Goal: Task Accomplishment & Management: Complete application form

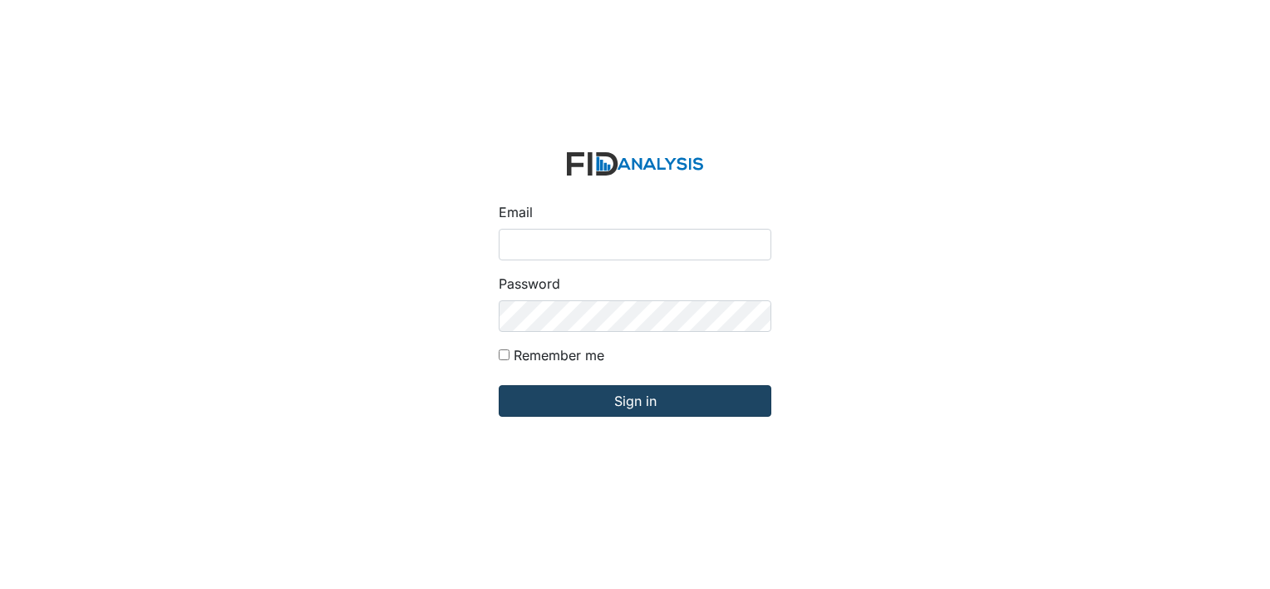
type input "[EMAIL_ADDRESS][DOMAIN_NAME]"
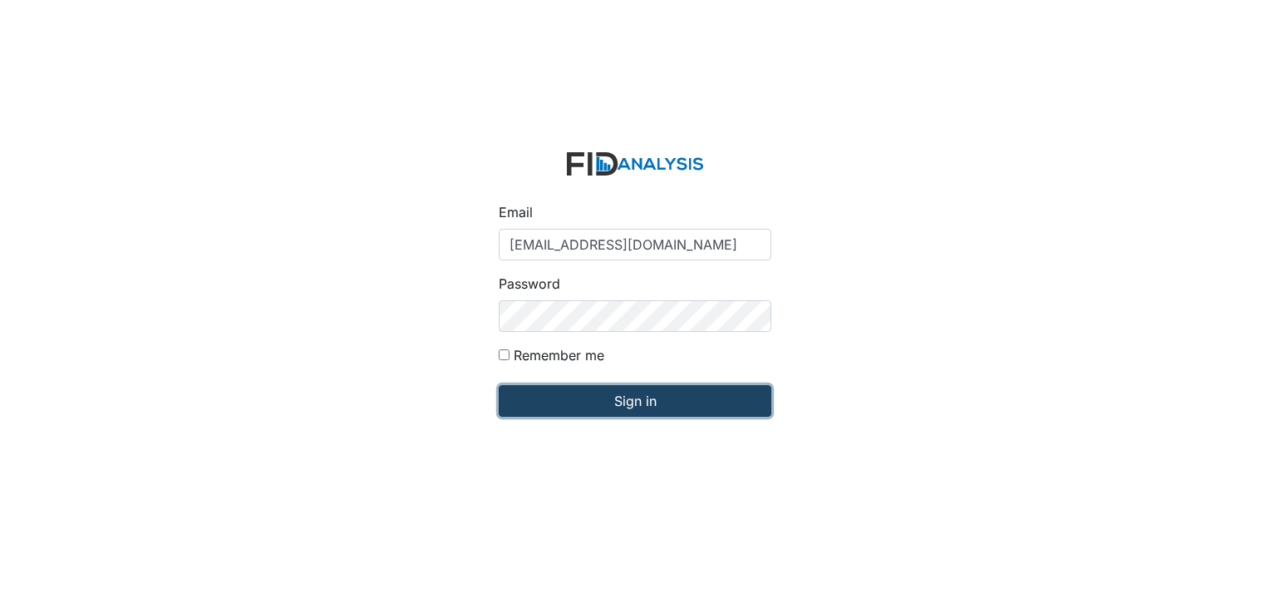
click at [549, 399] on input "Sign in" at bounding box center [635, 401] width 273 height 32
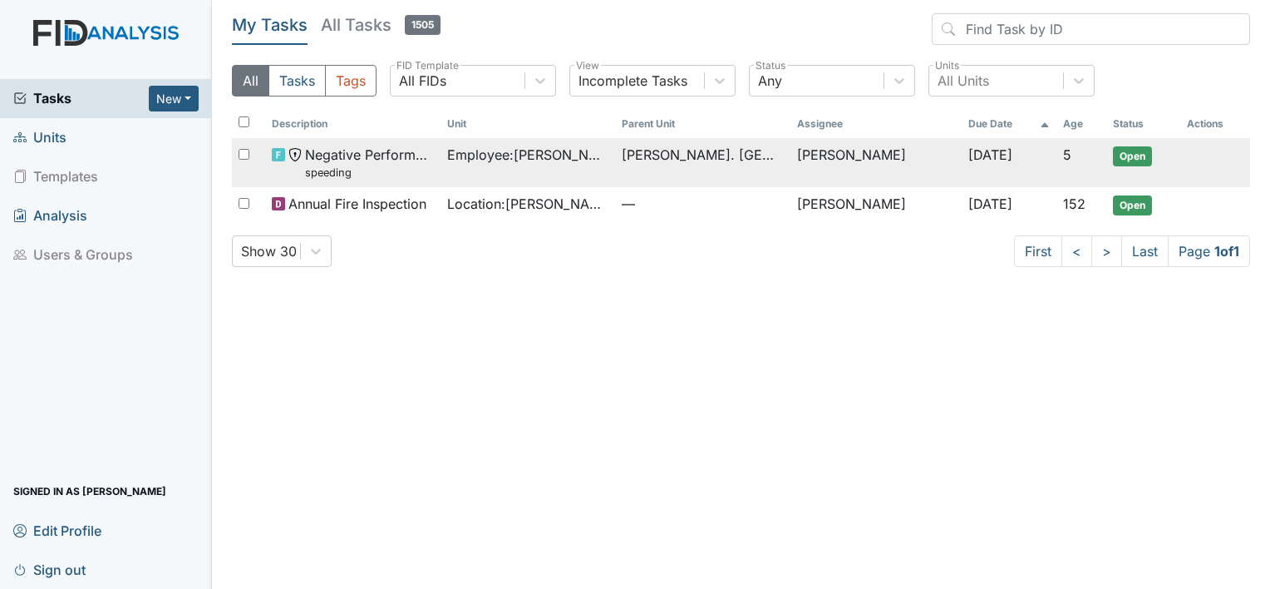
click at [962, 146] on td "Sep 18, 2025" at bounding box center [1009, 162] width 95 height 49
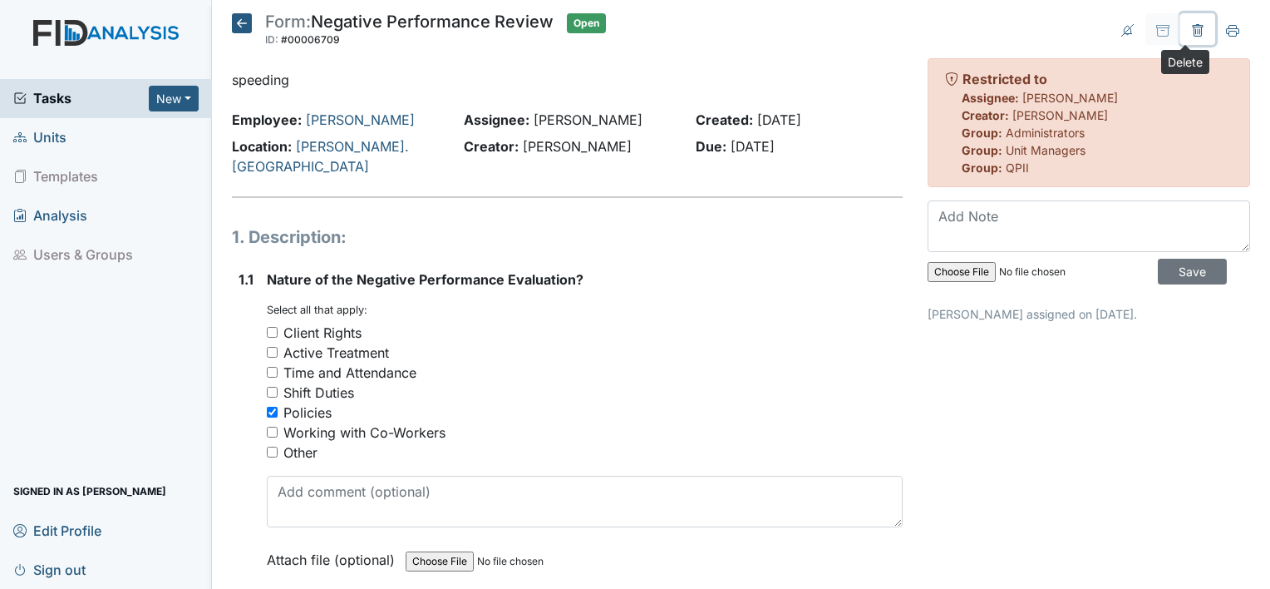
click at [1195, 31] on icon at bounding box center [1197, 31] width 5 height 6
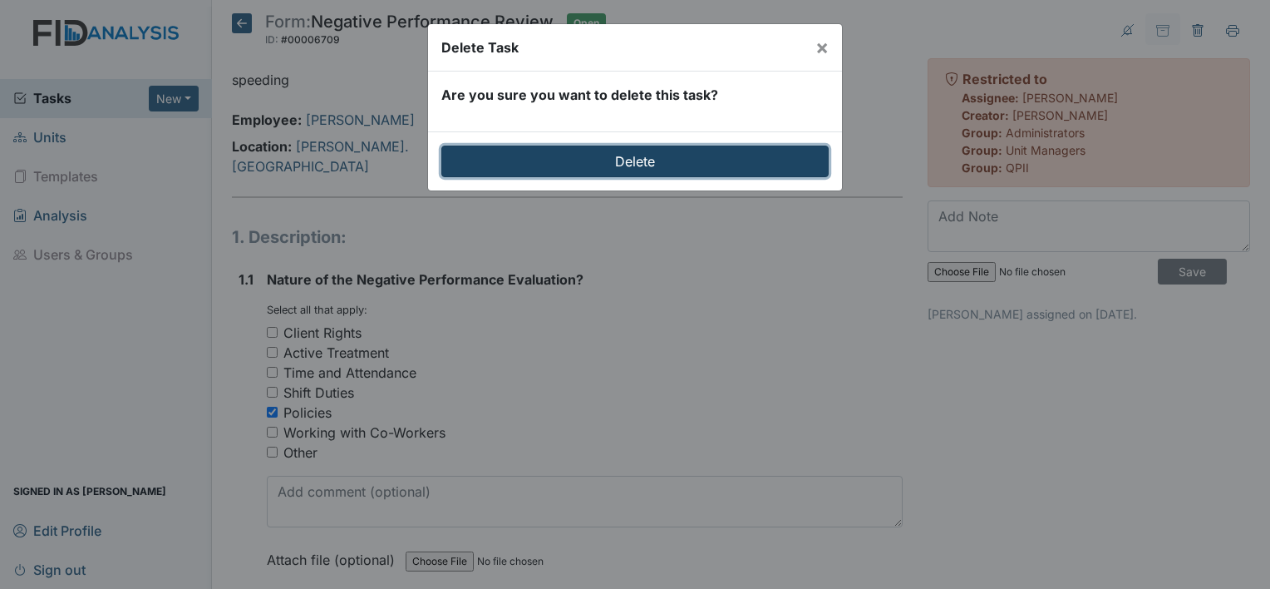
click at [753, 149] on input "Delete" at bounding box center [634, 161] width 387 height 32
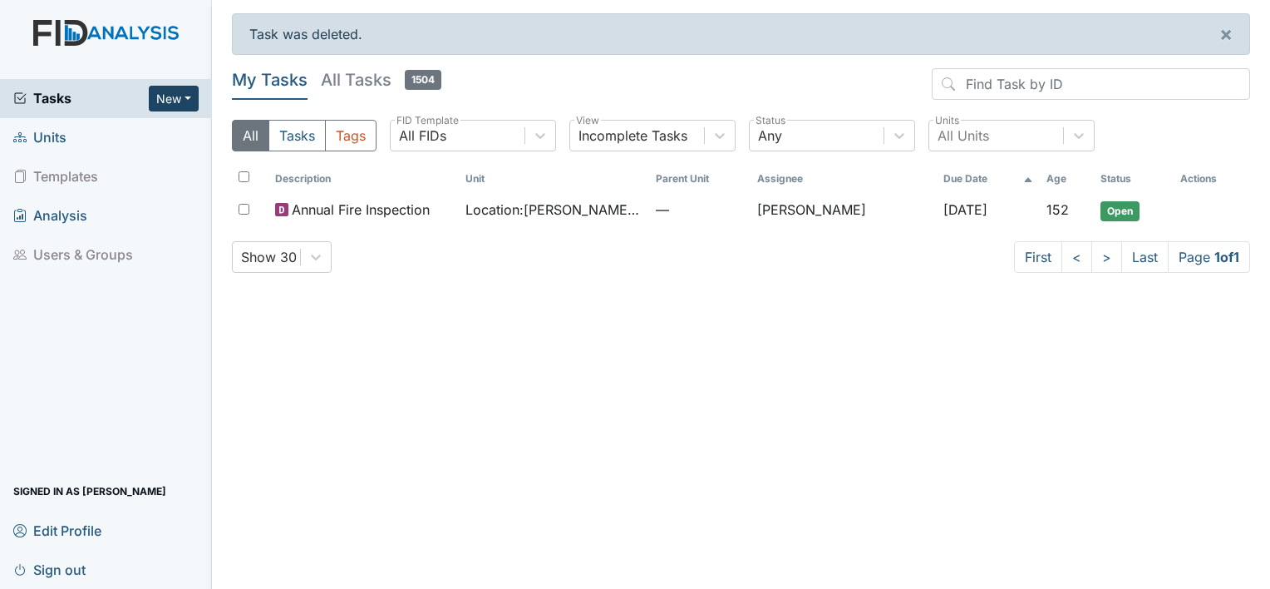
click at [164, 96] on button "New" at bounding box center [174, 99] width 50 height 26
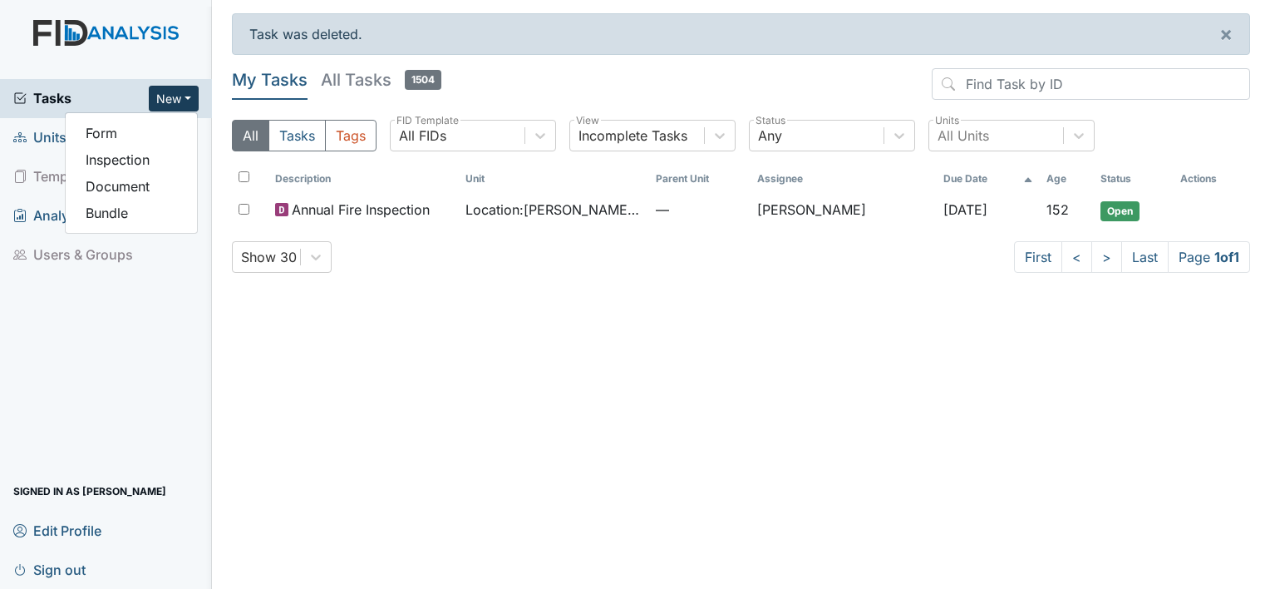
click at [53, 138] on span "Units" at bounding box center [39, 138] width 53 height 26
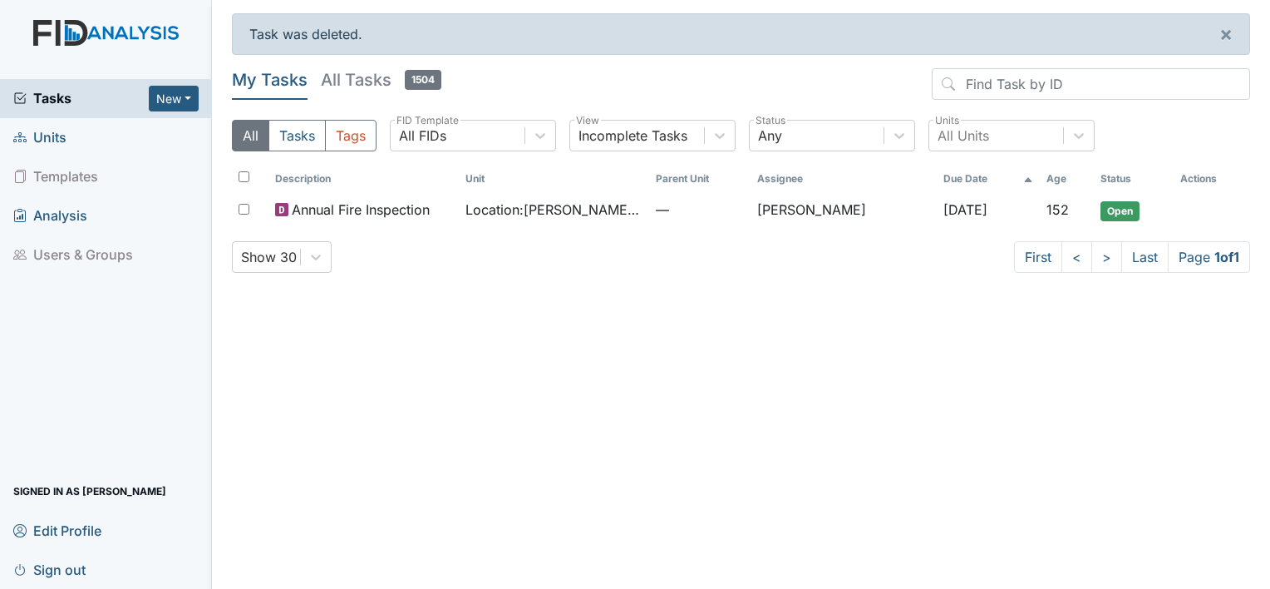
click at [53, 138] on span "Units" at bounding box center [39, 138] width 53 height 26
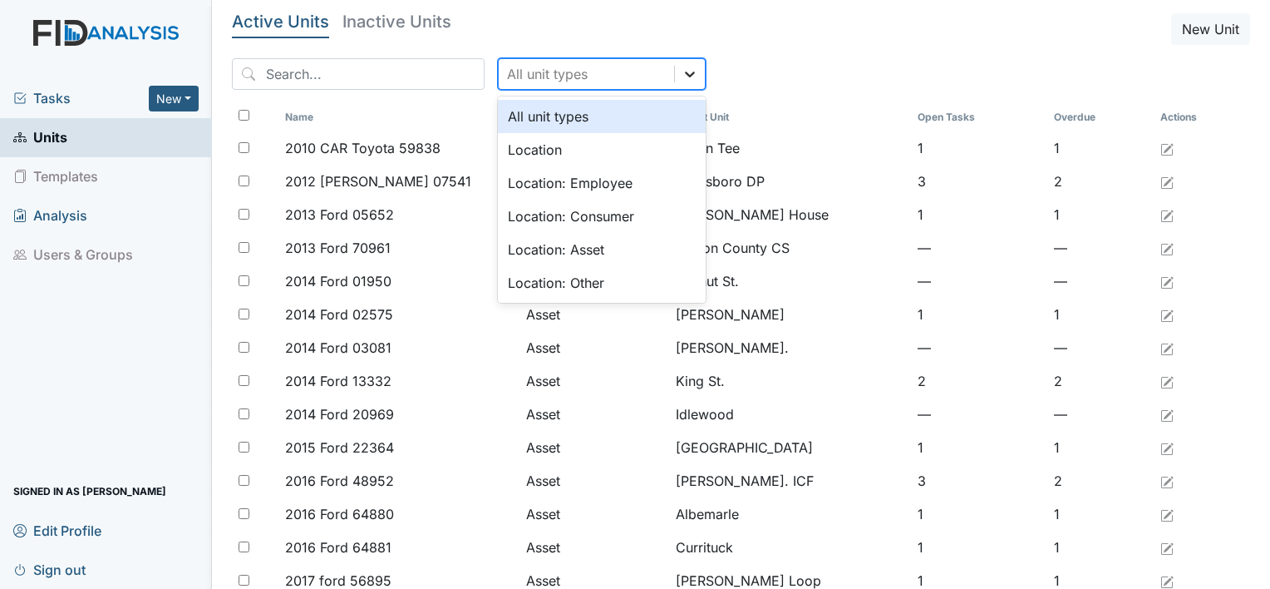
click at [685, 73] on icon at bounding box center [690, 74] width 10 height 6
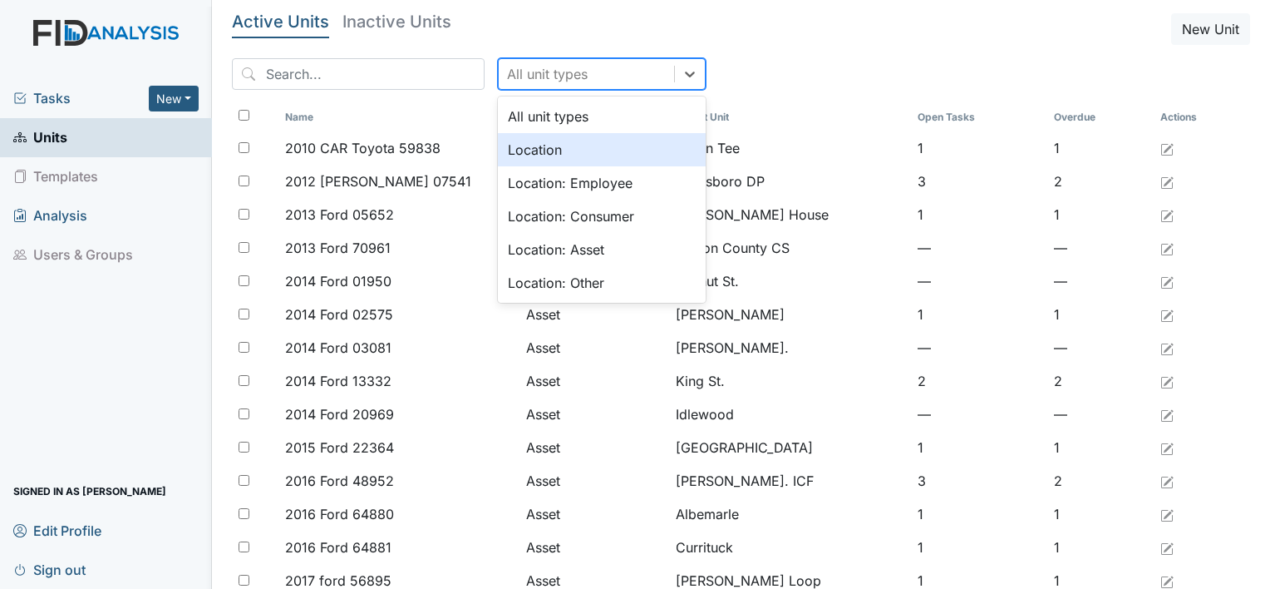
click at [622, 135] on div "Location" at bounding box center [602, 149] width 208 height 33
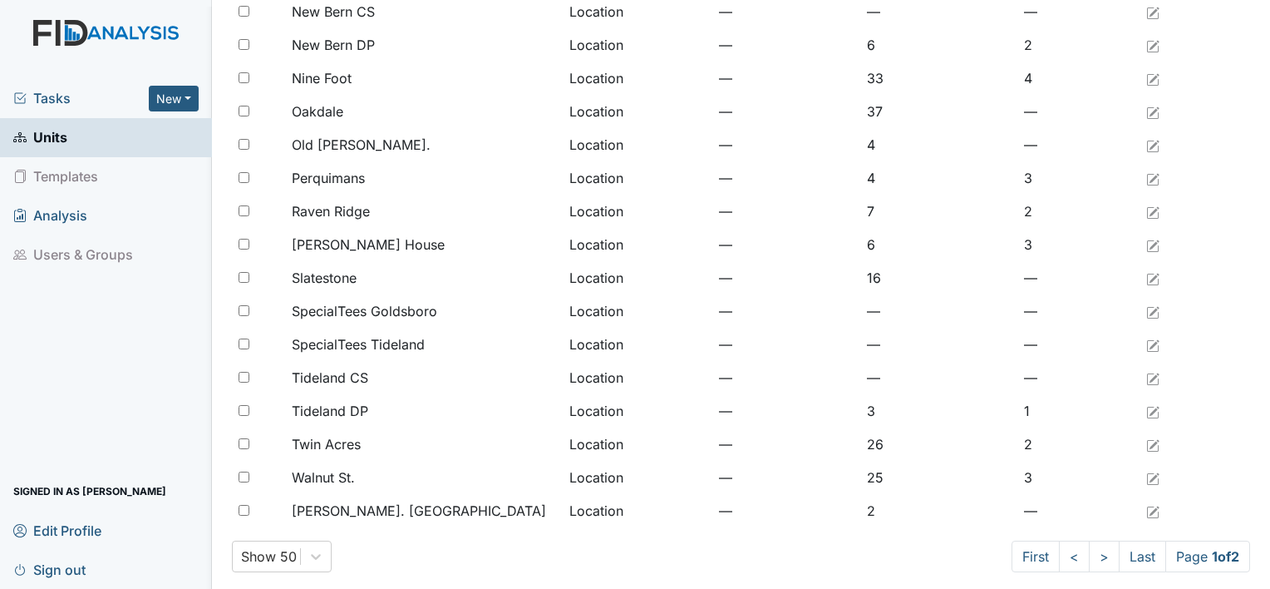
scroll to position [1277, 0]
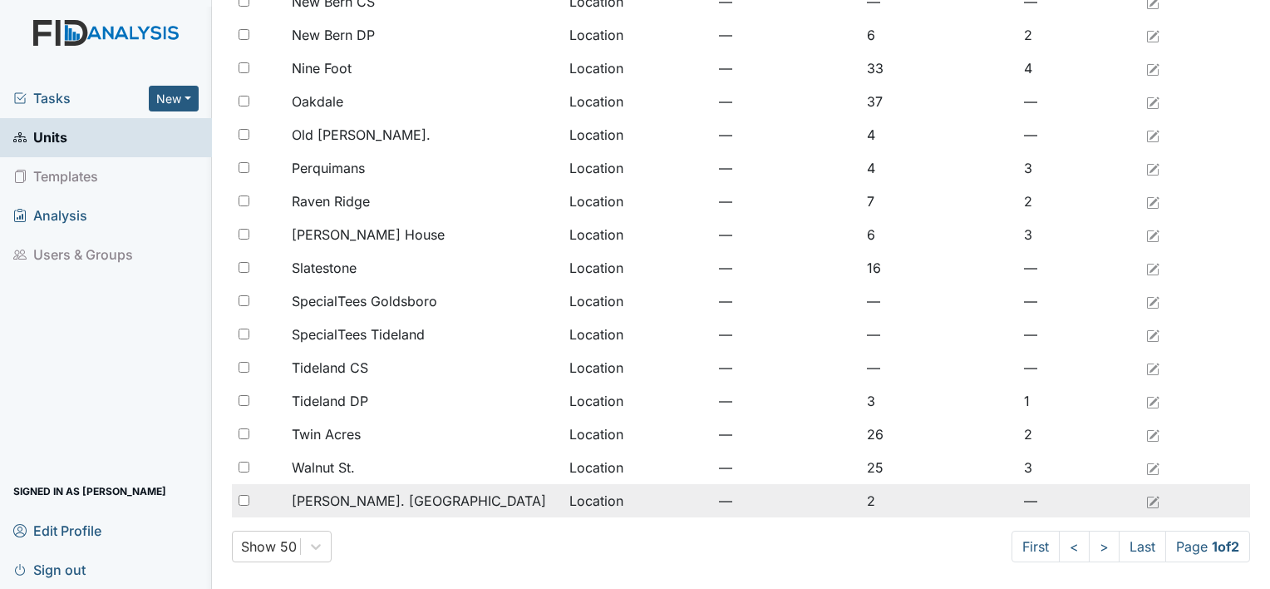
click at [454, 502] on div "[PERSON_NAME]. [GEOGRAPHIC_DATA]" at bounding box center [424, 500] width 264 height 20
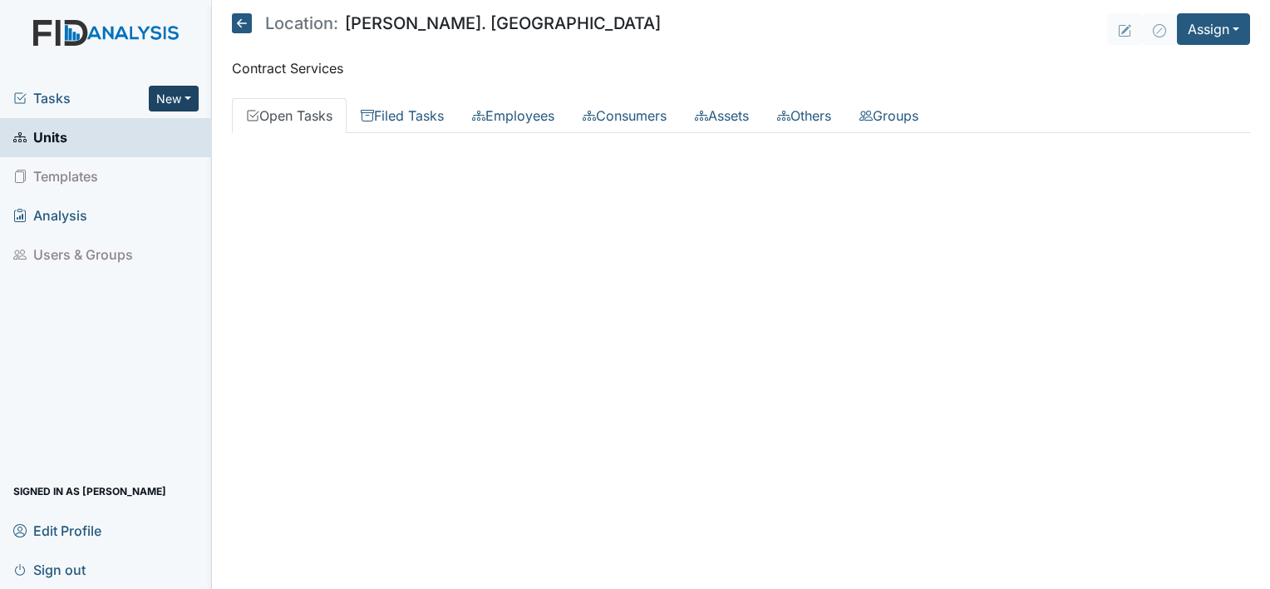
click at [189, 104] on button "New" at bounding box center [174, 99] width 50 height 26
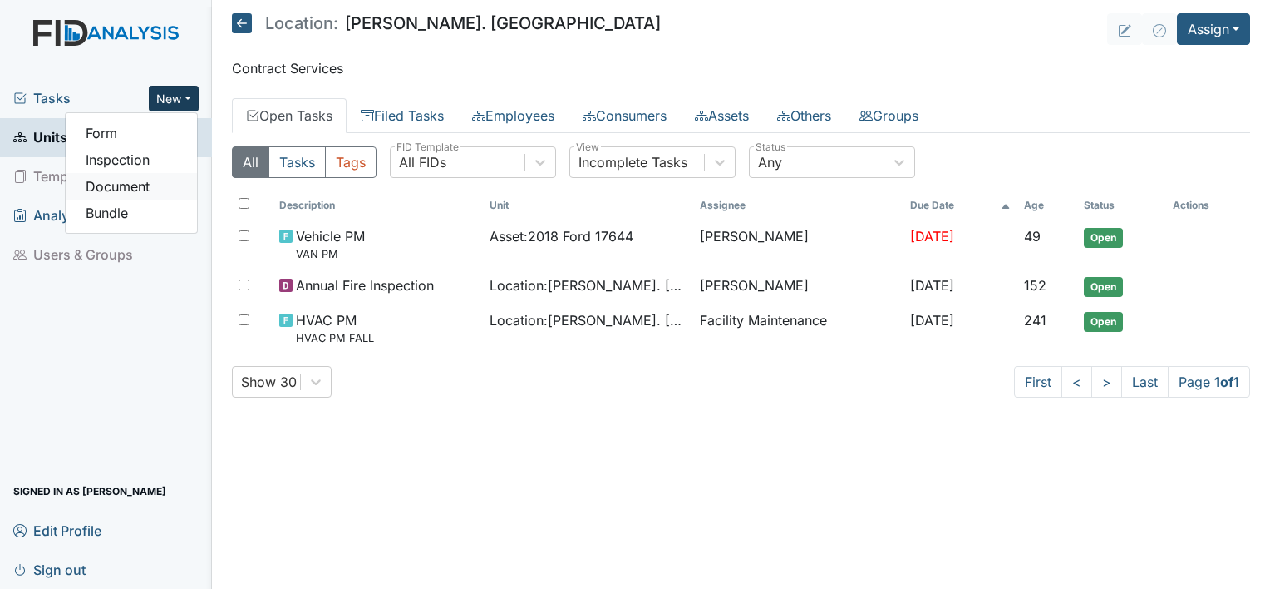
click at [146, 184] on link "Document" at bounding box center [131, 186] width 131 height 27
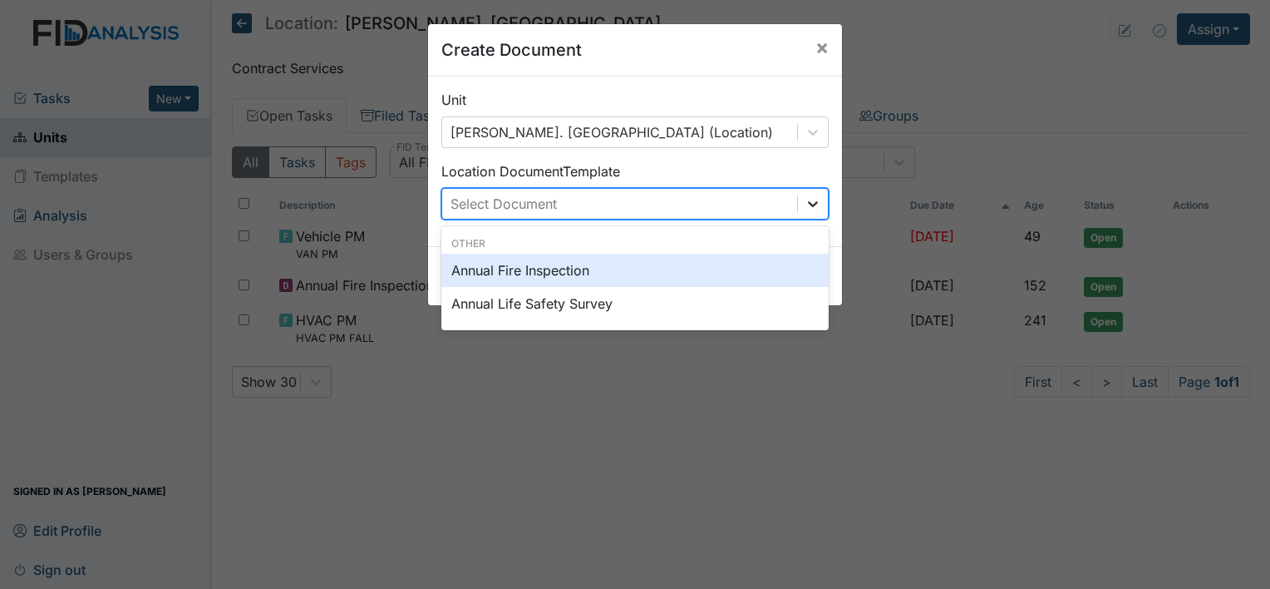
click at [811, 215] on div at bounding box center [813, 204] width 30 height 30
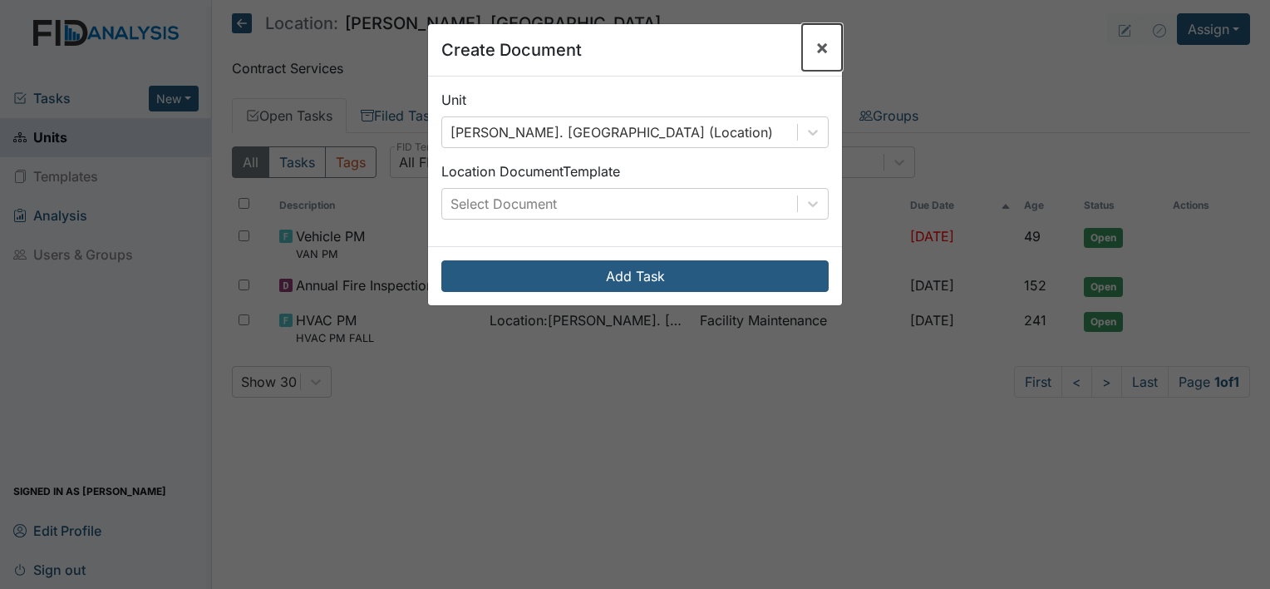
click at [815, 50] on span "×" at bounding box center [821, 47] width 13 height 24
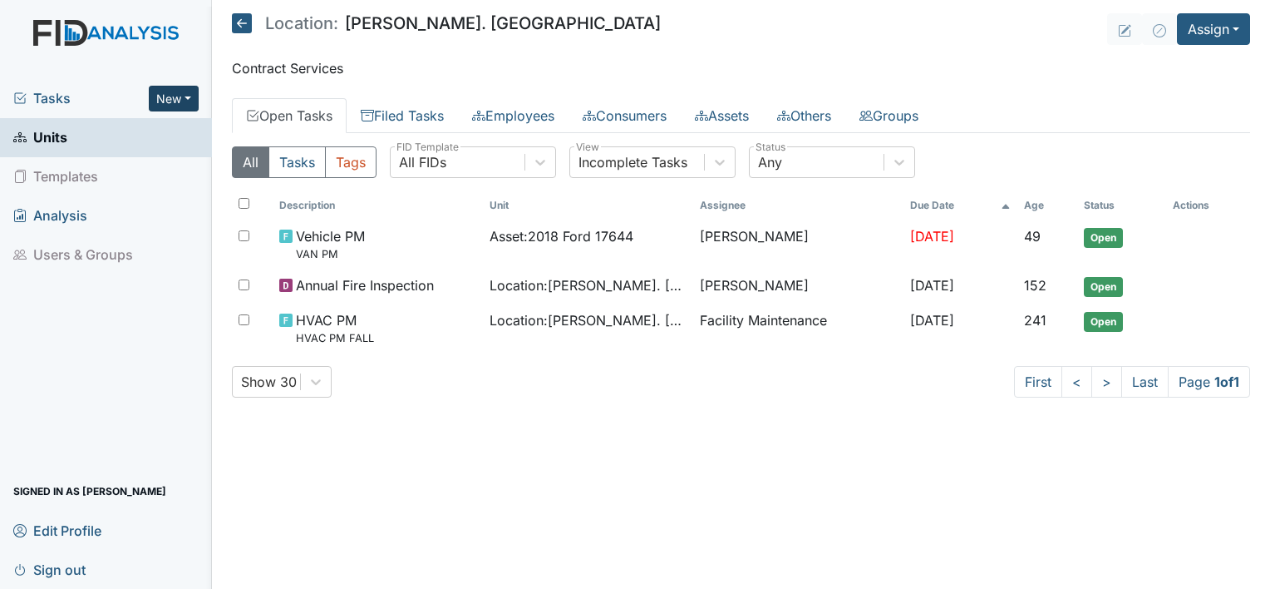
click at [184, 100] on button "New" at bounding box center [174, 99] width 50 height 26
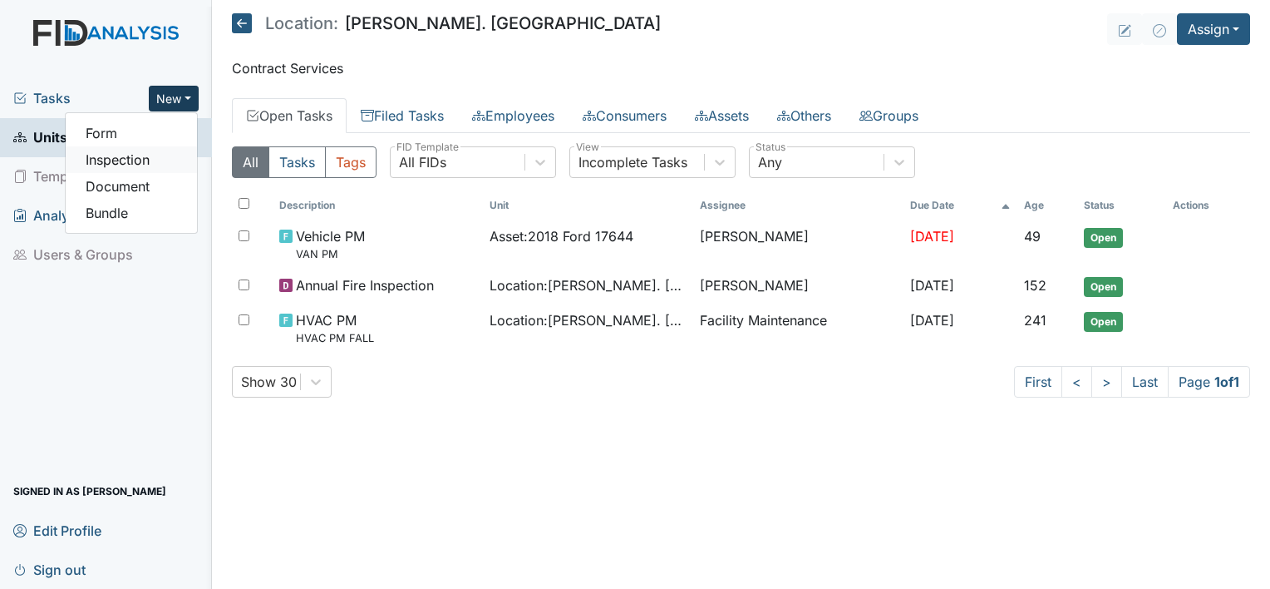
click at [135, 161] on link "Inspection" at bounding box center [131, 159] width 131 height 27
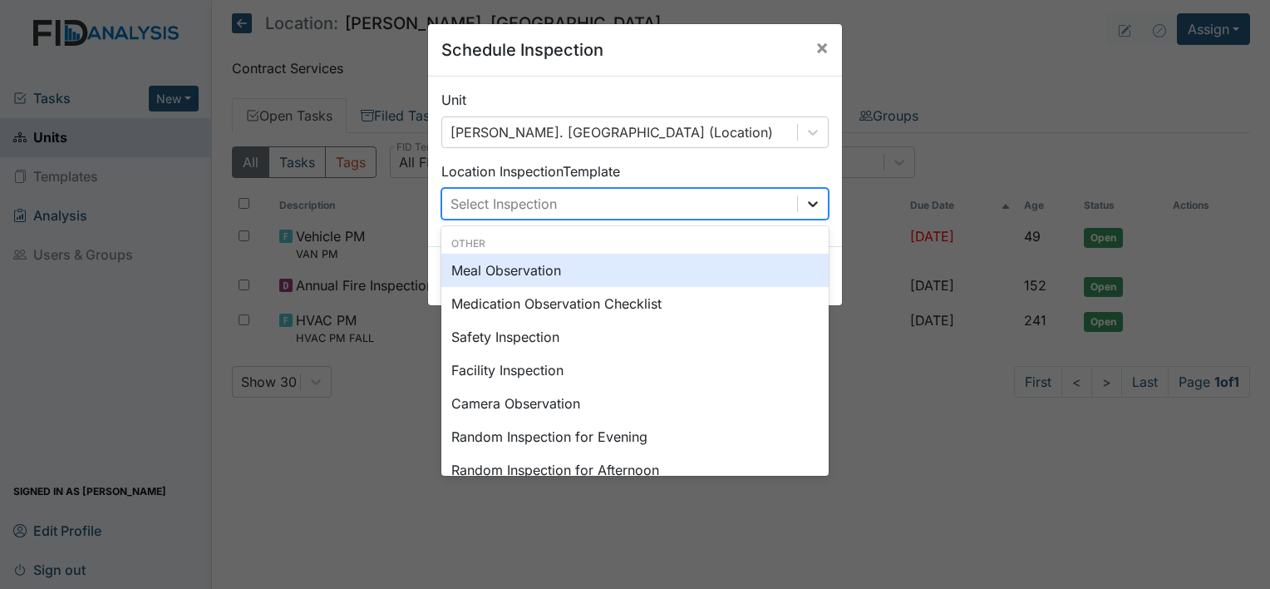
click at [808, 212] on div at bounding box center [813, 204] width 30 height 30
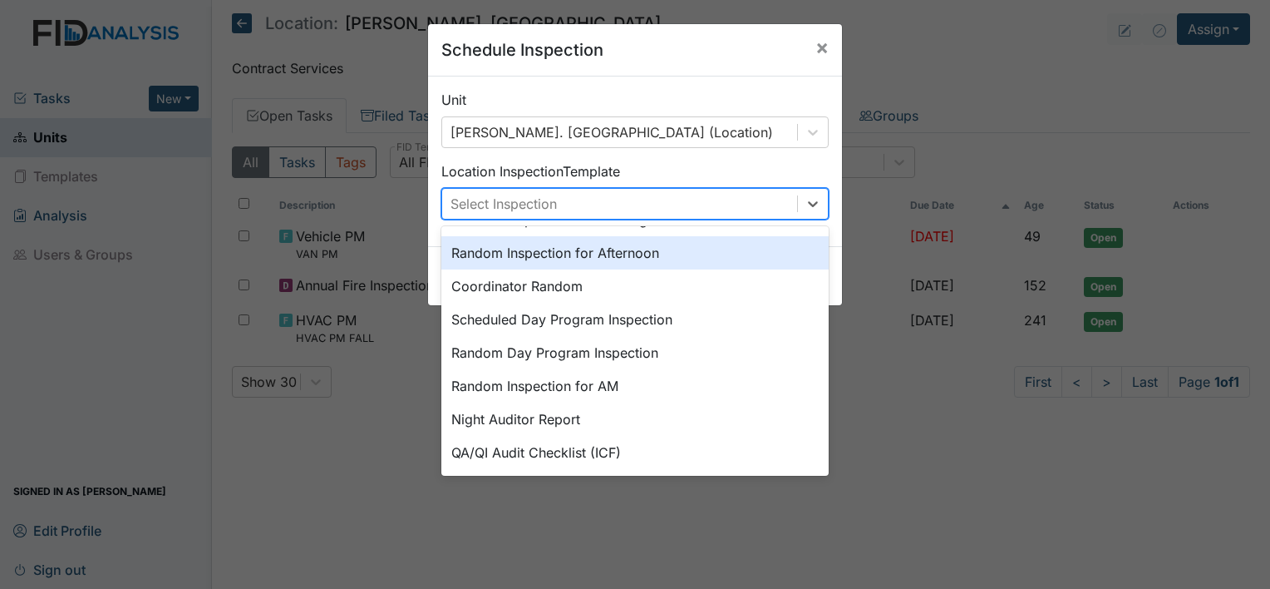
scroll to position [233, 0]
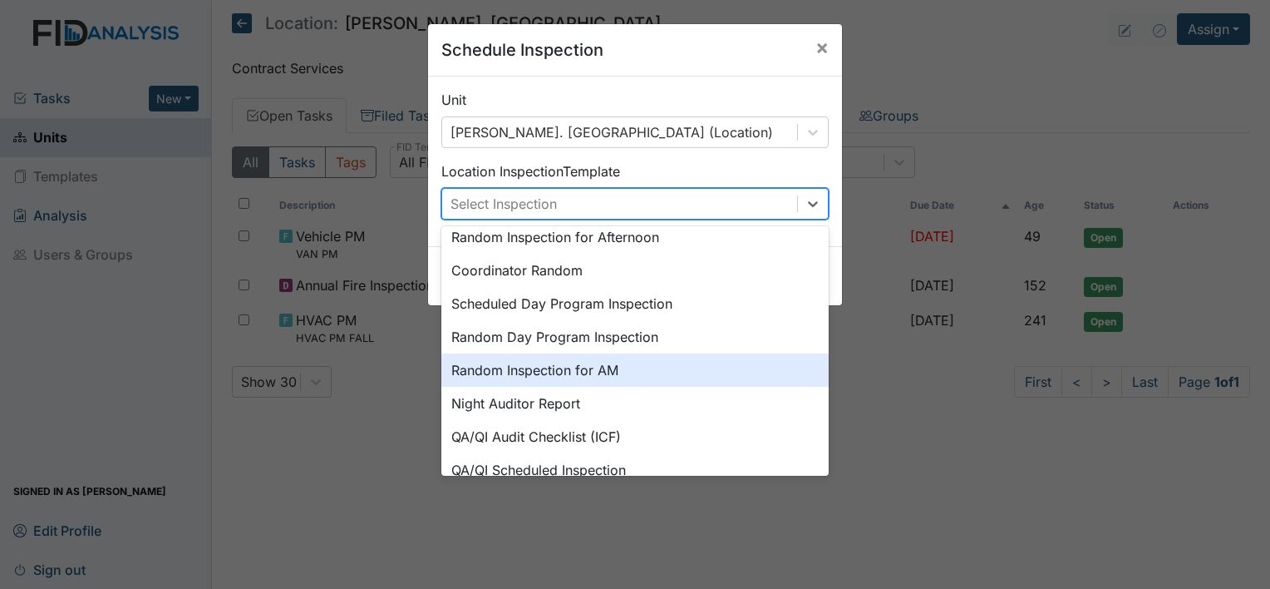
click at [677, 369] on div "Random Inspection for AM" at bounding box center [634, 369] width 387 height 33
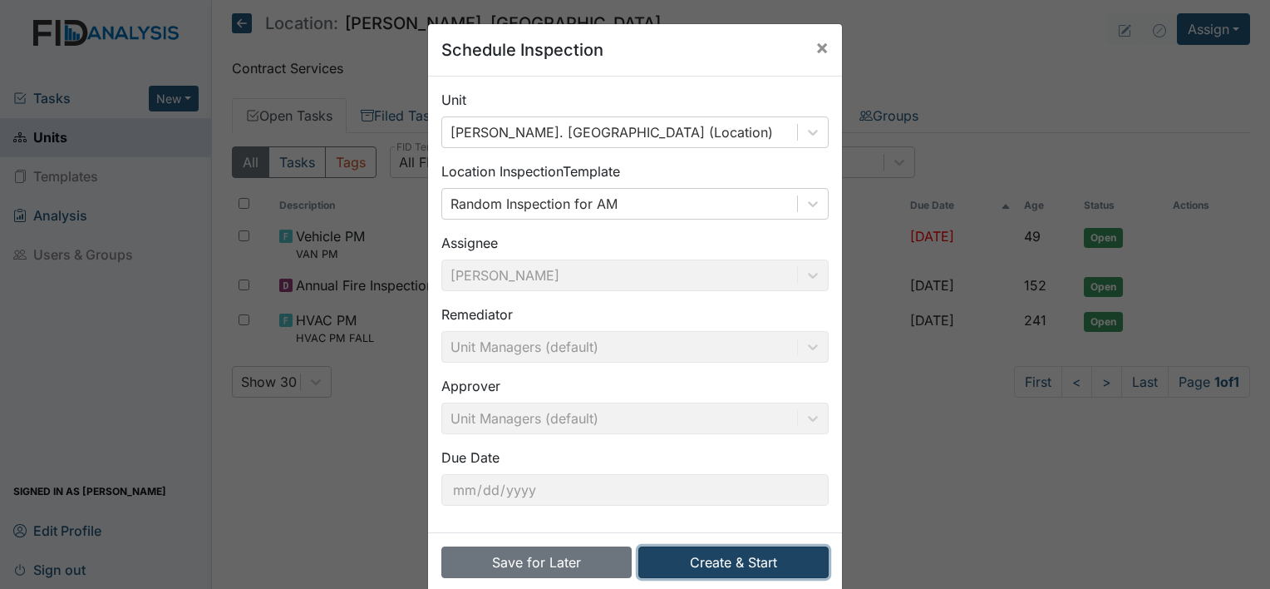
click at [705, 561] on button "Create & Start" at bounding box center [733, 562] width 190 height 32
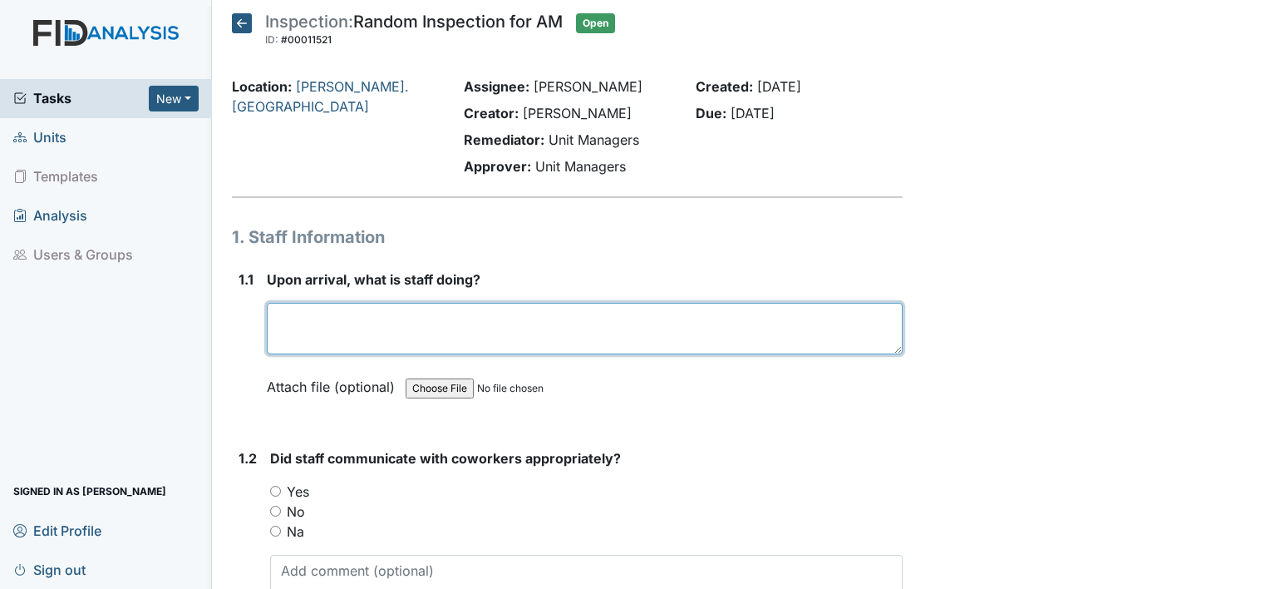
click at [631, 329] on textarea at bounding box center [585, 329] width 636 height 52
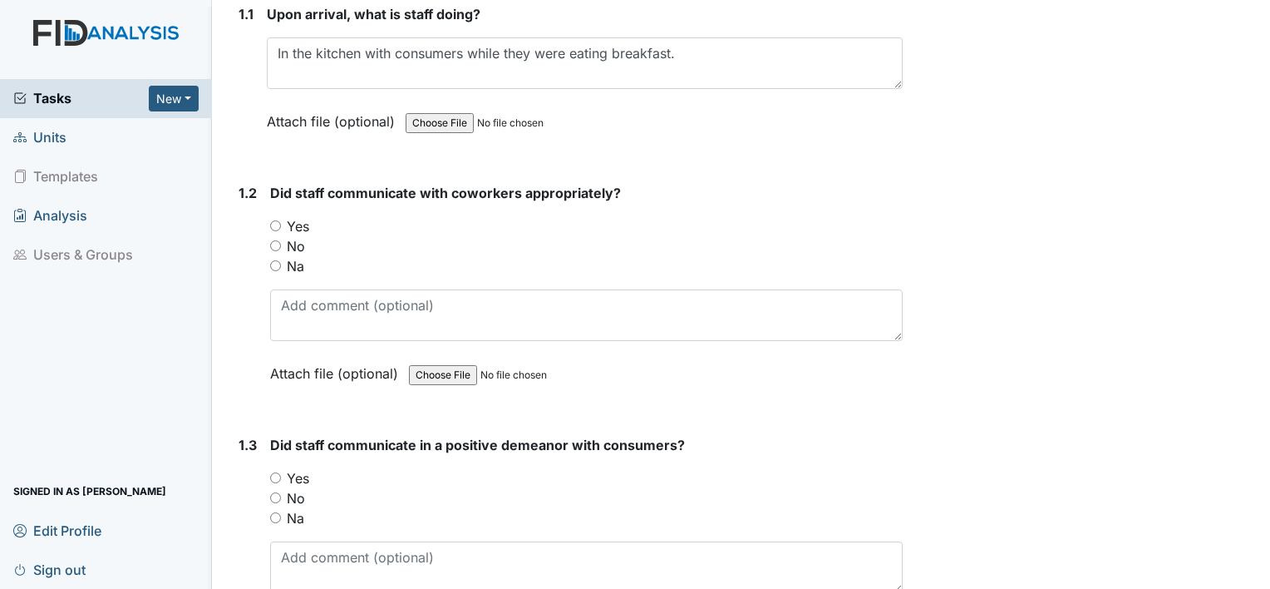
scroll to position [266, 0]
type textarea "In the kitchen with consumers while they were eating breakfast."
click at [272, 226] on input "Yes" at bounding box center [275, 224] width 11 height 11
radio input "true"
click at [277, 471] on input "Yes" at bounding box center [275, 476] width 11 height 11
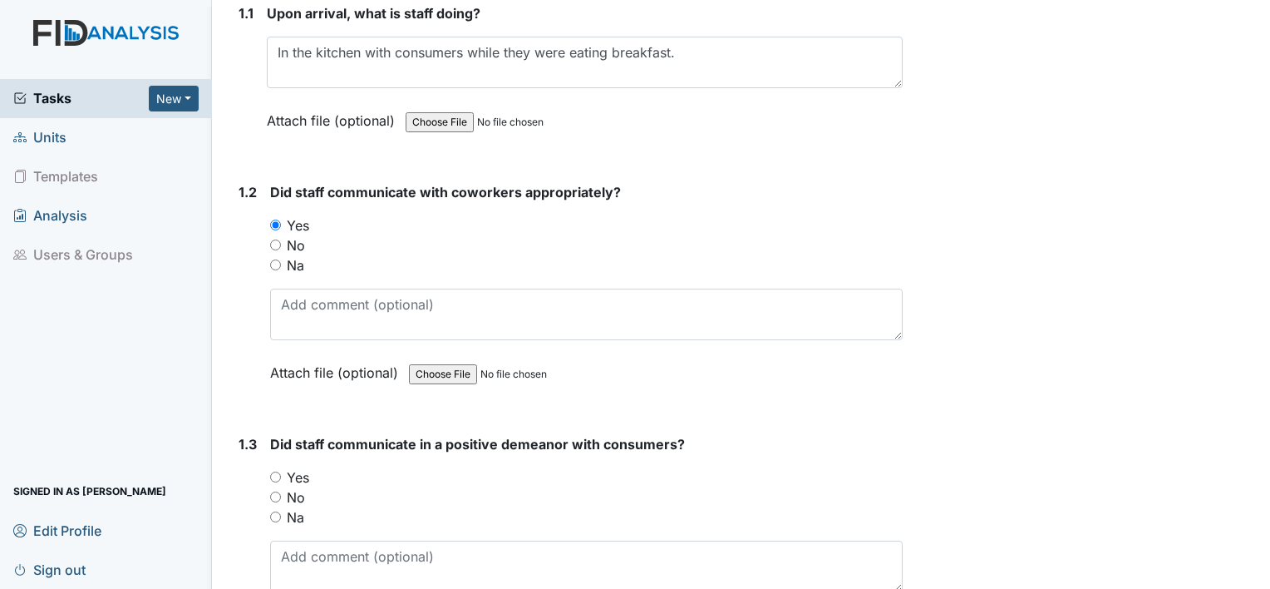
radio input "true"
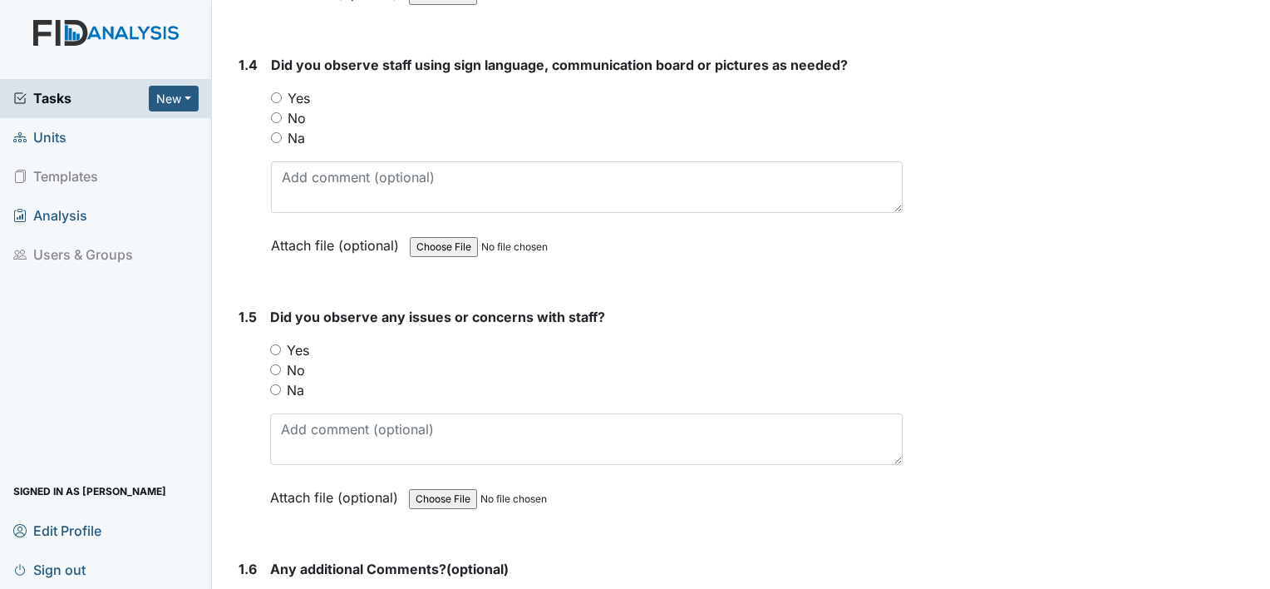
scroll to position [898, 0]
click at [271, 131] on input "Na" at bounding box center [276, 136] width 11 height 11
radio input "true"
click at [274, 345] on input "Yes" at bounding box center [275, 348] width 11 height 11
radio input "true"
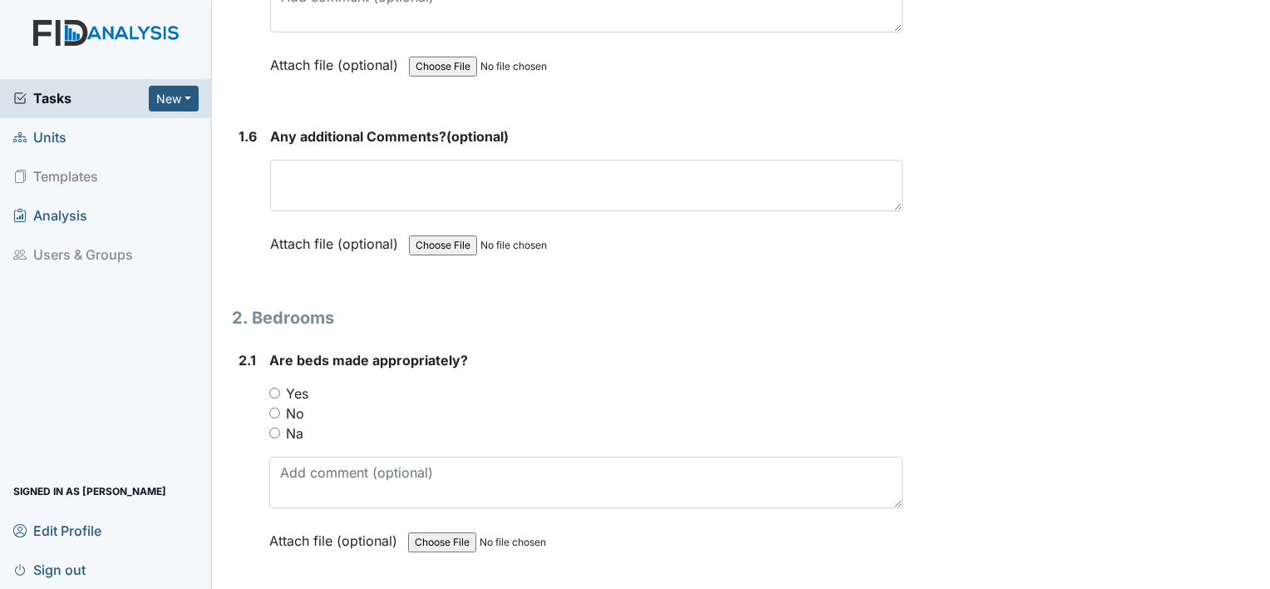
scroll to position [1330, 0]
click at [274, 387] on input "Yes" at bounding box center [274, 392] width 11 height 11
radio input "true"
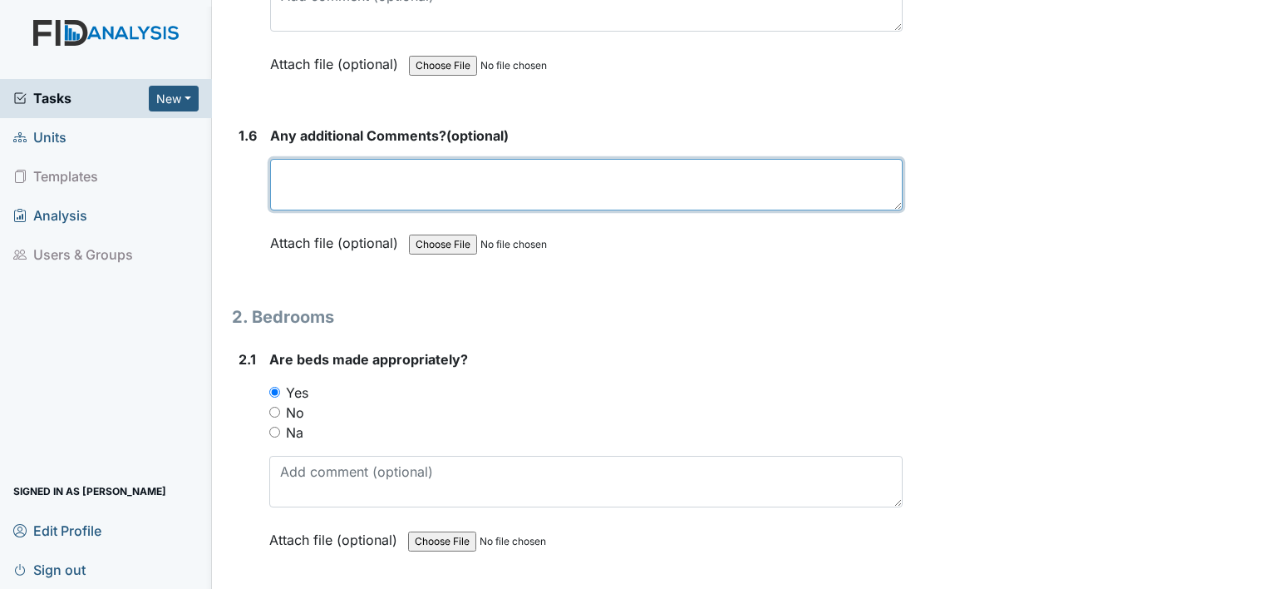
click at [745, 176] on textarea at bounding box center [586, 185] width 633 height 52
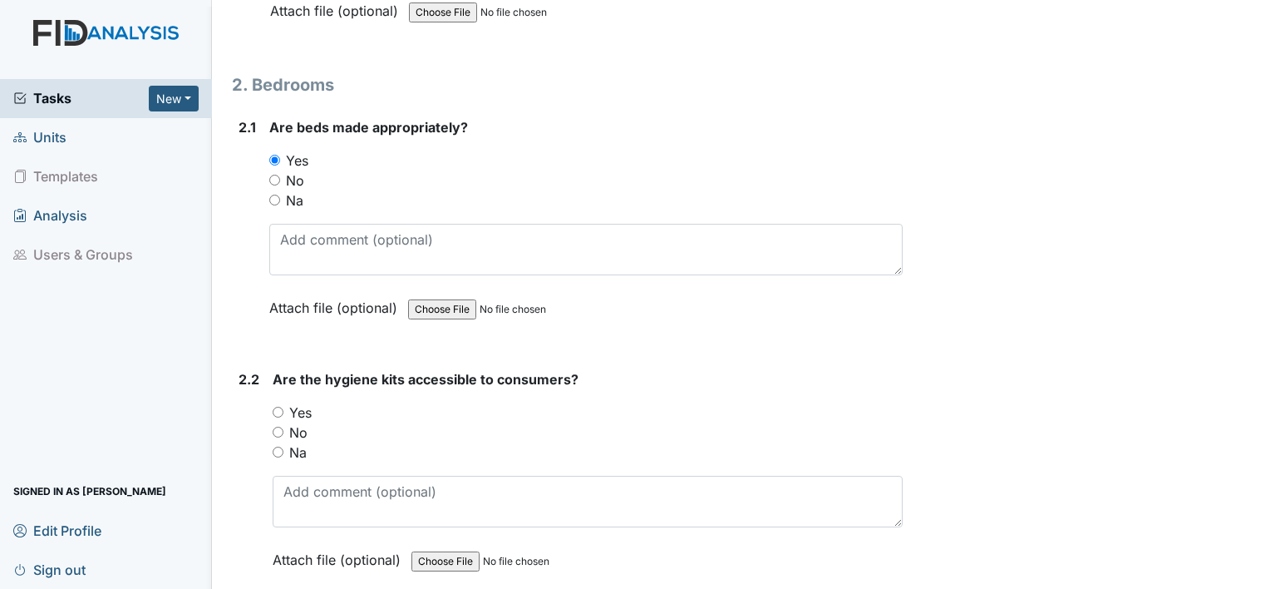
scroll to position [1563, 0]
type textarea "n/a"
click at [273, 406] on input "Yes" at bounding box center [278, 411] width 11 height 11
radio input "true"
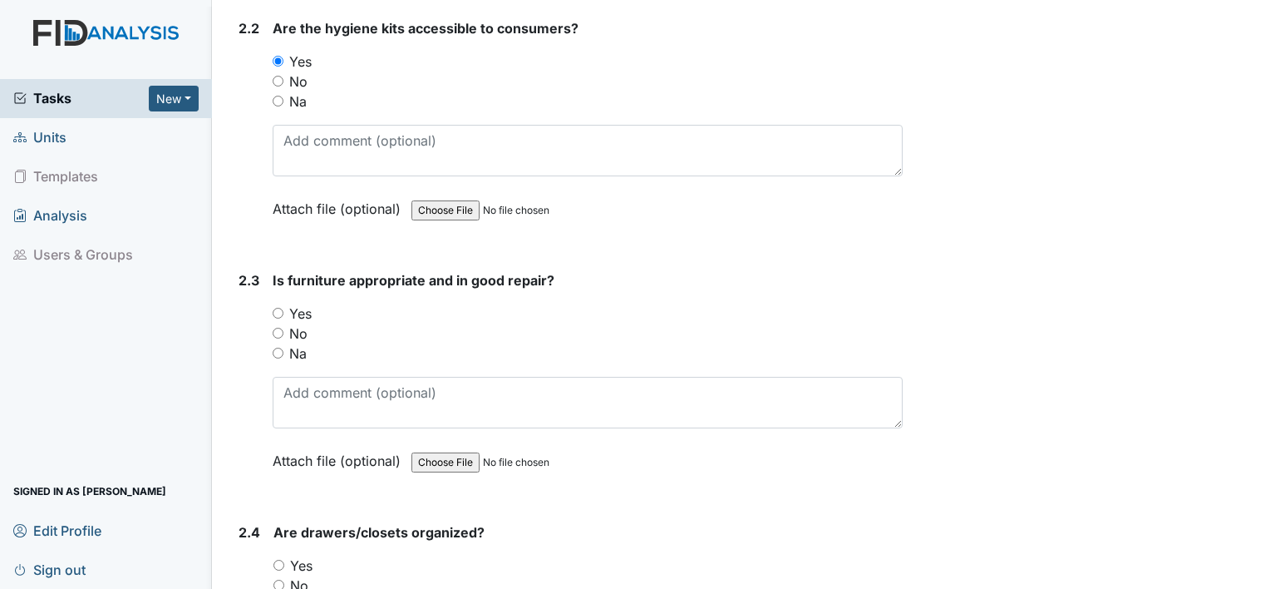
scroll to position [1895, 0]
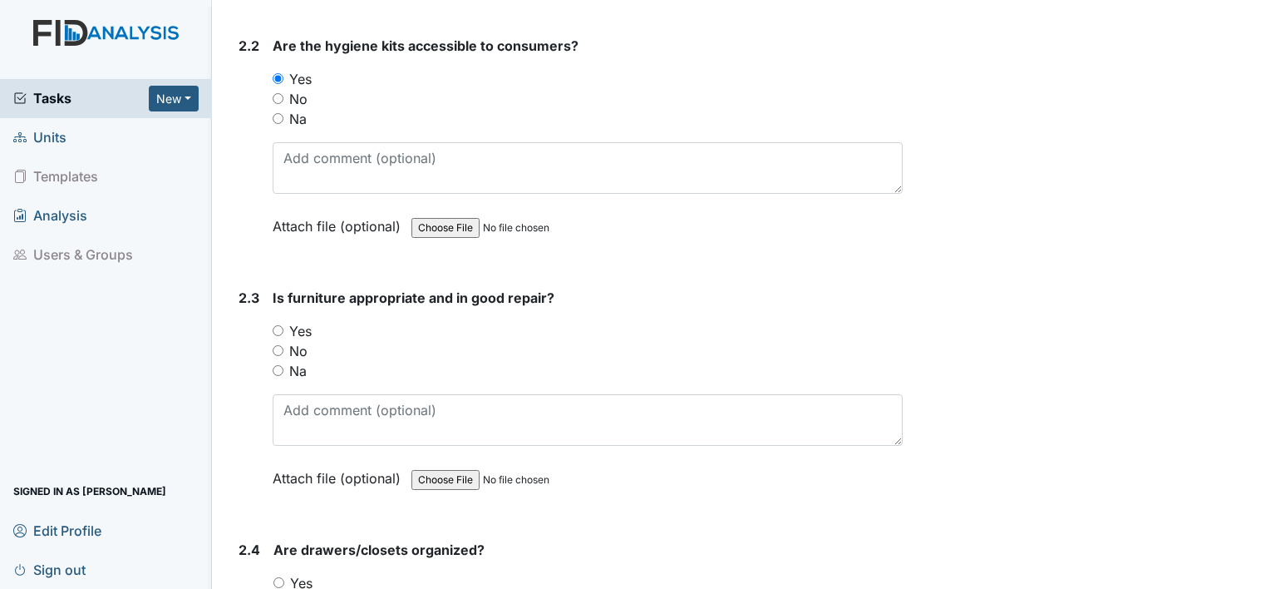
click at [279, 327] on input "Yes" at bounding box center [278, 330] width 11 height 11
radio input "true"
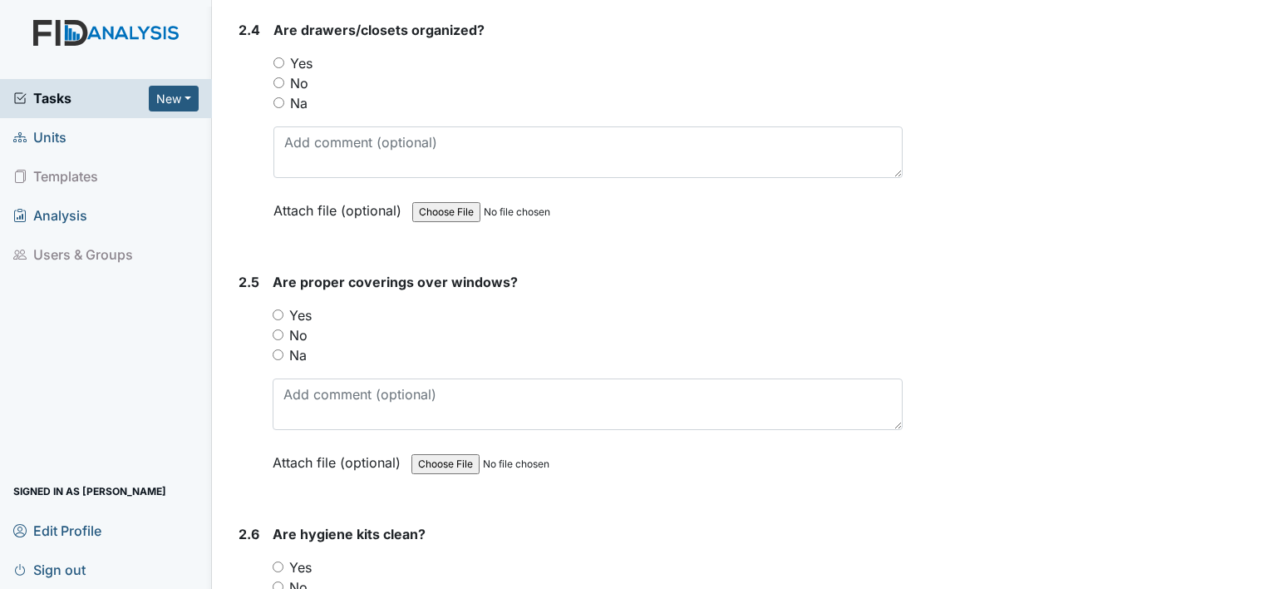
scroll to position [2416, 0]
click at [276, 57] on input "Yes" at bounding box center [278, 62] width 11 height 11
radio input "true"
click at [276, 308] on input "Yes" at bounding box center [278, 313] width 11 height 11
radio input "true"
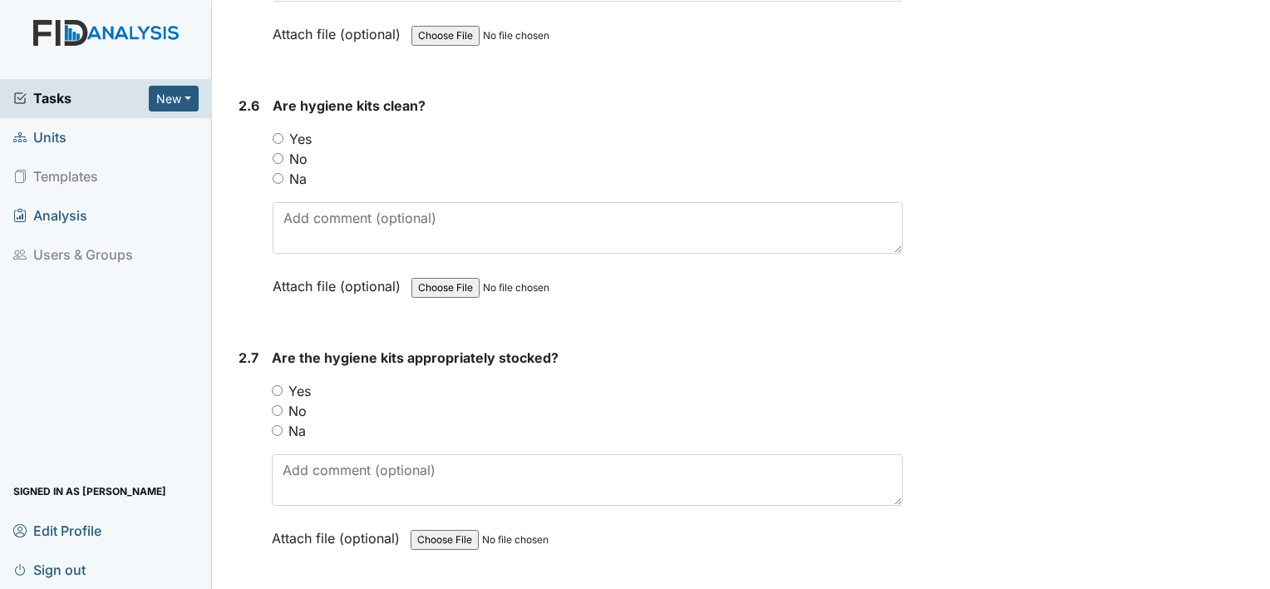
scroll to position [2848, 0]
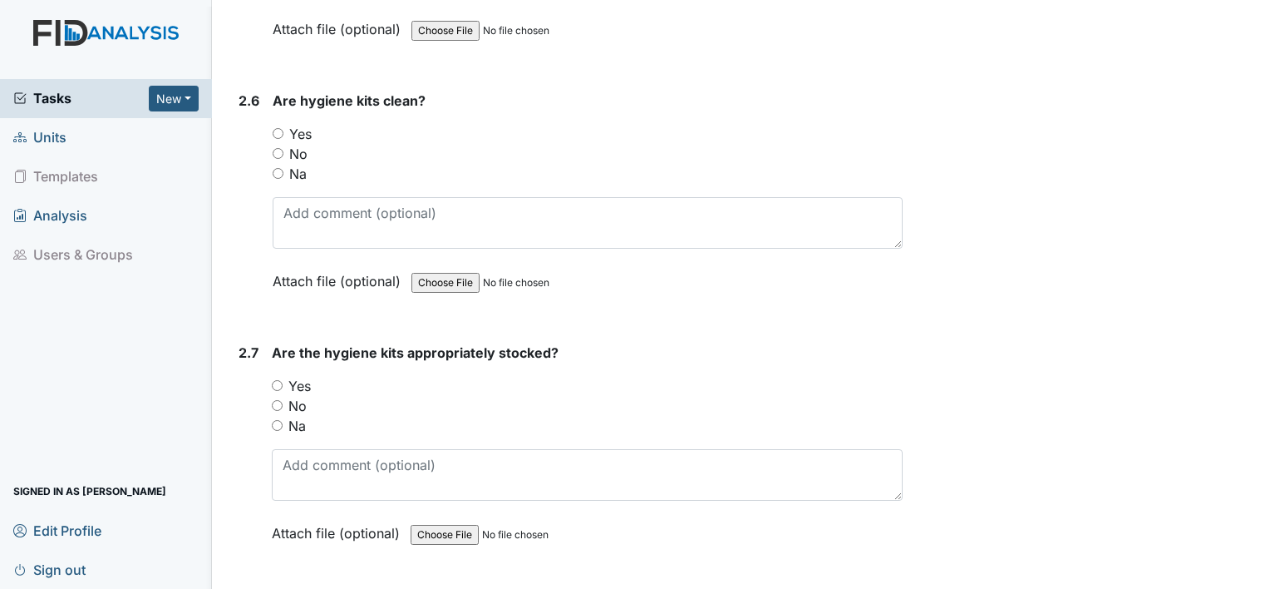
click at [279, 128] on input "Yes" at bounding box center [278, 133] width 11 height 11
radio input "true"
click at [273, 380] on input "Yes" at bounding box center [277, 385] width 11 height 11
radio input "true"
click at [273, 380] on input "Yes" at bounding box center [277, 385] width 11 height 11
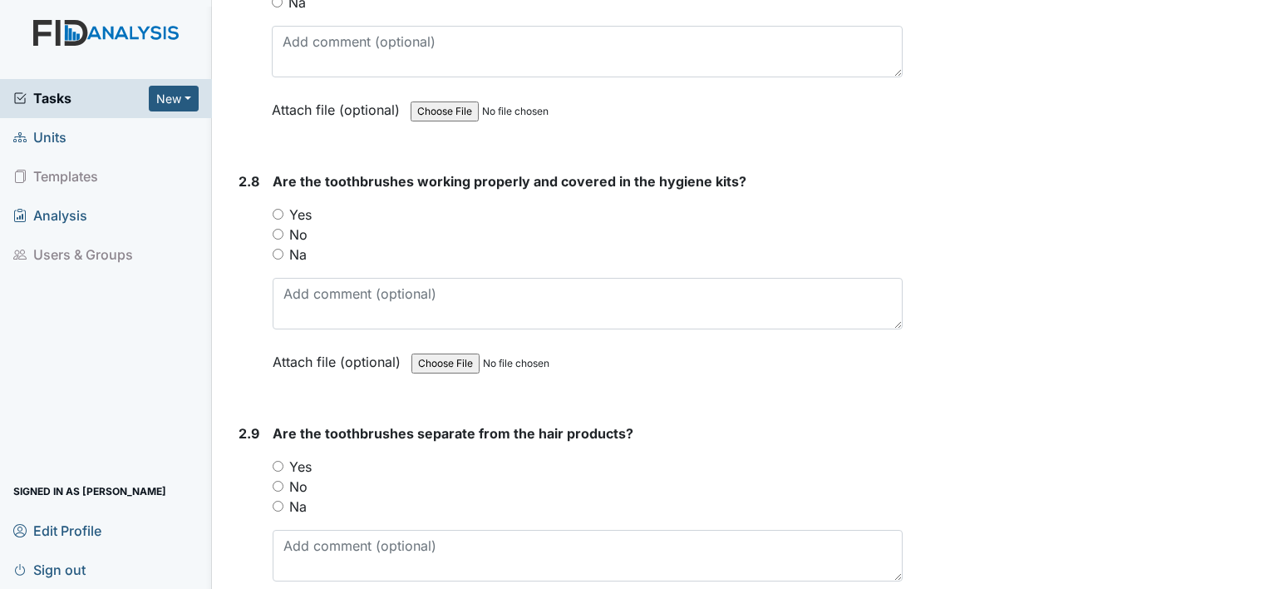
scroll to position [3280, 0]
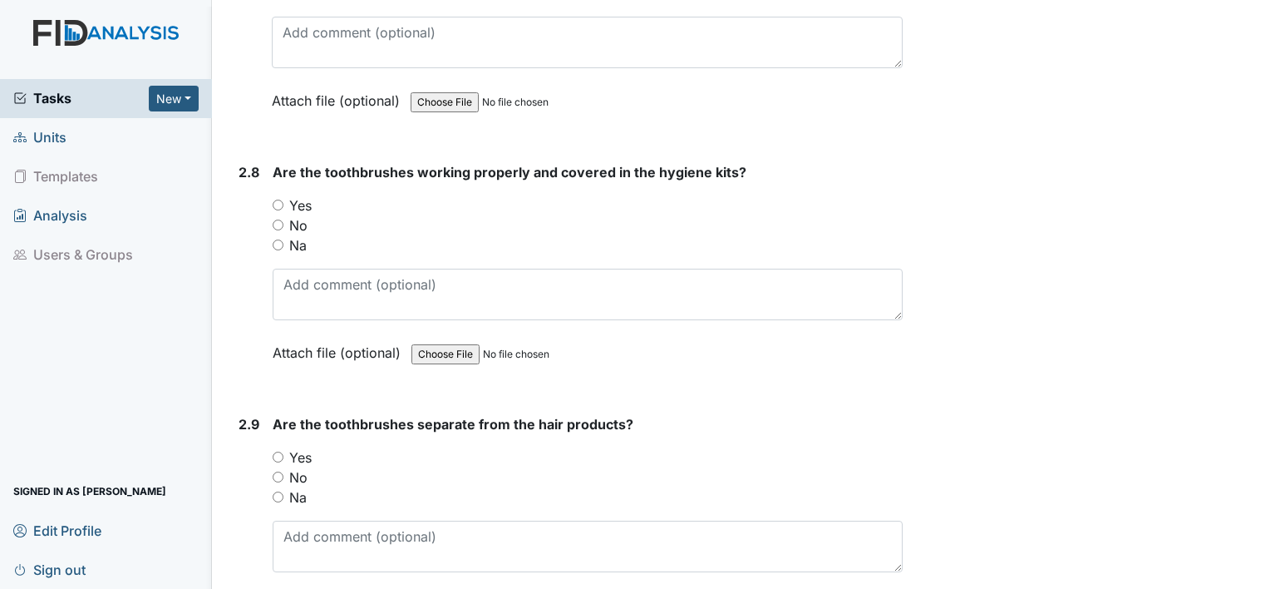
click at [278, 200] on input "Yes" at bounding box center [278, 205] width 11 height 11
radio input "true"
click at [275, 451] on input "Yes" at bounding box center [278, 456] width 11 height 11
radio input "true"
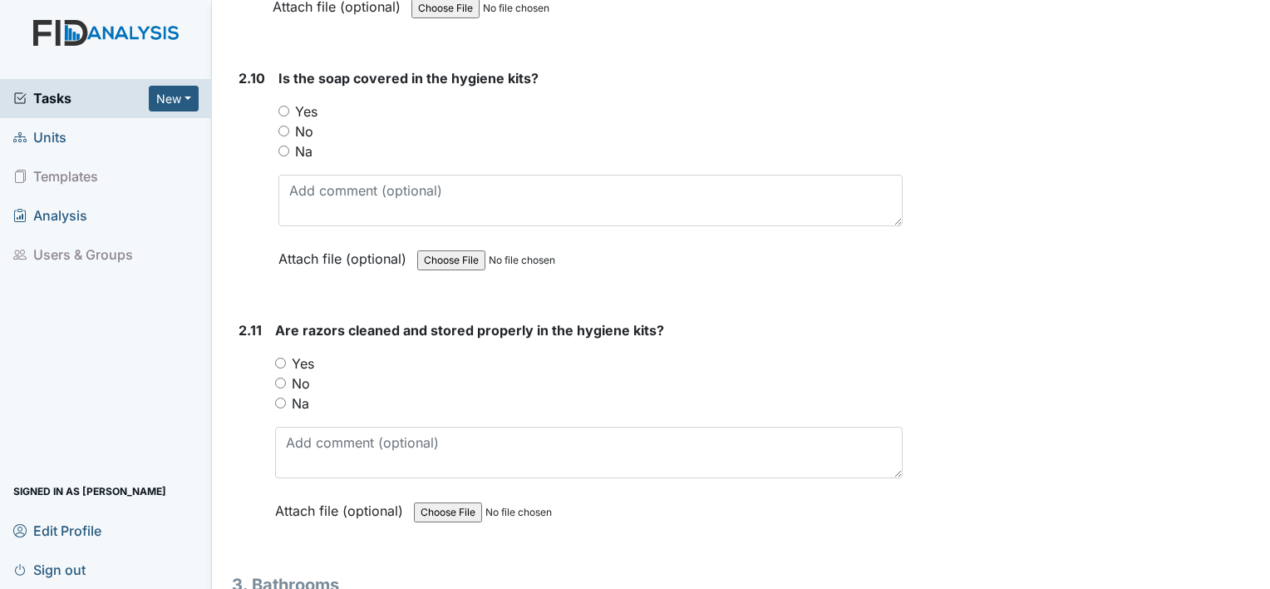
scroll to position [3879, 0]
click at [286, 105] on input "Yes" at bounding box center [283, 110] width 11 height 11
radio input "true"
click at [279, 357] on input "Yes" at bounding box center [280, 362] width 11 height 11
radio input "true"
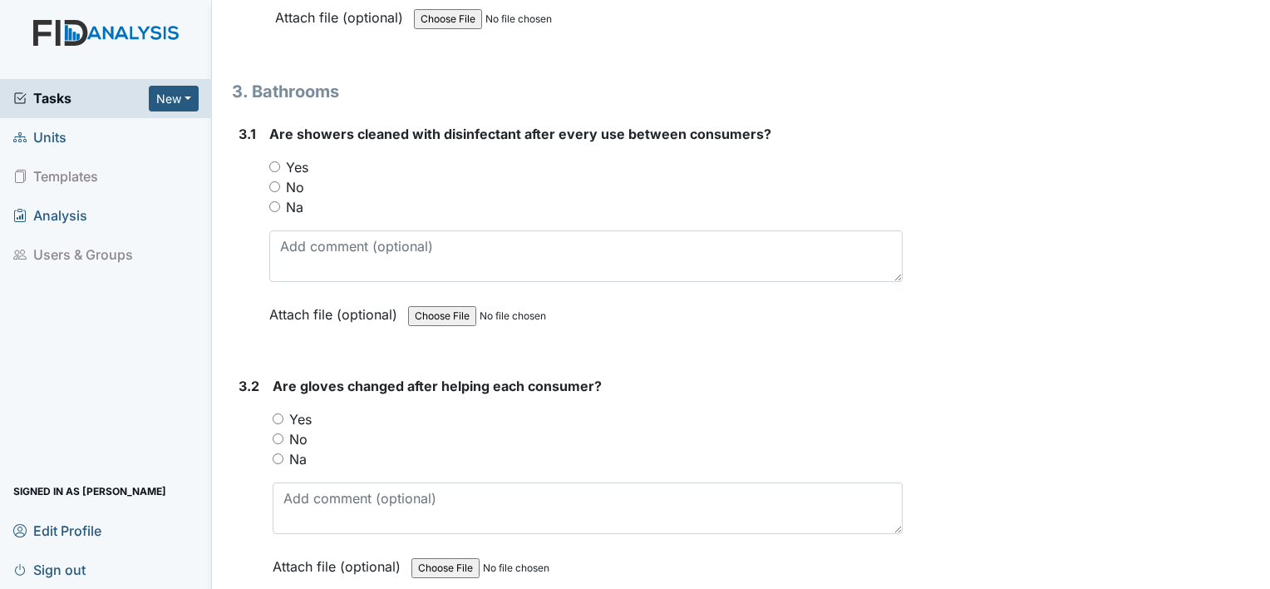
scroll to position [4377, 0]
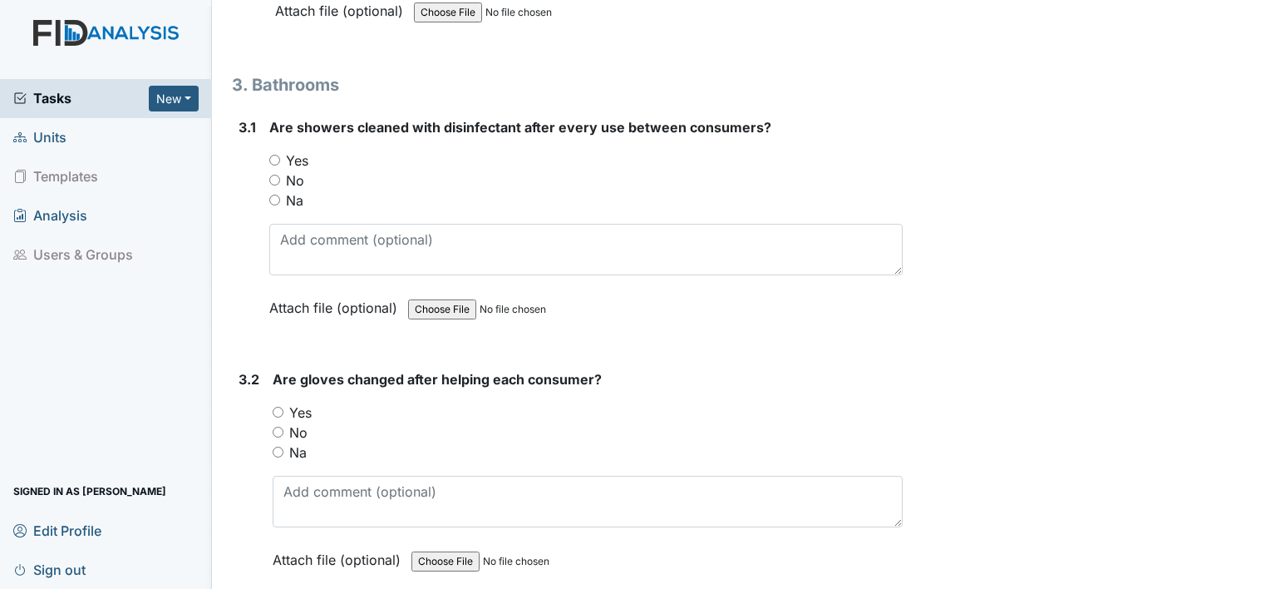
click at [273, 155] on input "Yes" at bounding box center [274, 160] width 11 height 11
radio input "true"
click at [273, 406] on input "Yes" at bounding box center [278, 411] width 11 height 11
radio input "true"
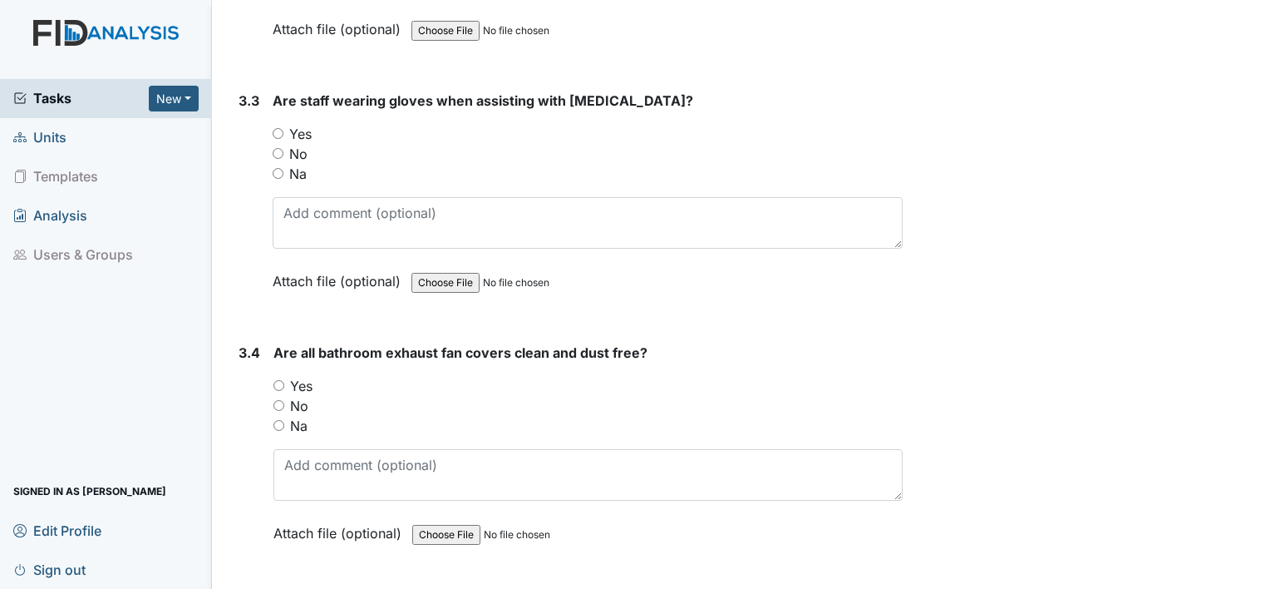
scroll to position [4909, 0]
click at [280, 126] on input "Yes" at bounding box center [278, 131] width 11 height 11
radio input "true"
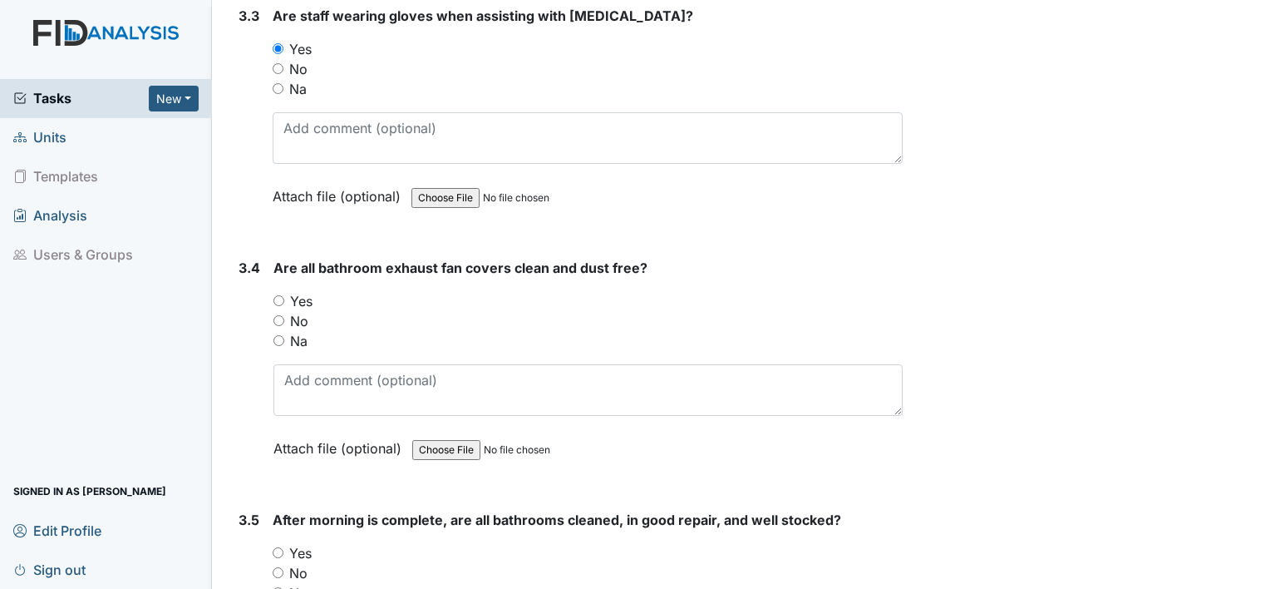
scroll to position [5009, 0]
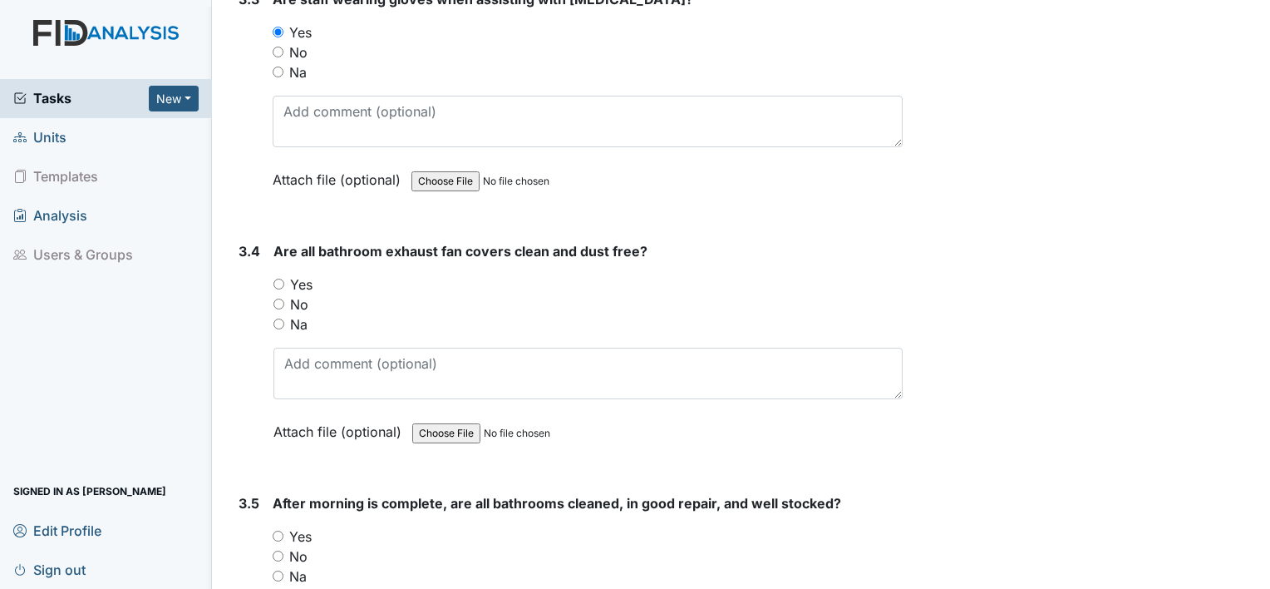
click at [278, 278] on input "Yes" at bounding box center [278, 283] width 11 height 11
radio input "true"
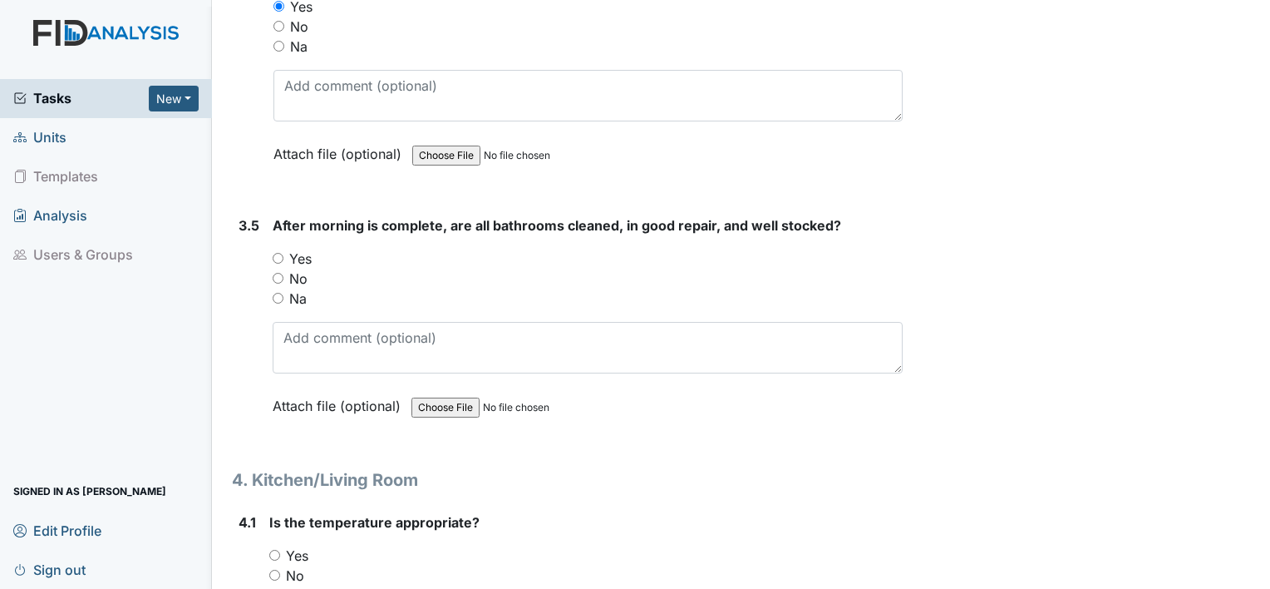
scroll to position [5319, 0]
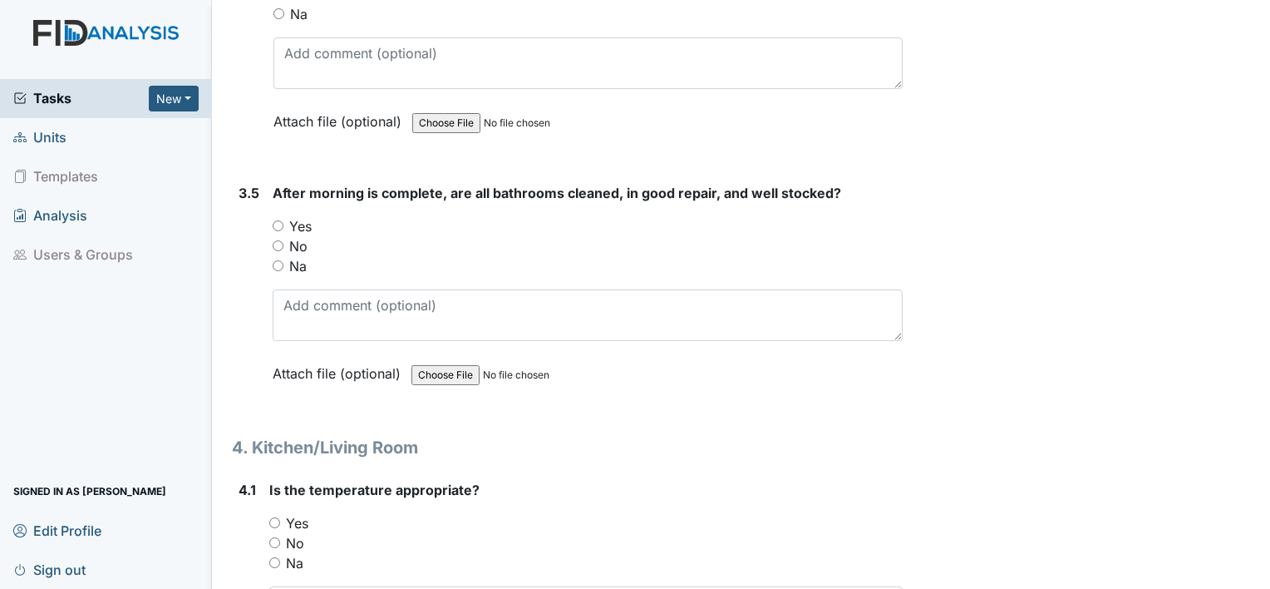
click at [279, 220] on input "Yes" at bounding box center [278, 225] width 11 height 11
radio input "true"
click at [273, 517] on input "Yes" at bounding box center [274, 522] width 11 height 11
radio input "true"
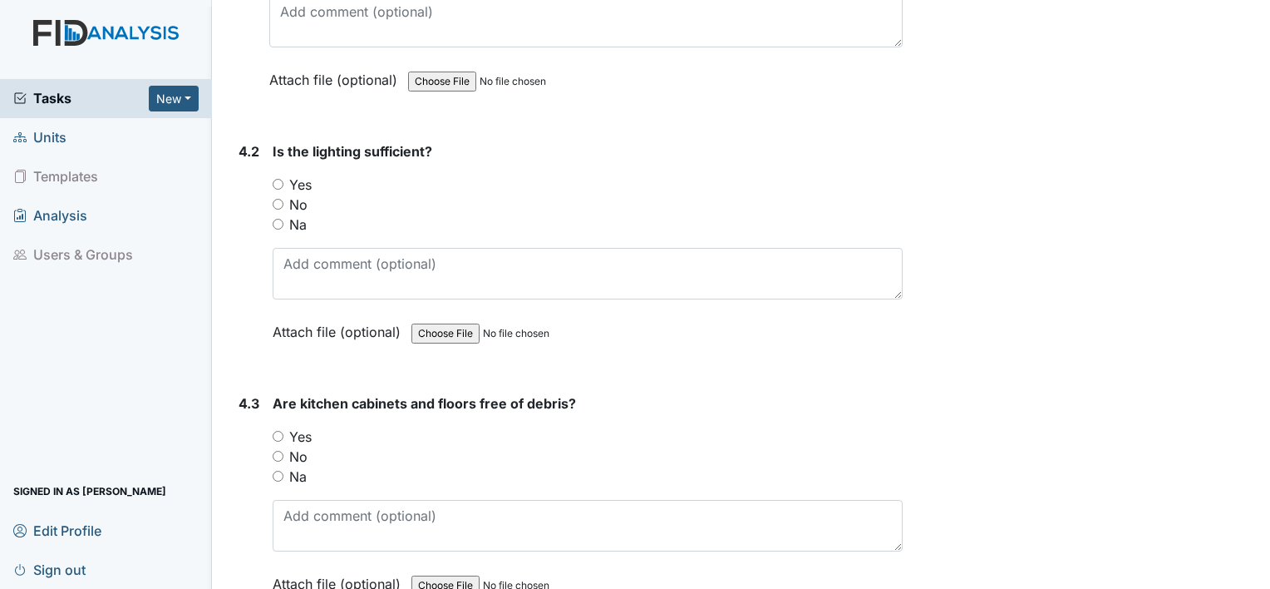
scroll to position [5918, 0]
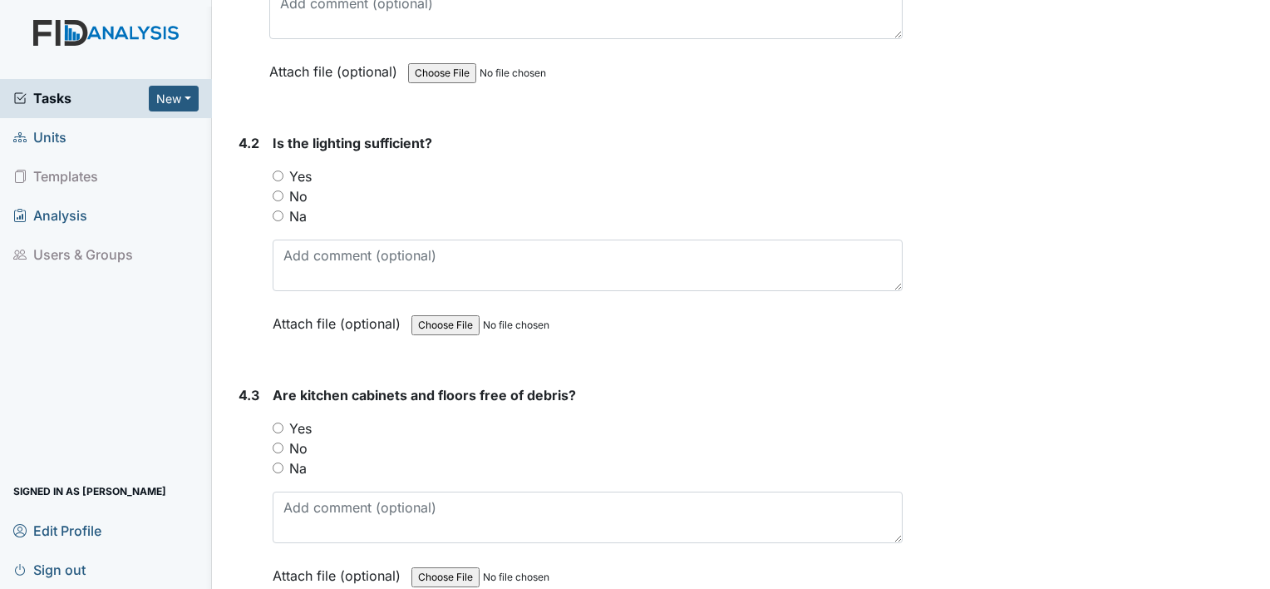
click at [283, 170] on input "Yes" at bounding box center [278, 175] width 11 height 11
radio input "true"
click at [278, 422] on input "Yes" at bounding box center [278, 427] width 11 height 11
radio input "true"
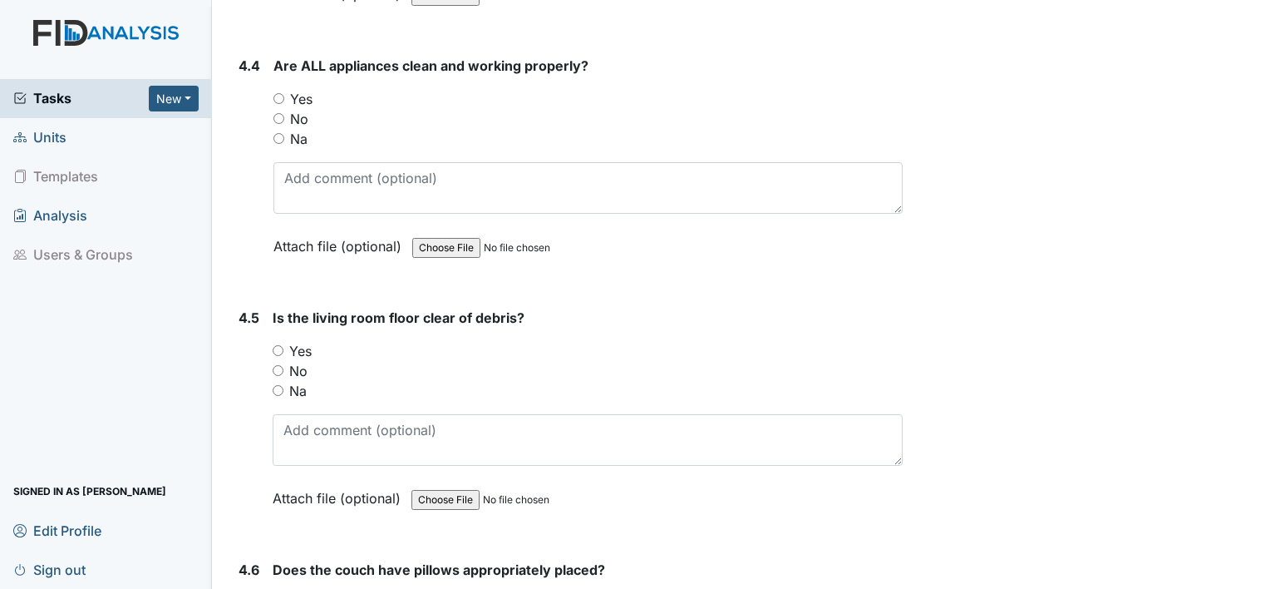
scroll to position [6516, 0]
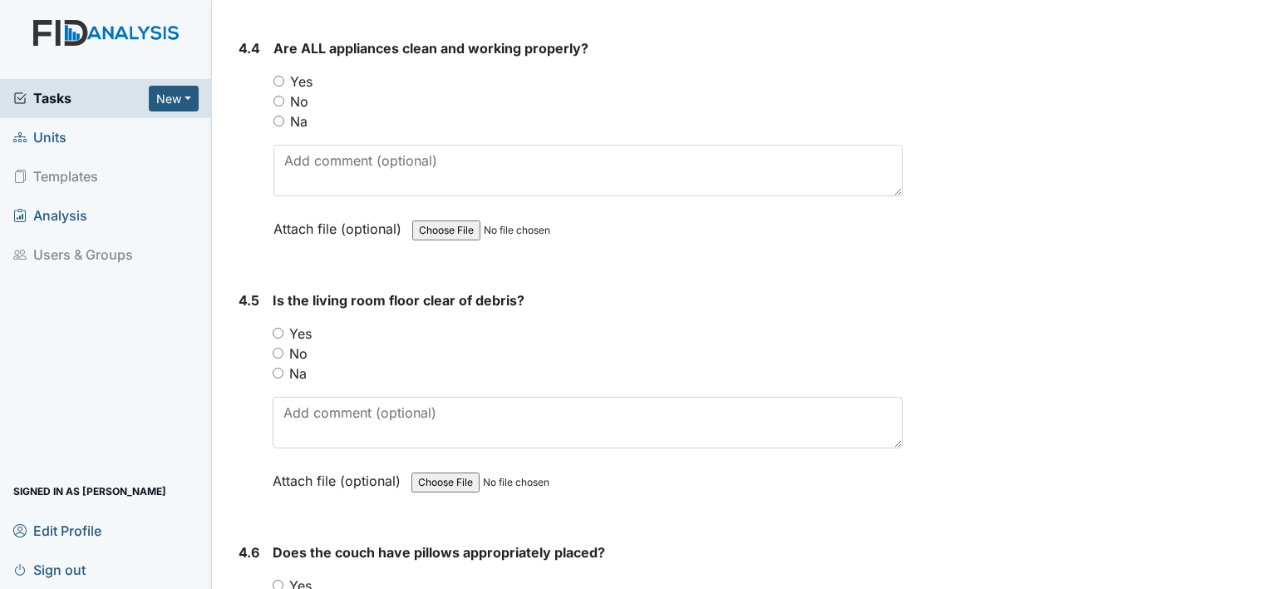
click at [277, 76] on input "Yes" at bounding box center [278, 81] width 11 height 11
radio input "true"
click at [278, 328] on input "Yes" at bounding box center [278, 333] width 11 height 11
radio input "true"
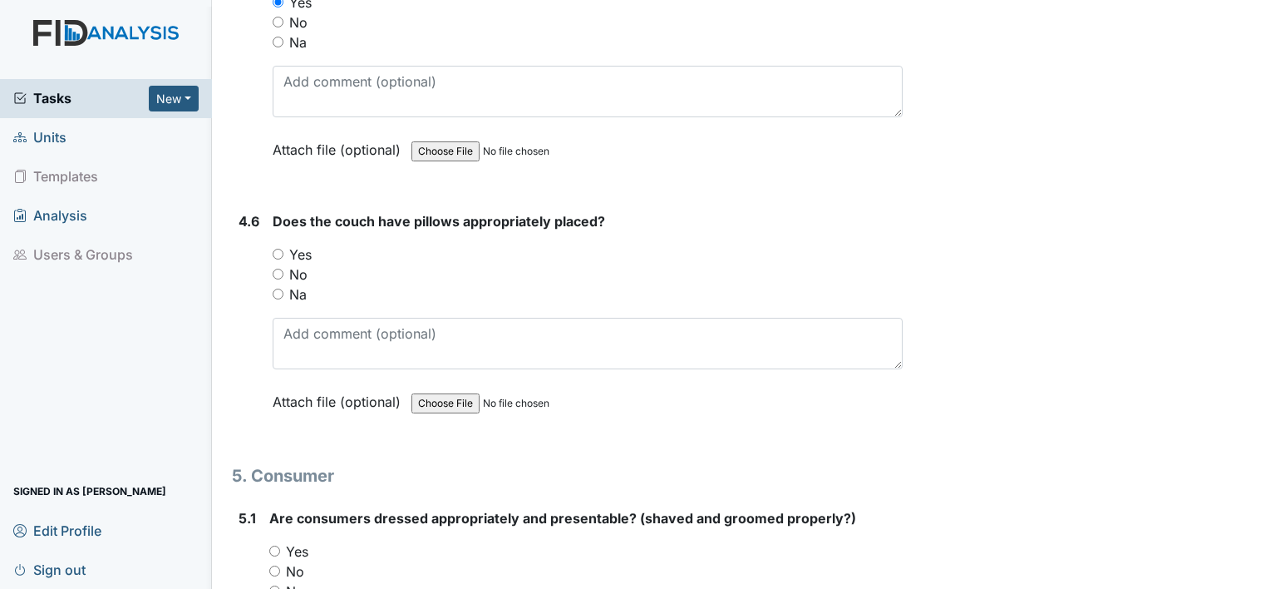
scroll to position [6849, 0]
click at [276, 247] on input "Yes" at bounding box center [278, 252] width 11 height 11
radio input "true"
click at [273, 544] on input "Yes" at bounding box center [274, 549] width 11 height 11
radio input "true"
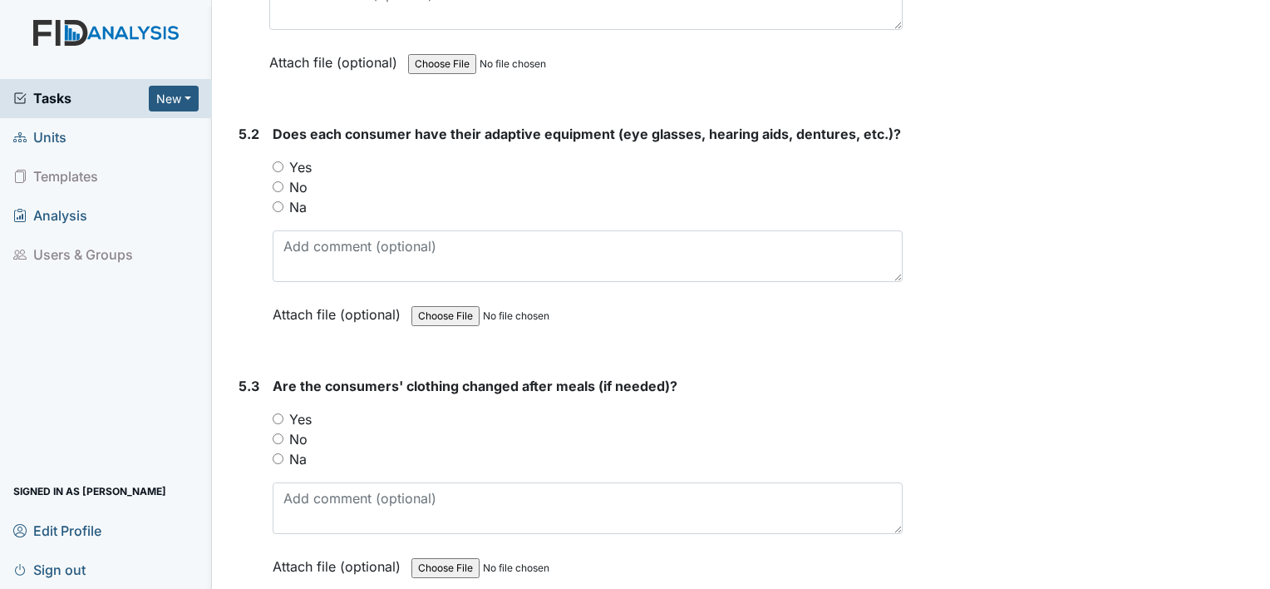
scroll to position [7514, 0]
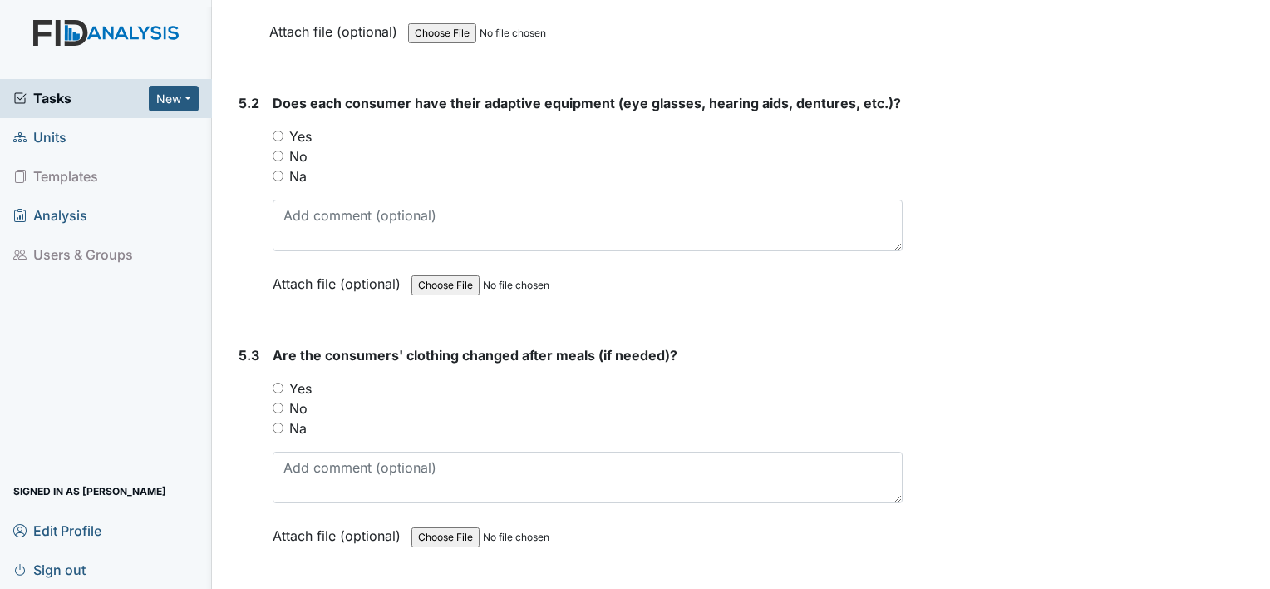
click at [278, 131] on input "Yes" at bounding box center [278, 136] width 11 height 11
radio input "true"
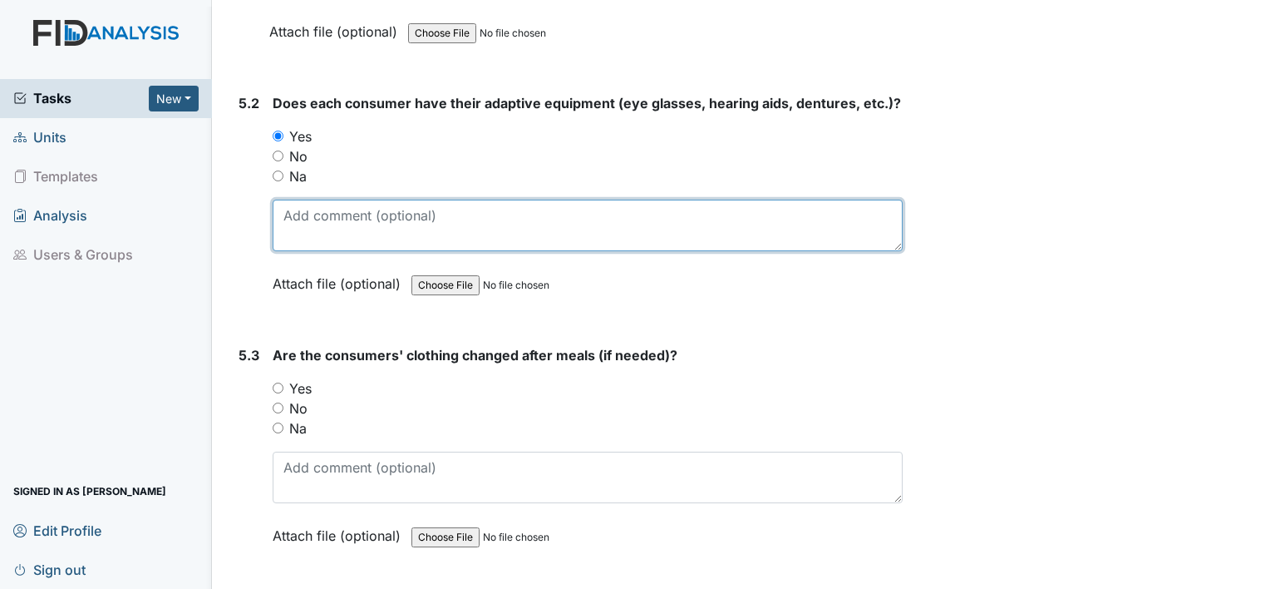
click at [356, 209] on textarea at bounding box center [588, 226] width 630 height 52
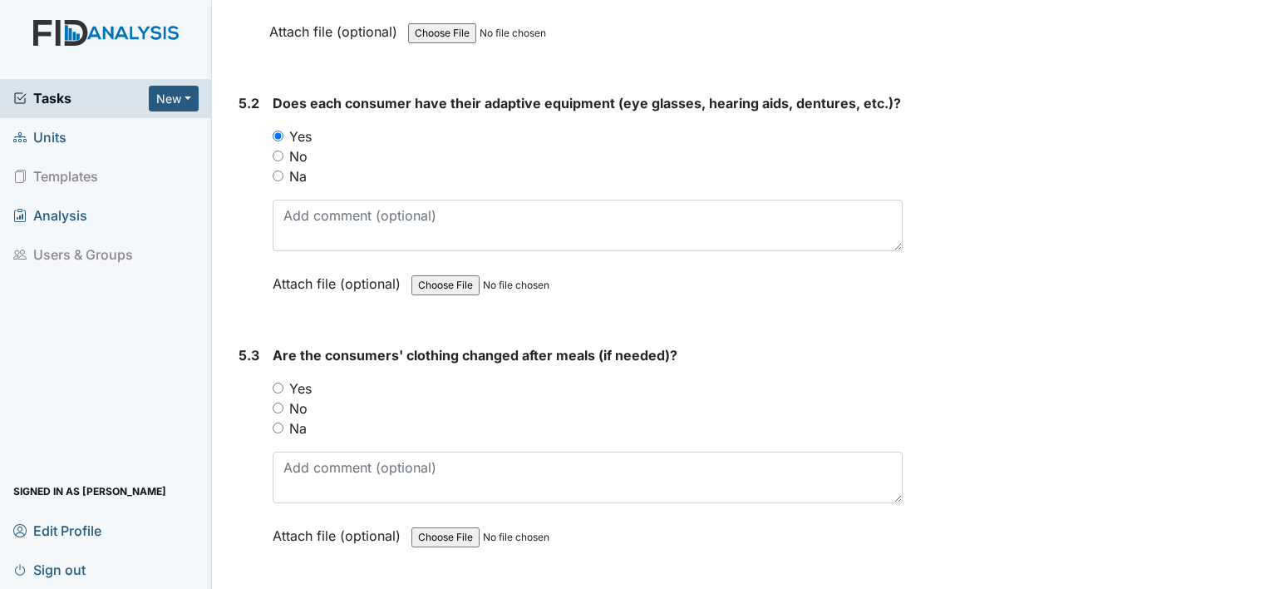
click at [276, 382] on input "Yes" at bounding box center [278, 387] width 11 height 11
radio input "true"
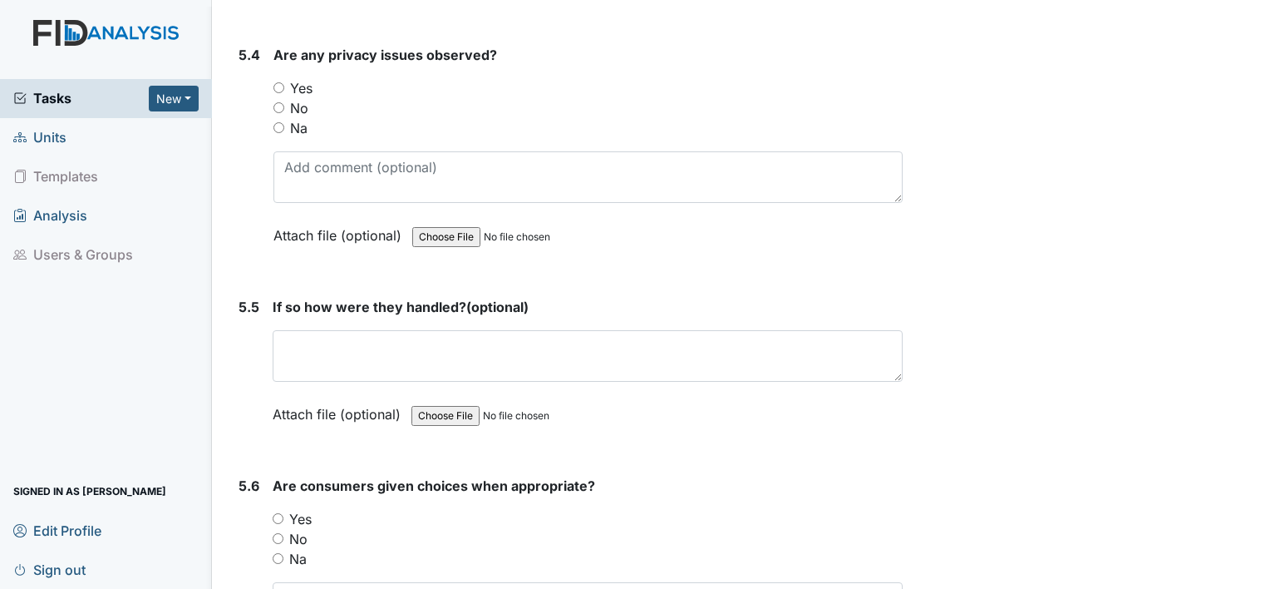
scroll to position [8079, 0]
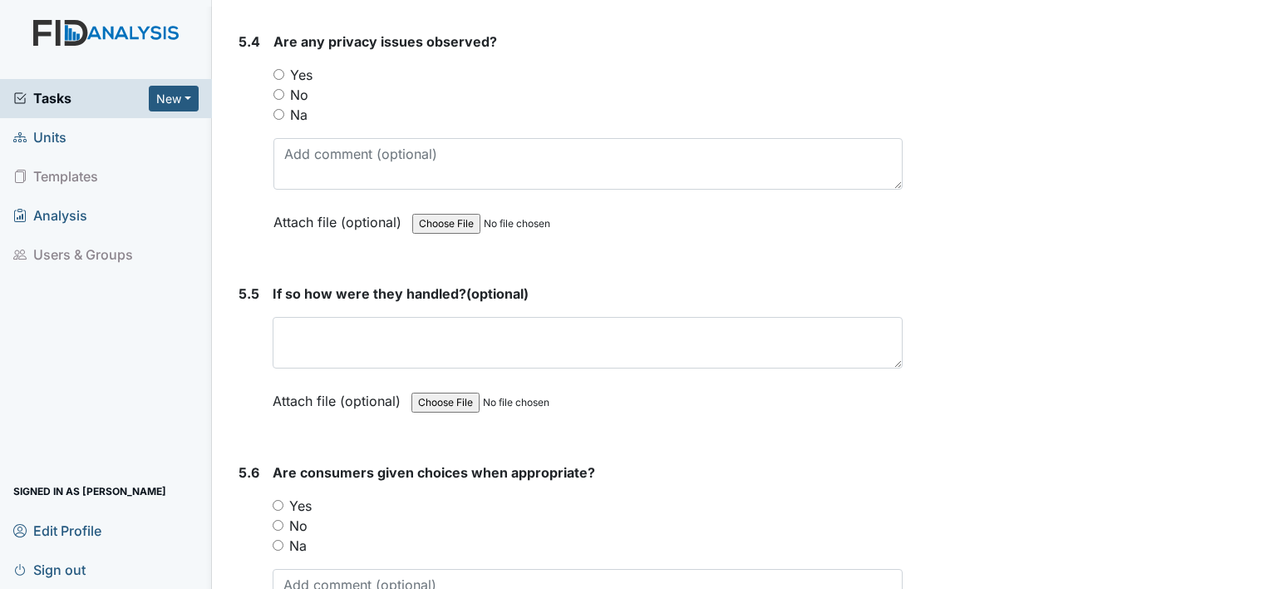
click at [282, 89] on input "No" at bounding box center [278, 94] width 11 height 11
radio input "true"
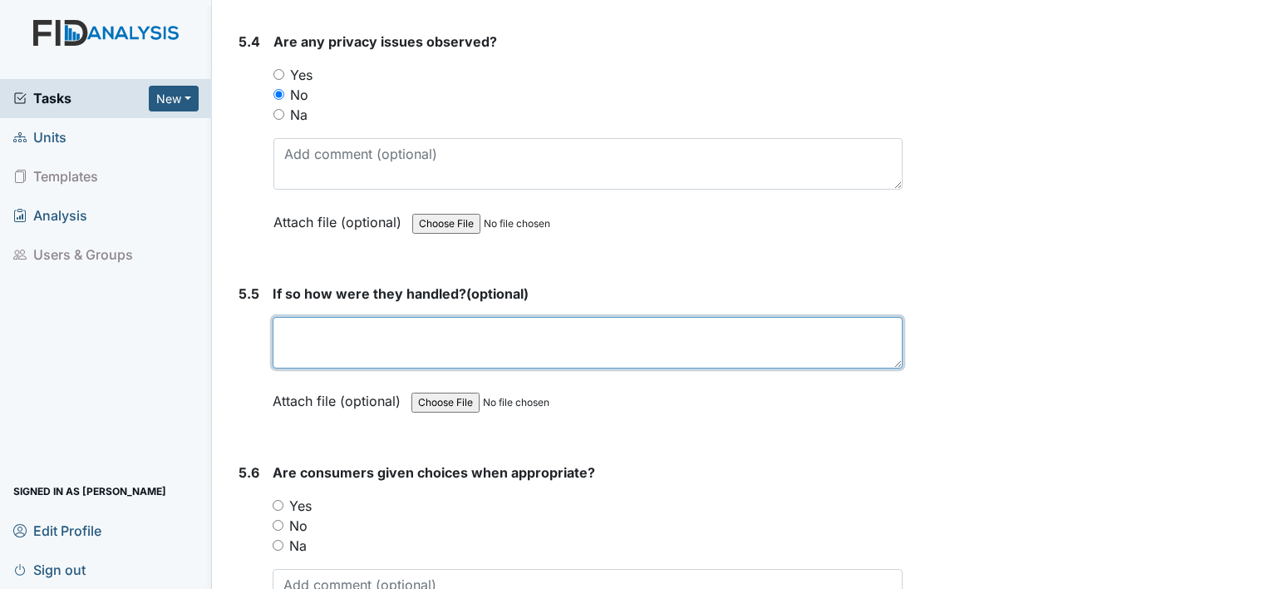
click at [343, 317] on textarea at bounding box center [588, 343] width 630 height 52
type textarea "n/a"
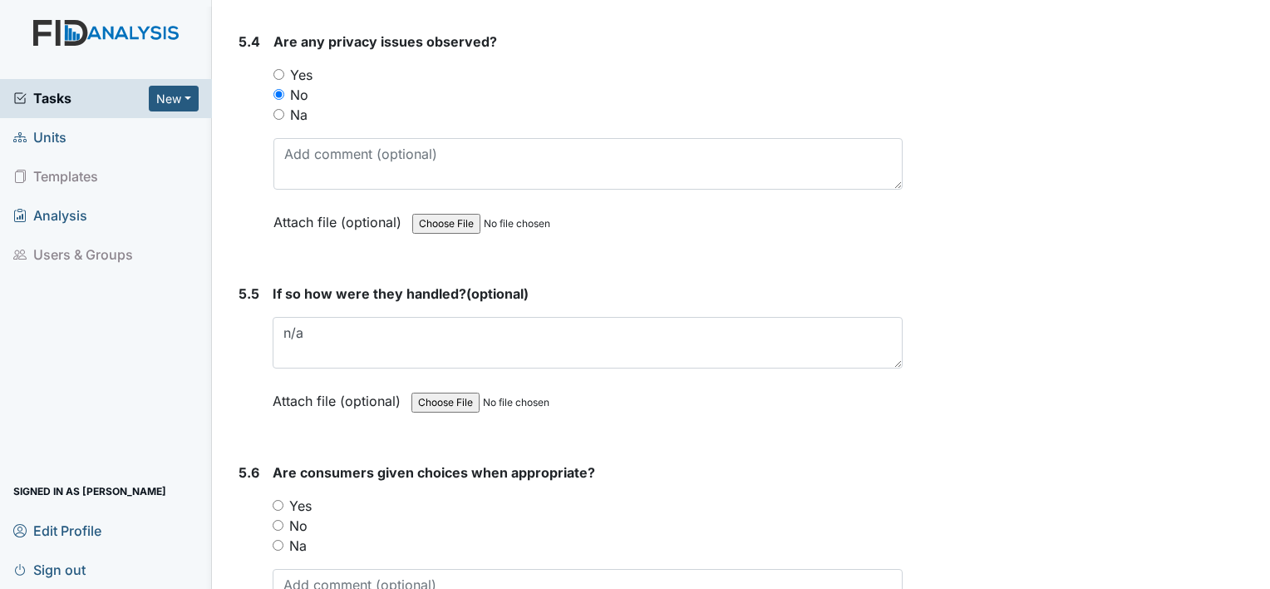
click at [277, 500] on input "Yes" at bounding box center [278, 505] width 11 height 11
radio input "true"
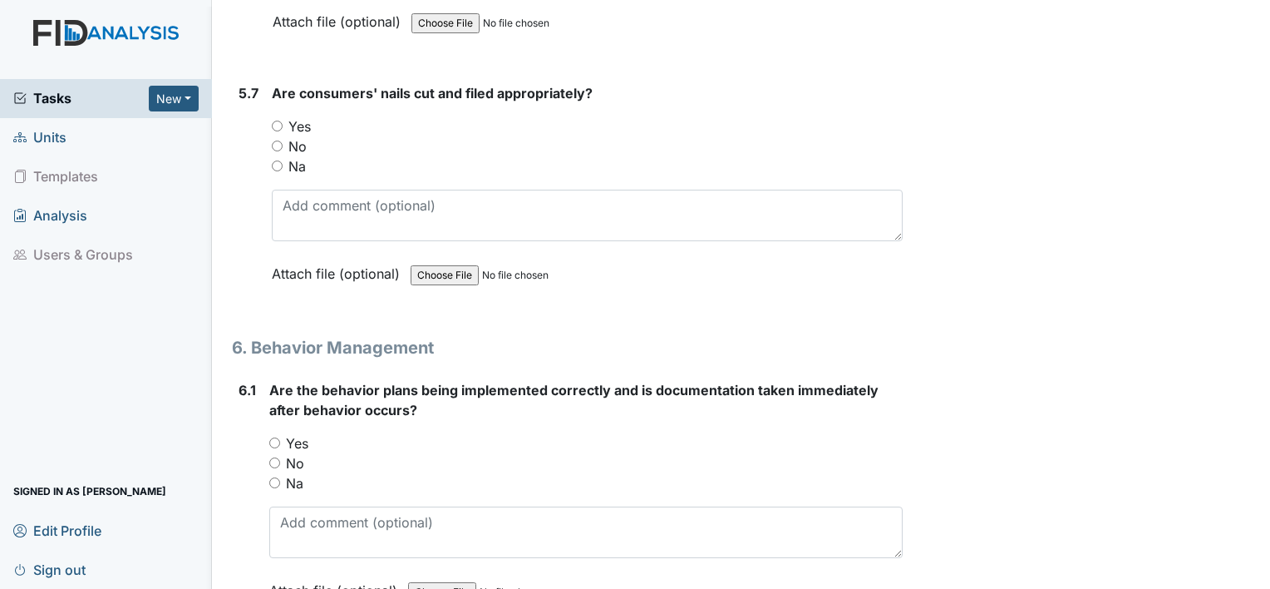
scroll to position [8711, 0]
click at [276, 120] on input "Yes" at bounding box center [277, 125] width 11 height 11
radio input "true"
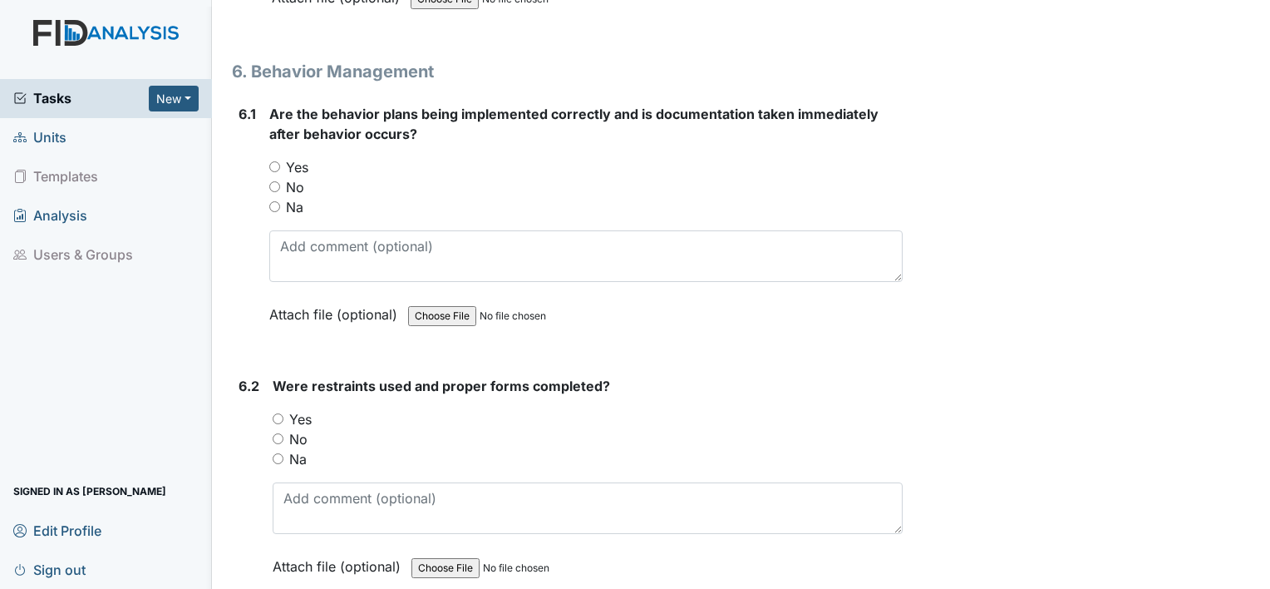
scroll to position [9010, 0]
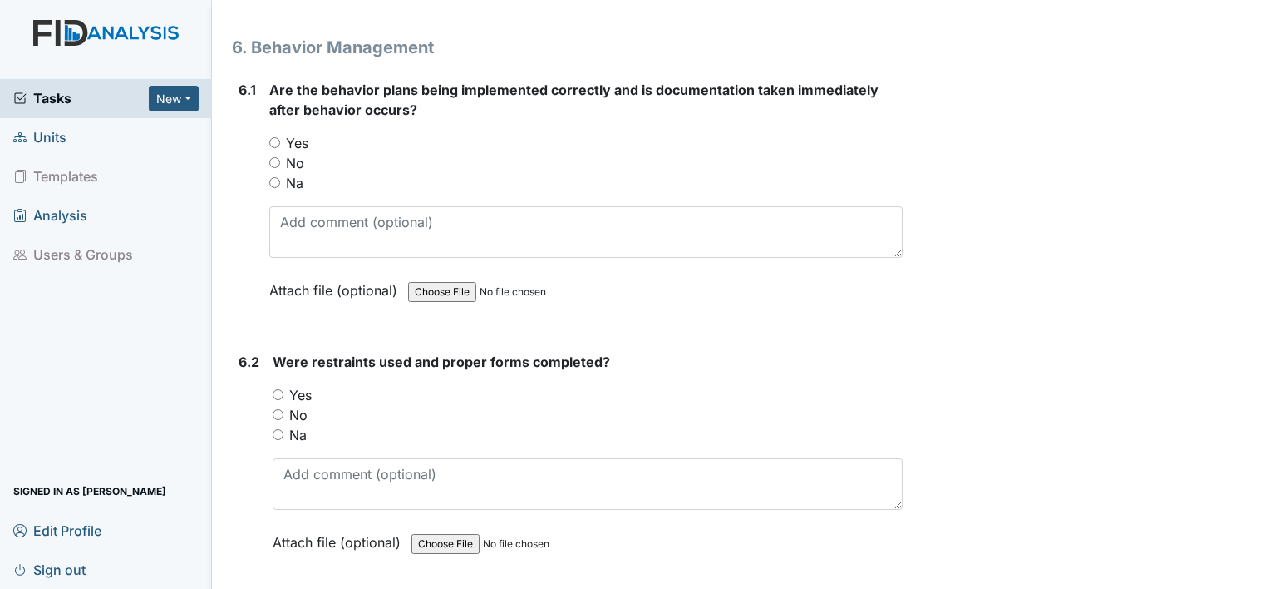
click at [270, 137] on input "Yes" at bounding box center [274, 142] width 11 height 11
radio input "true"
click at [278, 389] on input "Yes" at bounding box center [278, 394] width 11 height 11
radio input "true"
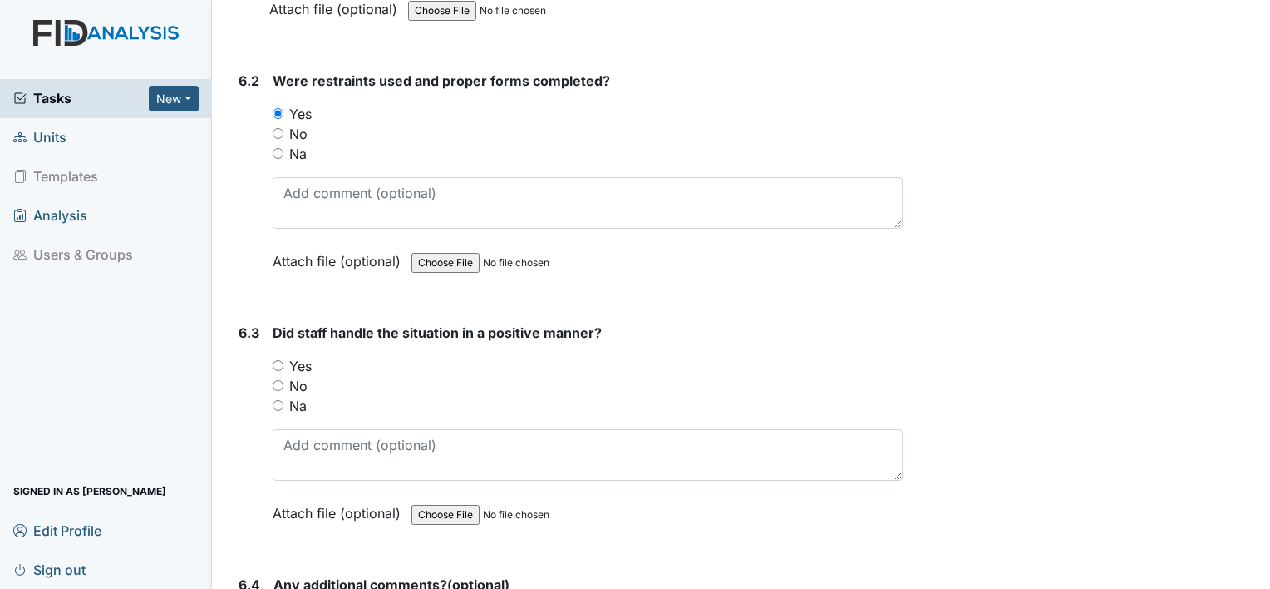
scroll to position [9309, 0]
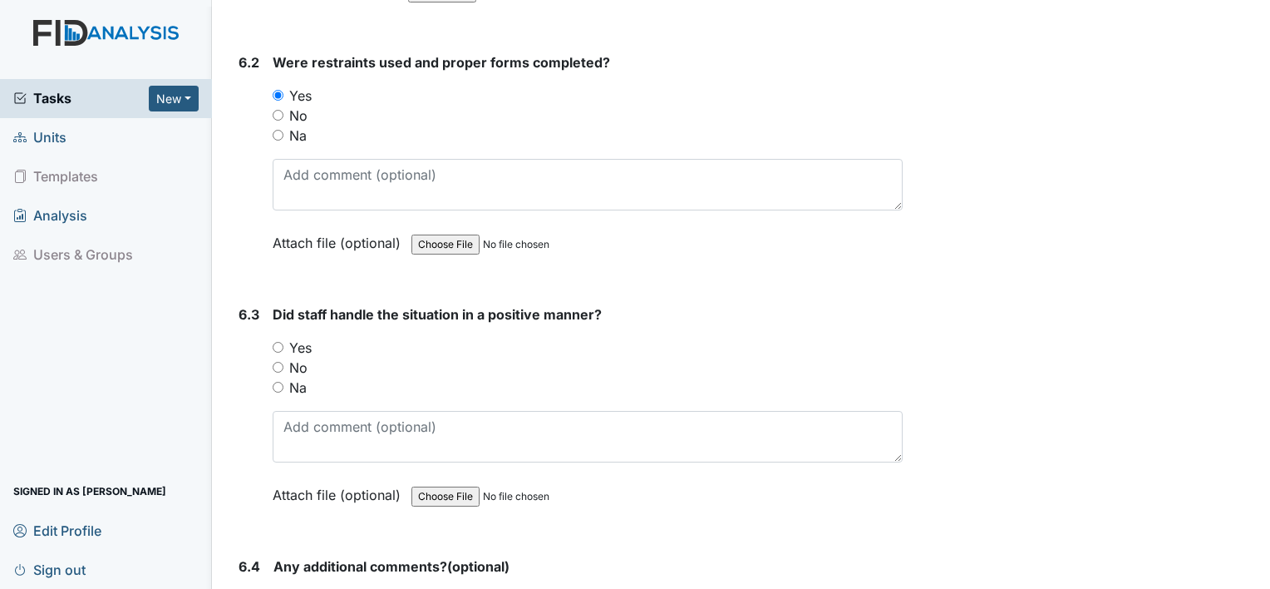
click at [279, 130] on input "Na" at bounding box center [278, 135] width 11 height 11
radio input "true"
click at [283, 382] on input "Na" at bounding box center [278, 387] width 11 height 11
radio input "true"
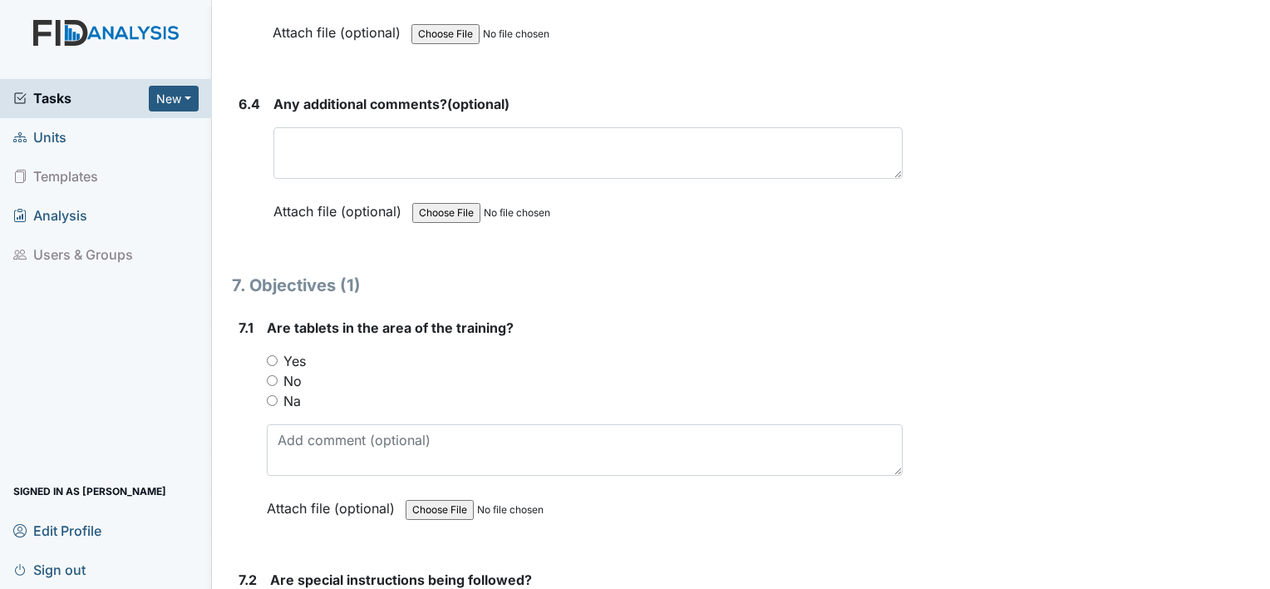
scroll to position [9781, 0]
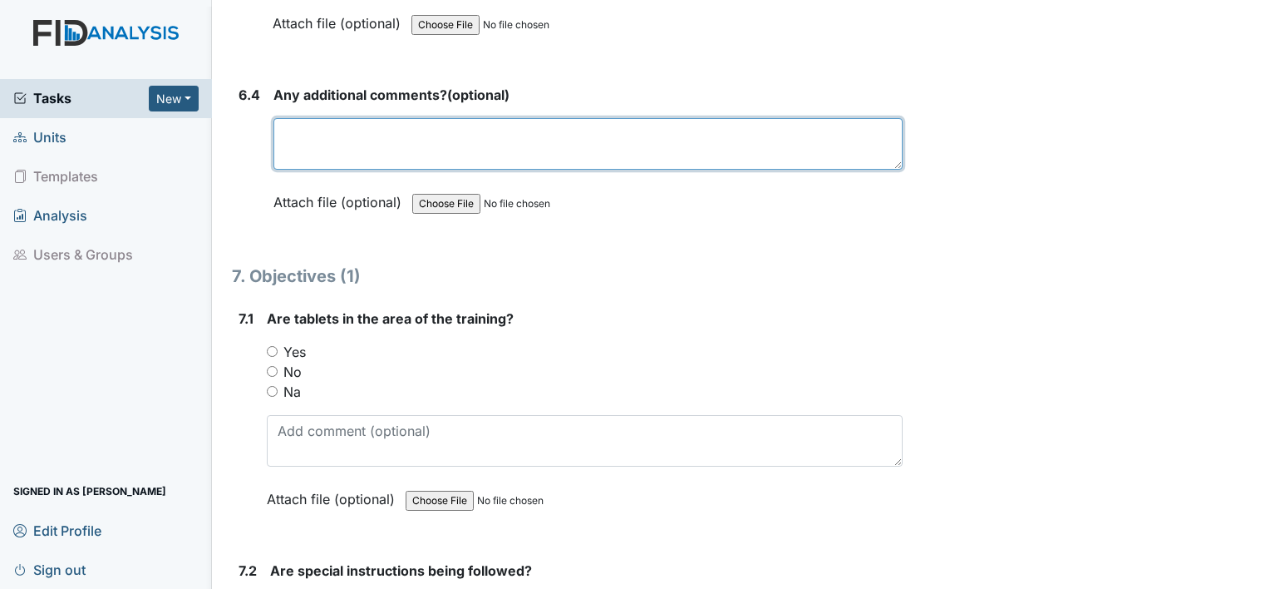
click at [791, 118] on textarea at bounding box center [587, 144] width 629 height 52
type textarea "n/a"
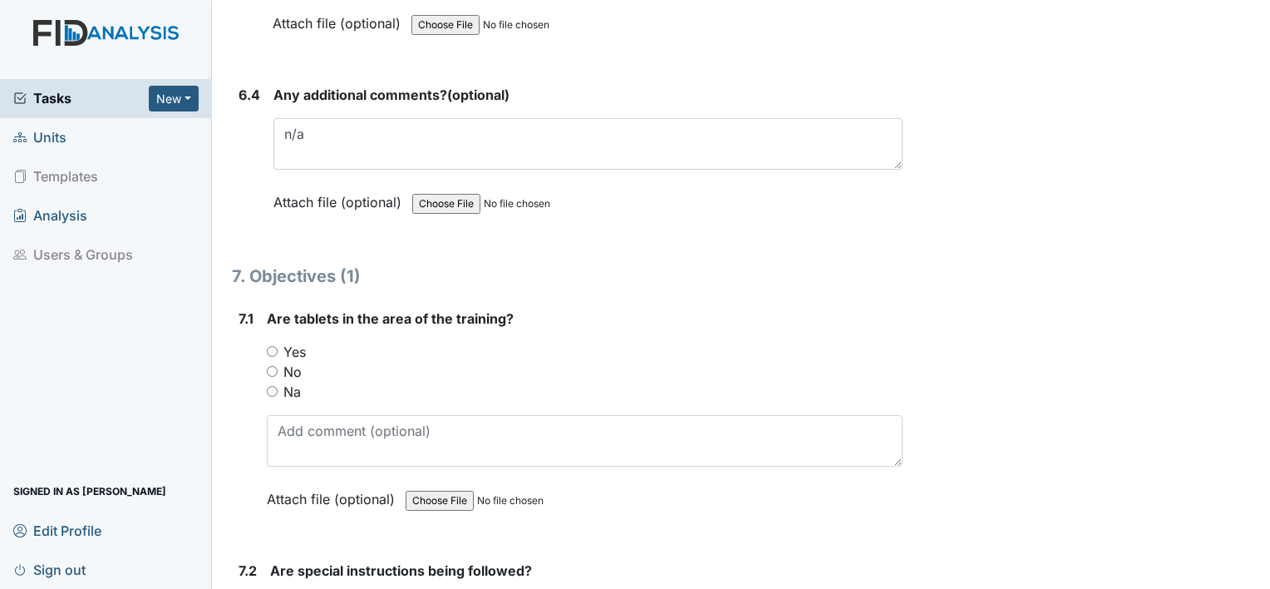
click at [275, 386] on input "Na" at bounding box center [272, 391] width 11 height 11
radio input "true"
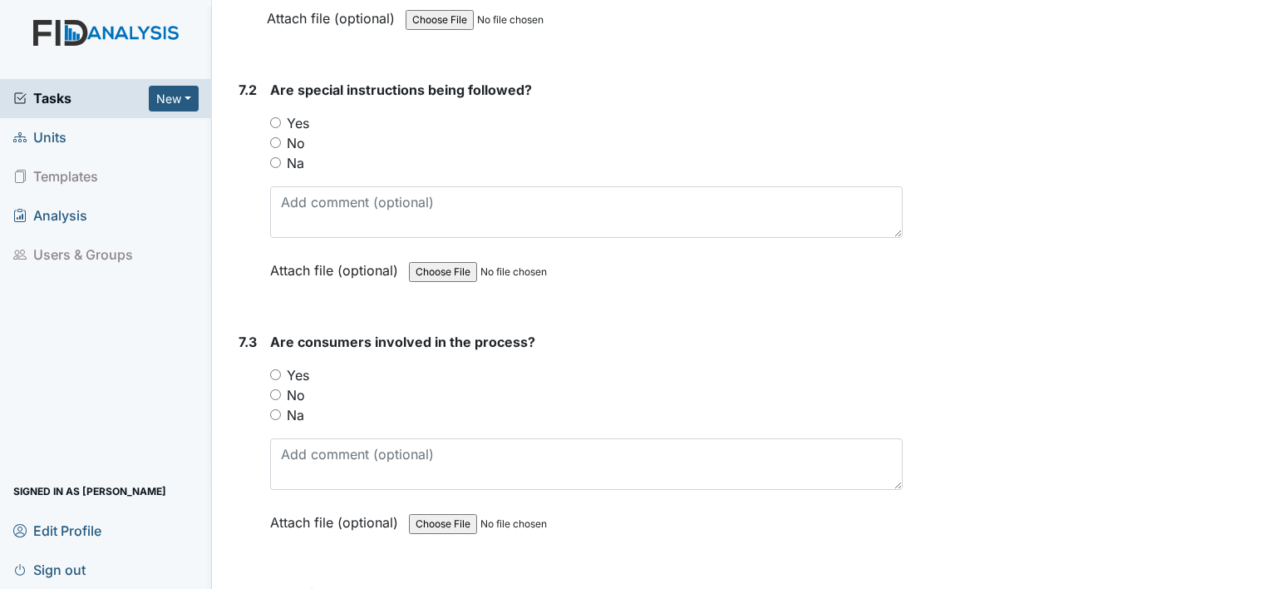
scroll to position [10279, 0]
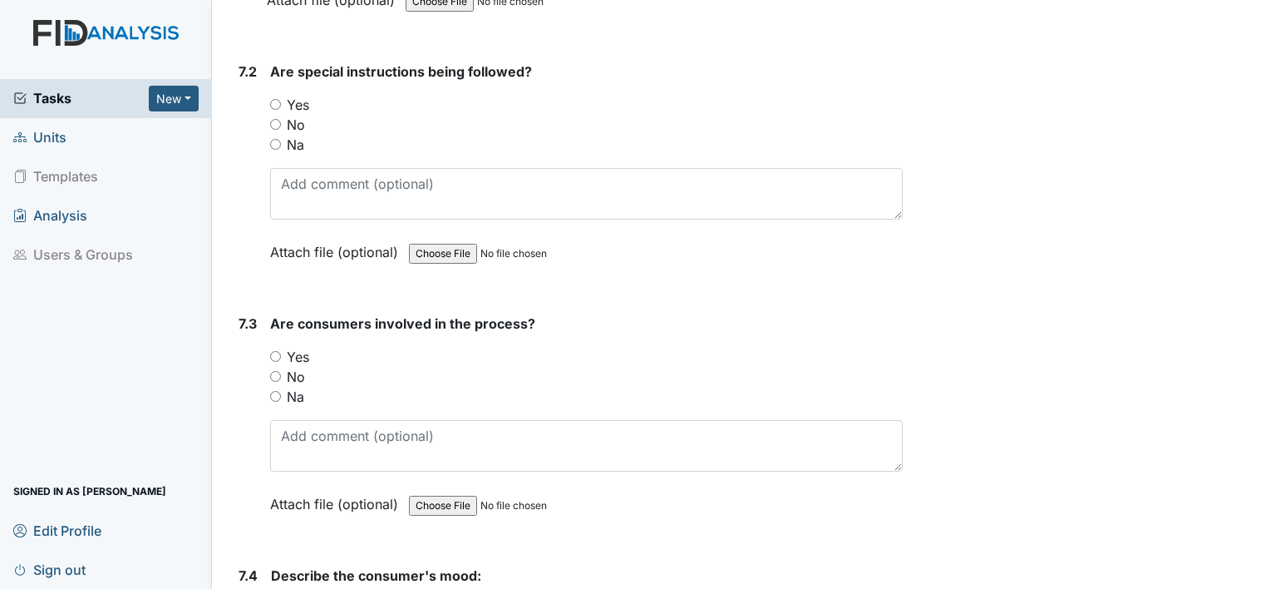
click at [281, 99] on input "Yes" at bounding box center [275, 104] width 11 height 11
radio input "true"
click at [273, 391] on input "Na" at bounding box center [275, 396] width 11 height 11
radio input "true"
click at [277, 139] on input "Na" at bounding box center [275, 144] width 11 height 11
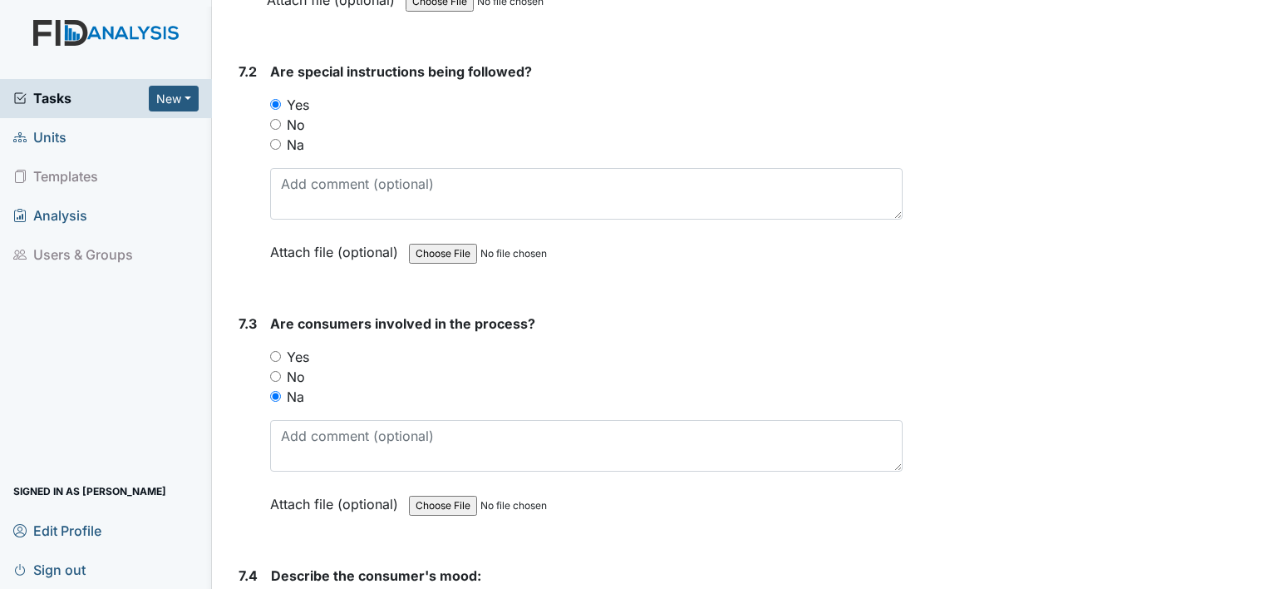
radio input "true"
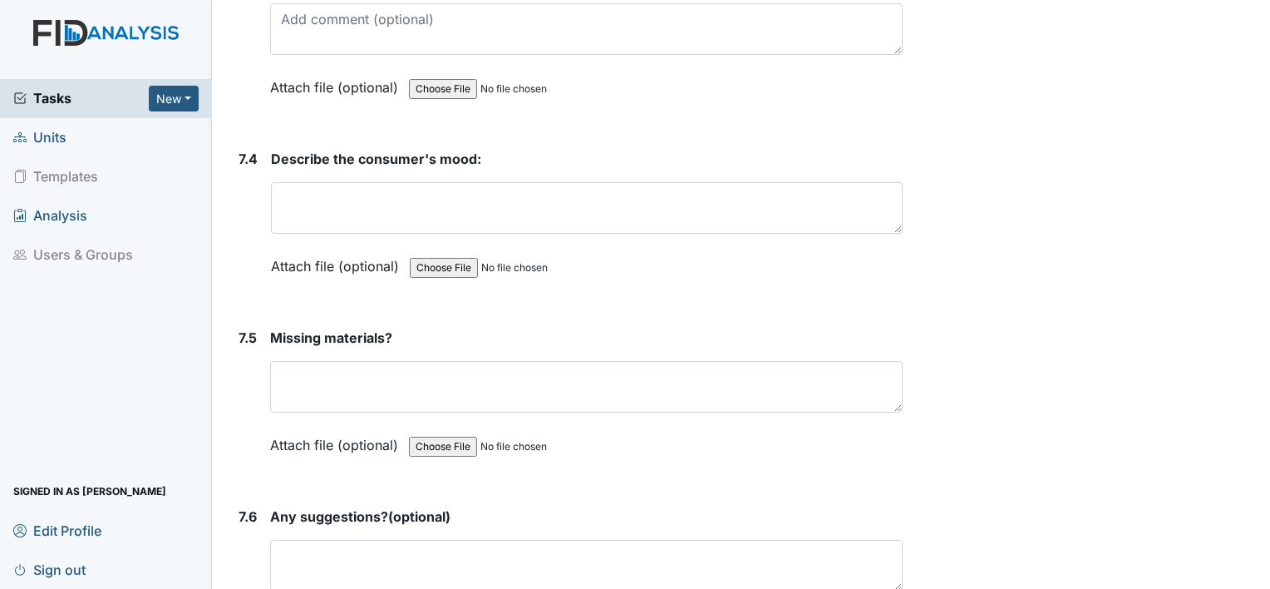
scroll to position [10712, 0]
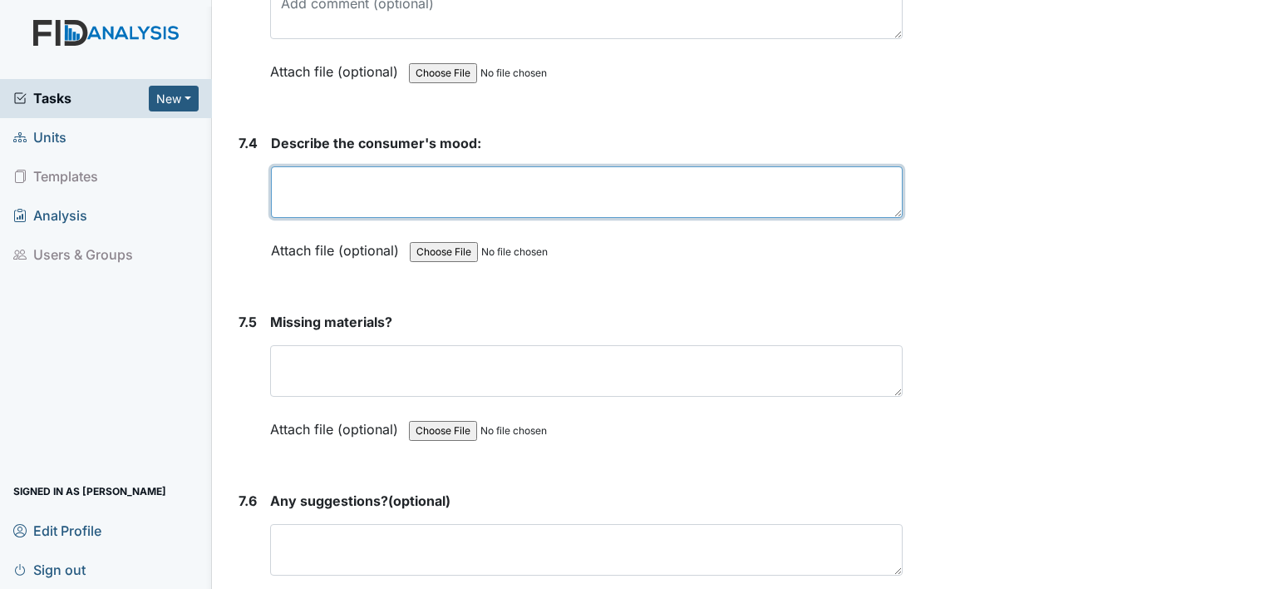
click at [848, 166] on textarea at bounding box center [587, 192] width 632 height 52
type textarea "n/a"
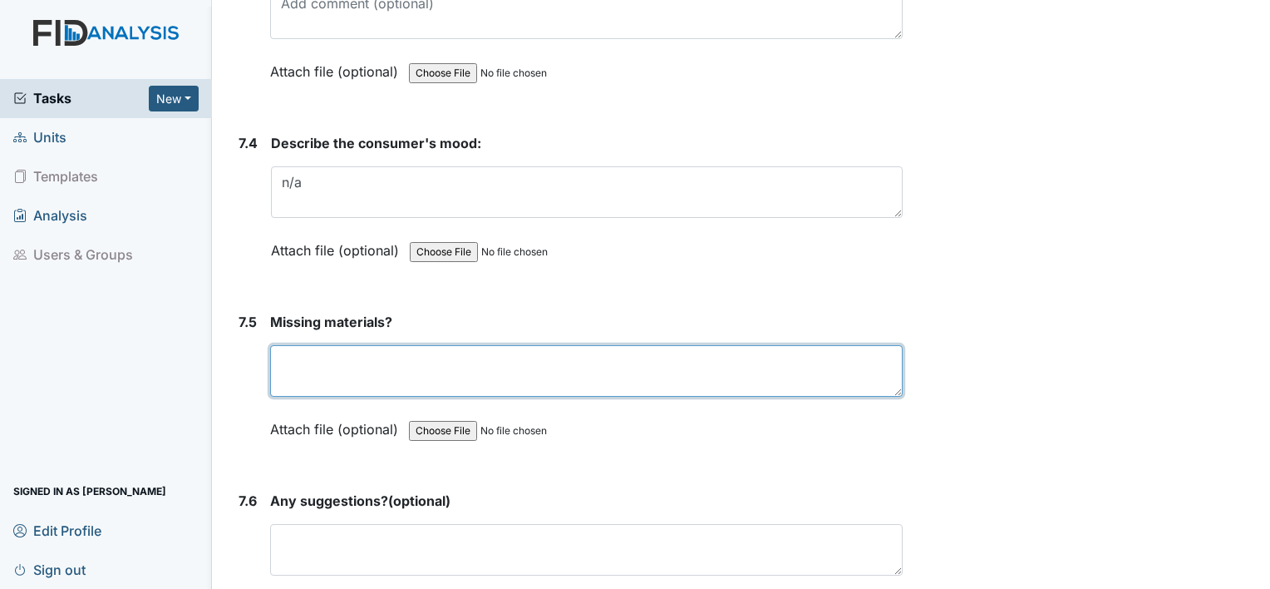
click at [805, 345] on textarea at bounding box center [586, 371] width 633 height 52
type textarea "n/a"
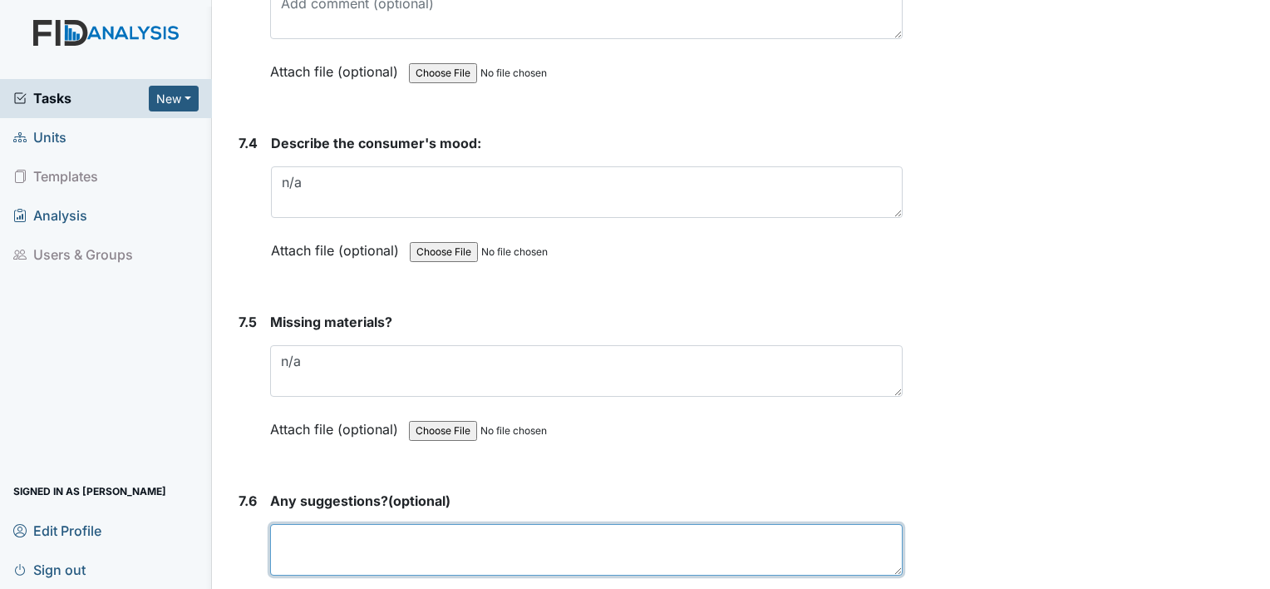
click at [677, 524] on textarea at bounding box center [586, 550] width 633 height 52
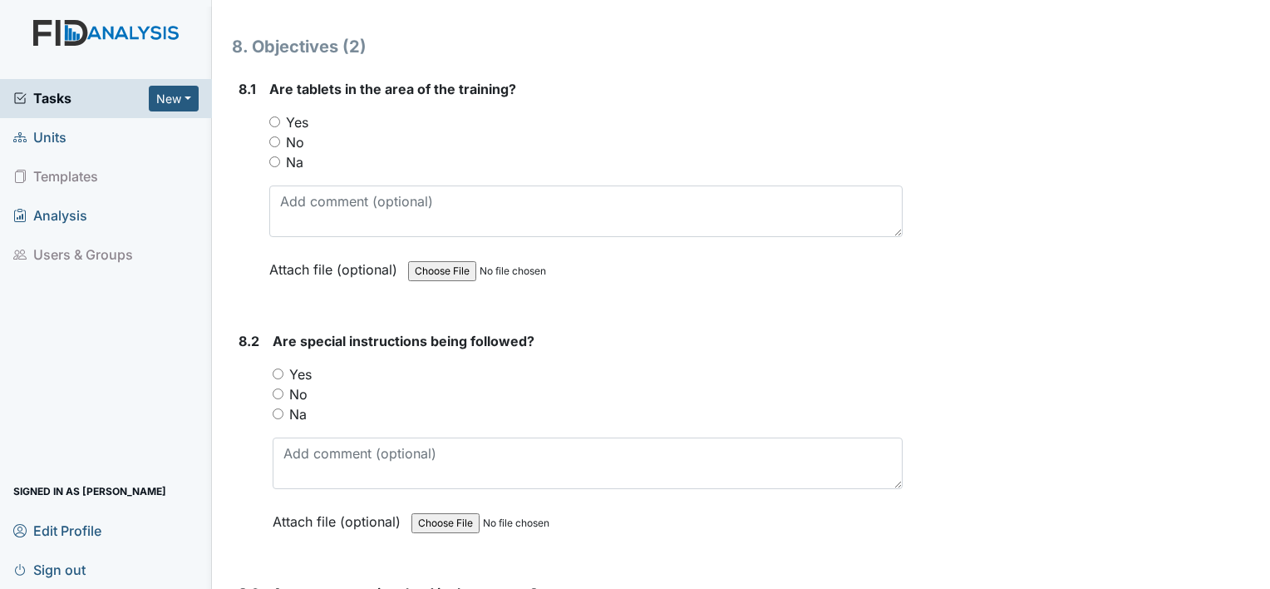
scroll to position [11377, 0]
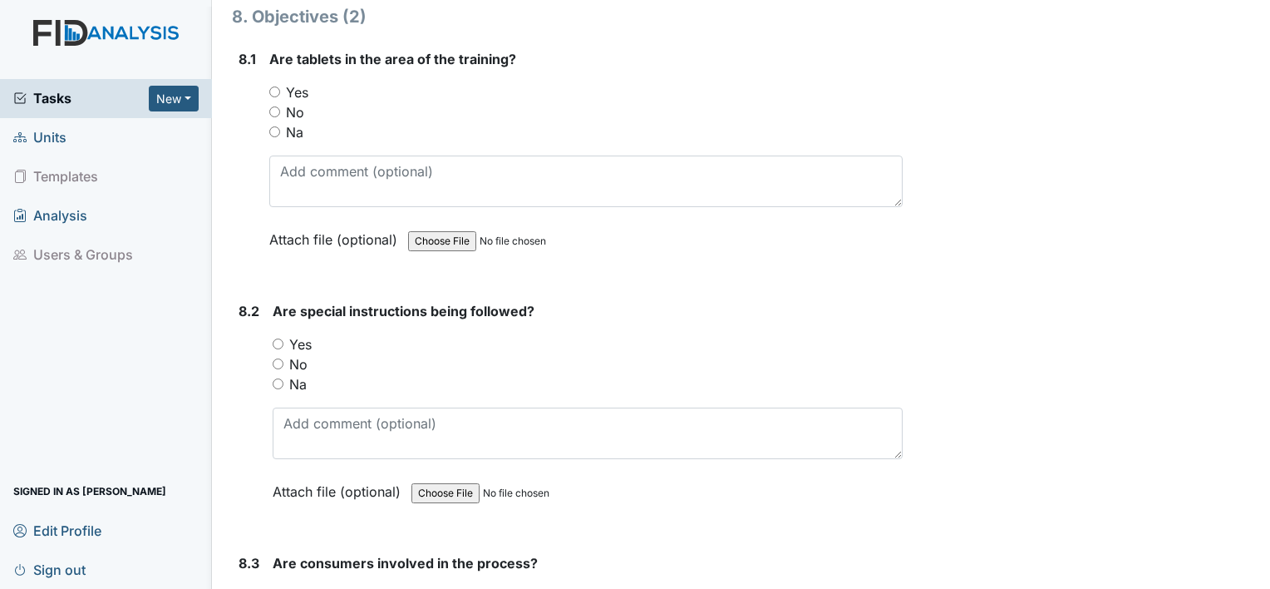
type textarea "n/a"
click at [273, 126] on input "Na" at bounding box center [274, 131] width 11 height 11
radio input "true"
click at [275, 378] on input "Na" at bounding box center [278, 383] width 11 height 11
radio input "true"
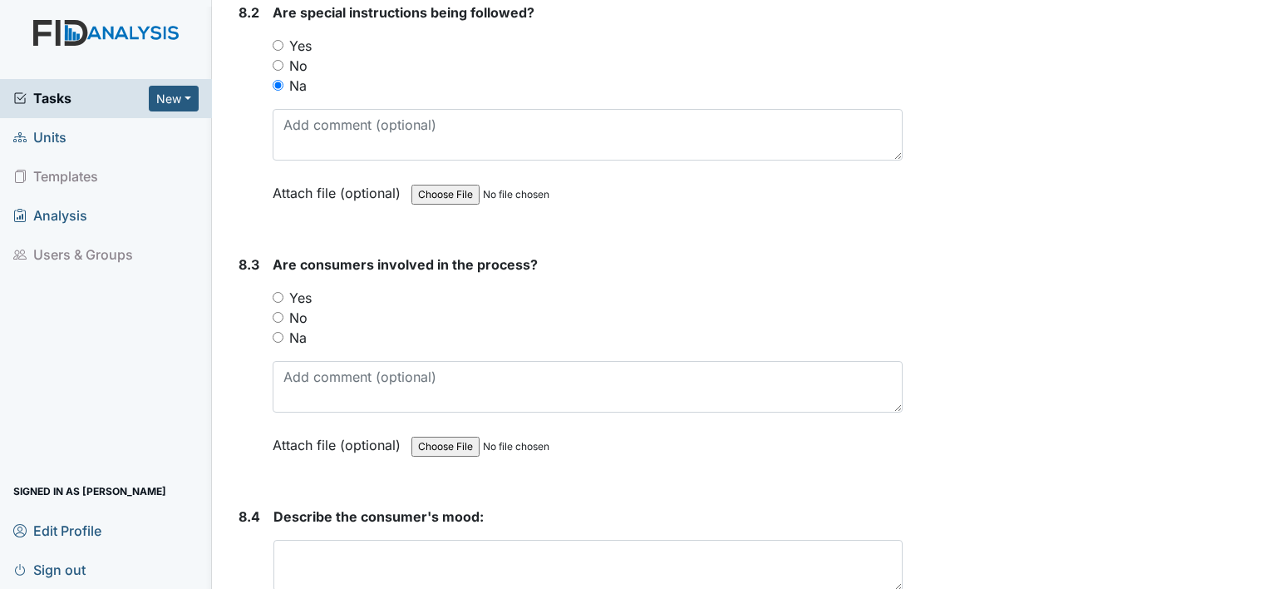
scroll to position [11676, 0]
click at [278, 291] on input "Yes" at bounding box center [278, 296] width 11 height 11
radio input "true"
click at [277, 331] on input "Na" at bounding box center [278, 336] width 11 height 11
radio input "true"
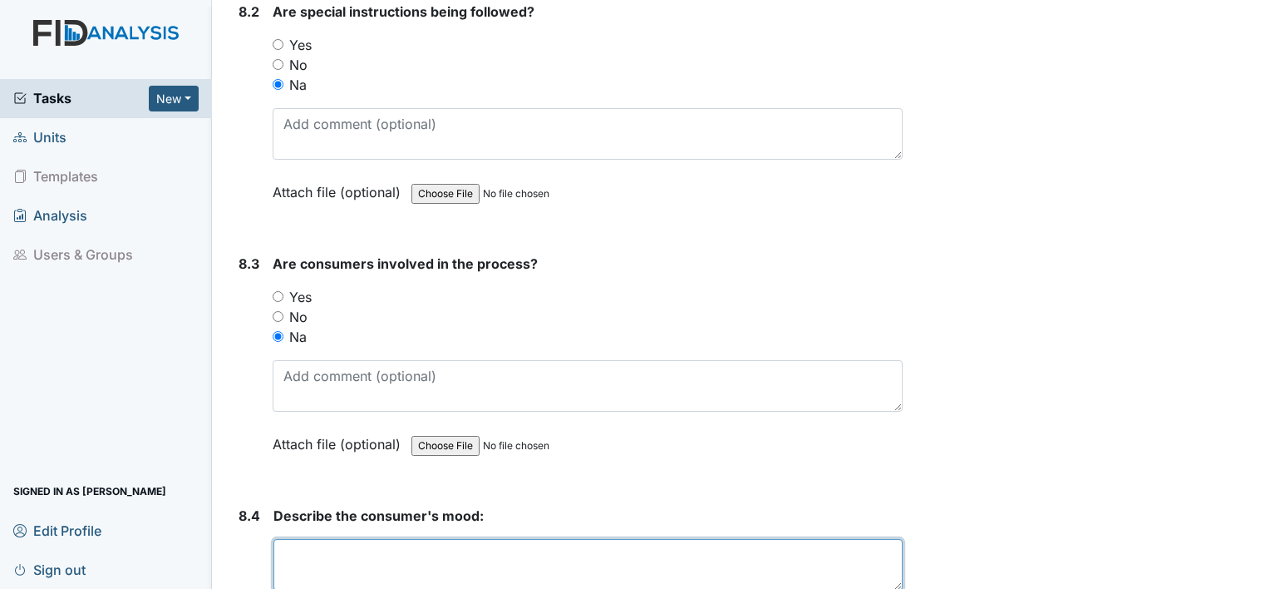
click at [423, 539] on textarea at bounding box center [587, 565] width 629 height 52
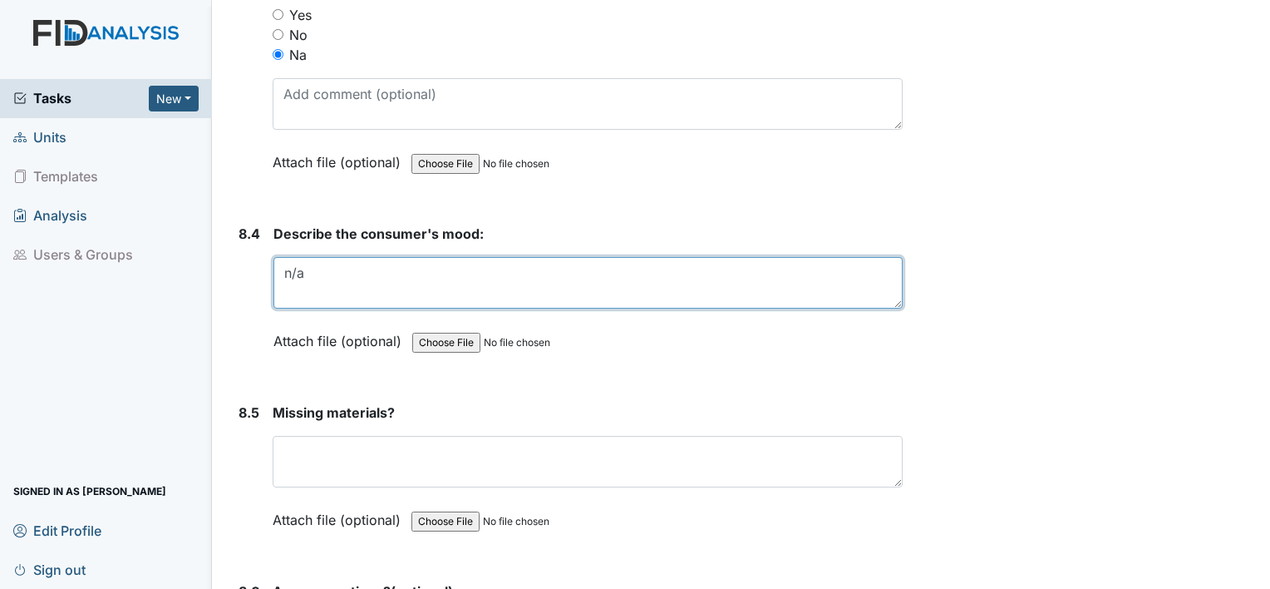
scroll to position [11975, 0]
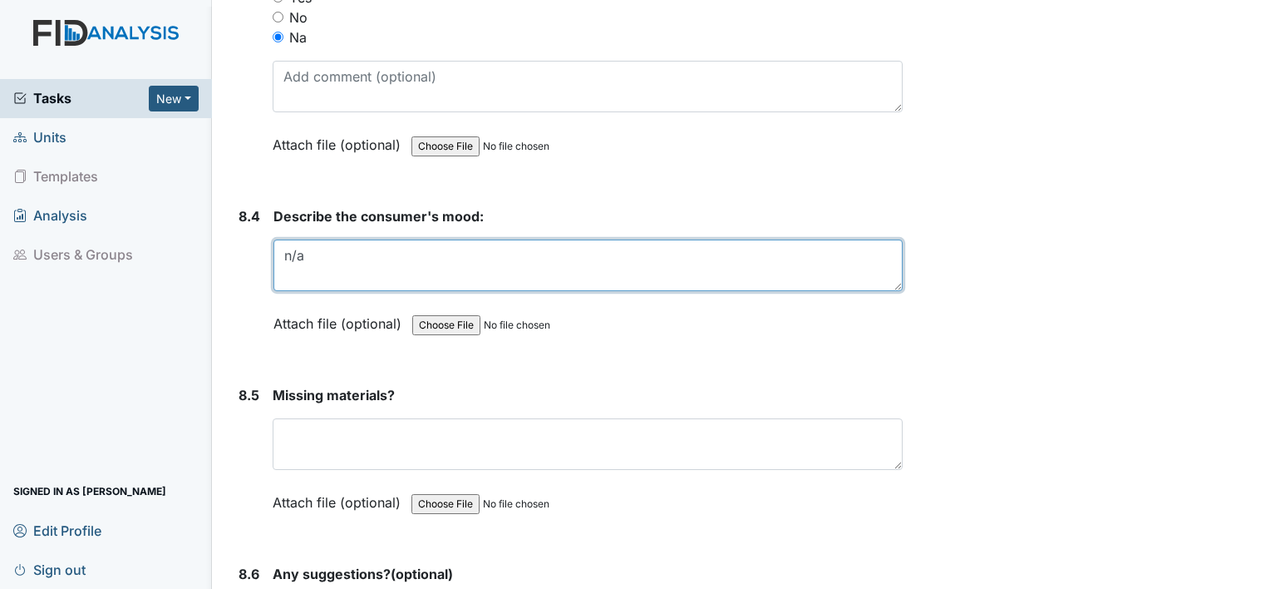
type textarea "n/a"
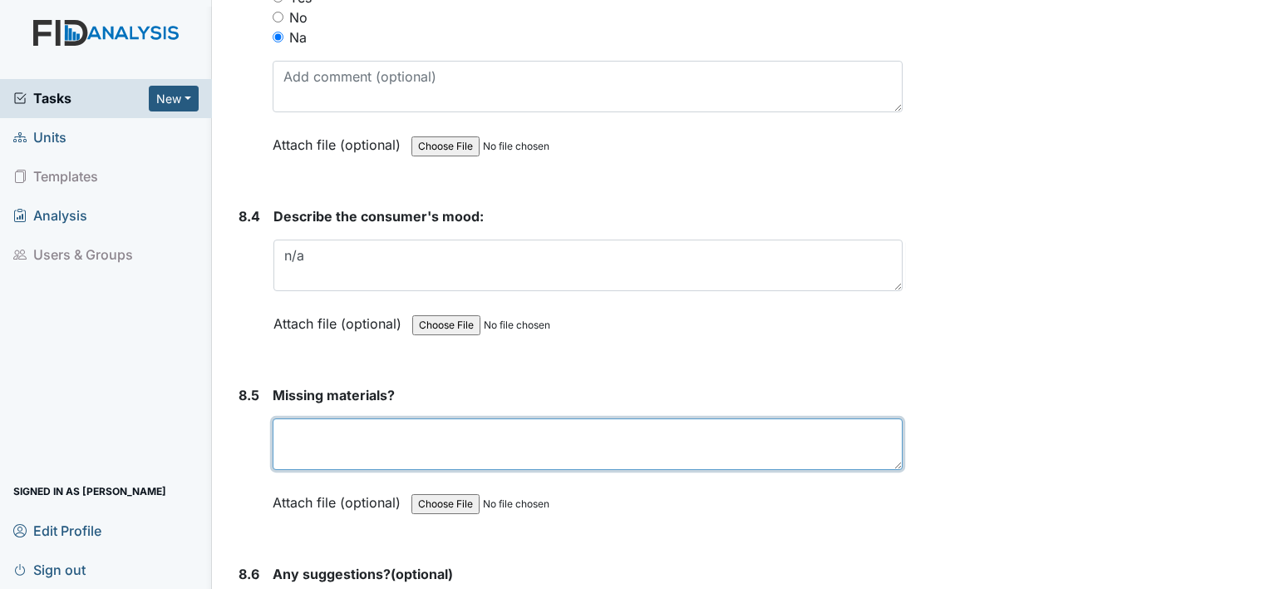
click at [820, 418] on textarea at bounding box center [588, 444] width 630 height 52
type textarea "n/a"
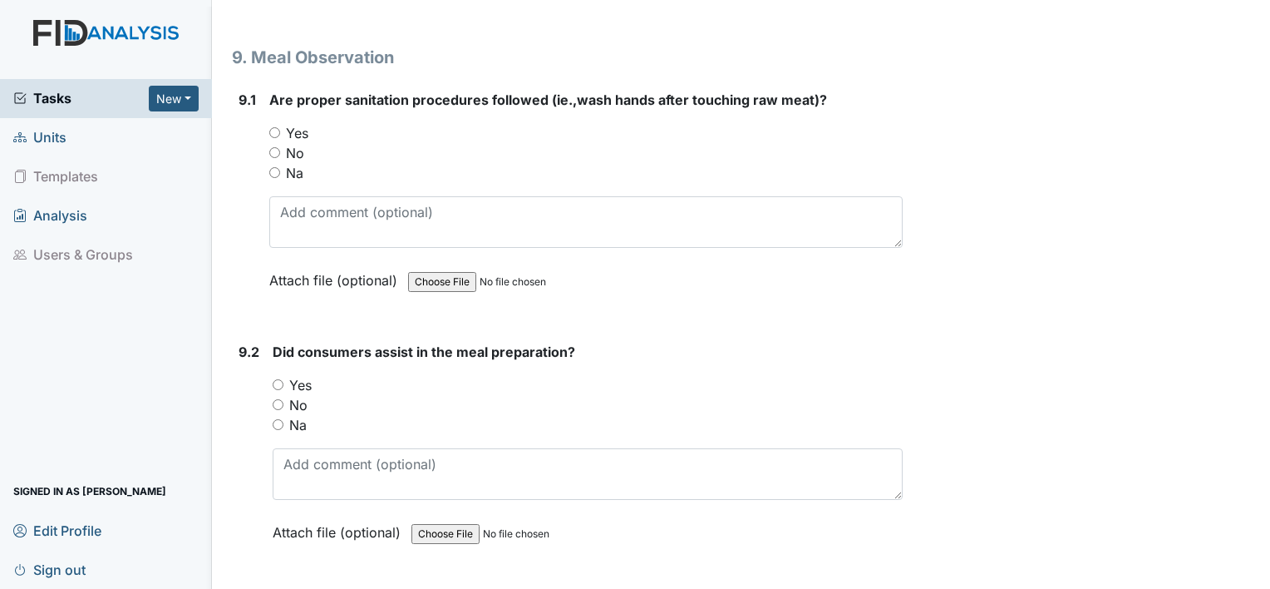
scroll to position [12673, 0]
type textarea "n/a"
click at [273, 126] on input "Yes" at bounding box center [274, 131] width 11 height 11
radio input "true"
click at [277, 378] on input "Yes" at bounding box center [278, 383] width 11 height 11
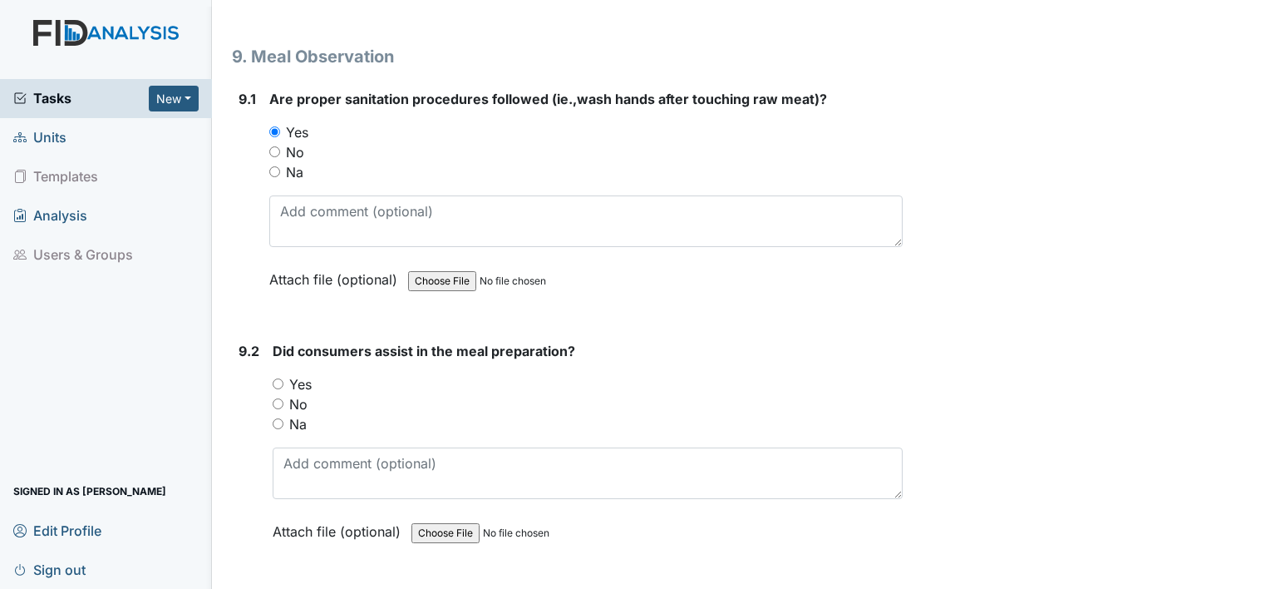
radio input "true"
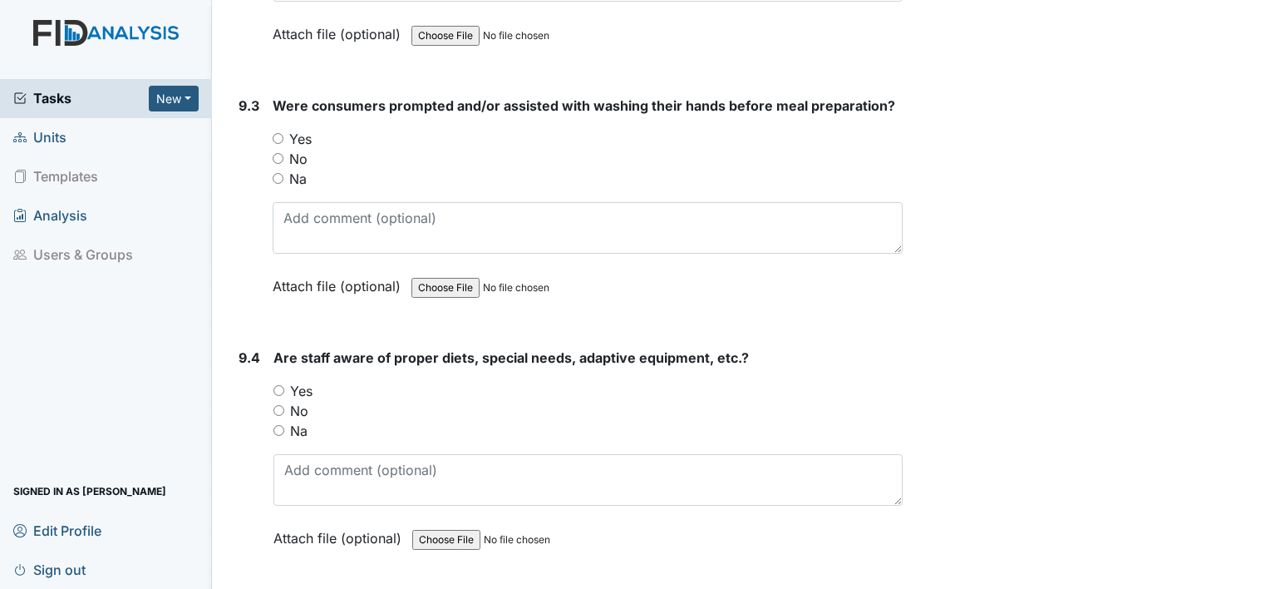
scroll to position [13172, 0]
click at [278, 383] on input "Yes" at bounding box center [278, 388] width 11 height 11
radio input "true"
click at [279, 131] on input "Yes" at bounding box center [278, 136] width 11 height 11
radio input "true"
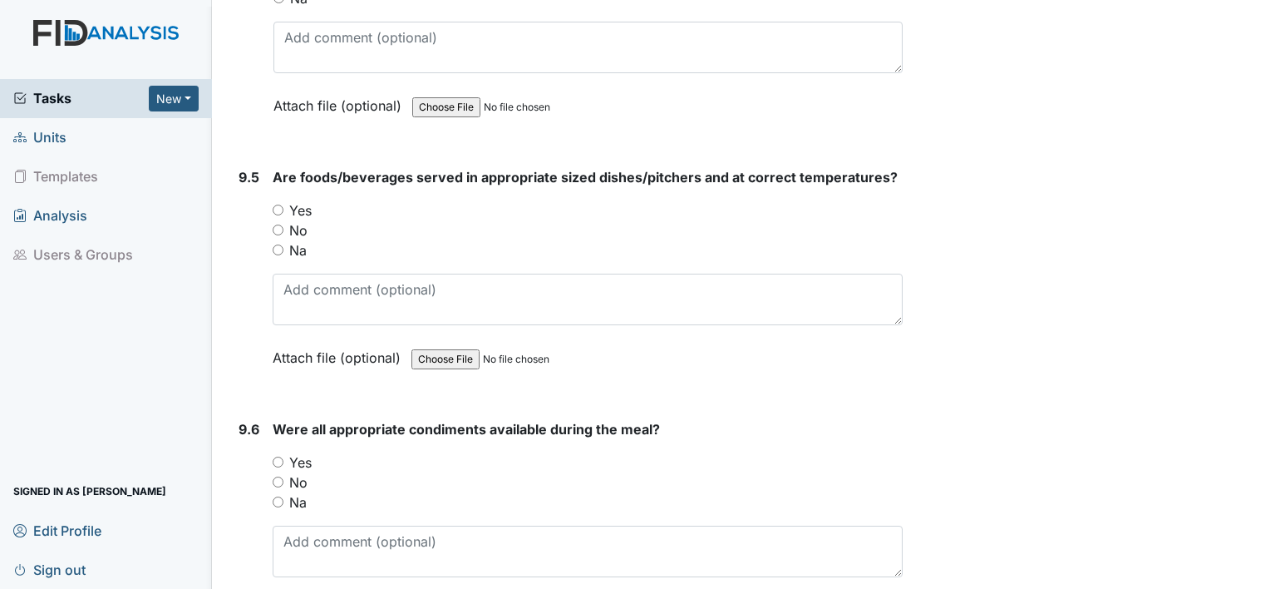
scroll to position [13604, 0]
click at [279, 203] on input "Yes" at bounding box center [278, 208] width 11 height 11
radio input "true"
click at [275, 455] on input "Yes" at bounding box center [278, 460] width 11 height 11
radio input "true"
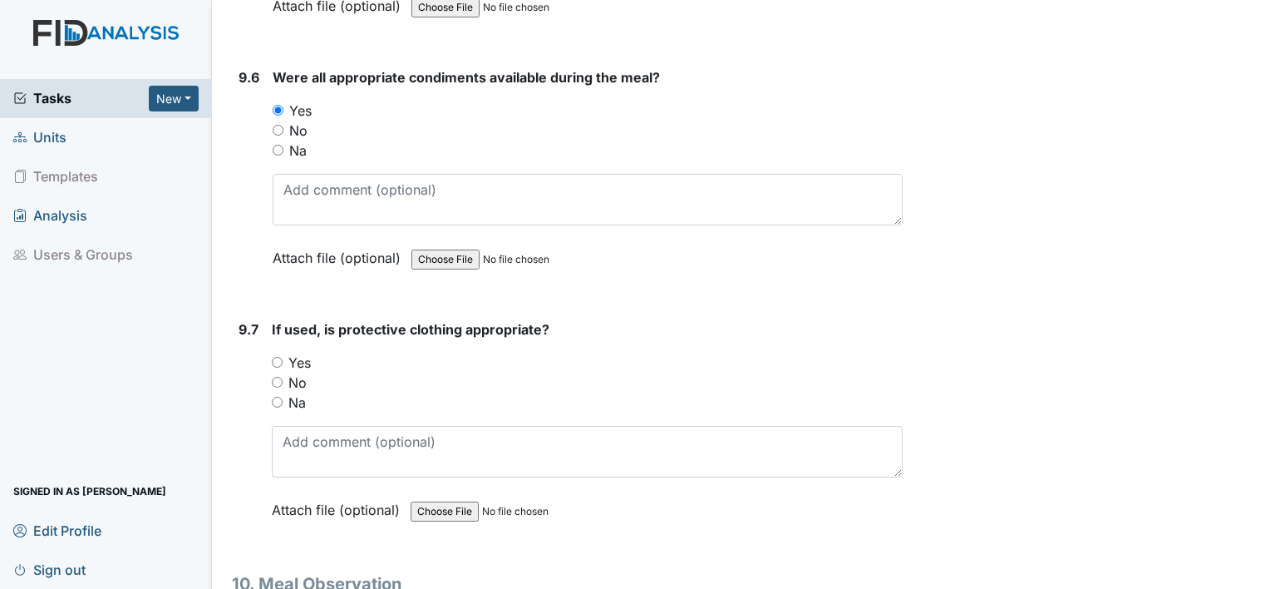
scroll to position [13953, 0]
click at [277, 358] on input "Yes" at bounding box center [277, 363] width 11 height 11
radio input "true"
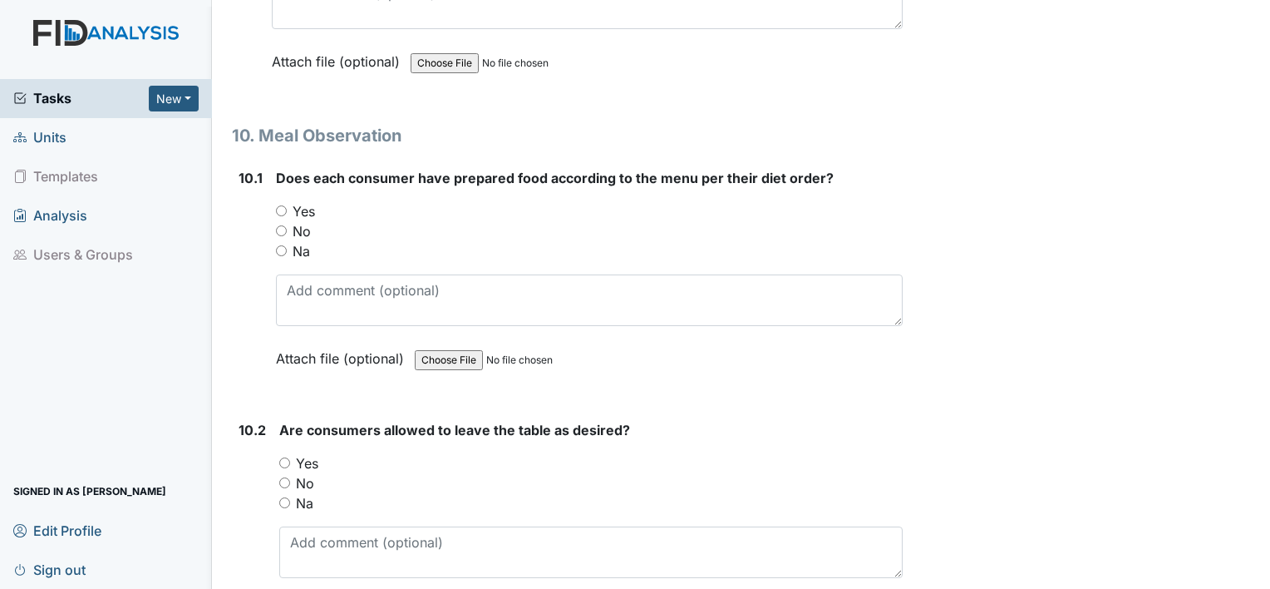
scroll to position [14418, 0]
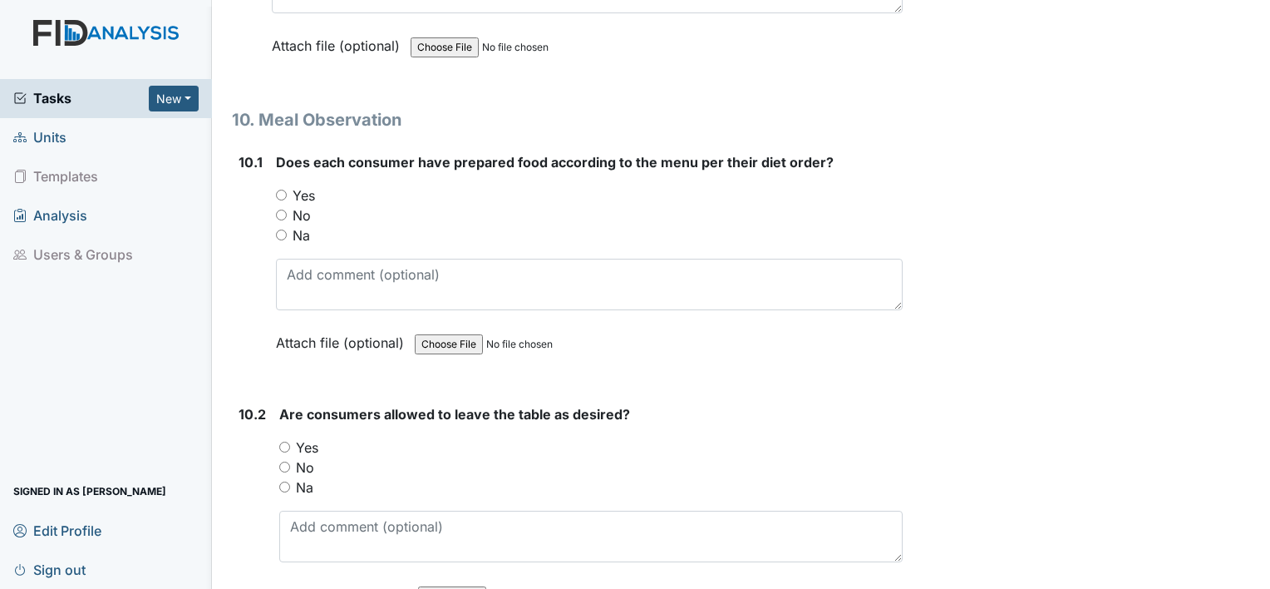
click at [278, 190] on input "Yes" at bounding box center [281, 195] width 11 height 11
radio input "true"
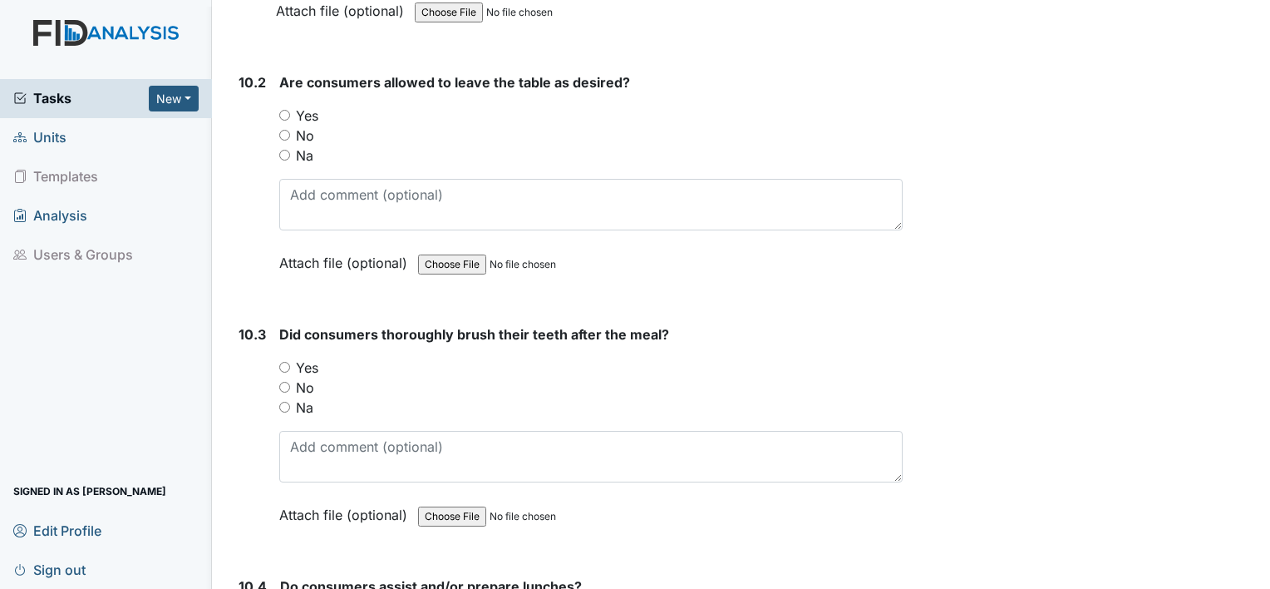
scroll to position [14751, 0]
click at [284, 109] on input "Yes" at bounding box center [284, 114] width 11 height 11
radio input "true"
click at [282, 361] on input "Yes" at bounding box center [284, 366] width 11 height 11
radio input "true"
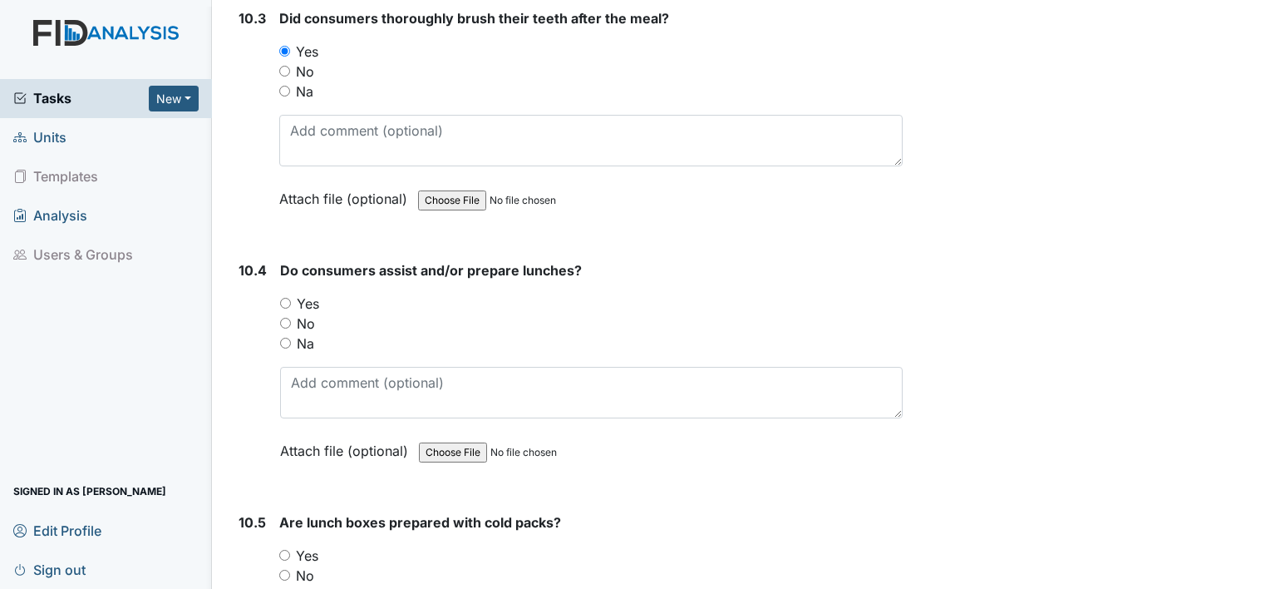
scroll to position [15083, 0]
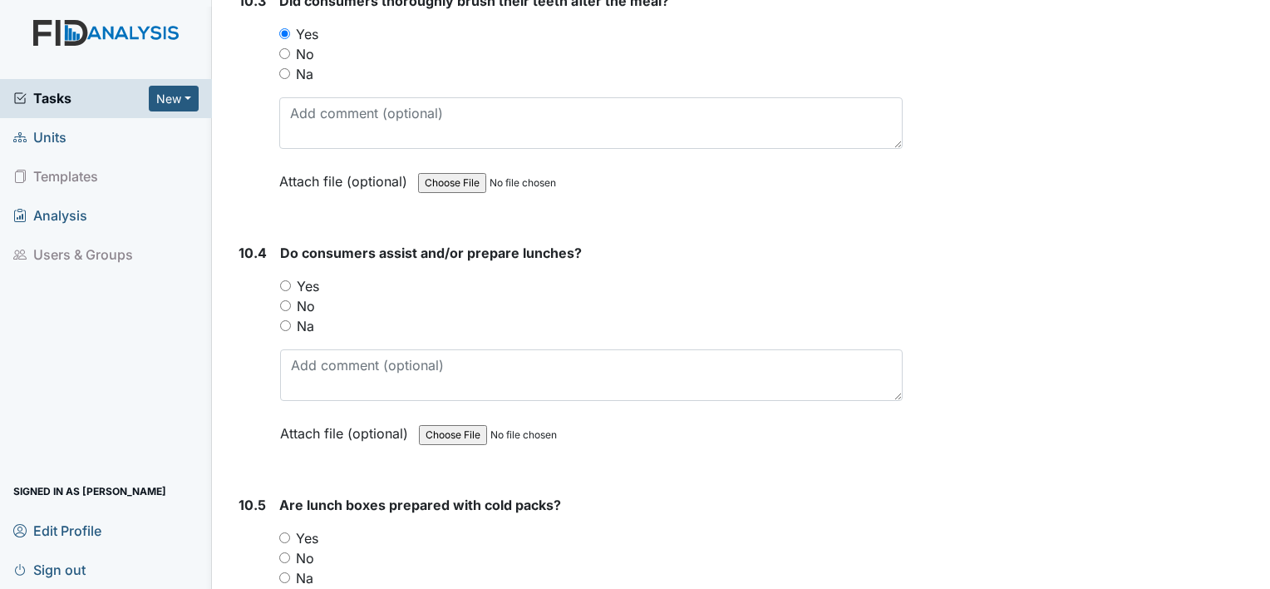
click at [286, 276] on div "Yes" at bounding box center [591, 286] width 623 height 20
click at [283, 532] on input "Yes" at bounding box center [284, 537] width 11 height 11
radio input "true"
click at [283, 280] on input "Yes" at bounding box center [285, 285] width 11 height 11
radio input "true"
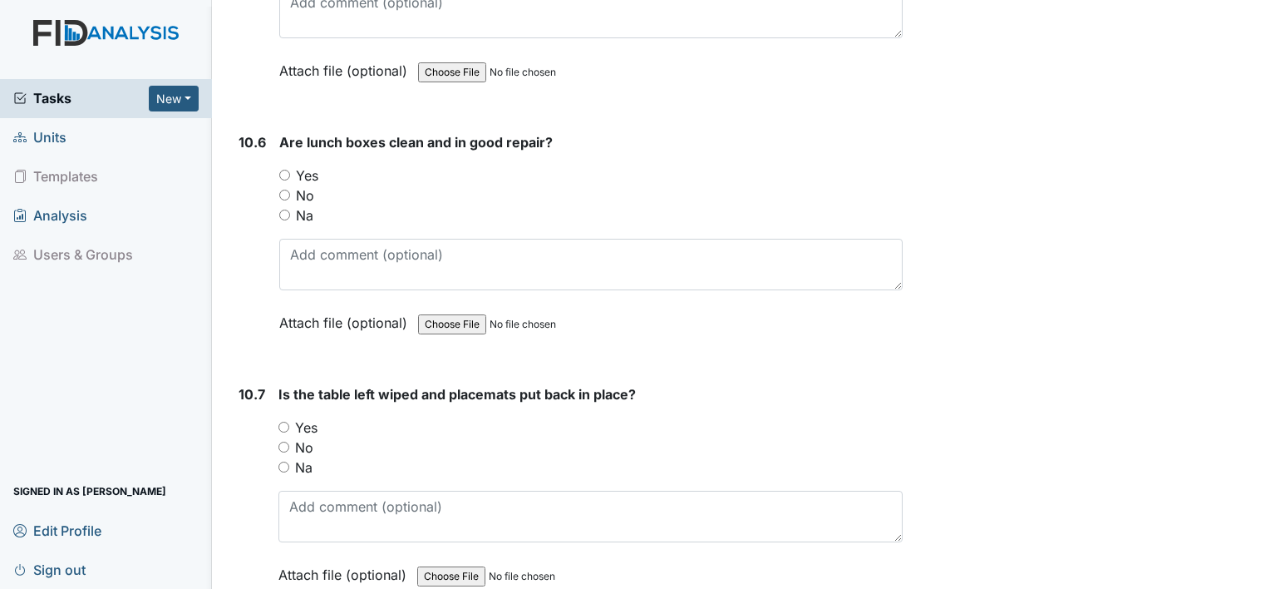
scroll to position [15715, 0]
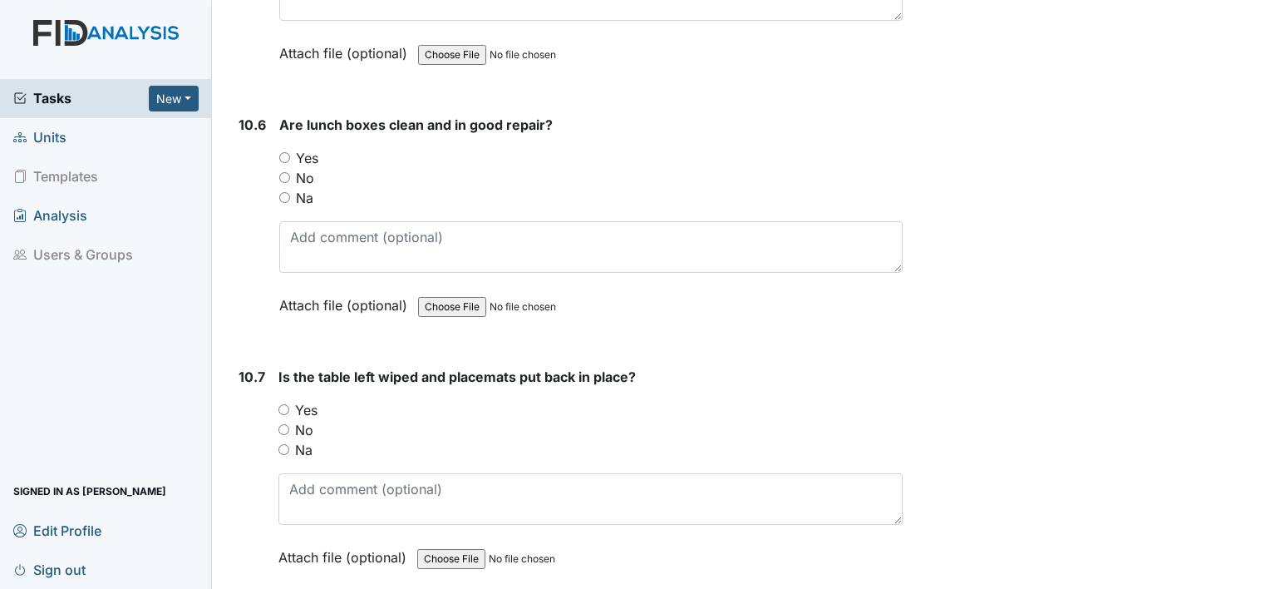
click at [281, 152] on input "Yes" at bounding box center [284, 157] width 11 height 11
radio input "true"
click at [285, 404] on input "Yes" at bounding box center [283, 409] width 11 height 11
radio input "true"
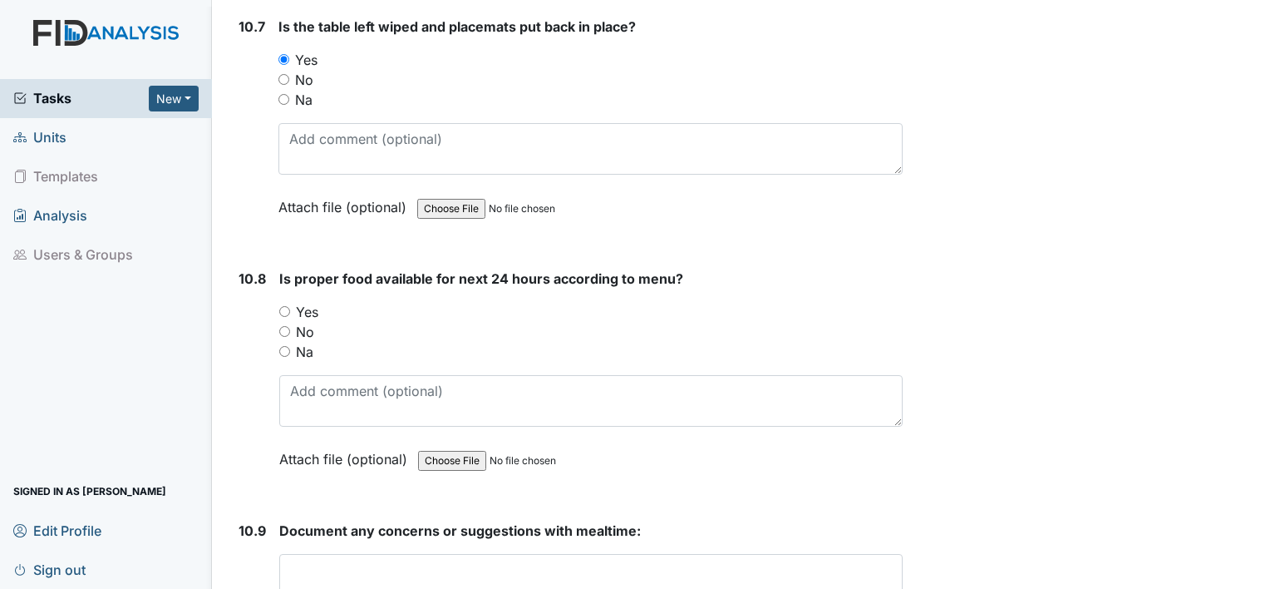
scroll to position [16081, 0]
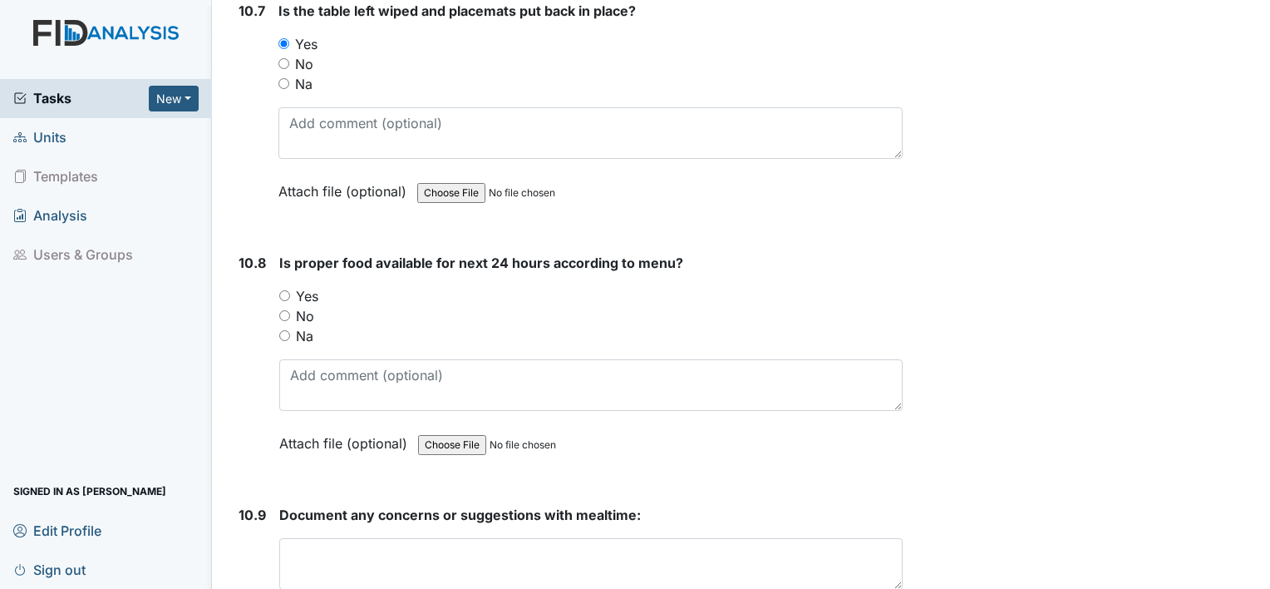
click at [285, 290] on input "Yes" at bounding box center [284, 295] width 11 height 11
radio input "true"
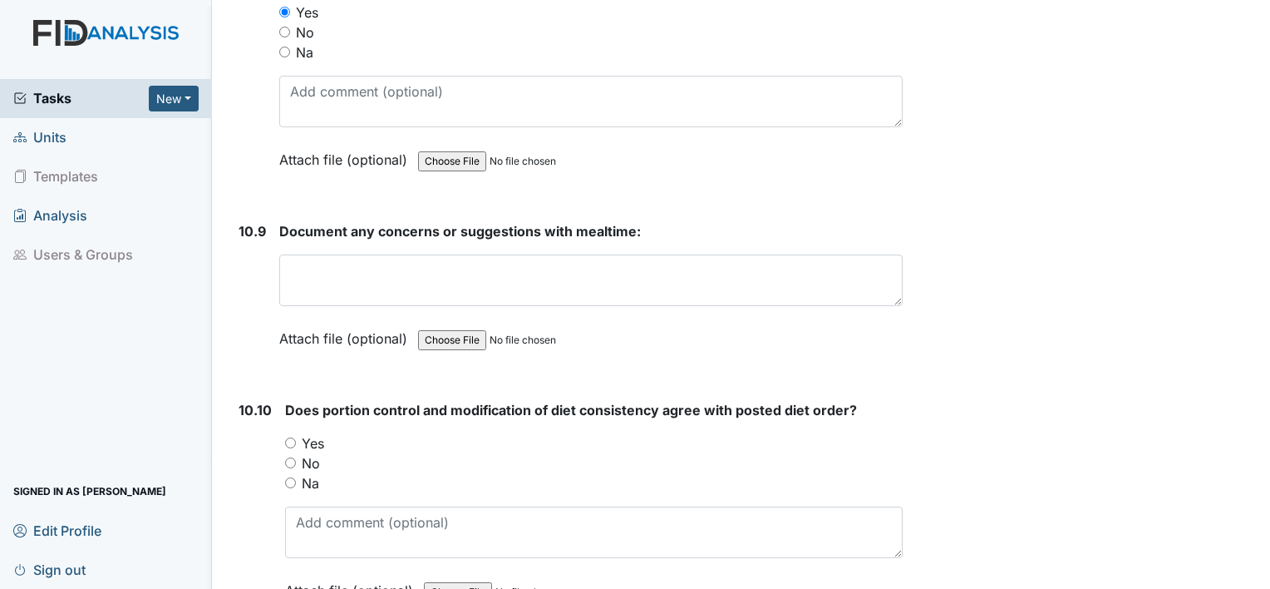
scroll to position [16380, 0]
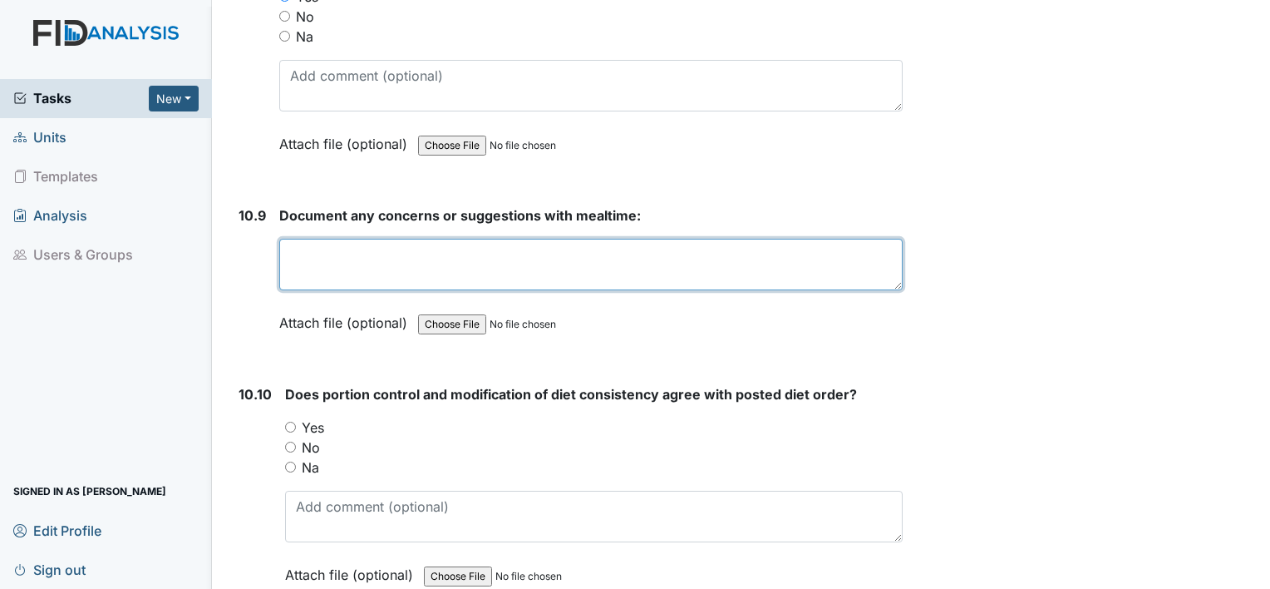
click at [806, 239] on textarea at bounding box center [590, 265] width 623 height 52
type textarea "none this morning."
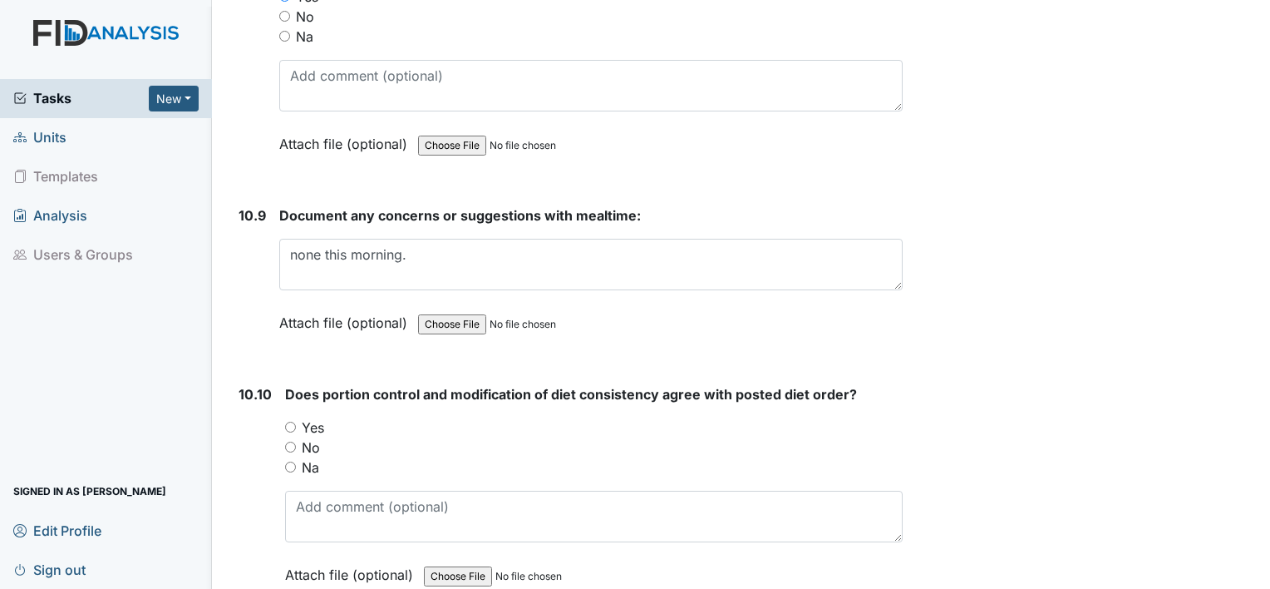
click at [288, 421] on input "Yes" at bounding box center [290, 426] width 11 height 11
radio input "true"
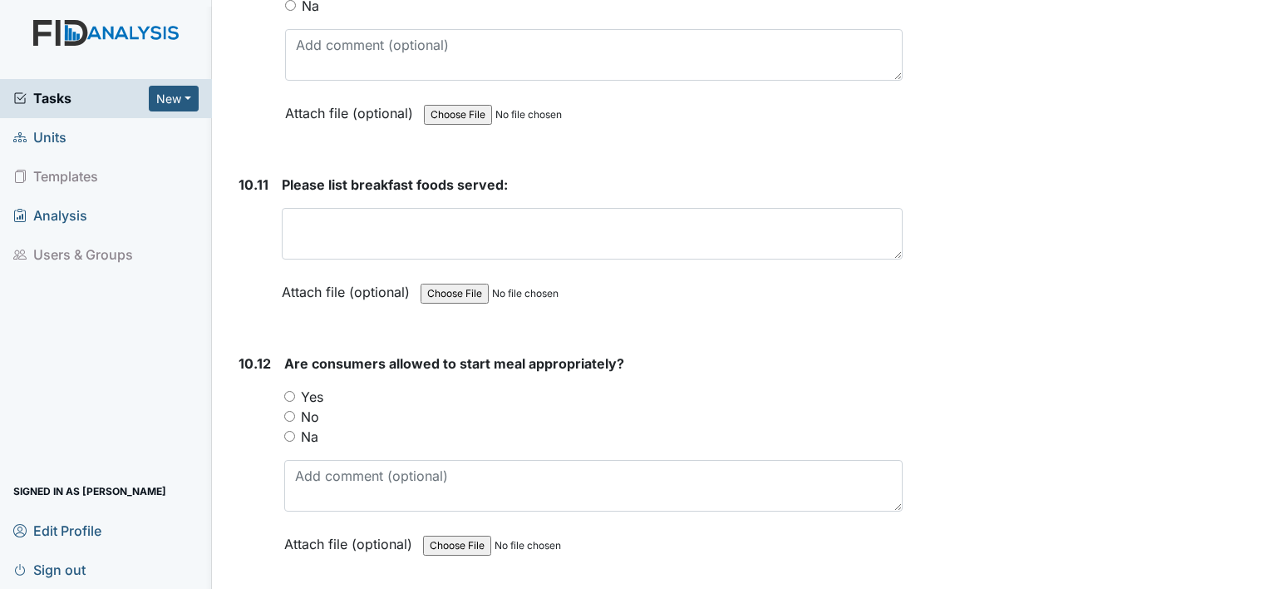
scroll to position [16845, 0]
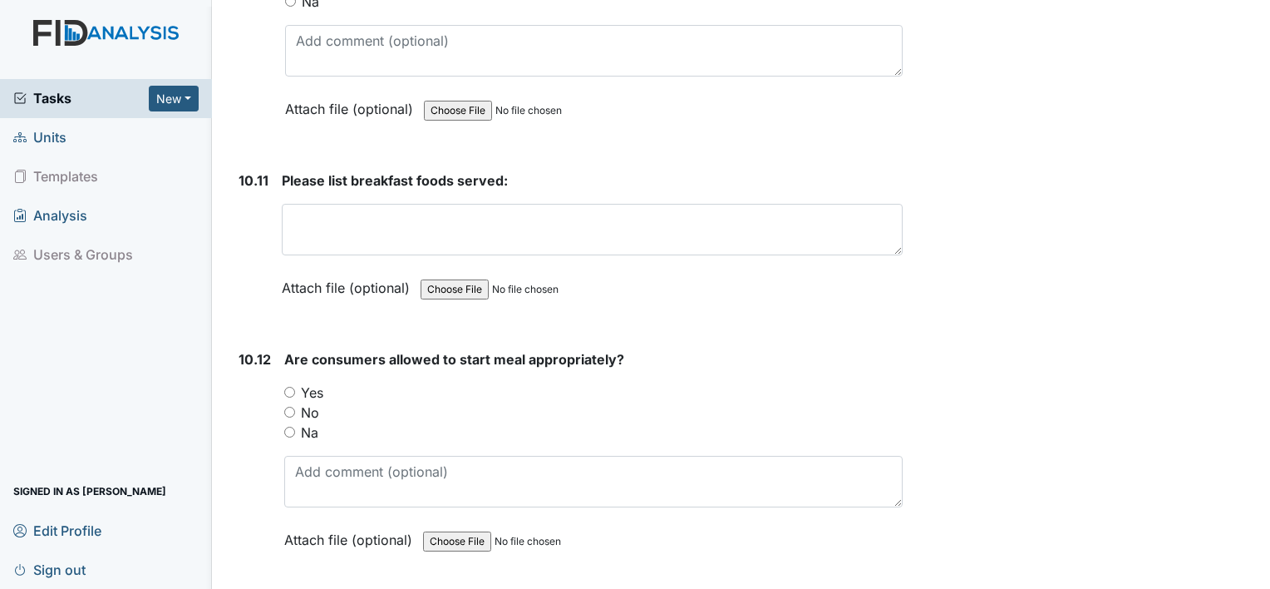
click at [289, 387] on input "Yes" at bounding box center [289, 392] width 11 height 11
radio input "true"
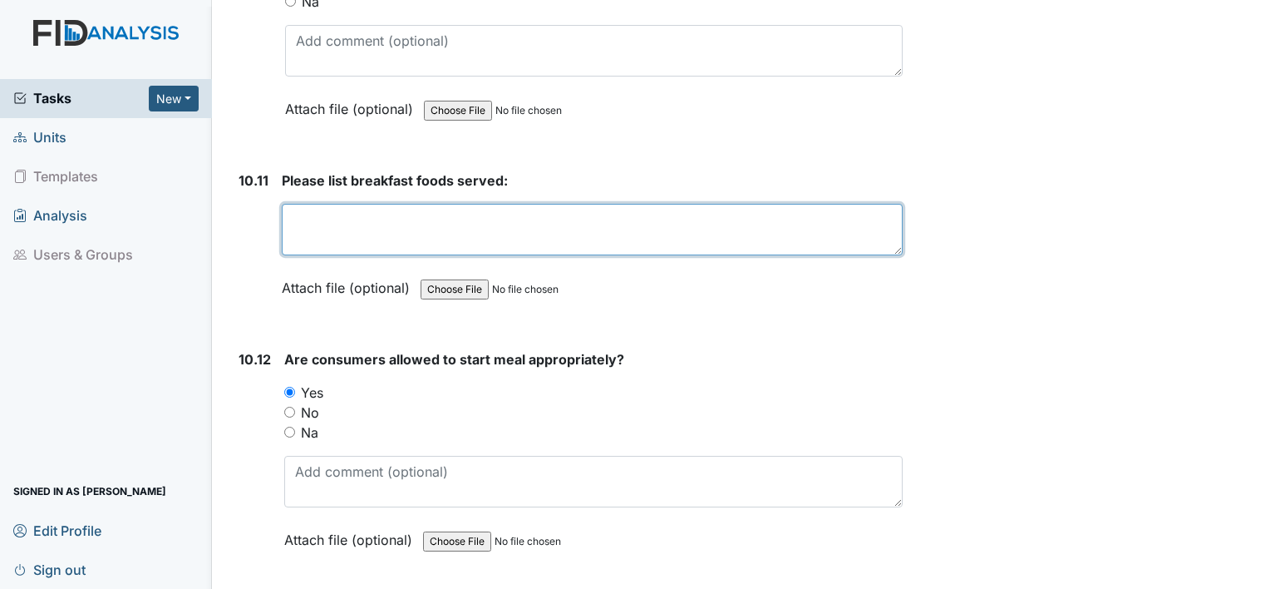
click at [358, 204] on textarea at bounding box center [592, 230] width 621 height 52
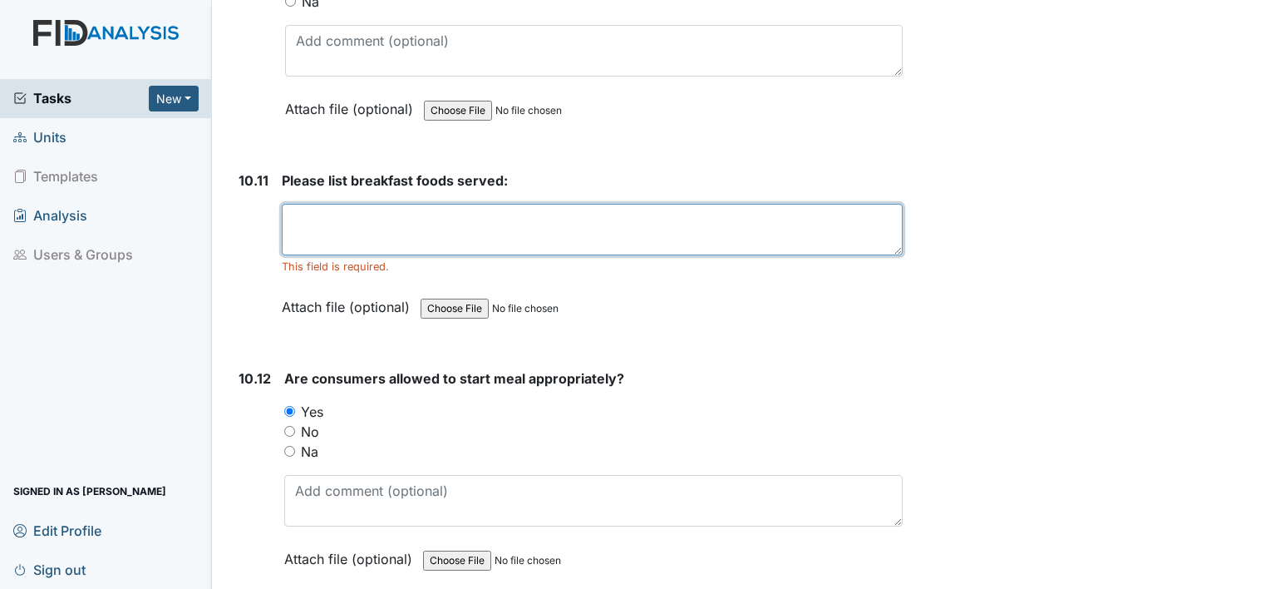
click at [303, 204] on textarea at bounding box center [592, 230] width 621 height 52
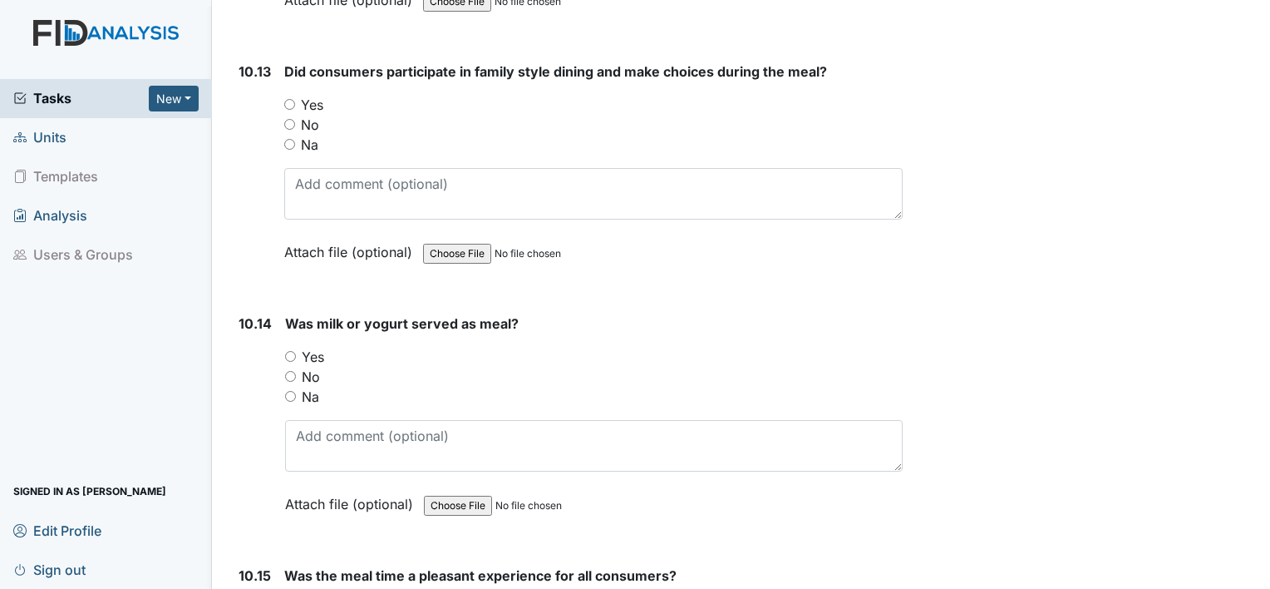
scroll to position [17411, 0]
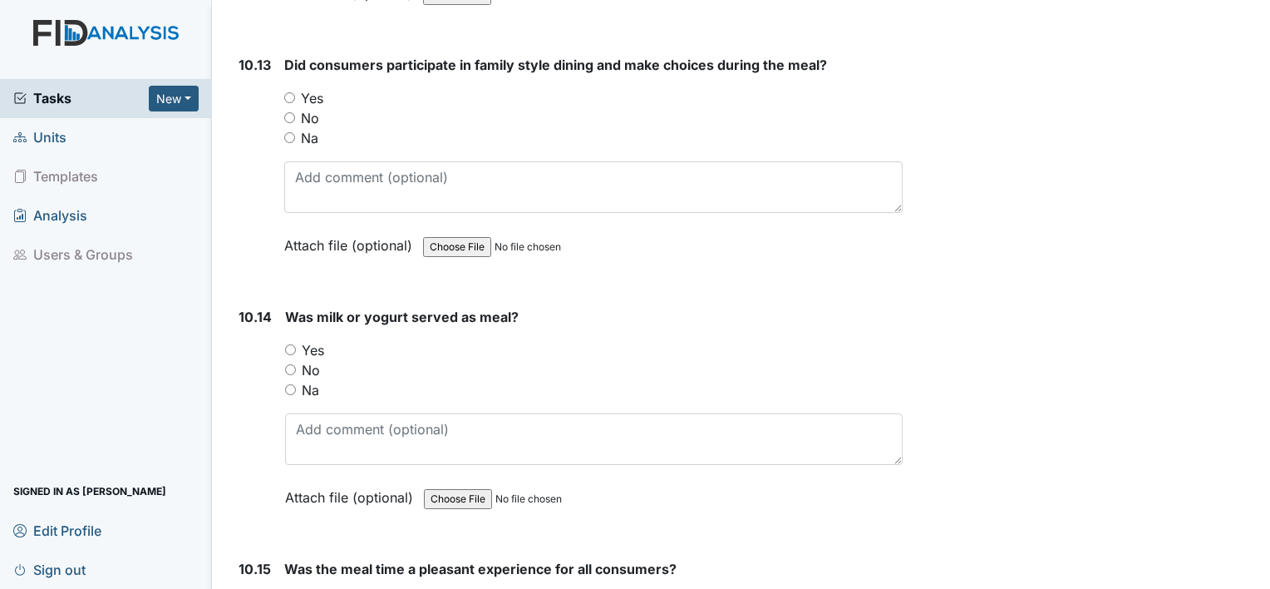
type textarea "Muffin dry cereal orange juice, milk, coffee and water"
click at [290, 92] on input "Yes" at bounding box center [289, 97] width 11 height 11
radio input "true"
click at [287, 344] on input "Yes" at bounding box center [290, 349] width 11 height 11
radio input "true"
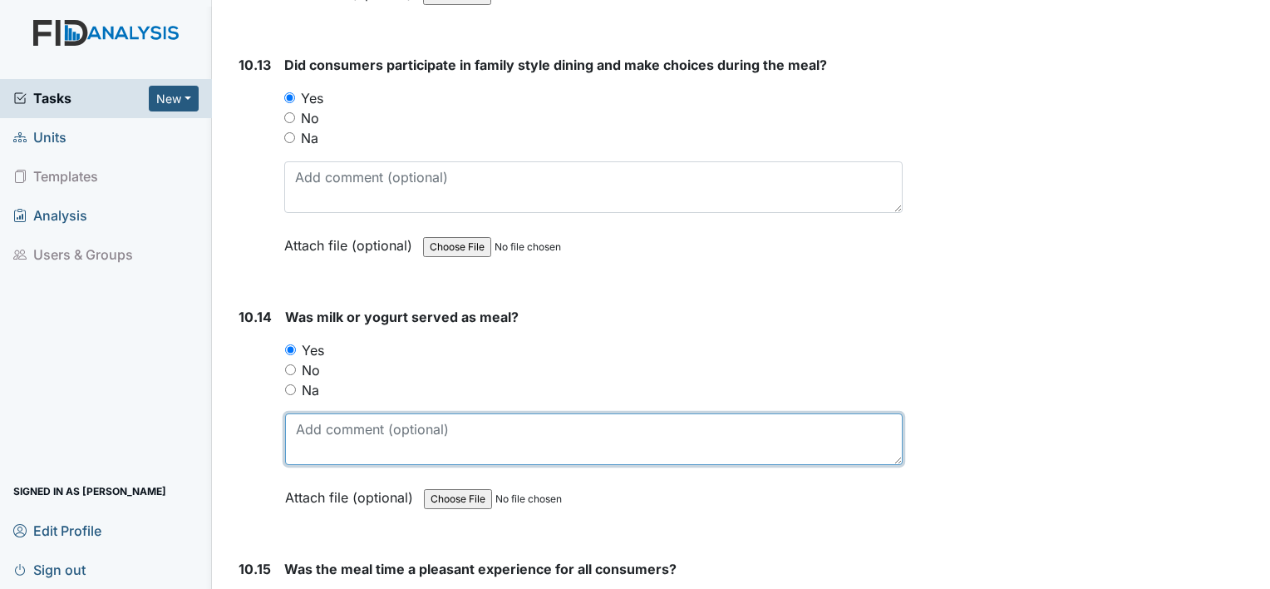
click at [340, 413] on textarea at bounding box center [594, 439] width 618 height 52
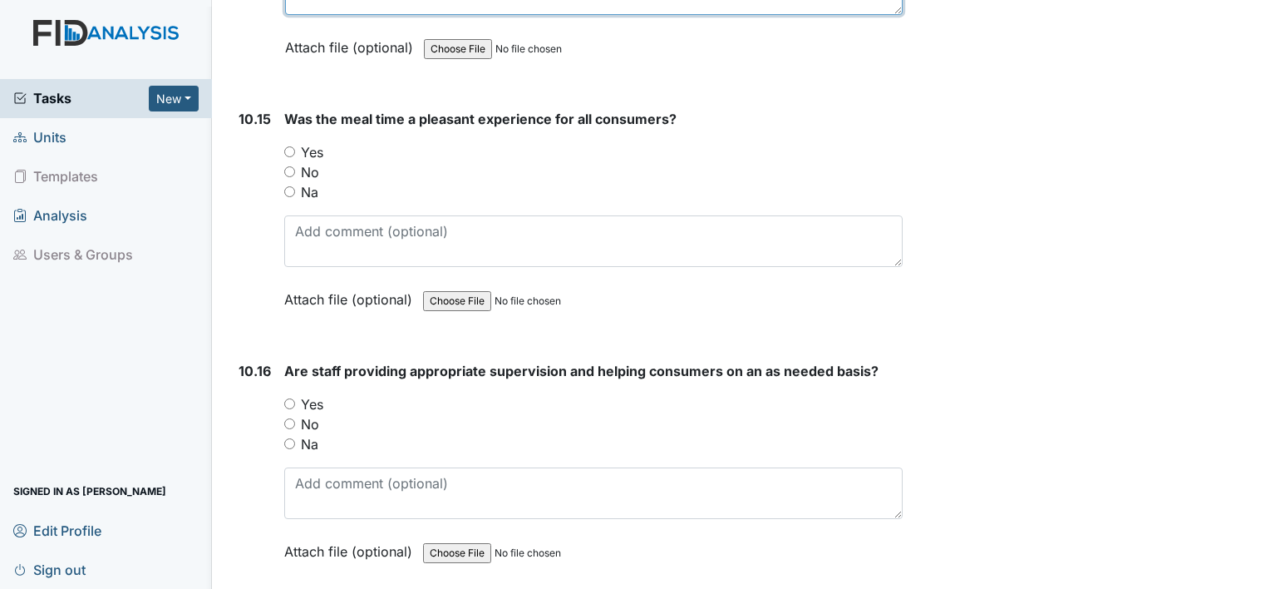
scroll to position [17876, 0]
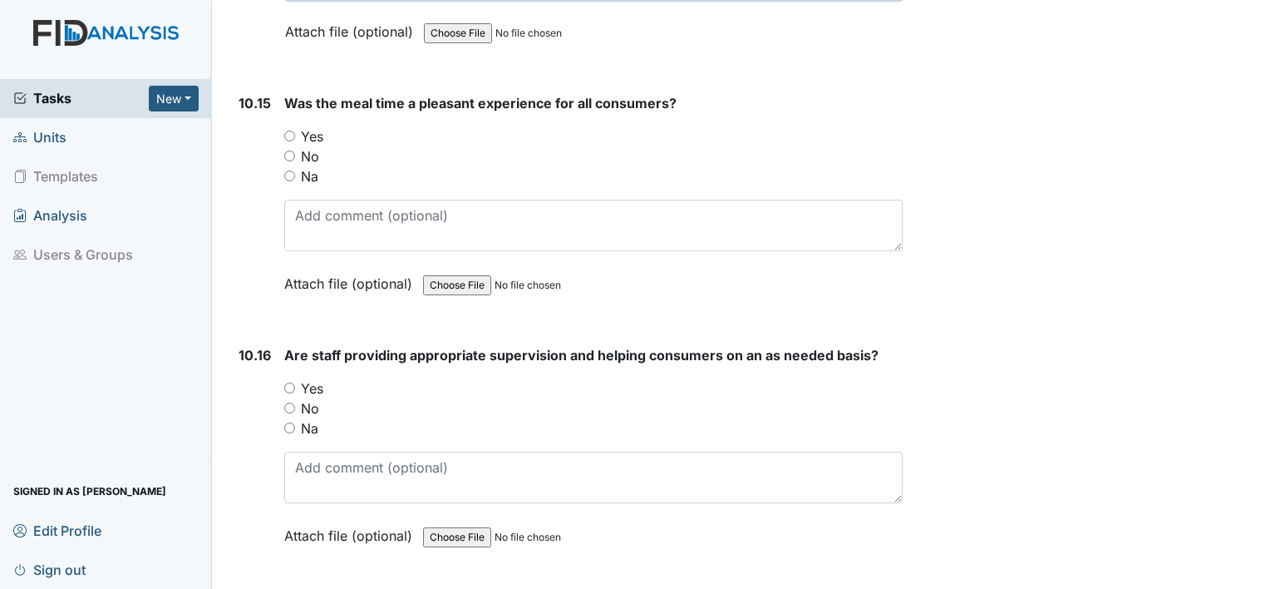
type textarea "milk"
click at [286, 131] on input "Yes" at bounding box center [289, 136] width 11 height 11
radio input "true"
click at [291, 382] on input "Yes" at bounding box center [289, 387] width 11 height 11
radio input "true"
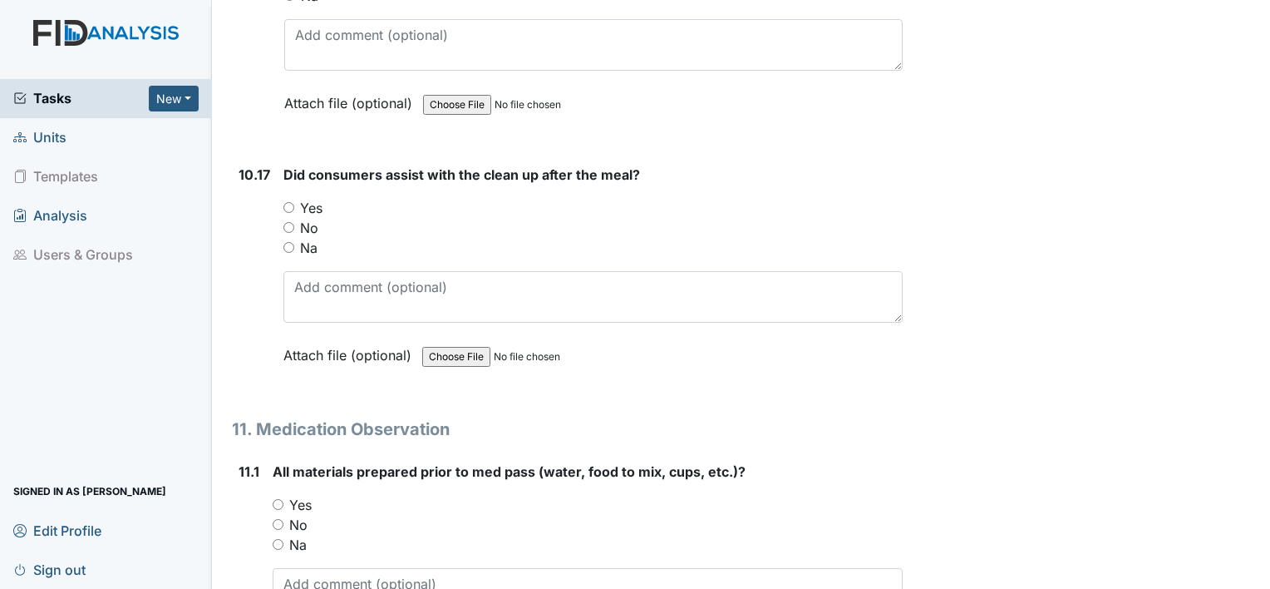
scroll to position [18342, 0]
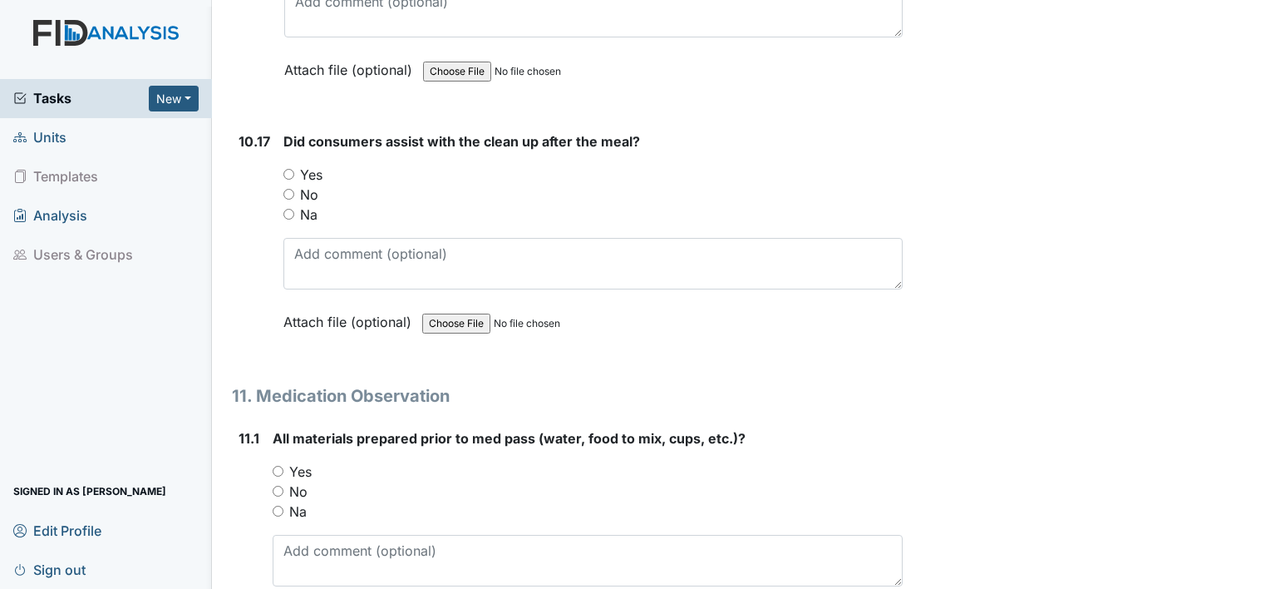
click at [287, 169] on input "Yes" at bounding box center [288, 174] width 11 height 11
radio input "true"
click at [275, 466] on input "Yes" at bounding box center [278, 471] width 11 height 11
radio input "true"
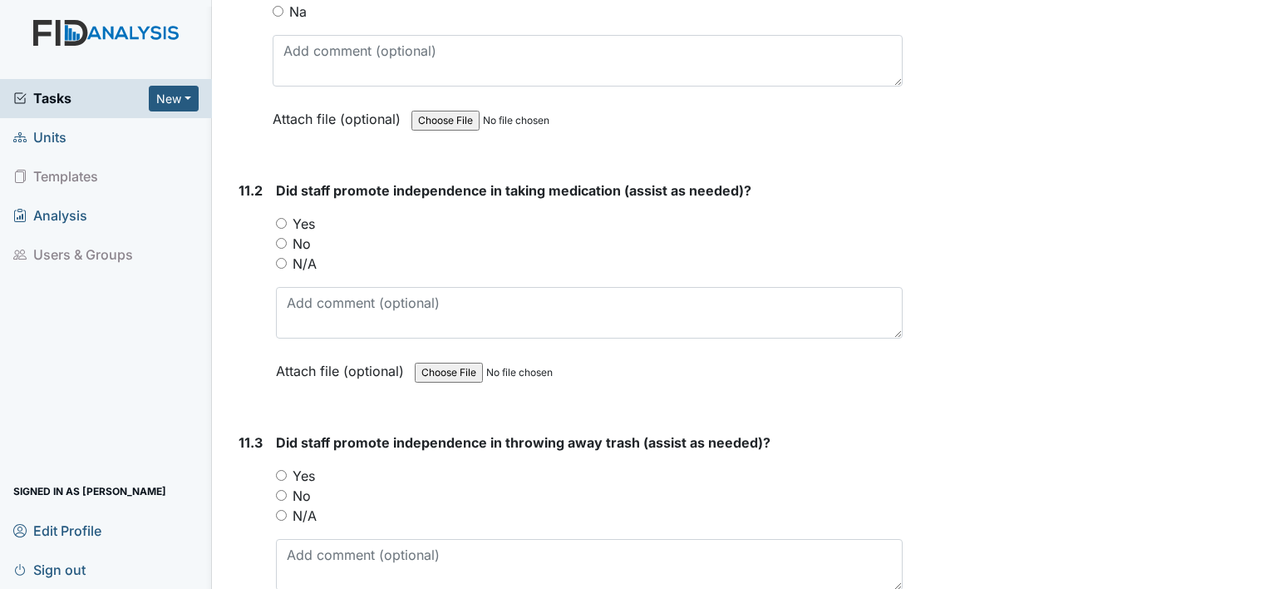
scroll to position [18874, 0]
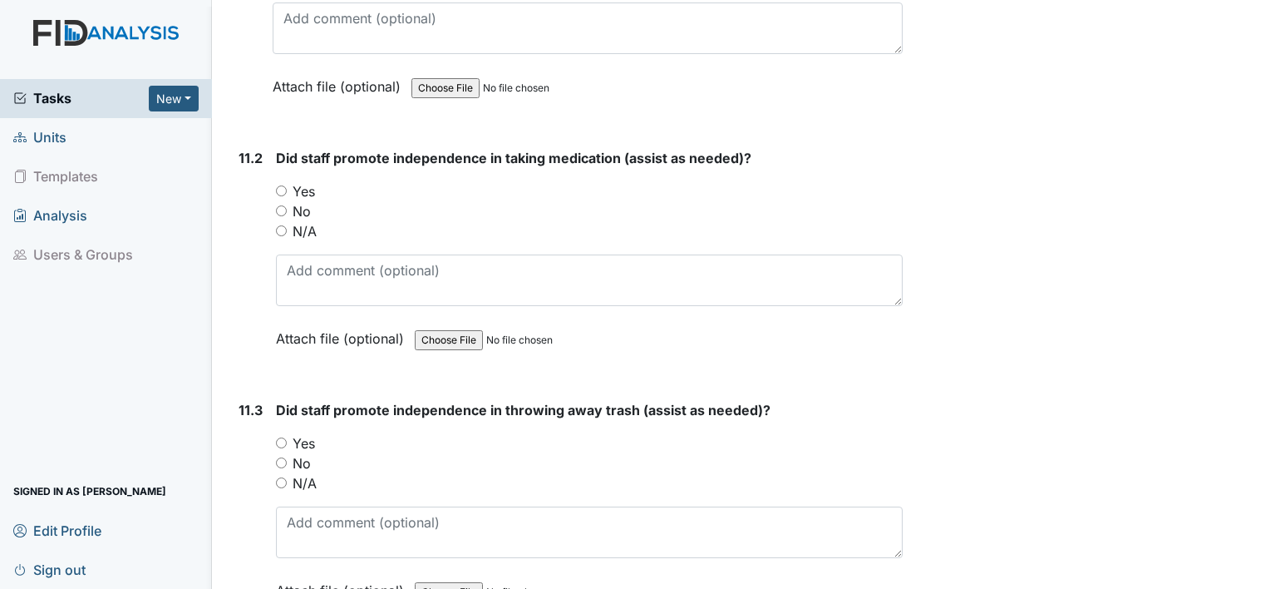
click at [280, 185] on input "Yes" at bounding box center [281, 190] width 11 height 11
radio input "true"
click at [293, 433] on label "Yes" at bounding box center [304, 443] width 22 height 20
click at [287, 437] on input "Yes" at bounding box center [281, 442] width 11 height 11
radio input "true"
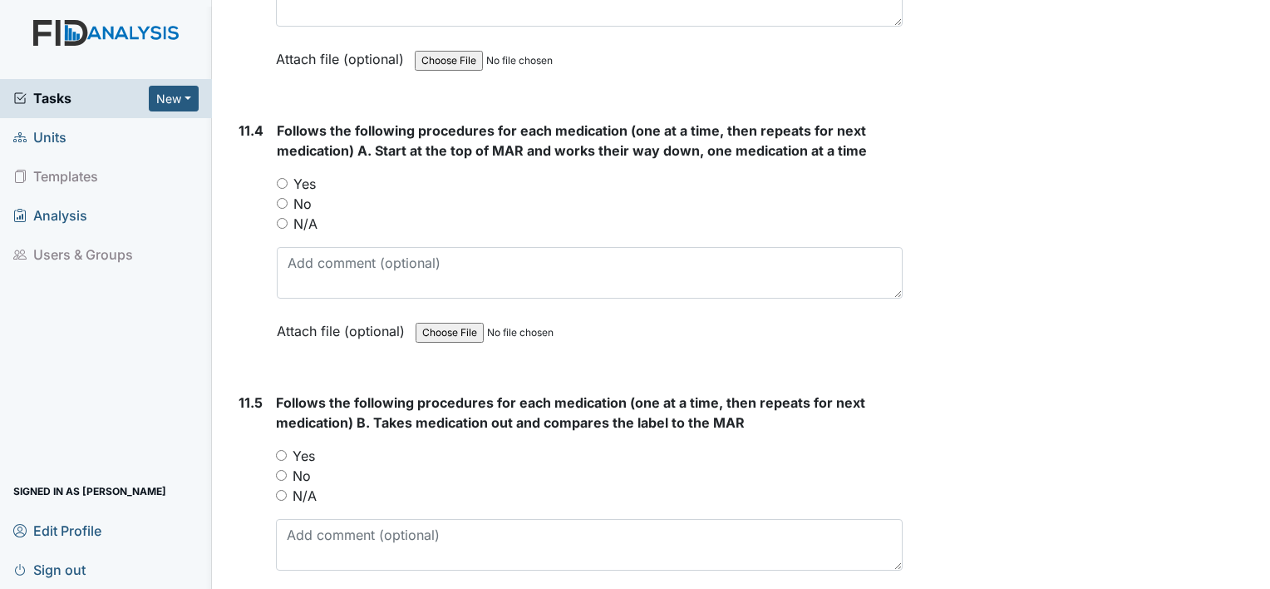
scroll to position [19406, 0]
click at [283, 177] on input "Yes" at bounding box center [282, 182] width 11 height 11
radio input "true"
click at [279, 449] on input "Yes" at bounding box center [281, 454] width 11 height 11
radio input "true"
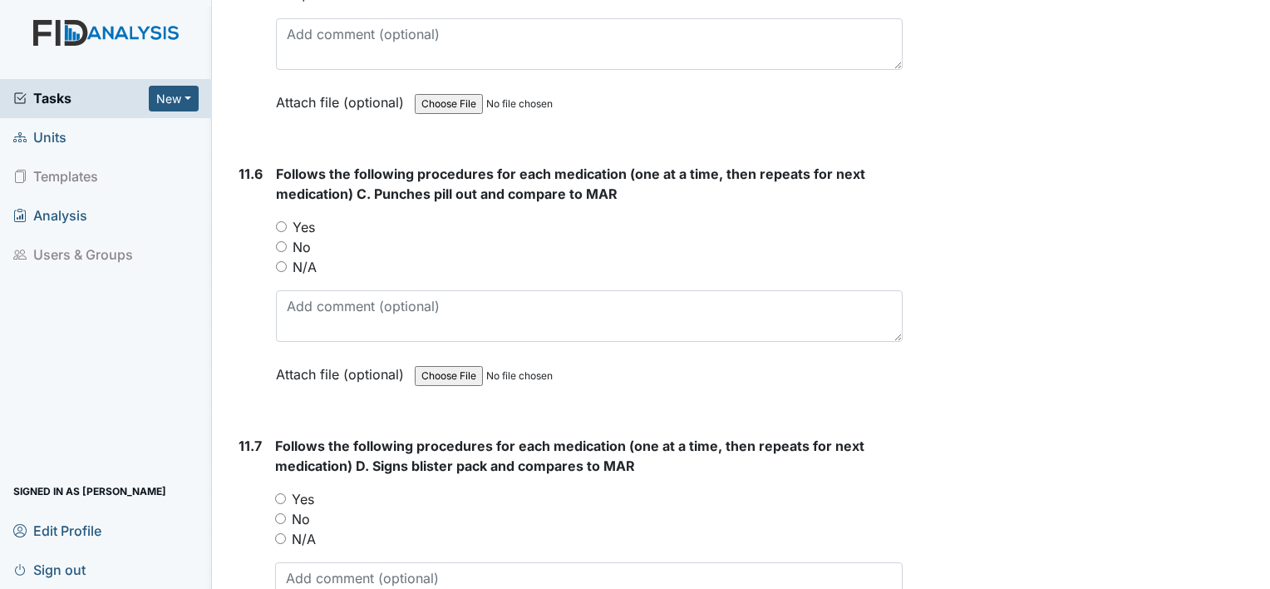
scroll to position [19938, 0]
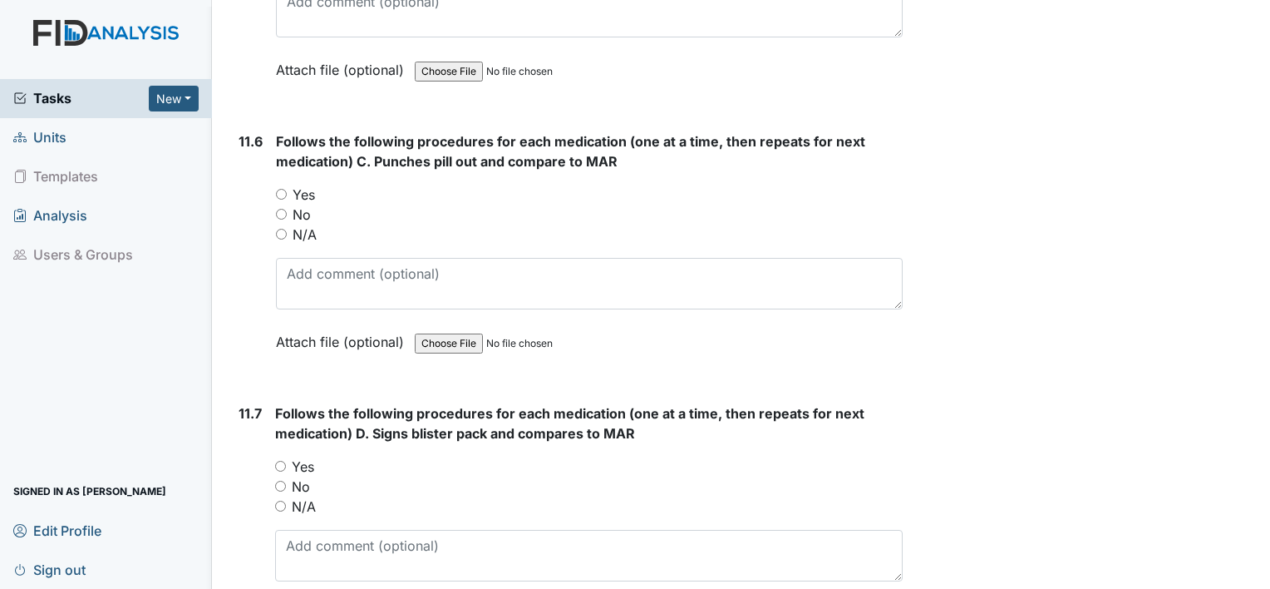
click at [277, 189] on input "Yes" at bounding box center [281, 194] width 11 height 11
radio input "true"
click at [278, 461] on input "Yes" at bounding box center [280, 466] width 11 height 11
radio input "true"
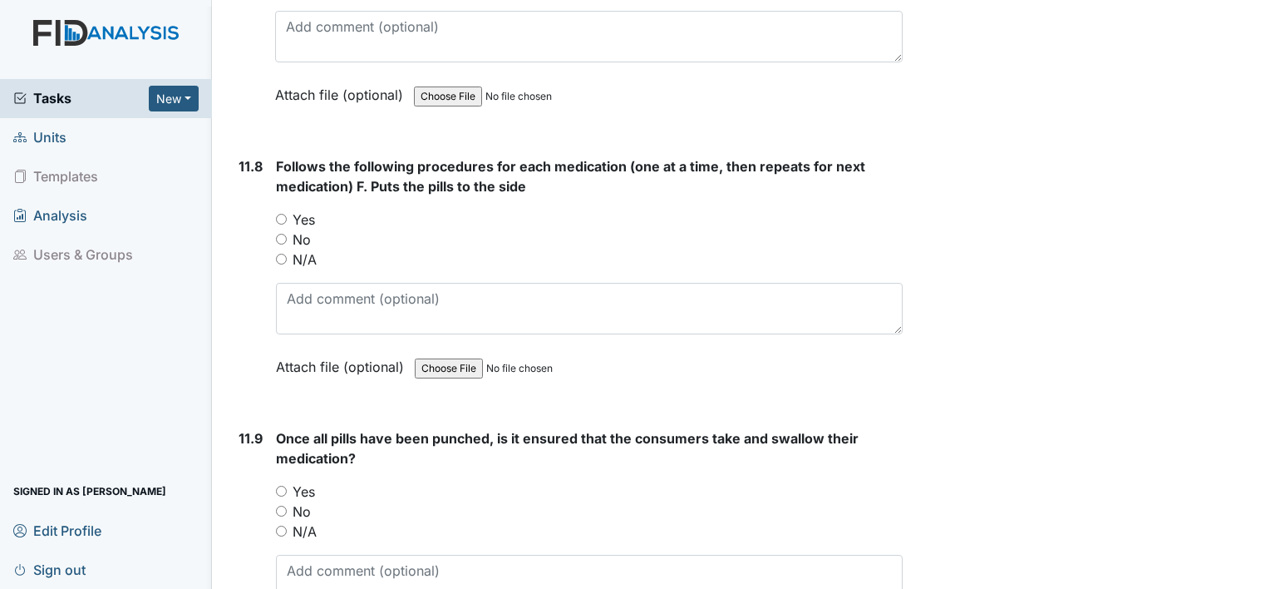
scroll to position [20460, 0]
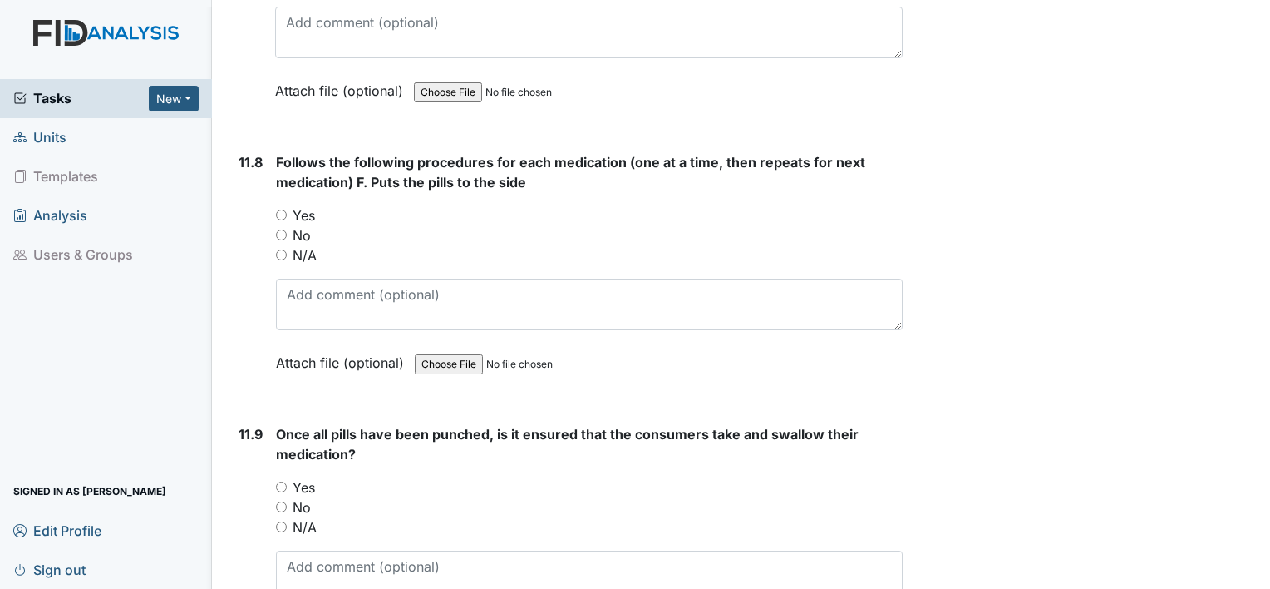
click at [280, 209] on input "Yes" at bounding box center [281, 214] width 11 height 11
radio input "true"
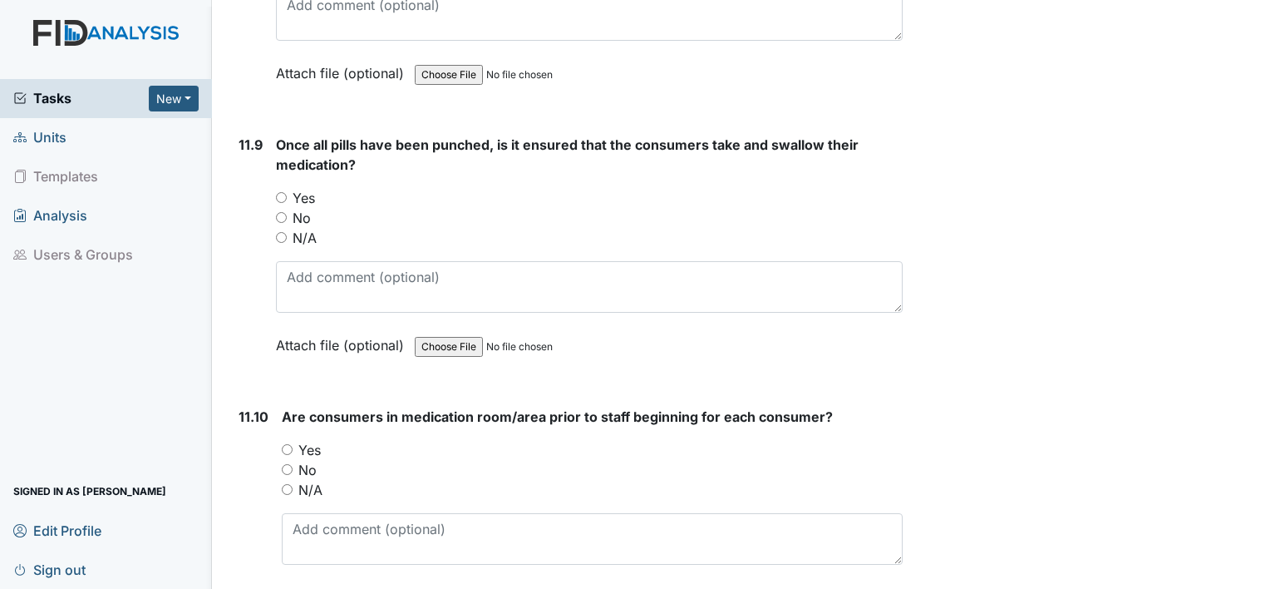
scroll to position [20771, 0]
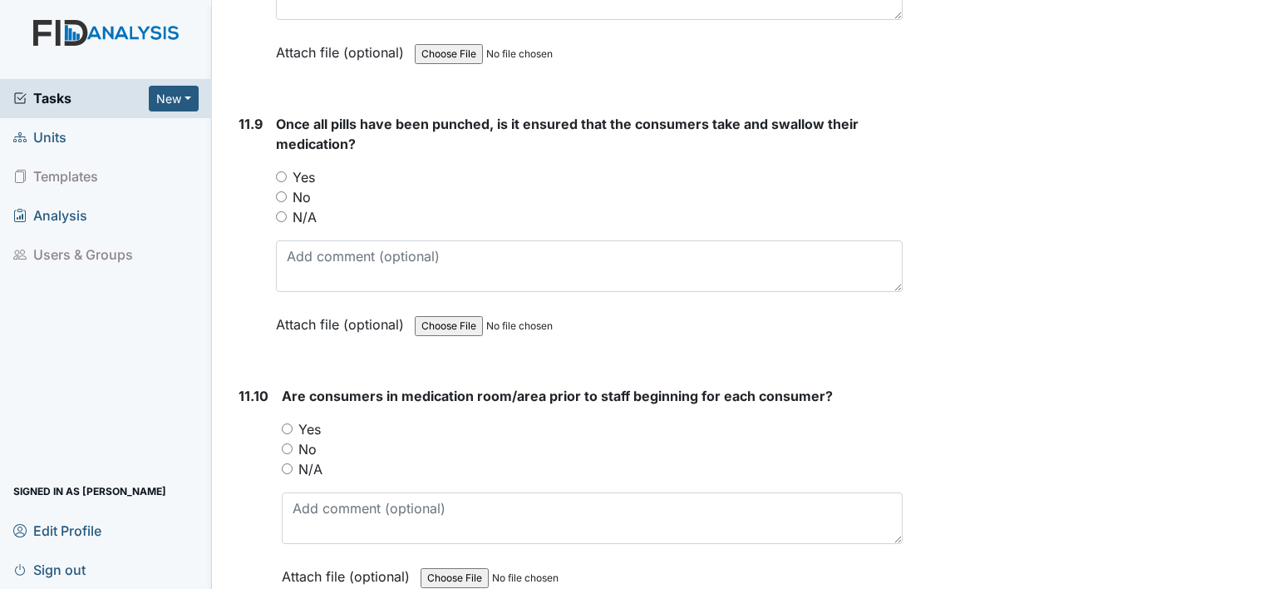
click at [278, 171] on input "Yes" at bounding box center [281, 176] width 11 height 11
radio input "true"
click at [284, 423] on input "Yes" at bounding box center [287, 428] width 11 height 11
radio input "true"
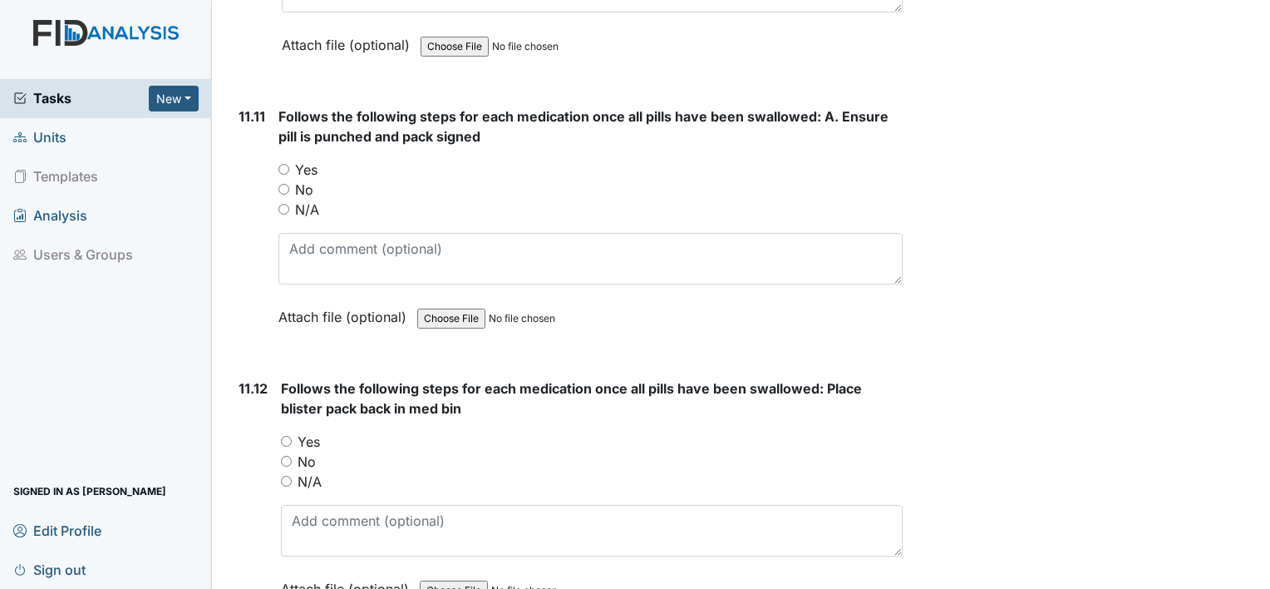
scroll to position [21303, 0]
click at [281, 163] on input "Yes" at bounding box center [283, 168] width 11 height 11
radio input "true"
click at [283, 435] on input "Yes" at bounding box center [286, 440] width 11 height 11
radio input "true"
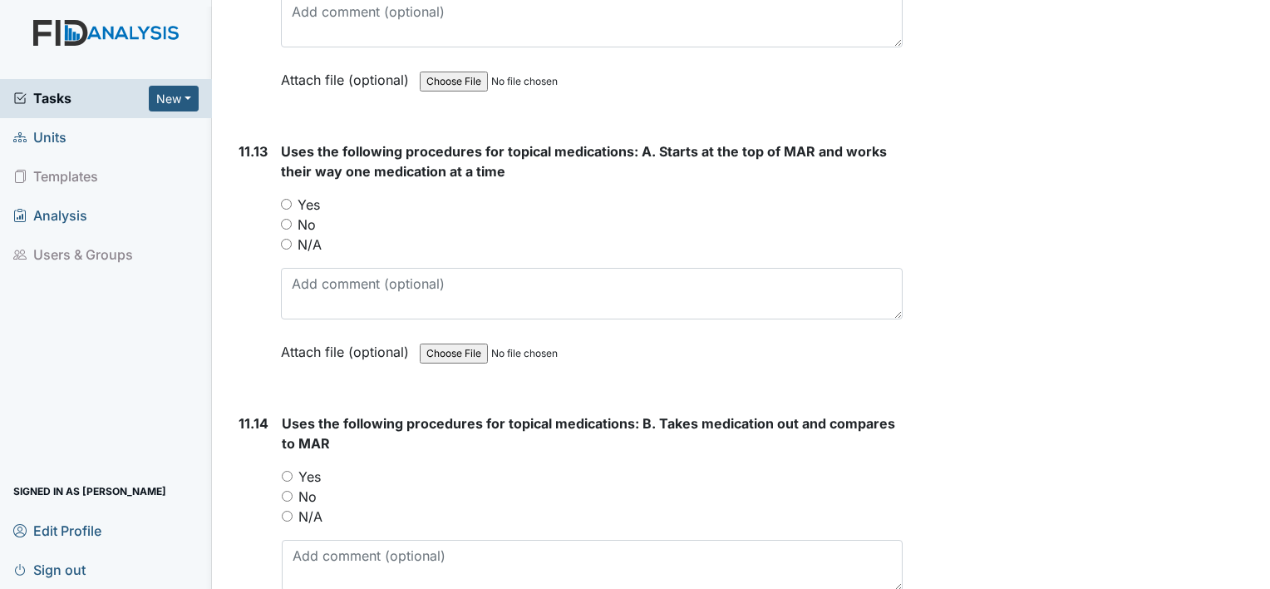
scroll to position [21835, 0]
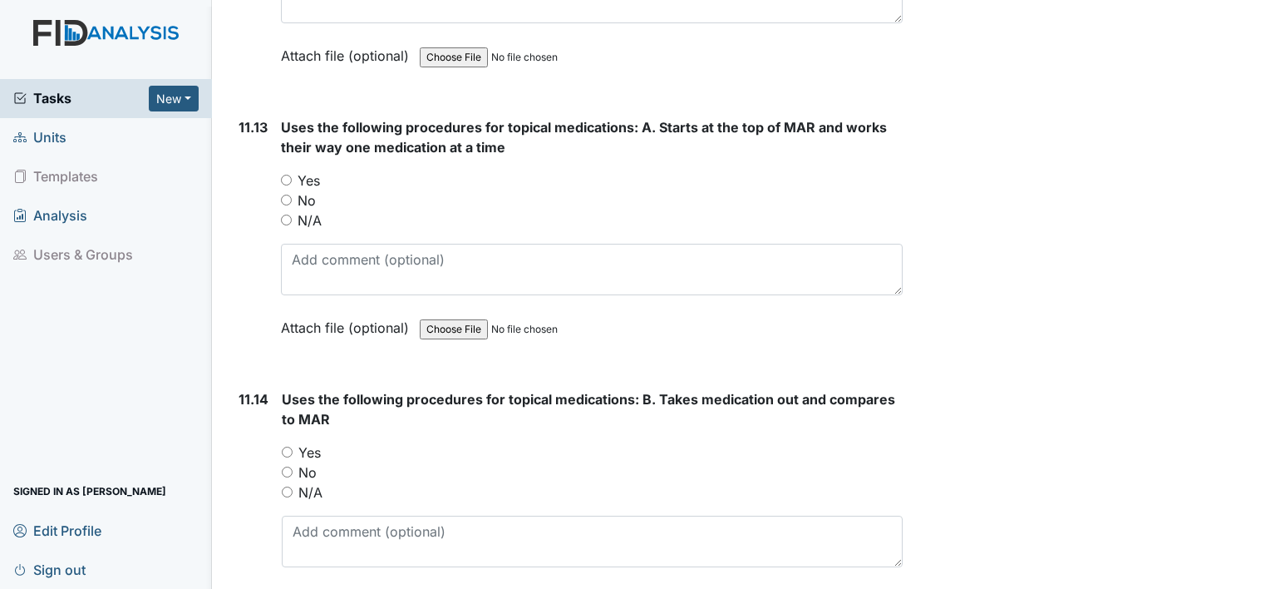
click at [283, 175] on input "Yes" at bounding box center [286, 180] width 11 height 11
radio input "true"
click at [284, 446] on input "Yes" at bounding box center [287, 451] width 11 height 11
radio input "true"
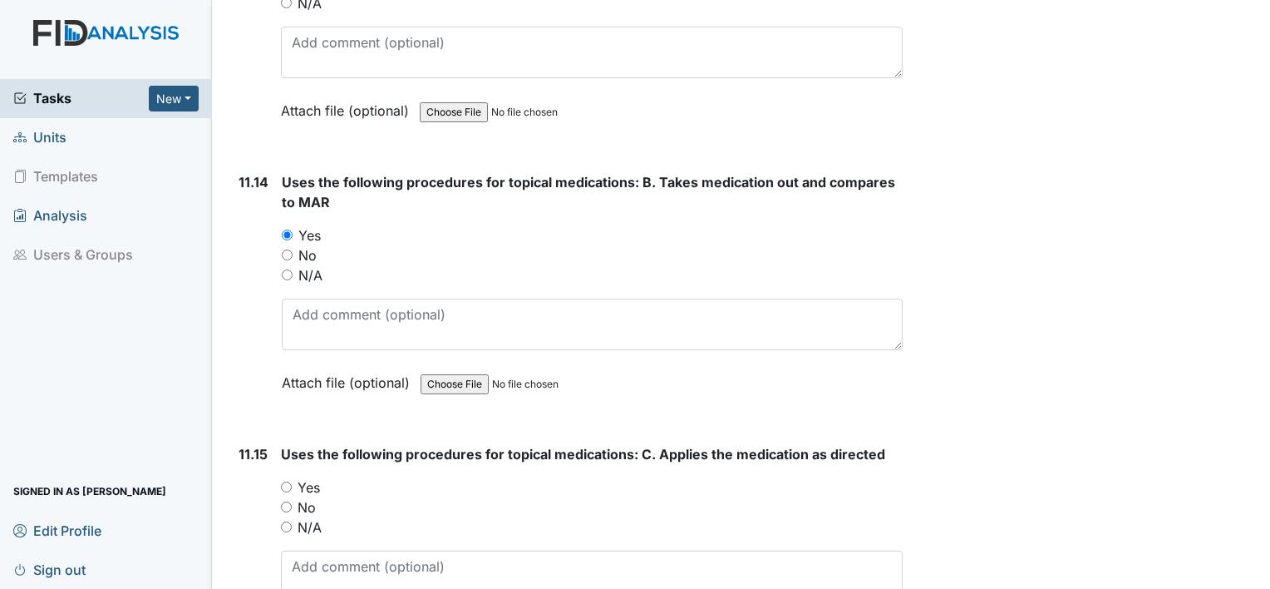
scroll to position [22067, 0]
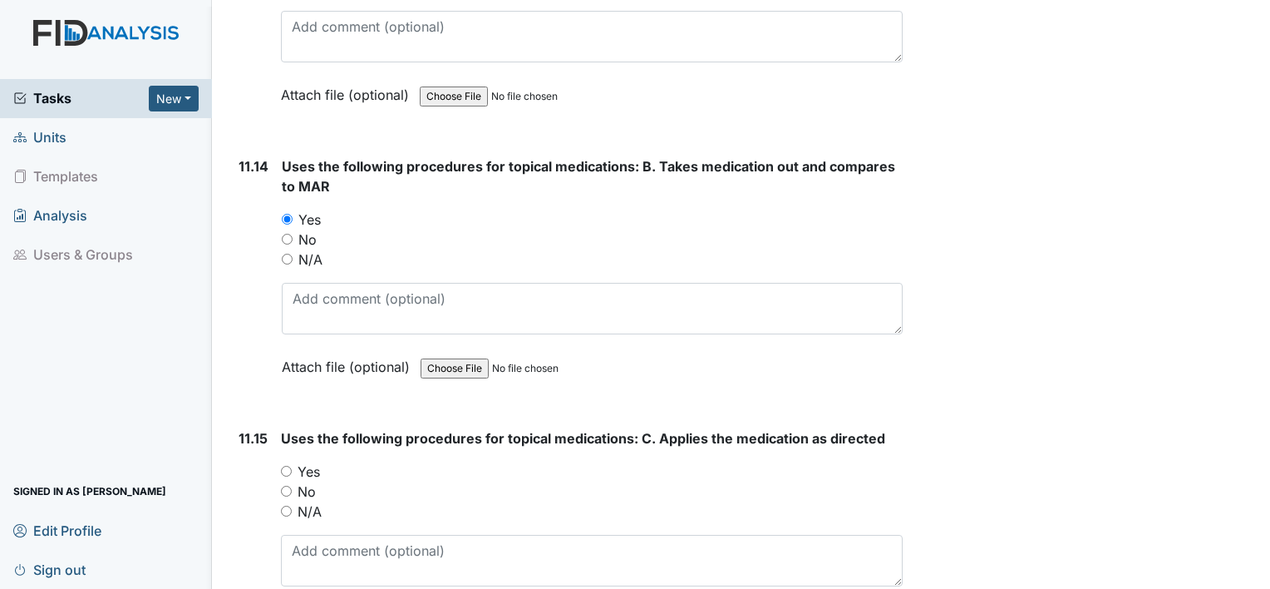
click at [283, 466] on input "Yes" at bounding box center [286, 471] width 11 height 11
radio input "true"
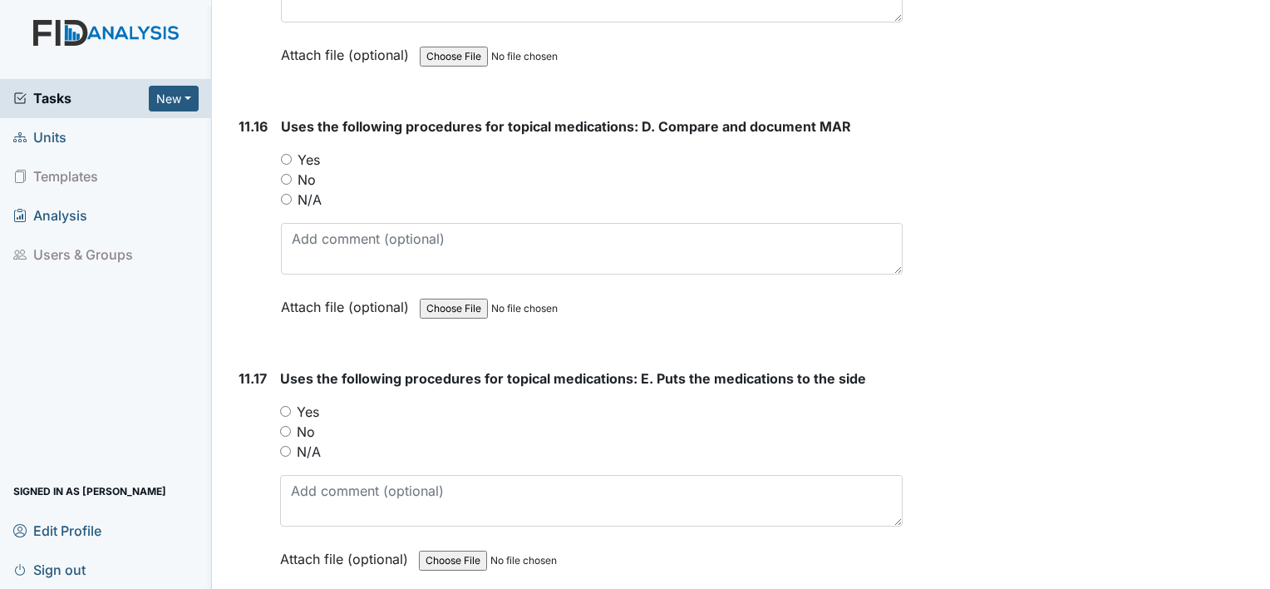
scroll to position [22633, 0]
click at [281, 152] on input "Yes" at bounding box center [286, 157] width 11 height 11
radio input "true"
click at [282, 404] on input "Yes" at bounding box center [285, 409] width 11 height 11
radio input "true"
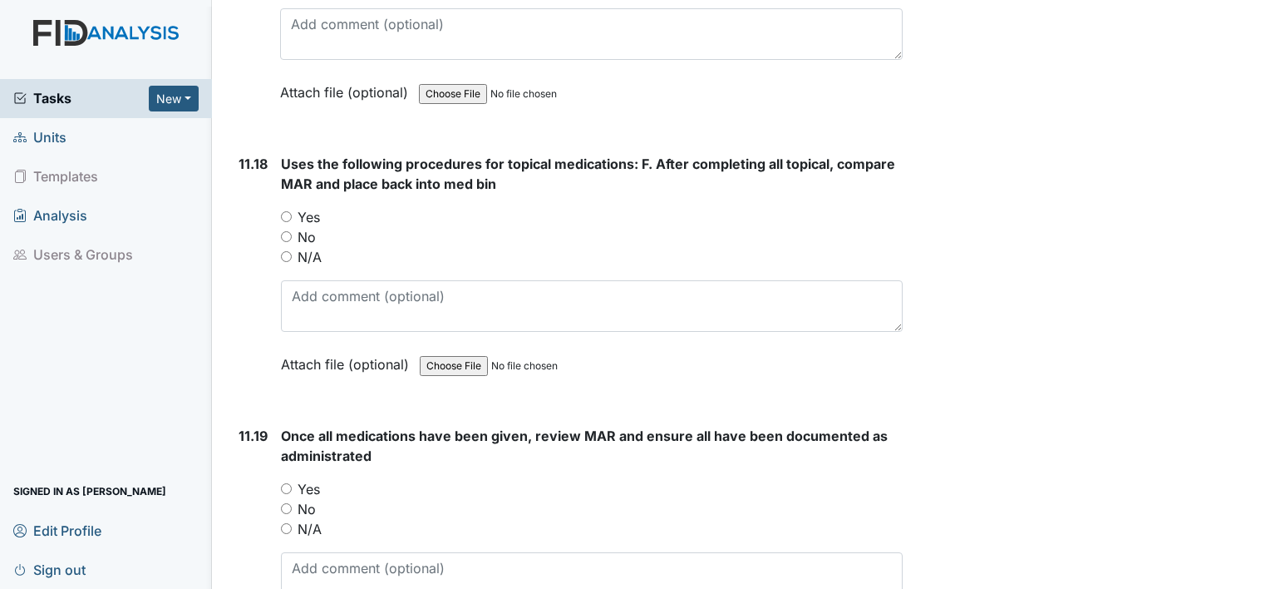
scroll to position [23098, 0]
click at [287, 210] on input "Yes" at bounding box center [286, 215] width 11 height 11
radio input "true"
click at [284, 482] on input "Yes" at bounding box center [286, 487] width 11 height 11
radio input "true"
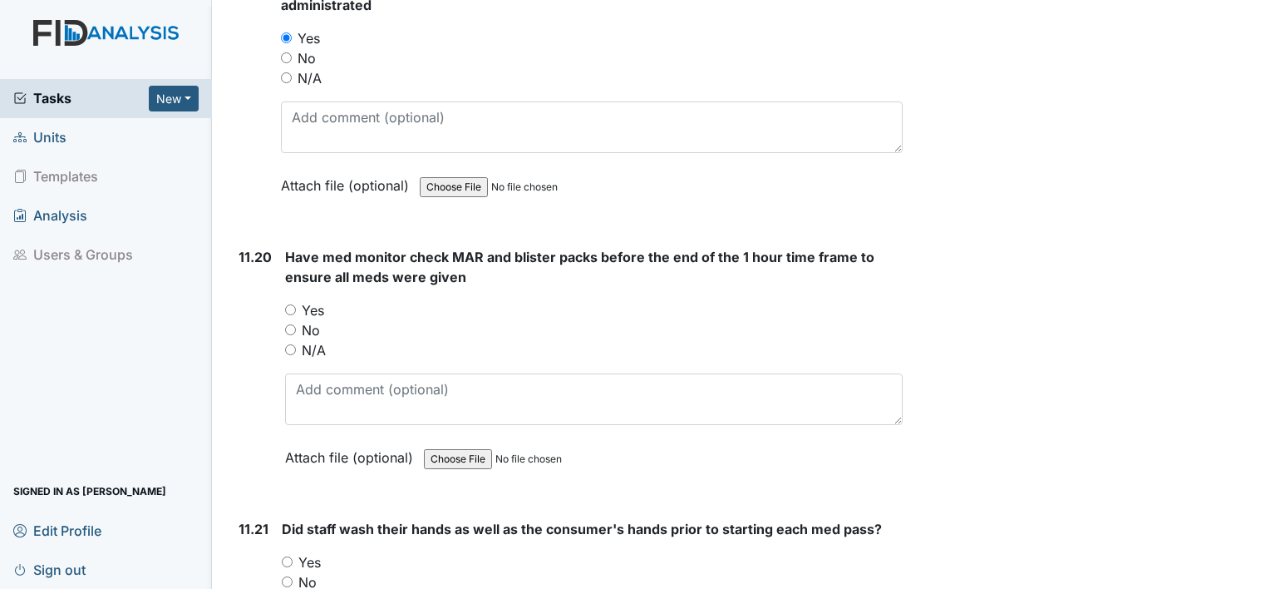
scroll to position [23564, 0]
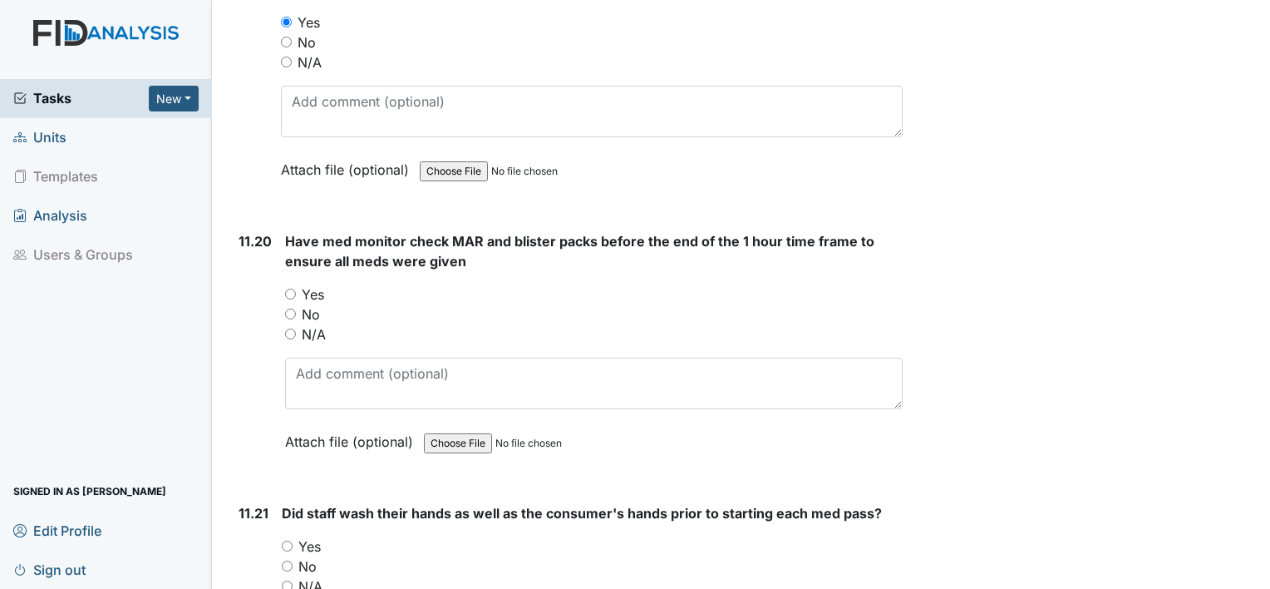
click at [287, 288] on input "Yes" at bounding box center [290, 293] width 11 height 11
radio input "true"
click at [289, 540] on input "Yes" at bounding box center [287, 545] width 11 height 11
radio input "true"
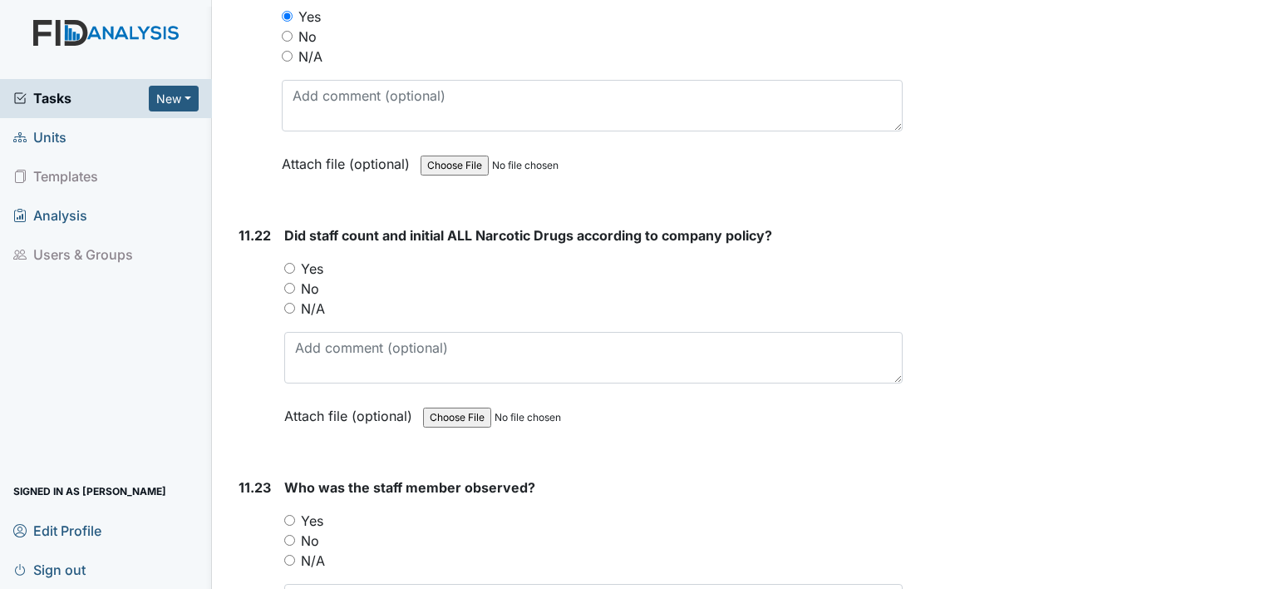
scroll to position [24096, 0]
click at [287, 256] on div "Yes" at bounding box center [593, 266] width 618 height 20
click at [292, 512] on input "Yes" at bounding box center [289, 517] width 11 height 11
radio input "true"
click at [286, 256] on div "Yes" at bounding box center [593, 266] width 618 height 20
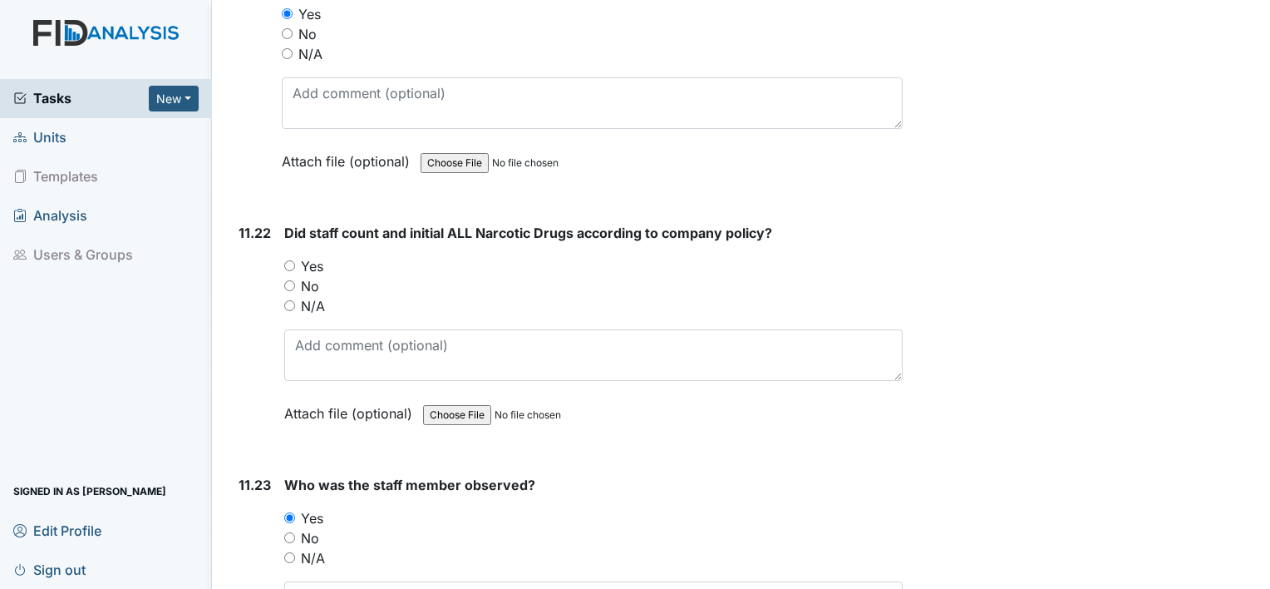
click at [288, 260] on input "Yes" at bounding box center [289, 265] width 11 height 11
radio input "true"
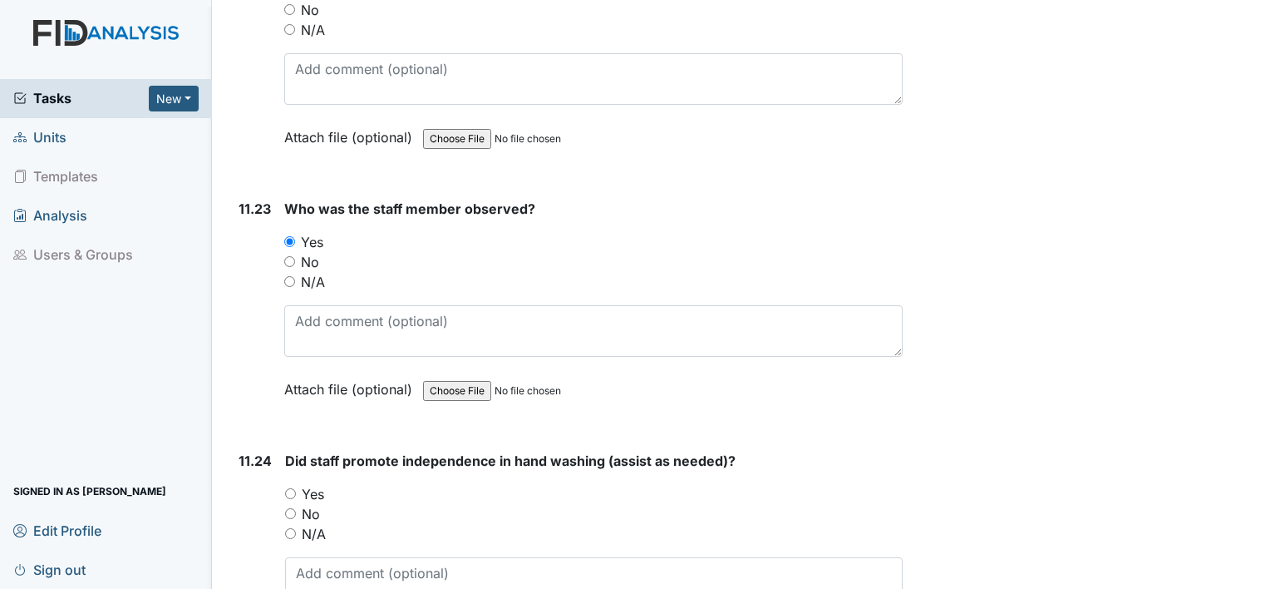
scroll to position [24395, 0]
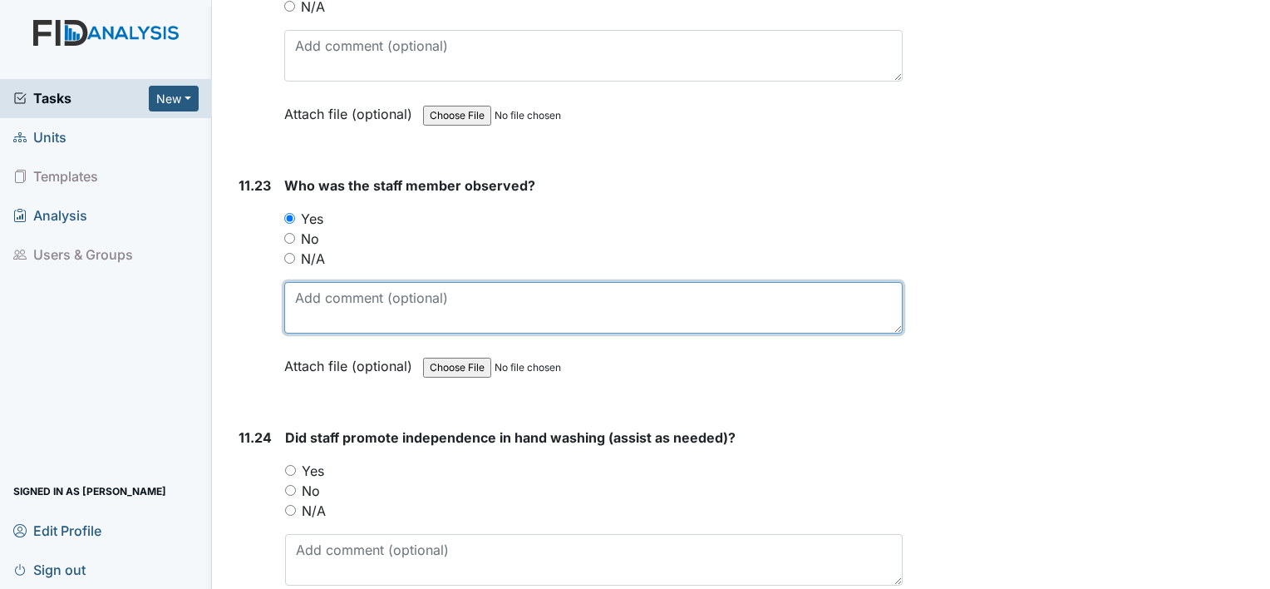
click at [602, 282] on textarea at bounding box center [593, 308] width 618 height 52
type textarea "Juanita Spencer"
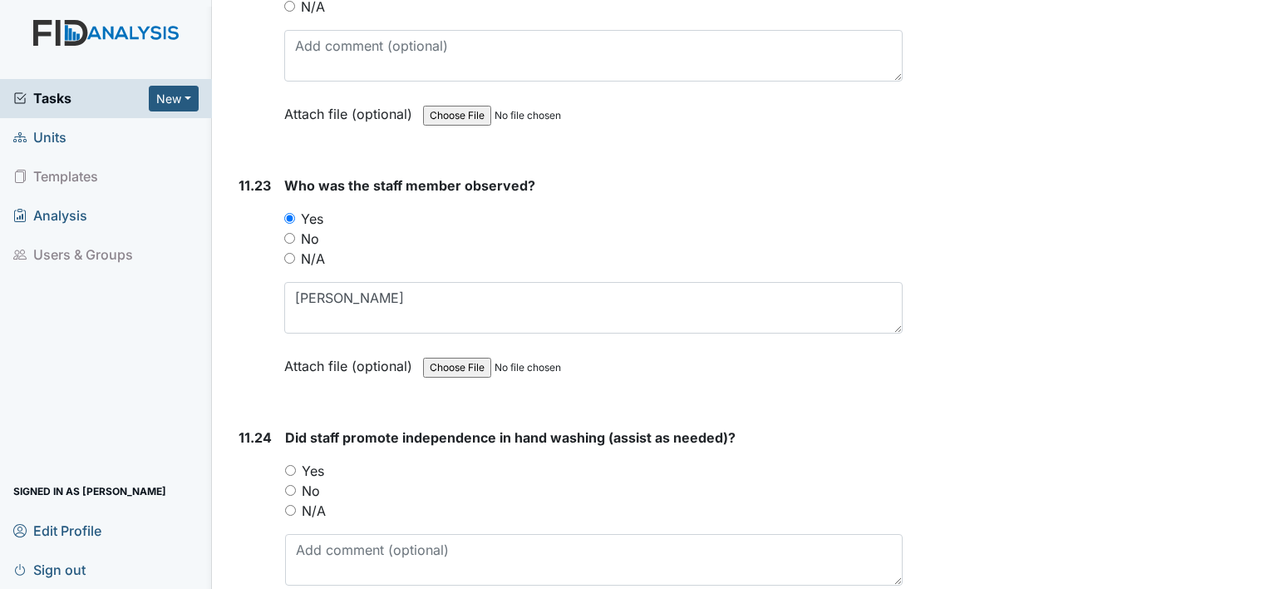
click at [287, 465] on input "Yes" at bounding box center [290, 470] width 11 height 11
radio input "true"
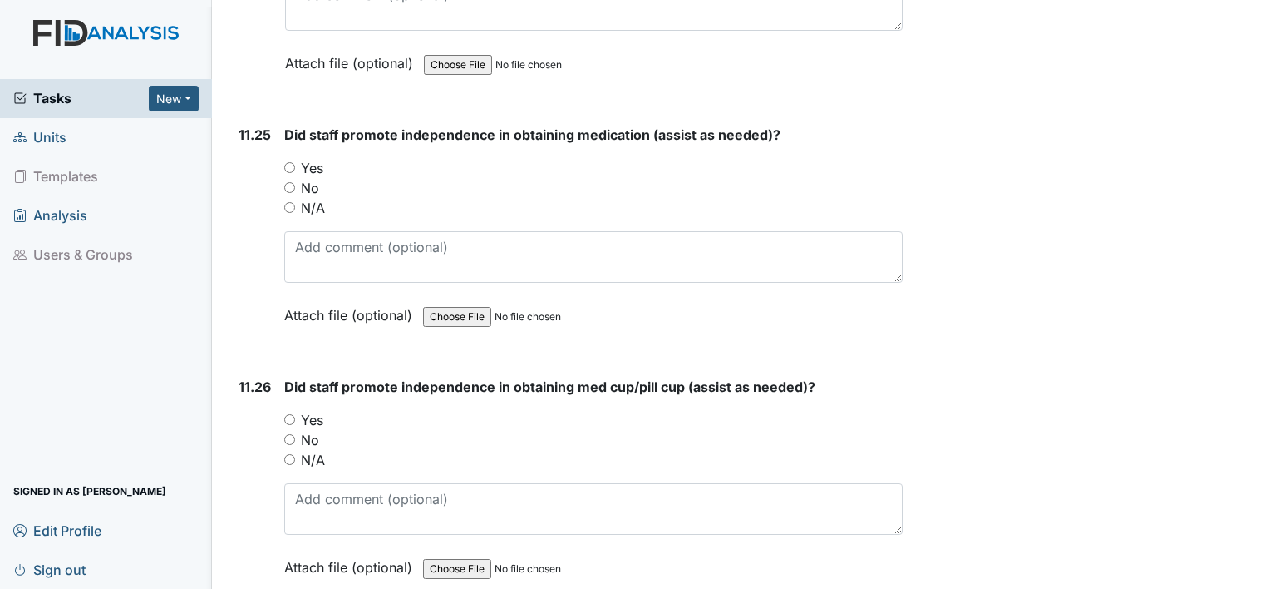
scroll to position [24960, 0]
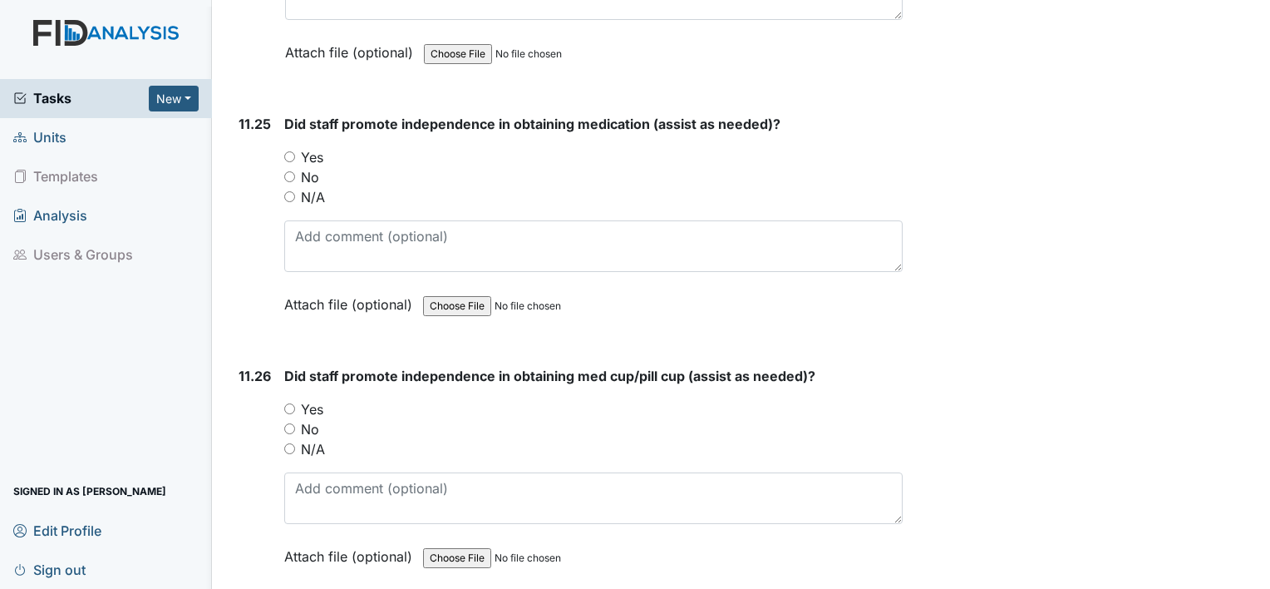
click at [290, 151] on input "Yes" at bounding box center [289, 156] width 11 height 11
radio input "true"
click at [293, 403] on input "Yes" at bounding box center [289, 408] width 11 height 11
radio input "true"
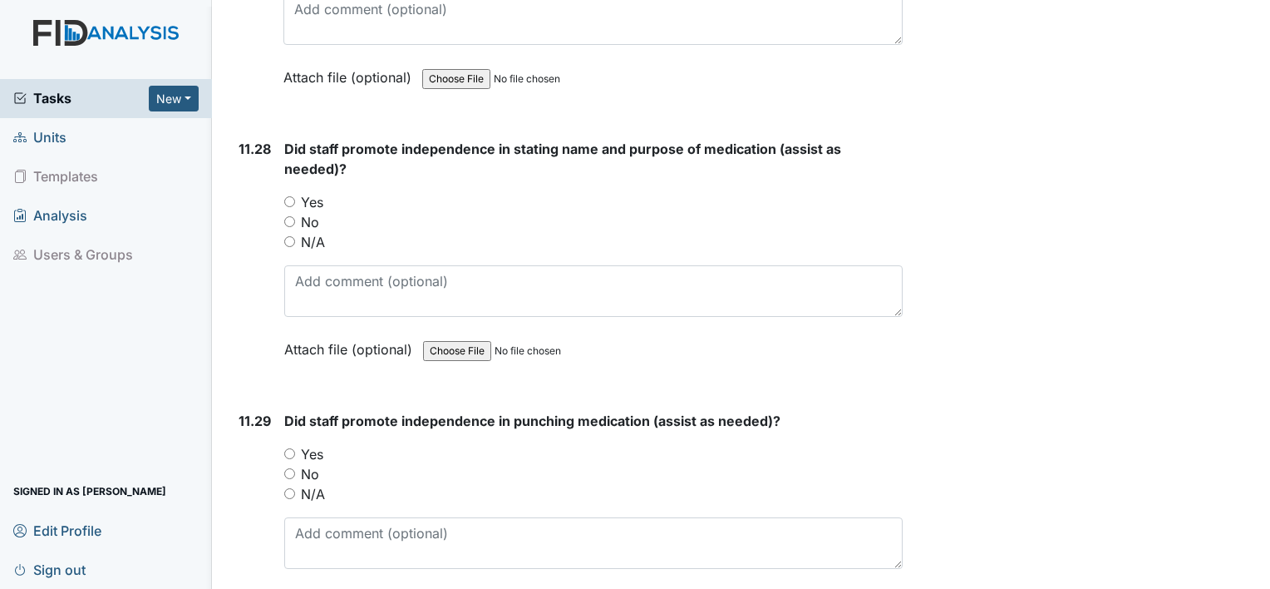
scroll to position [25692, 0]
click at [289, 195] on input "Yes" at bounding box center [289, 200] width 11 height 11
radio input "true"
click at [286, 467] on input "No" at bounding box center [289, 472] width 11 height 11
radio input "true"
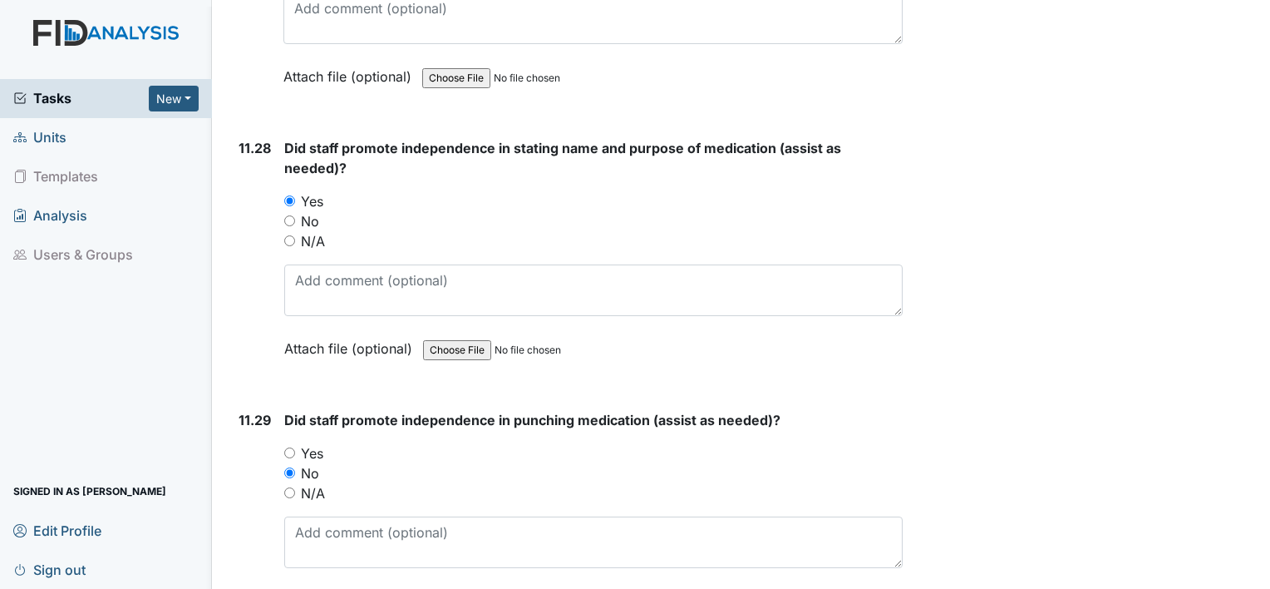
click at [291, 447] on input "Yes" at bounding box center [289, 452] width 11 height 11
radio input "true"
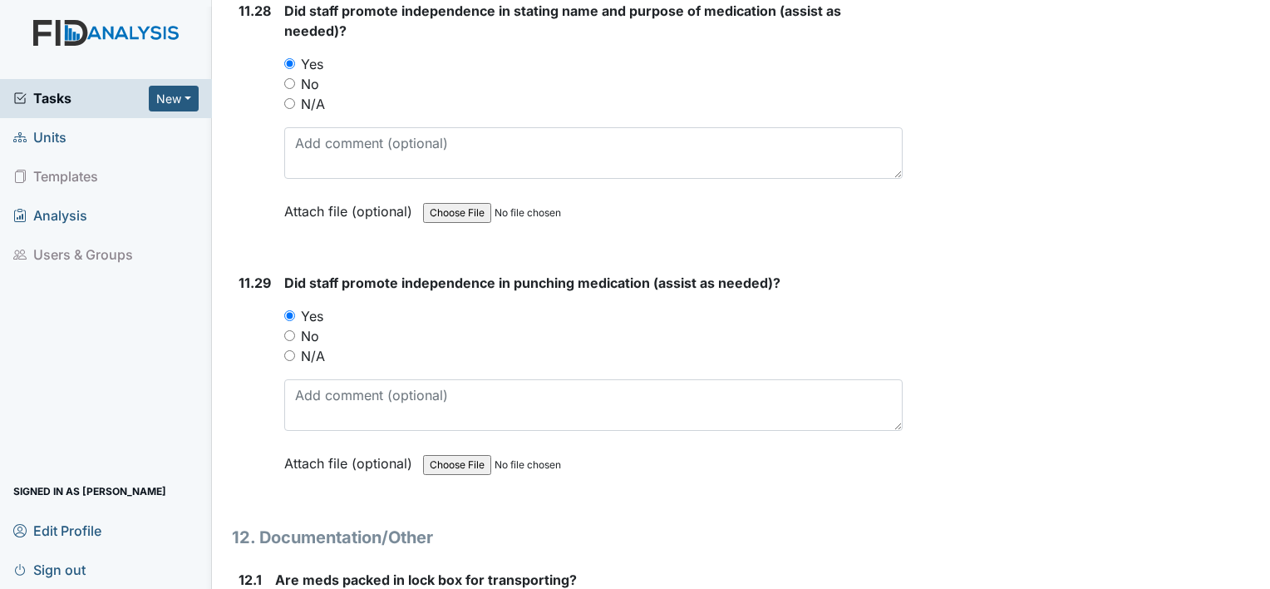
scroll to position [25858, 0]
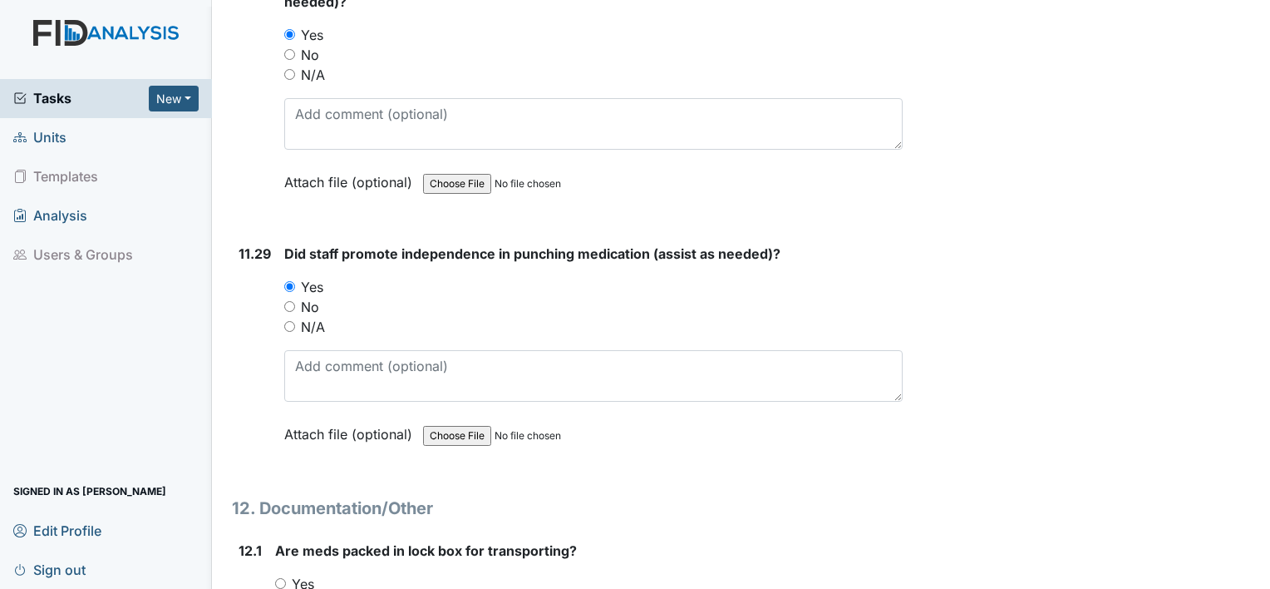
click at [284, 301] on input "No" at bounding box center [289, 306] width 11 height 11
radio input "true"
click at [284, 321] on input "N/A" at bounding box center [289, 326] width 11 height 11
radio input "true"
click at [284, 301] on input "No" at bounding box center [289, 306] width 11 height 11
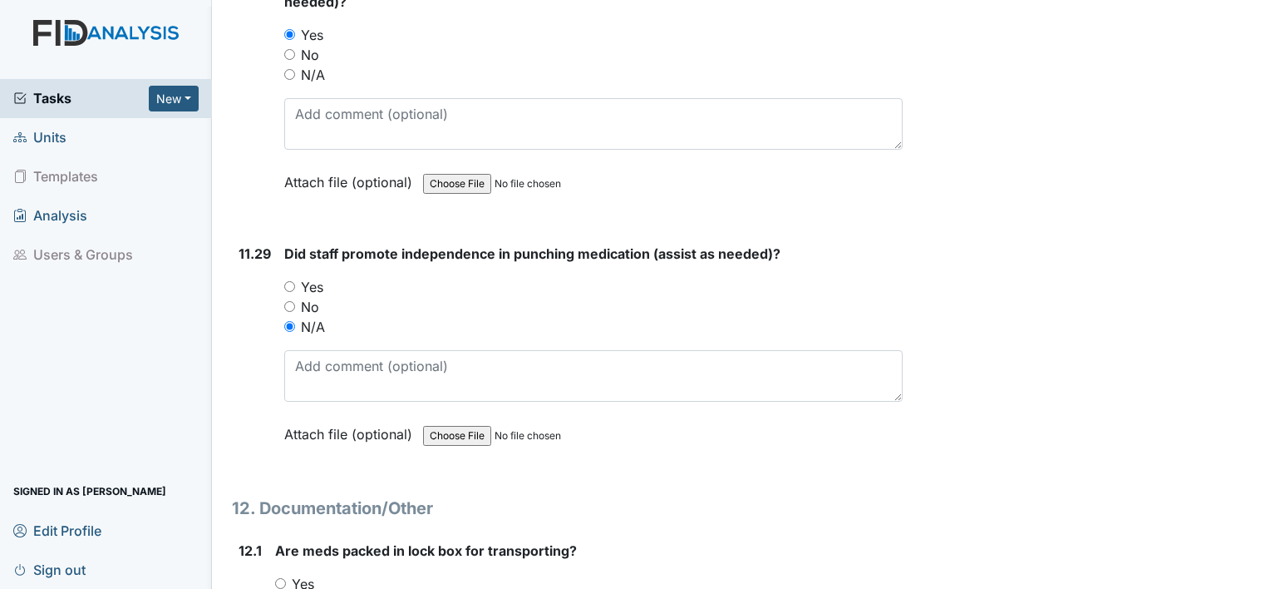
radio input "true"
click at [284, 281] on input "Yes" at bounding box center [289, 286] width 11 height 11
radio input "true"
click at [281, 578] on input "Yes" at bounding box center [280, 583] width 11 height 11
radio input "true"
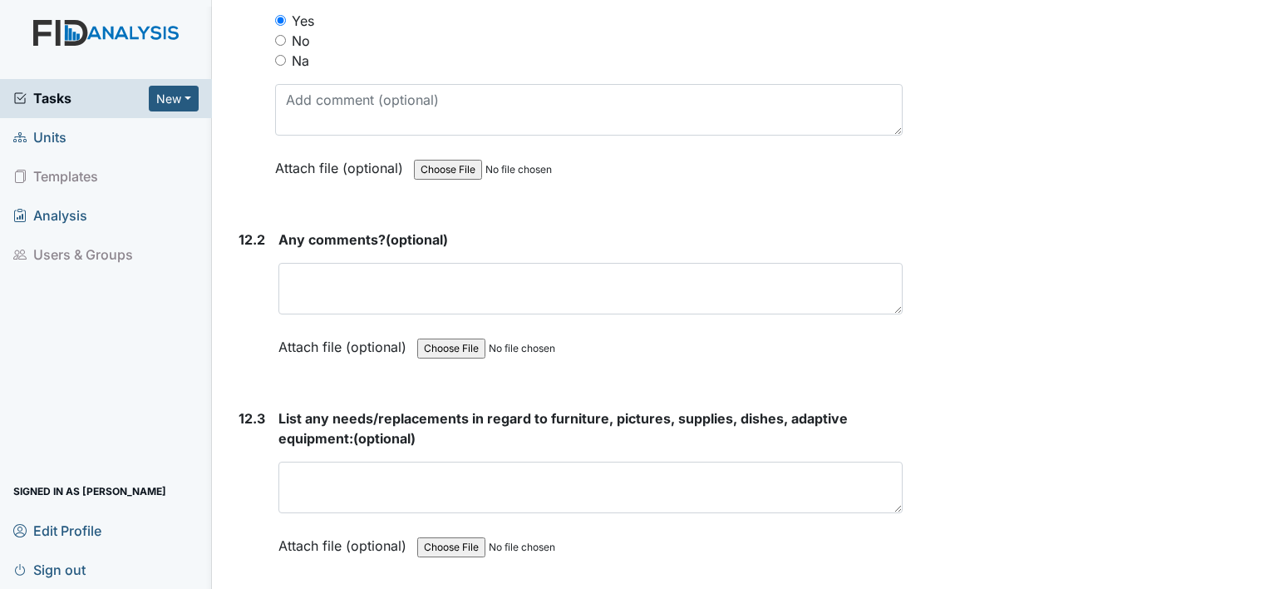
scroll to position [26434, 0]
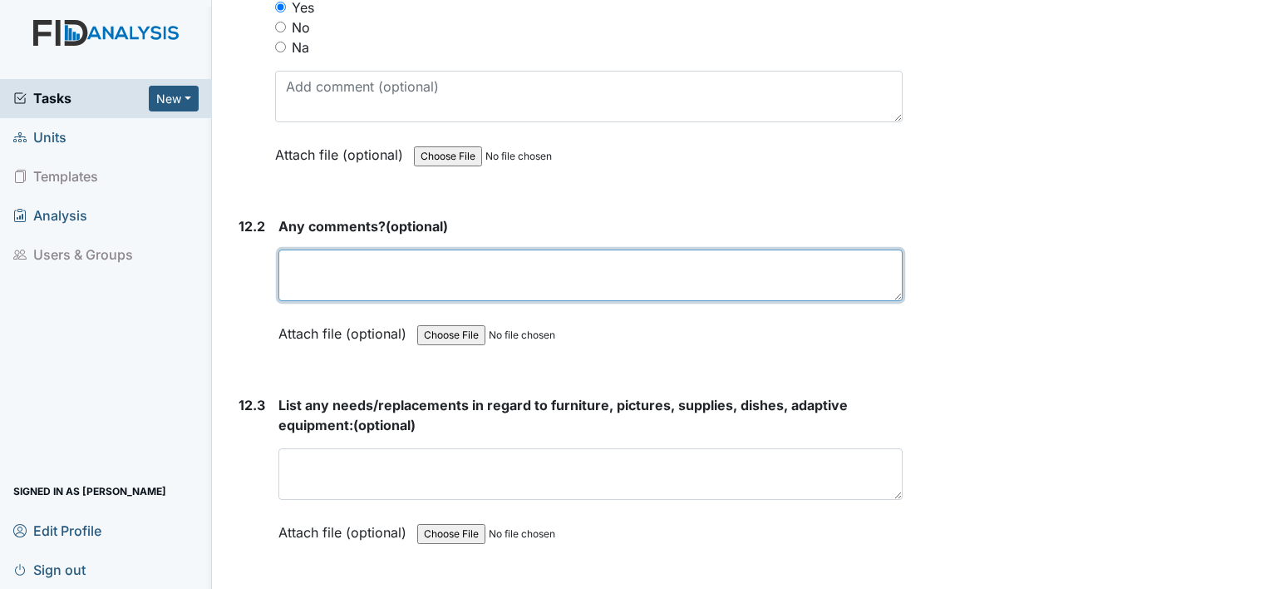
click at [811, 249] on textarea at bounding box center [590, 275] width 624 height 52
type textarea "n/a"
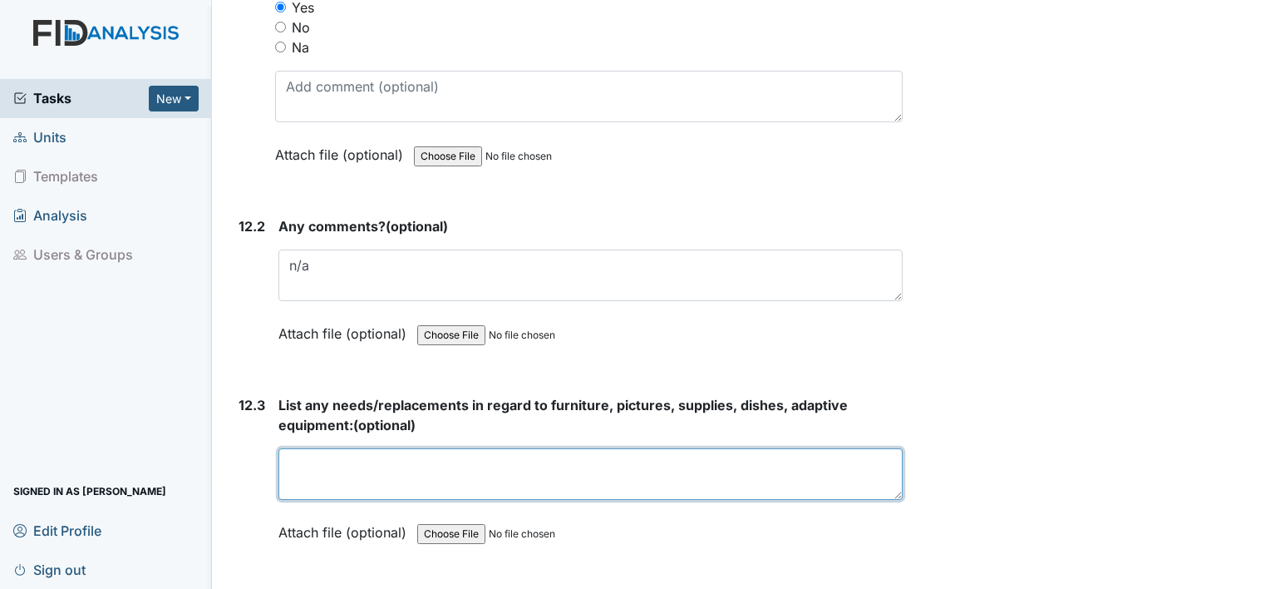
click at [527, 448] on textarea at bounding box center [590, 474] width 624 height 52
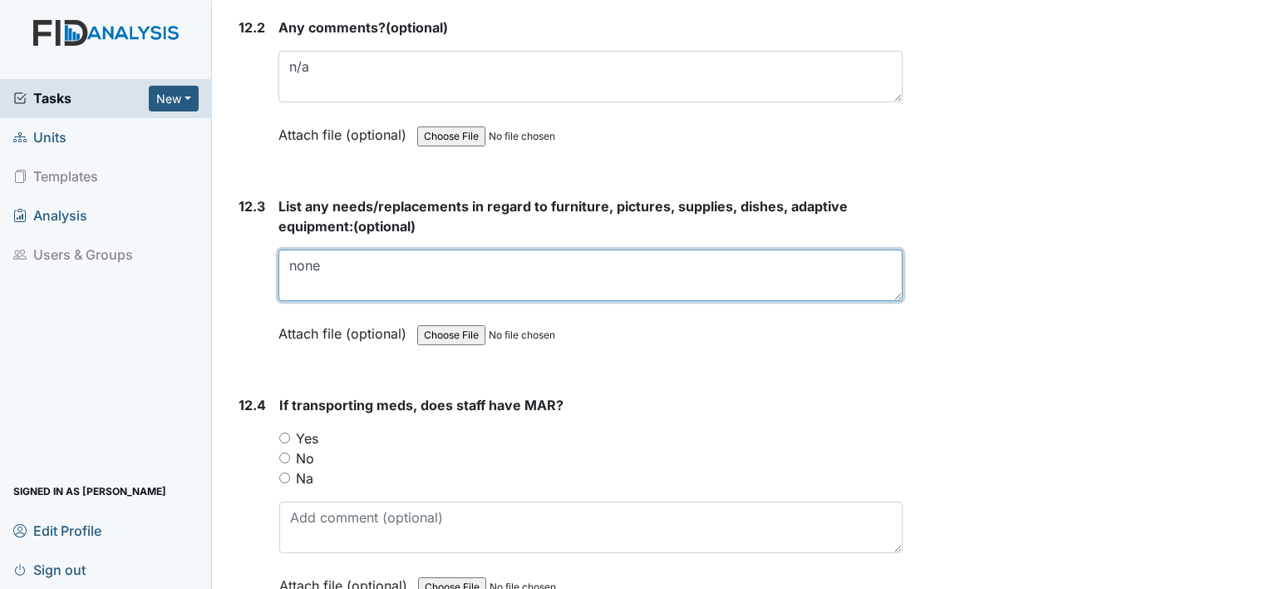
scroll to position [26633, 0]
type textarea "none"
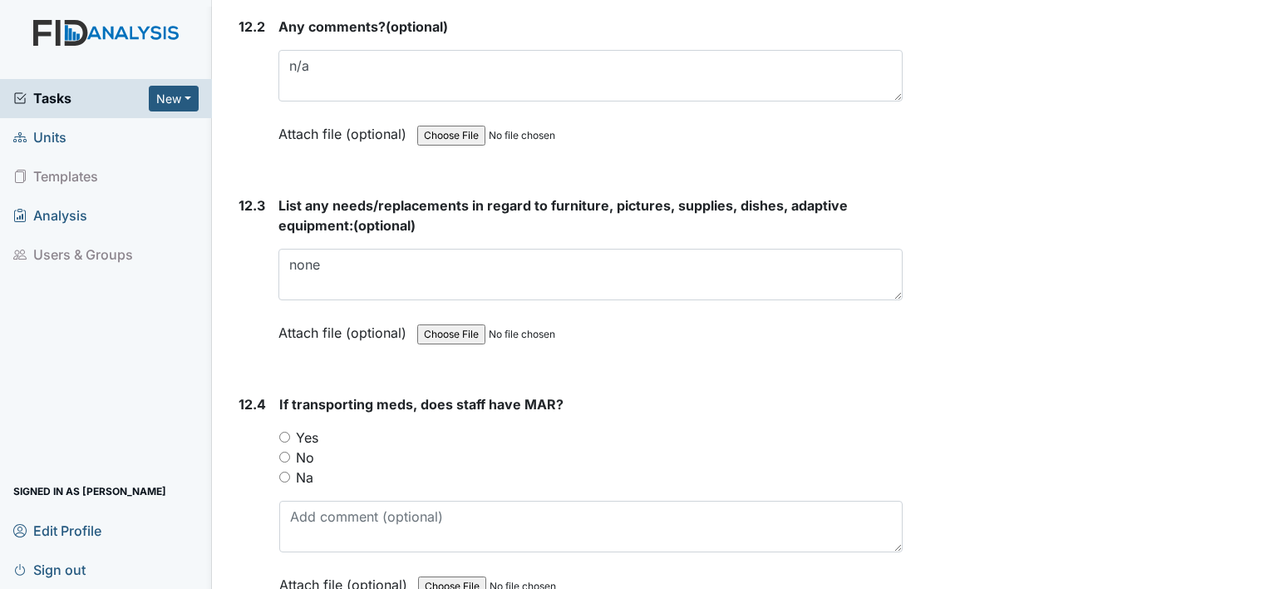
click at [286, 431] on input "Yes" at bounding box center [284, 436] width 11 height 11
radio input "true"
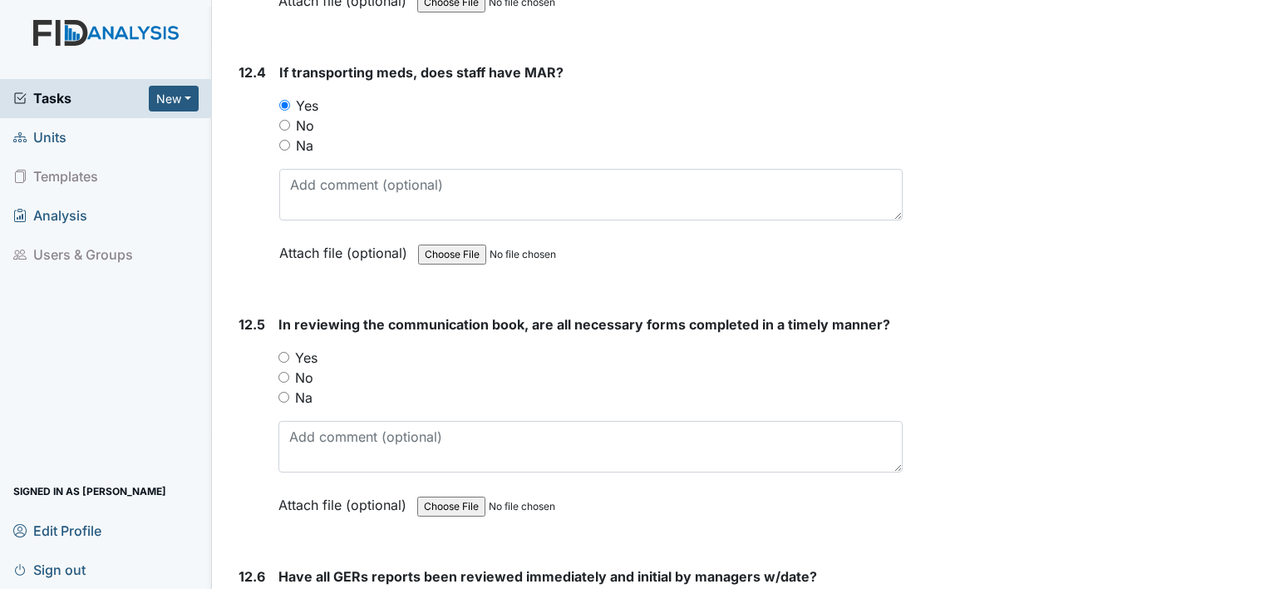
scroll to position [26966, 0]
click at [284, 351] on input "Yes" at bounding box center [283, 356] width 11 height 11
radio input "true"
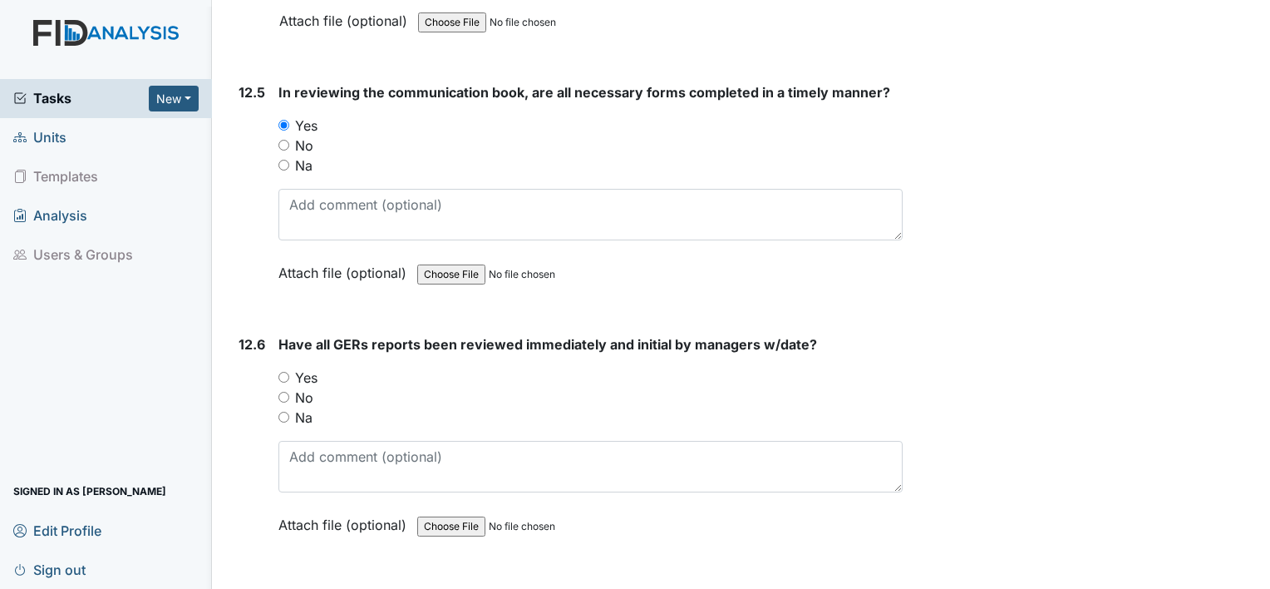
scroll to position [27199, 0]
click at [282, 370] on input "Yes" at bounding box center [283, 375] width 11 height 11
radio input "true"
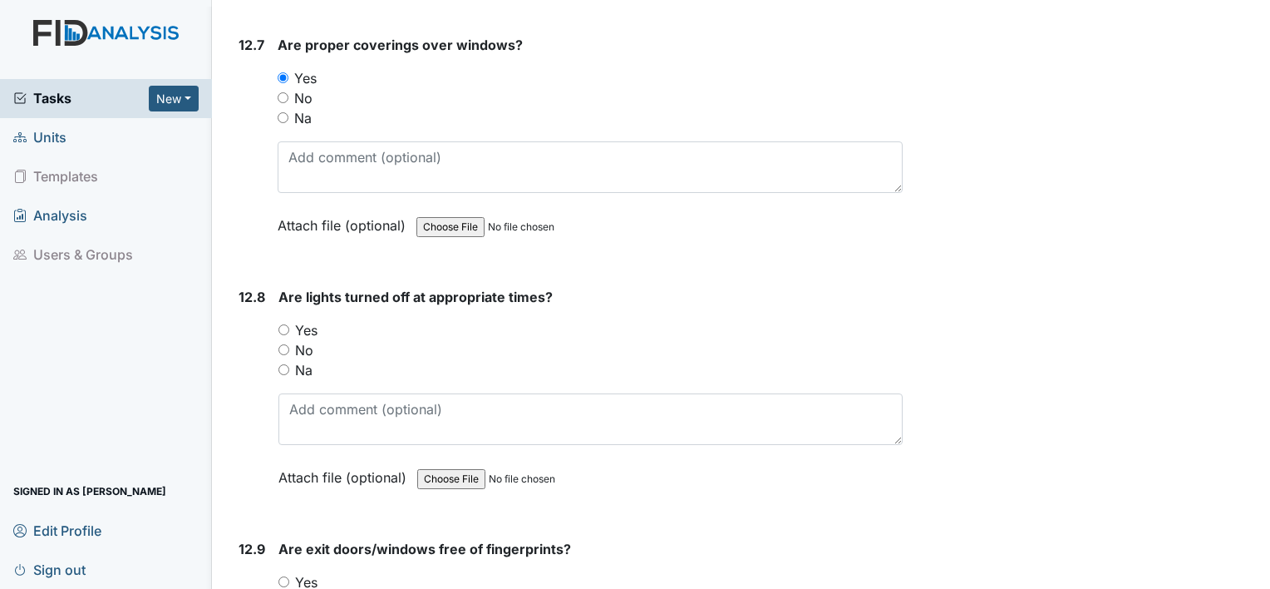
scroll to position [27764, 0]
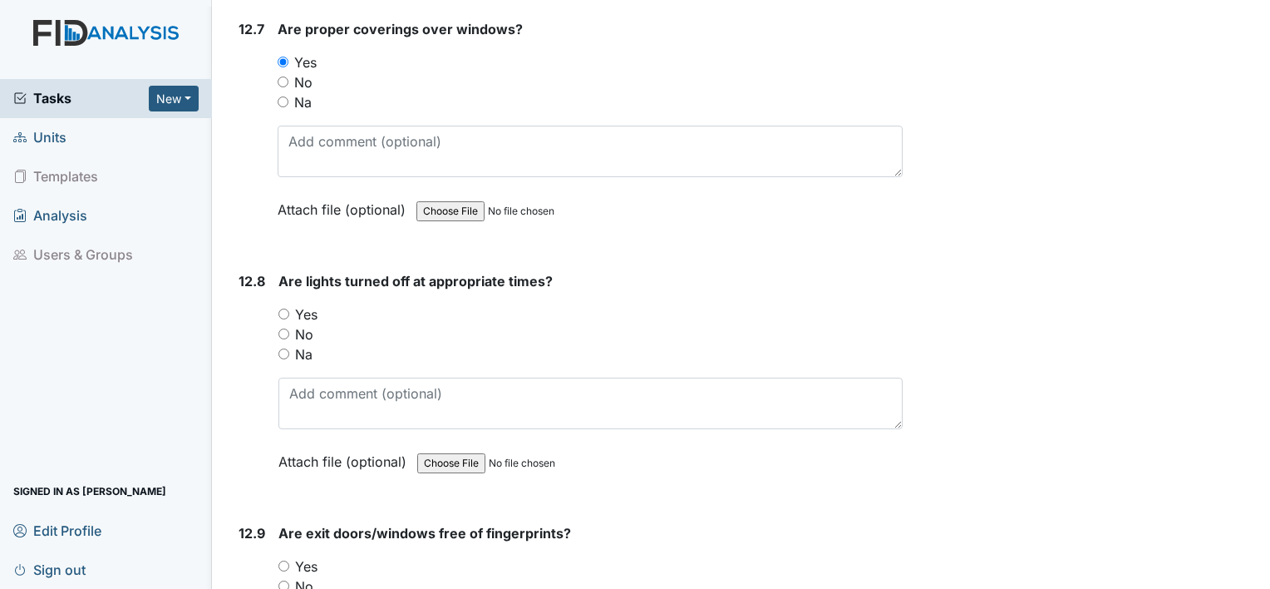
click at [283, 308] on input "Yes" at bounding box center [283, 313] width 11 height 11
radio input "true"
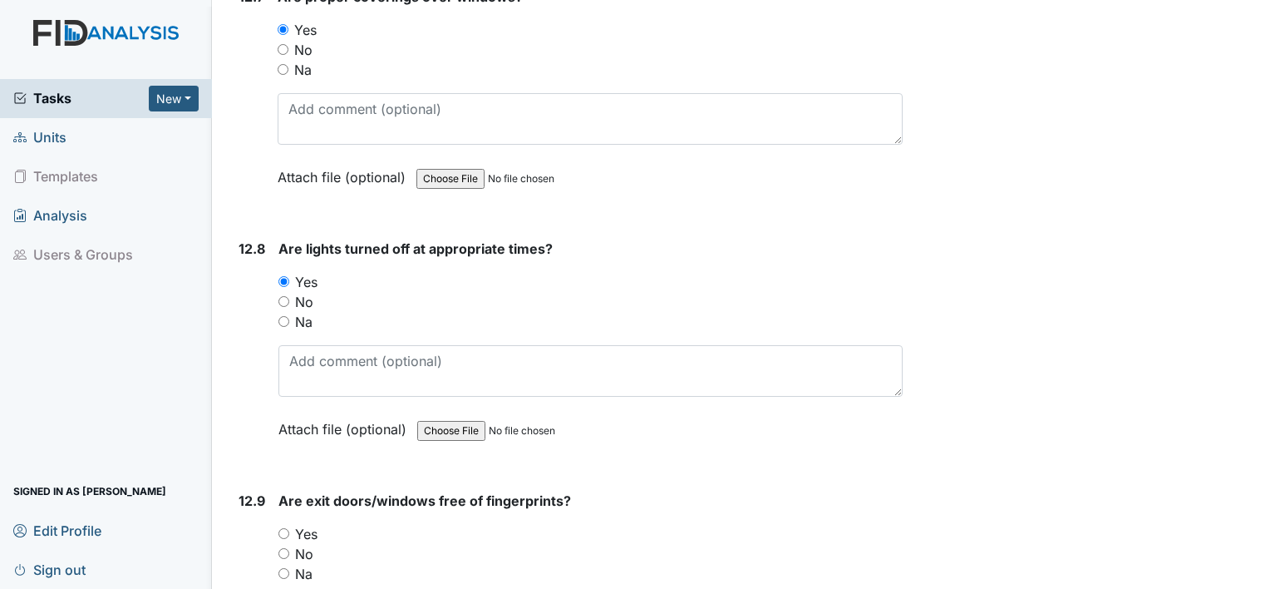
scroll to position [27797, 0]
click at [280, 527] on input "Yes" at bounding box center [283, 532] width 11 height 11
radio input "true"
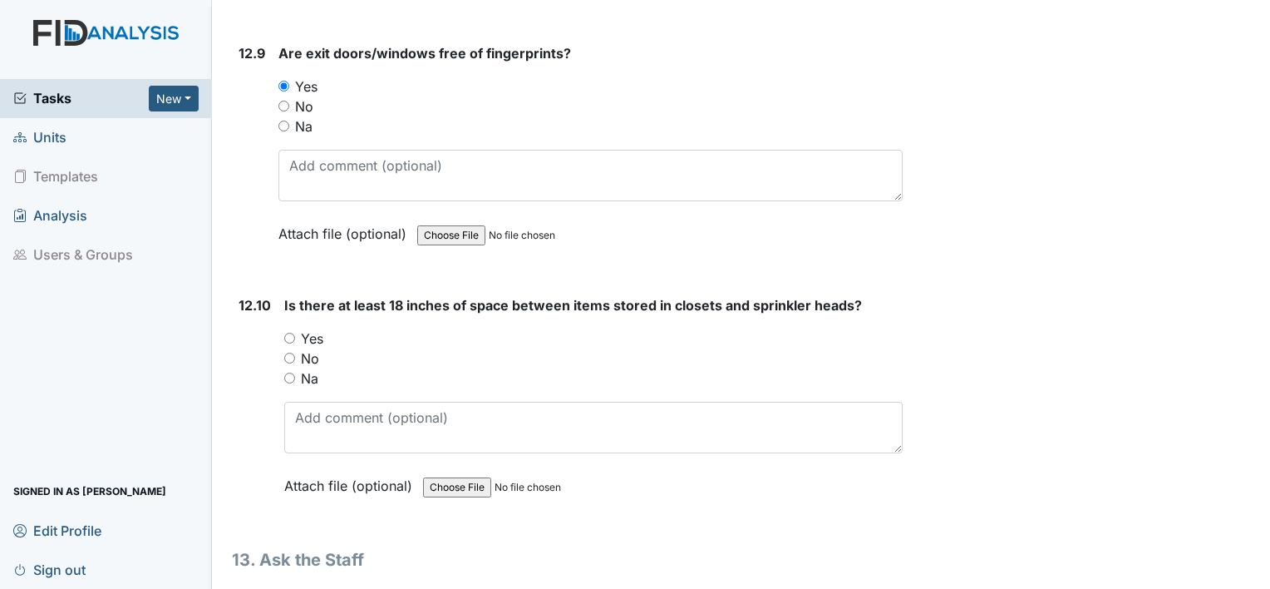
scroll to position [28263, 0]
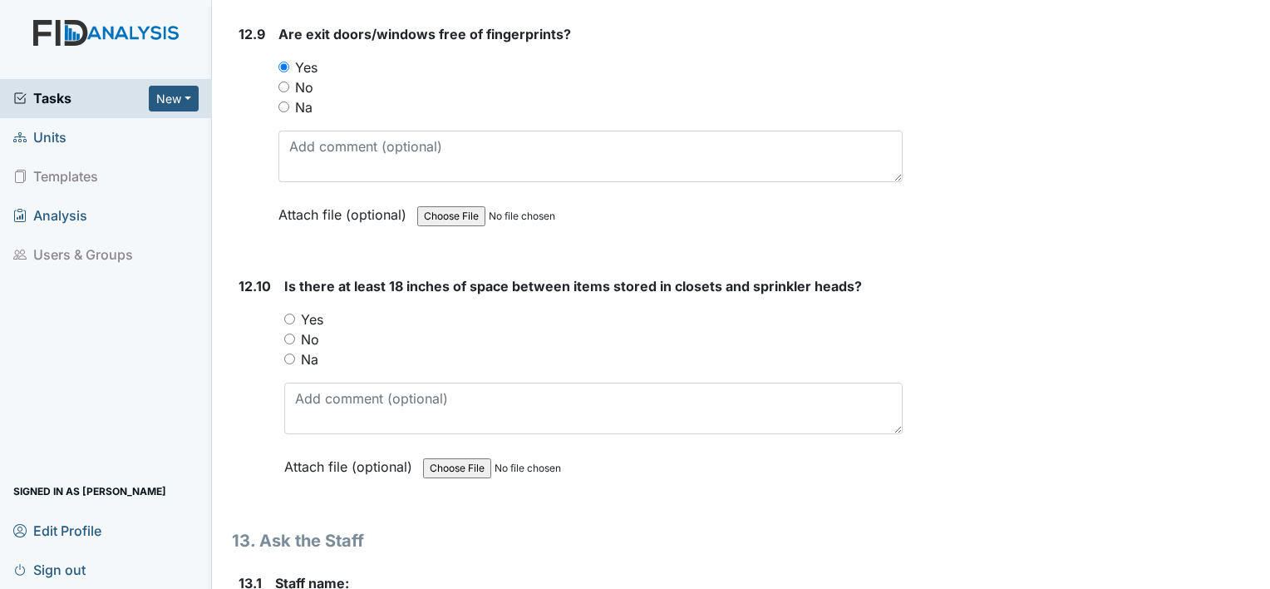
click at [287, 353] on input "Na" at bounding box center [289, 358] width 11 height 11
radio input "true"
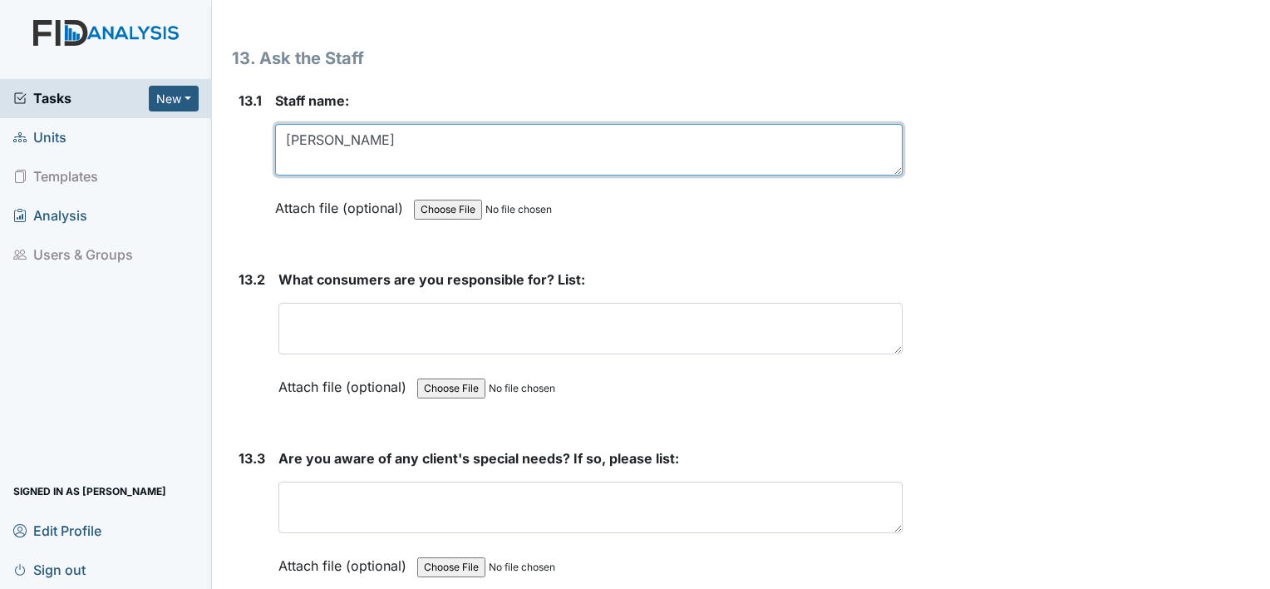
scroll to position [28761, 0]
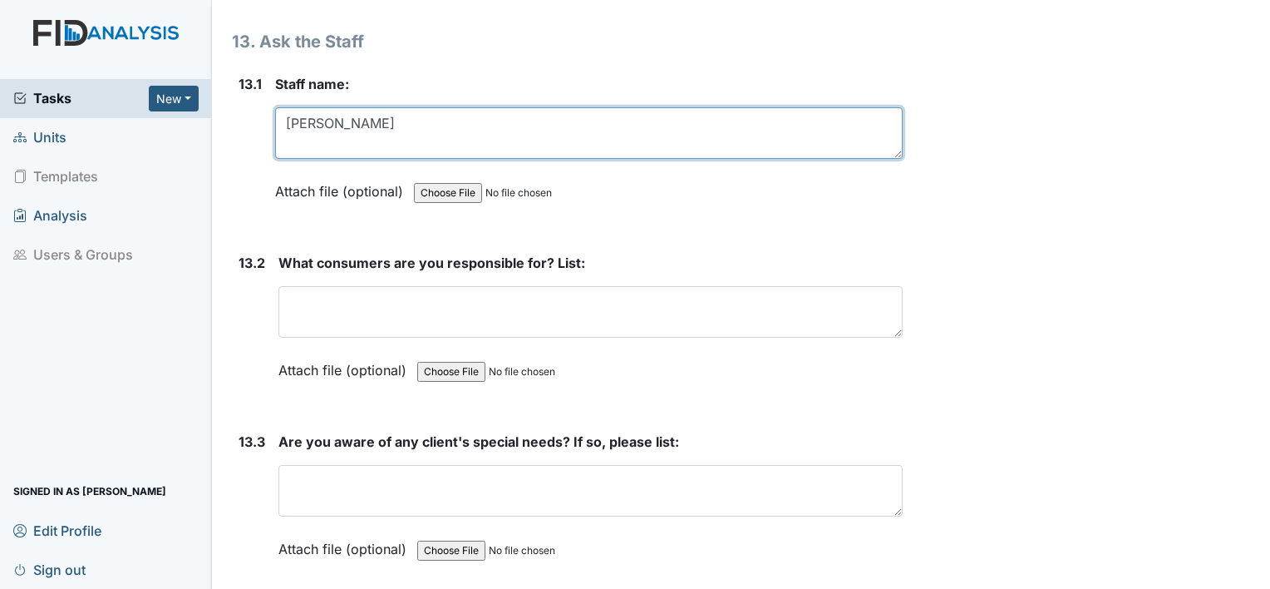
type textarea "Juanita Spencer"
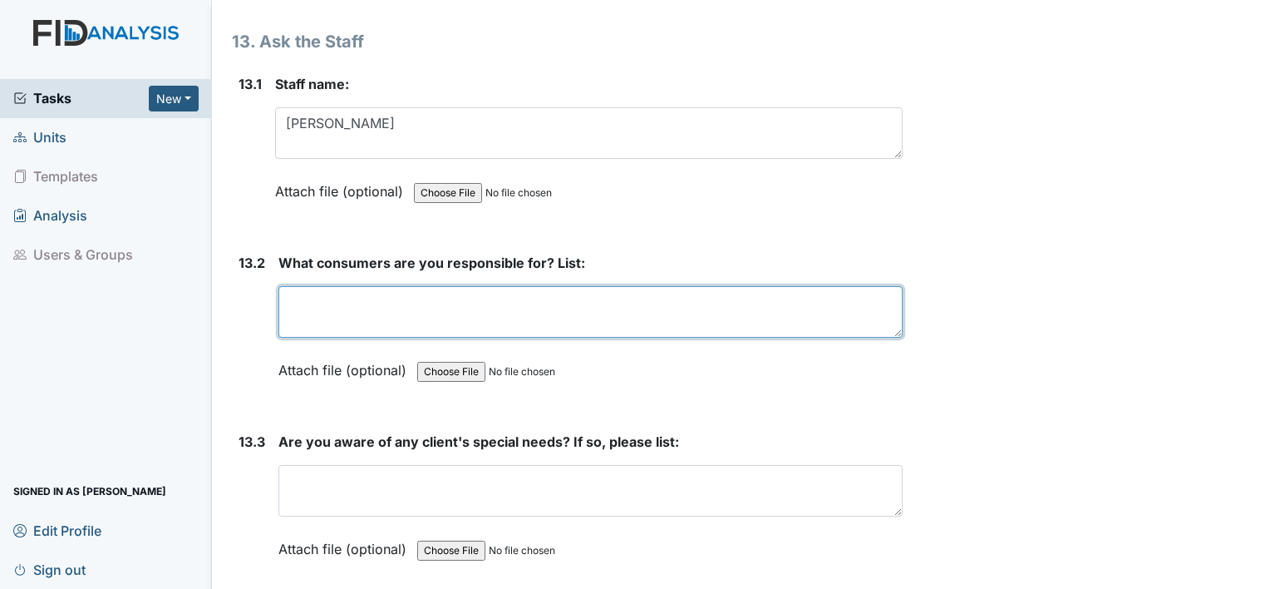
click at [716, 286] on textarea at bounding box center [590, 312] width 624 height 52
type textarea "TG,DC,VM,KW and MG"
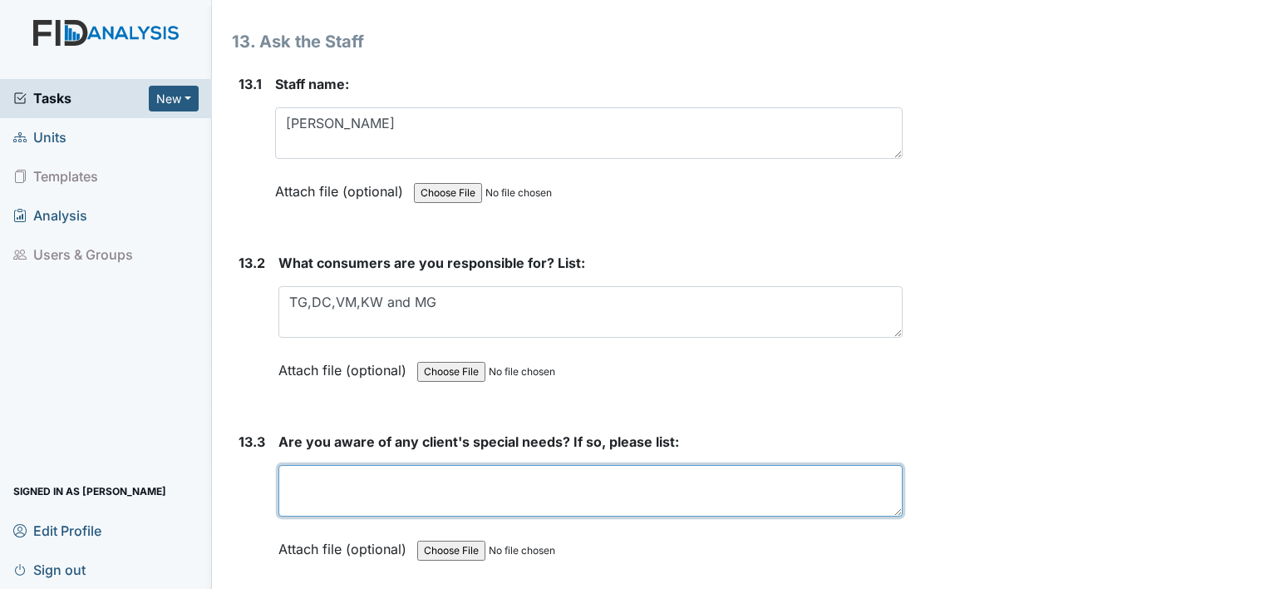
click at [429, 465] on textarea at bounding box center [590, 491] width 624 height 52
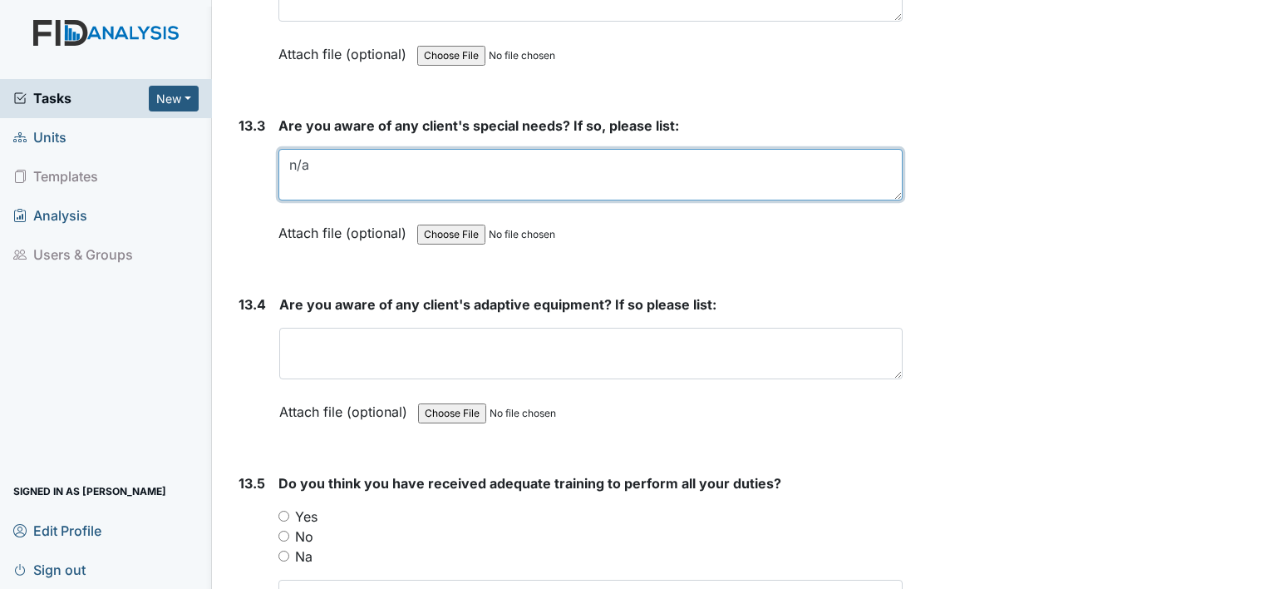
scroll to position [29094, 0]
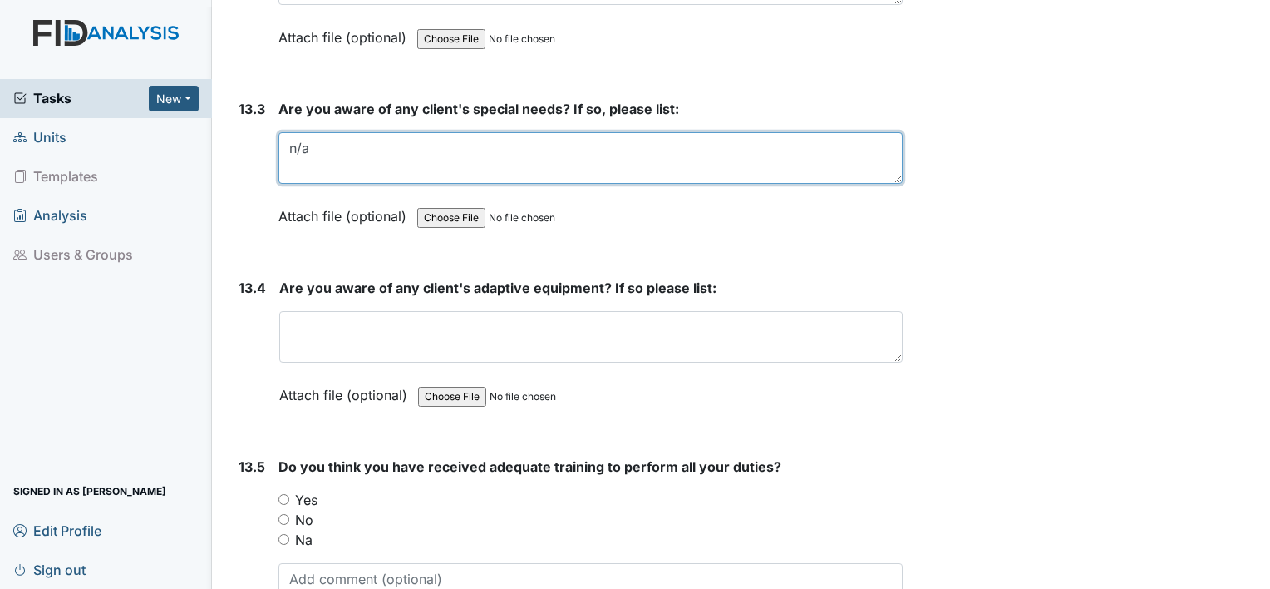
type textarea "n/a"
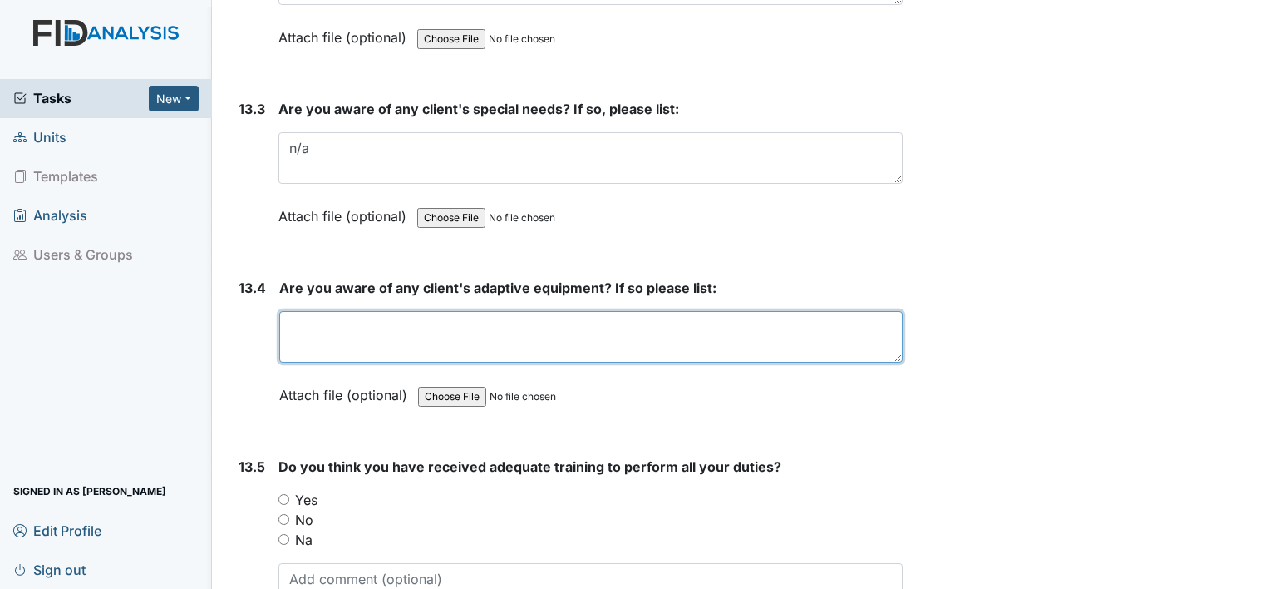
click at [406, 311] on textarea at bounding box center [590, 337] width 623 height 52
type textarea "Yes MG has a CPAP machine"
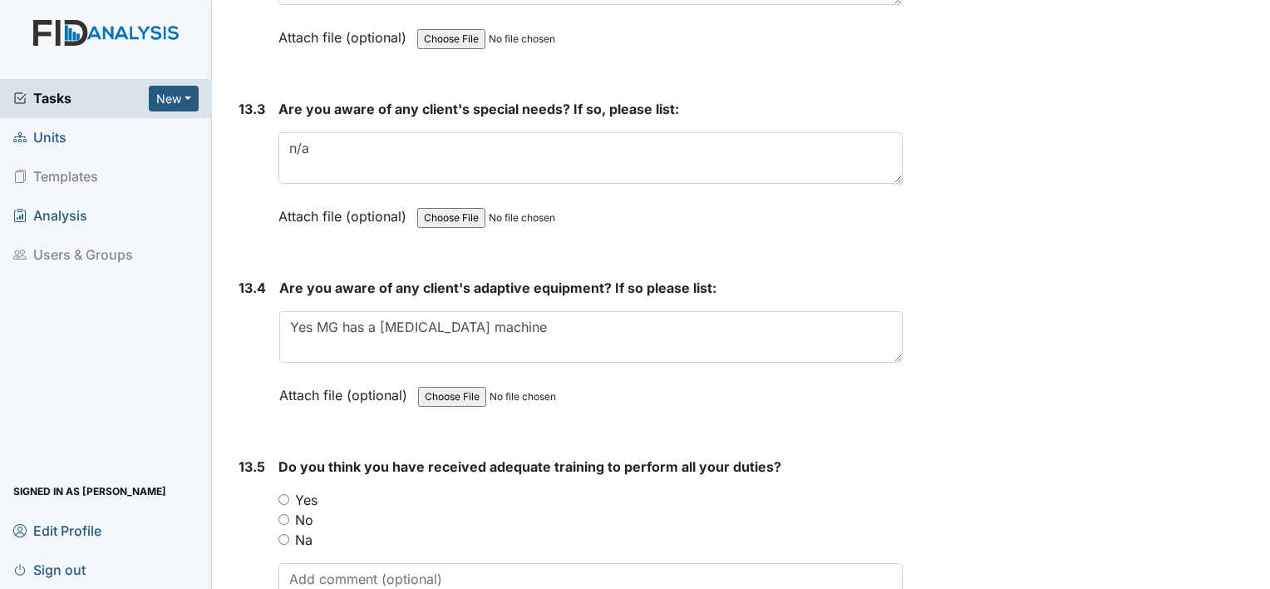
click at [283, 494] on input "Yes" at bounding box center [283, 499] width 11 height 11
radio input "true"
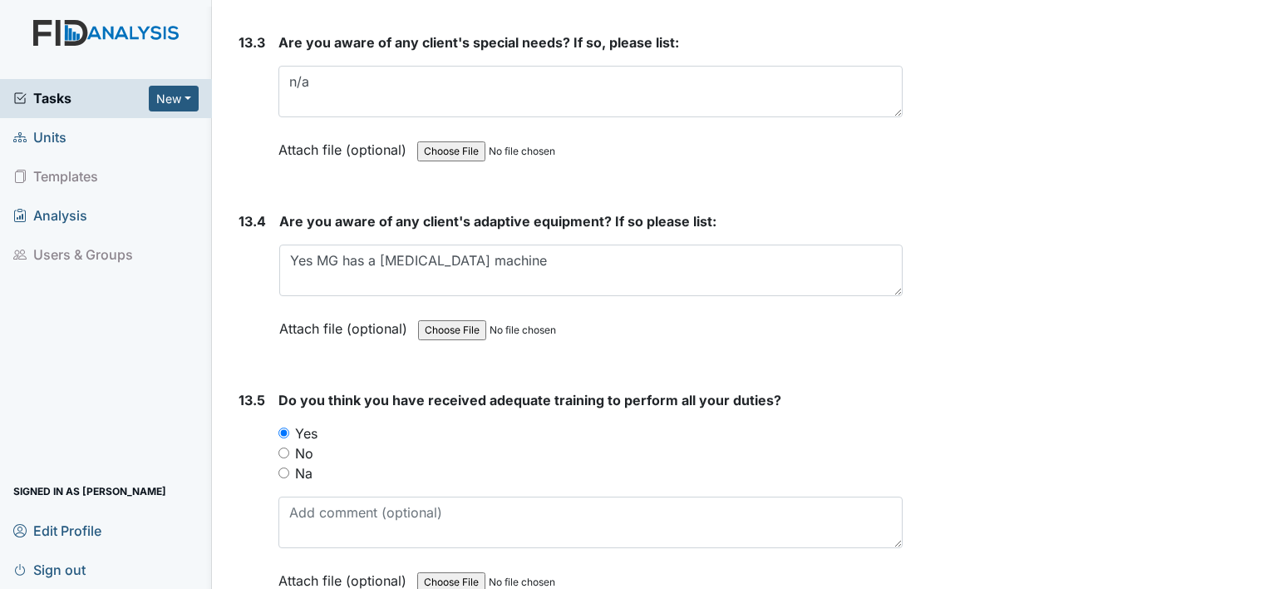
scroll to position [29194, 0]
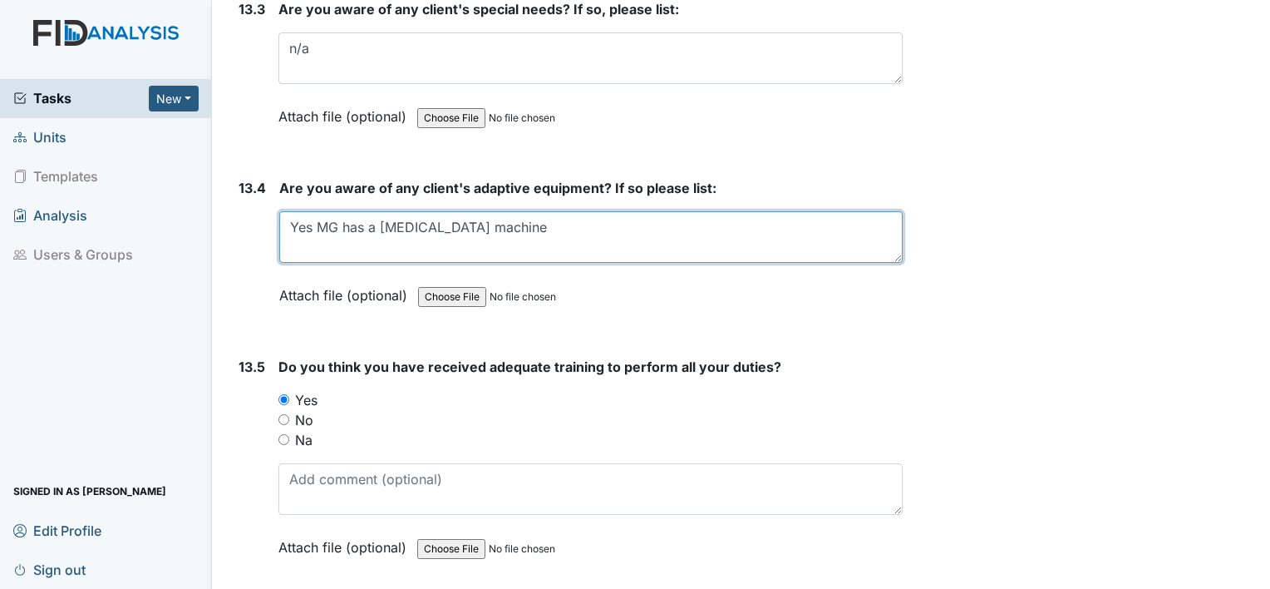
click at [532, 211] on textarea "Yes MG has a CPAP machine" at bounding box center [590, 237] width 623 height 52
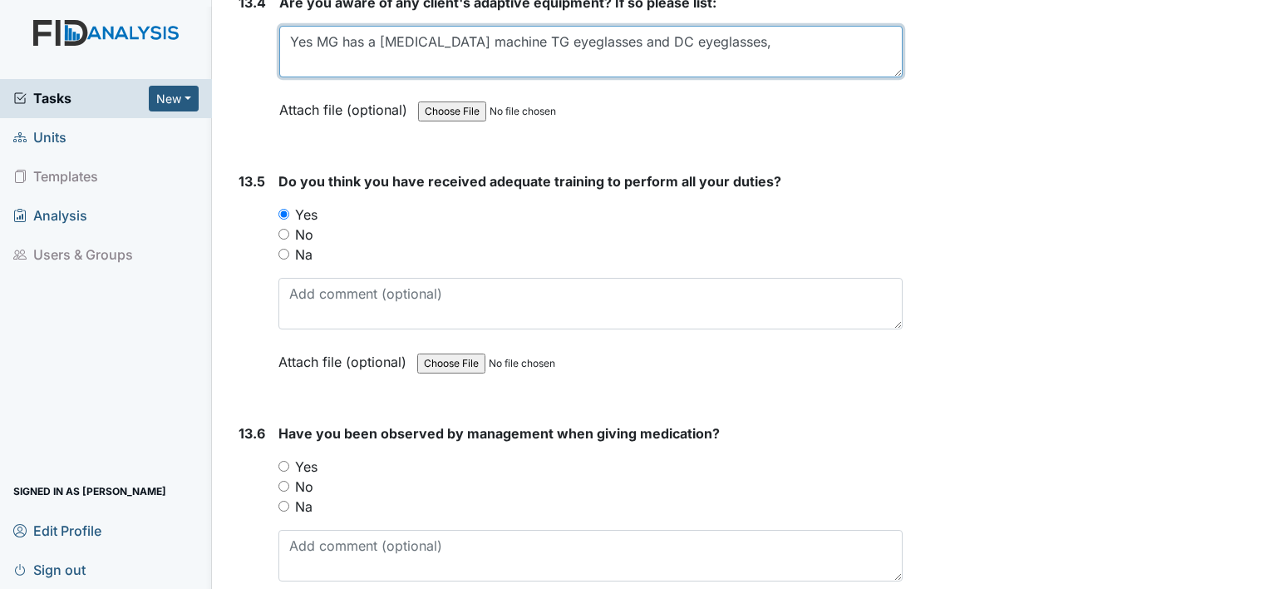
scroll to position [29393, 0]
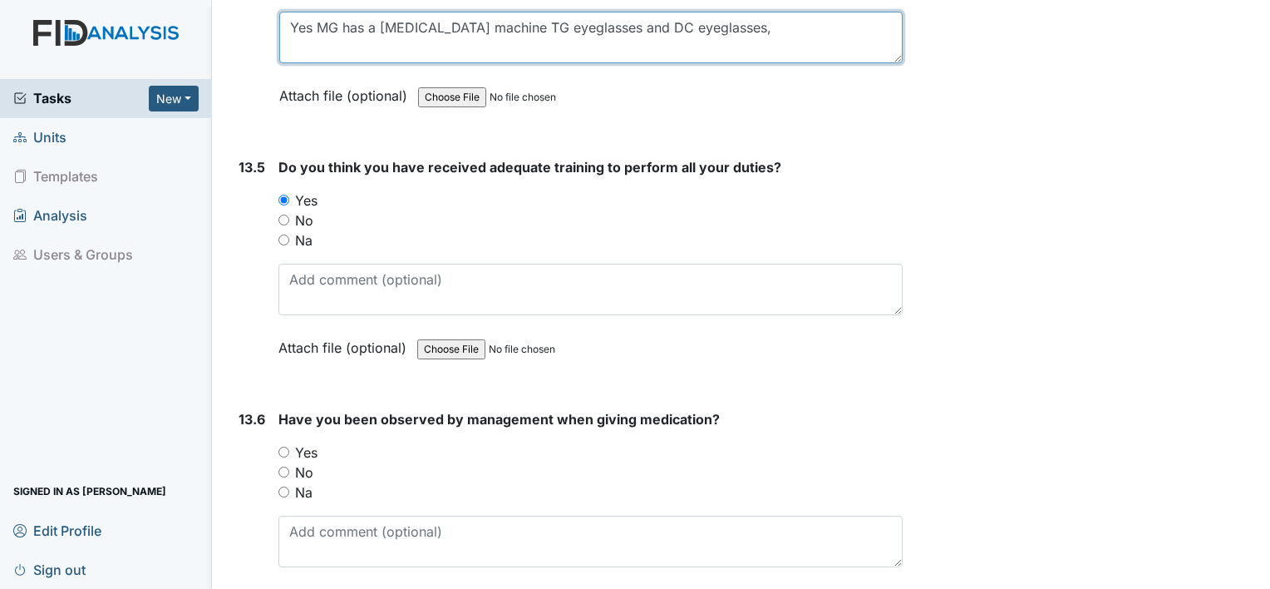
type textarea "Yes MG has a CPAP machine TG eyeglasses and DC eyeglasses,"
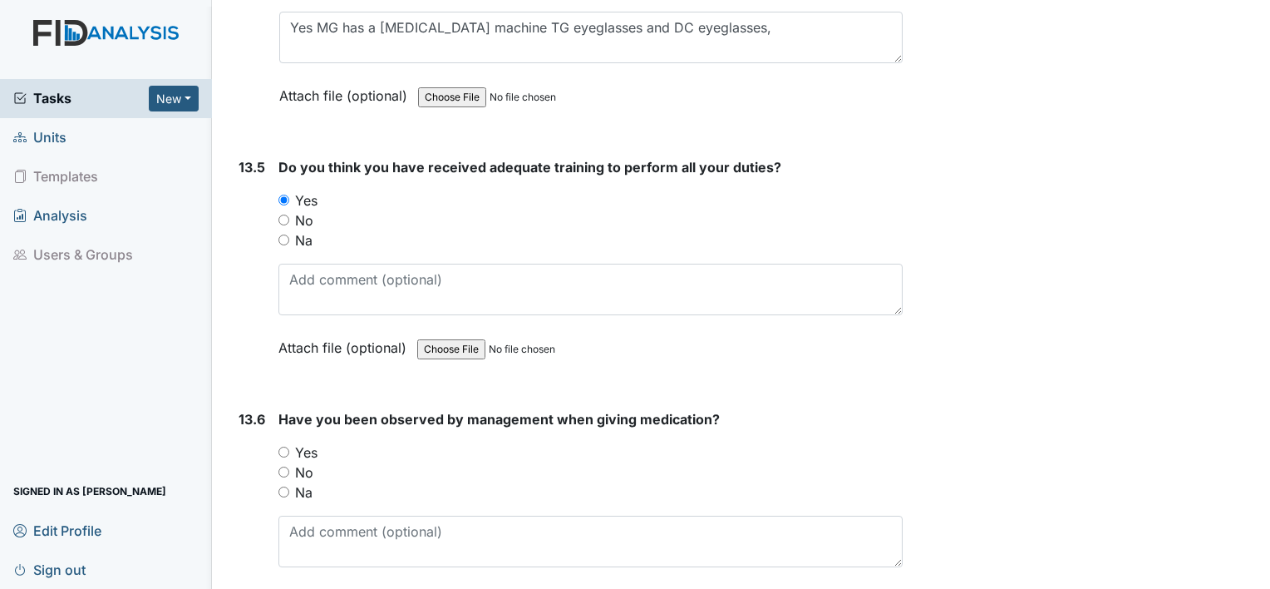
click at [283, 446] on input "Yes" at bounding box center [283, 451] width 11 height 11
radio input "true"
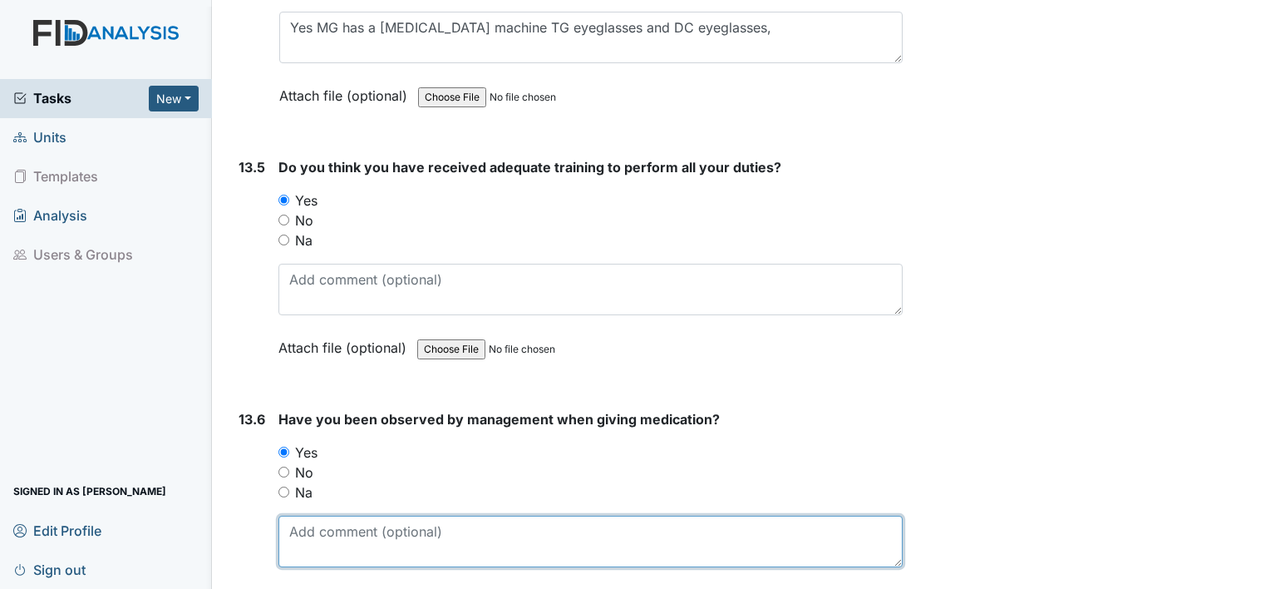
click at [387, 515] on textarea at bounding box center [590, 541] width 624 height 52
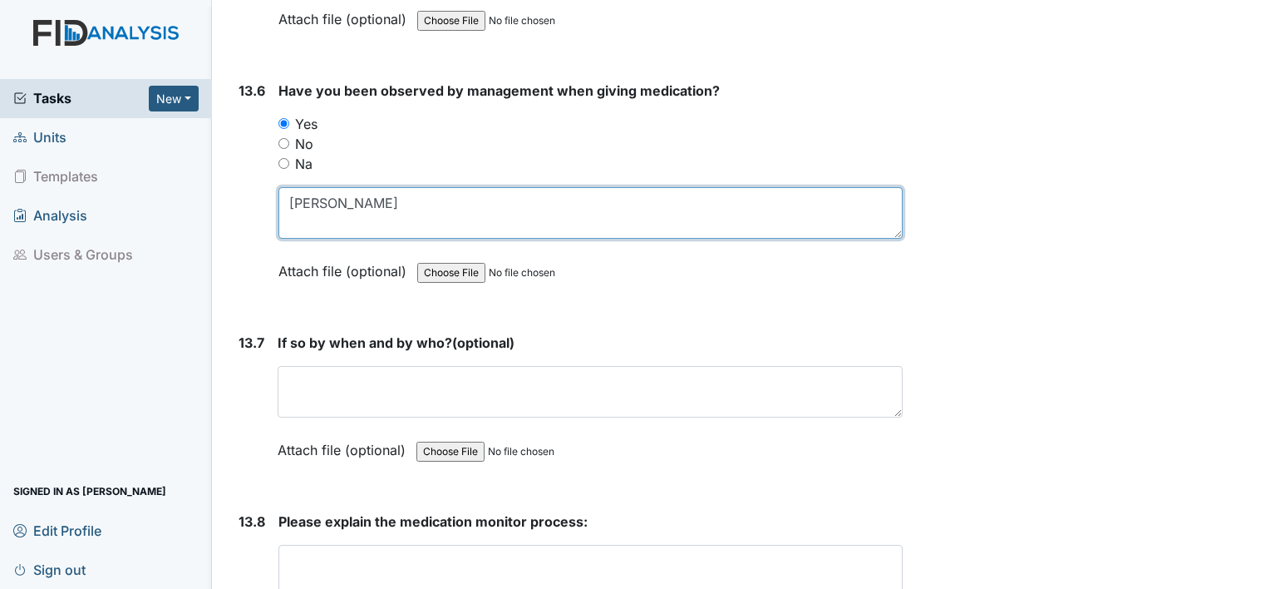
scroll to position [29726, 0]
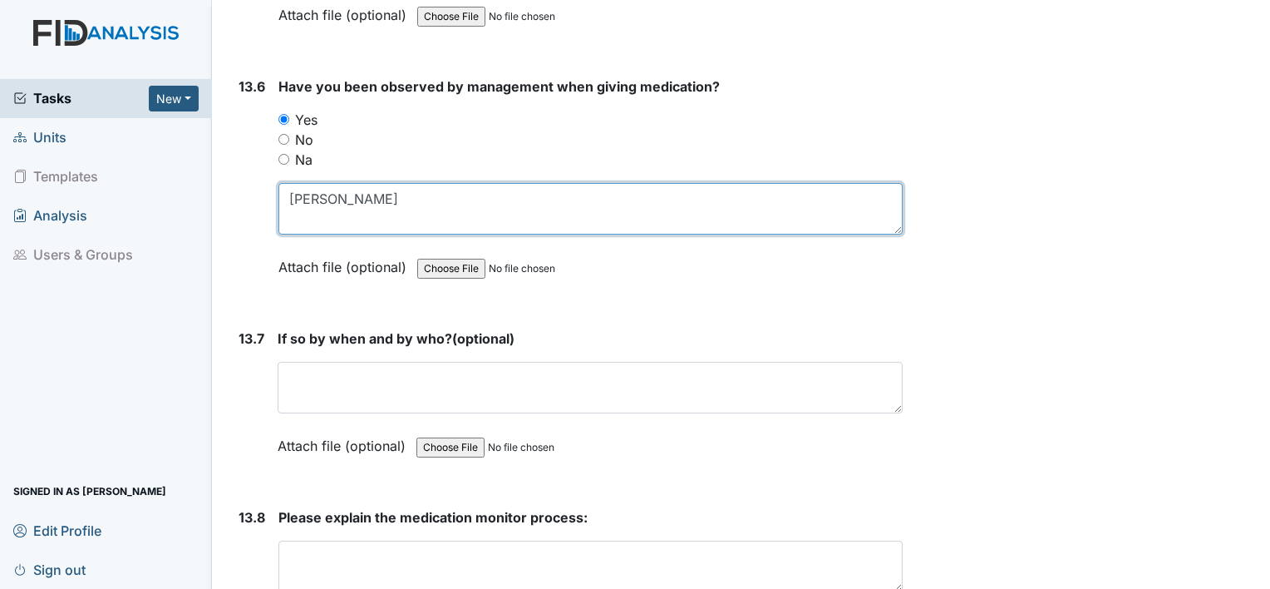
type textarea "T"
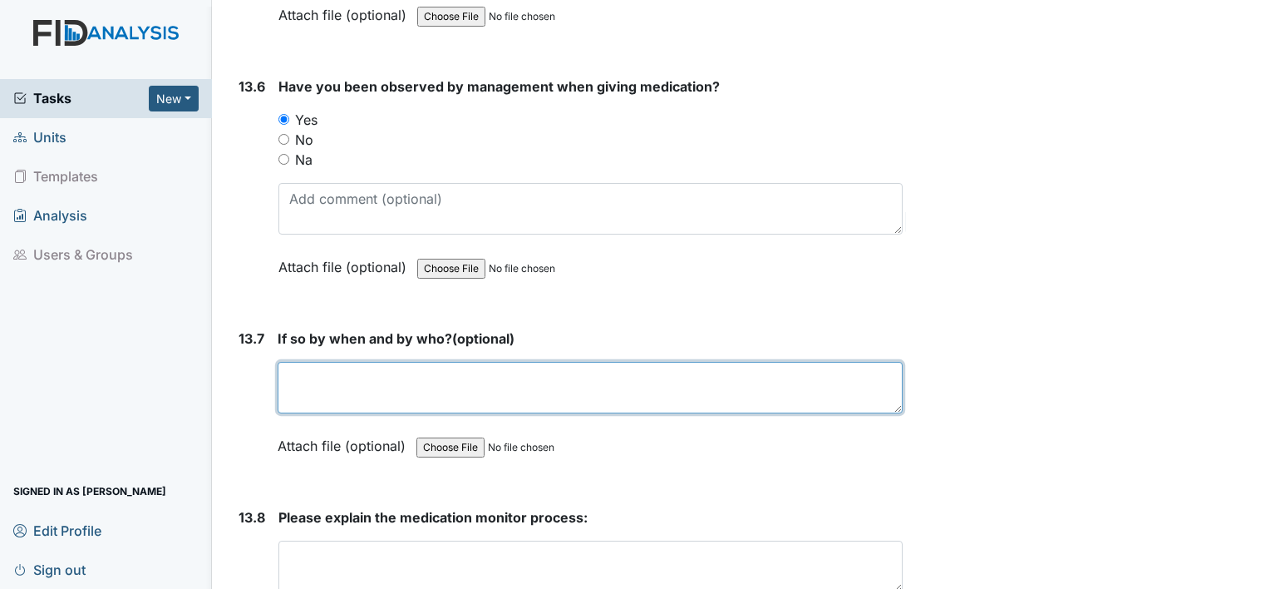
click at [352, 362] on textarea at bounding box center [590, 388] width 625 height 52
type textarea "[PERSON_NAME]"
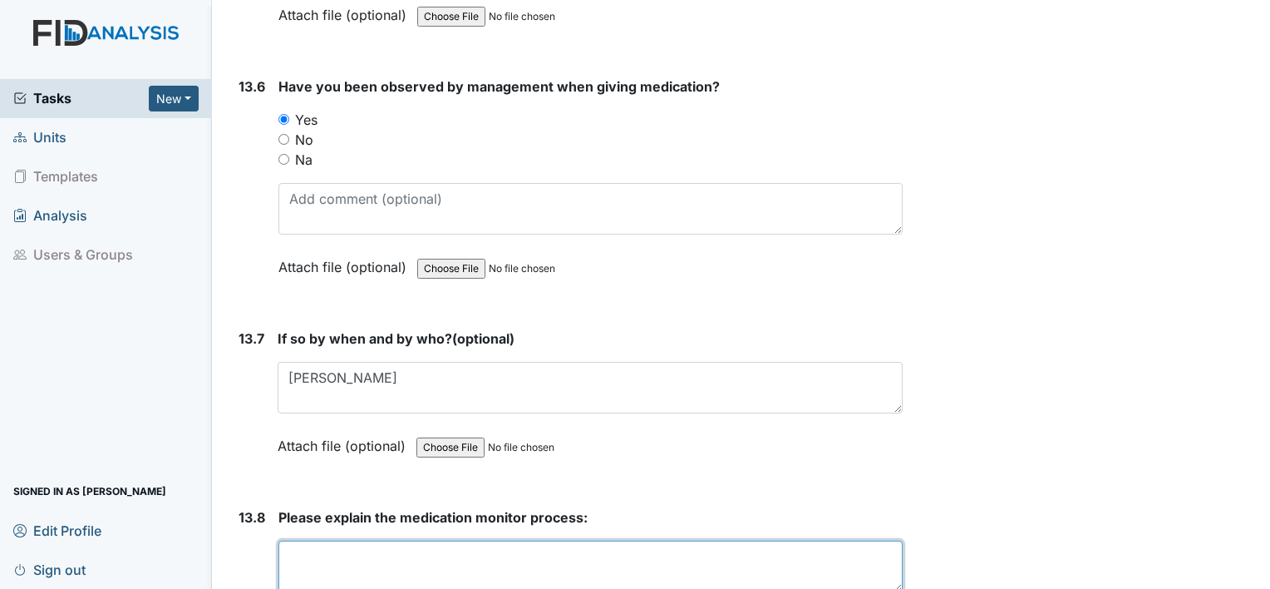
click at [315, 540] on textarea at bounding box center [590, 566] width 624 height 52
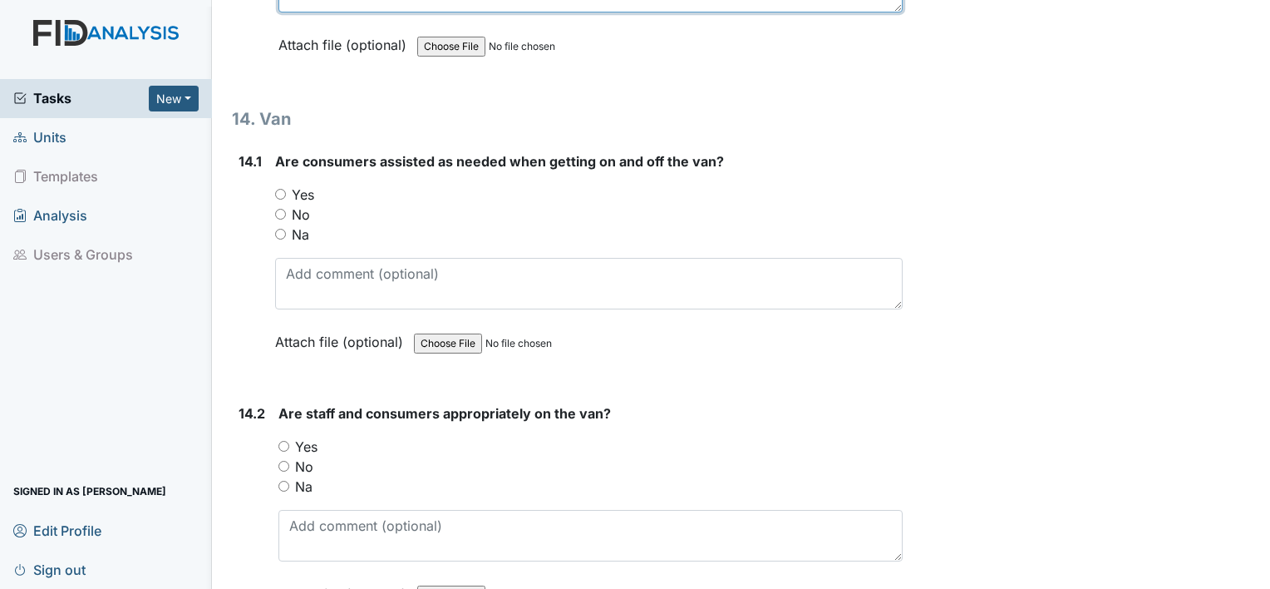
scroll to position [30324, 0]
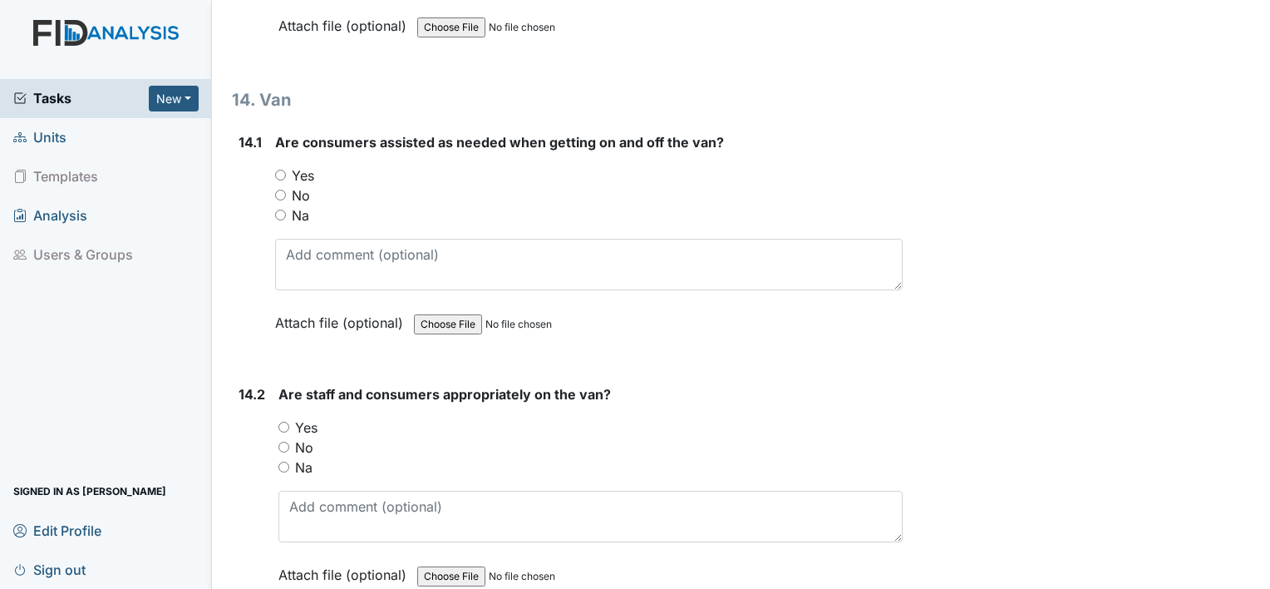
type textarea "Follow the 6 rights of medication"
click at [283, 170] on input "Yes" at bounding box center [280, 175] width 11 height 11
radio input "true"
click at [284, 421] on input "Yes" at bounding box center [283, 426] width 11 height 11
radio input "true"
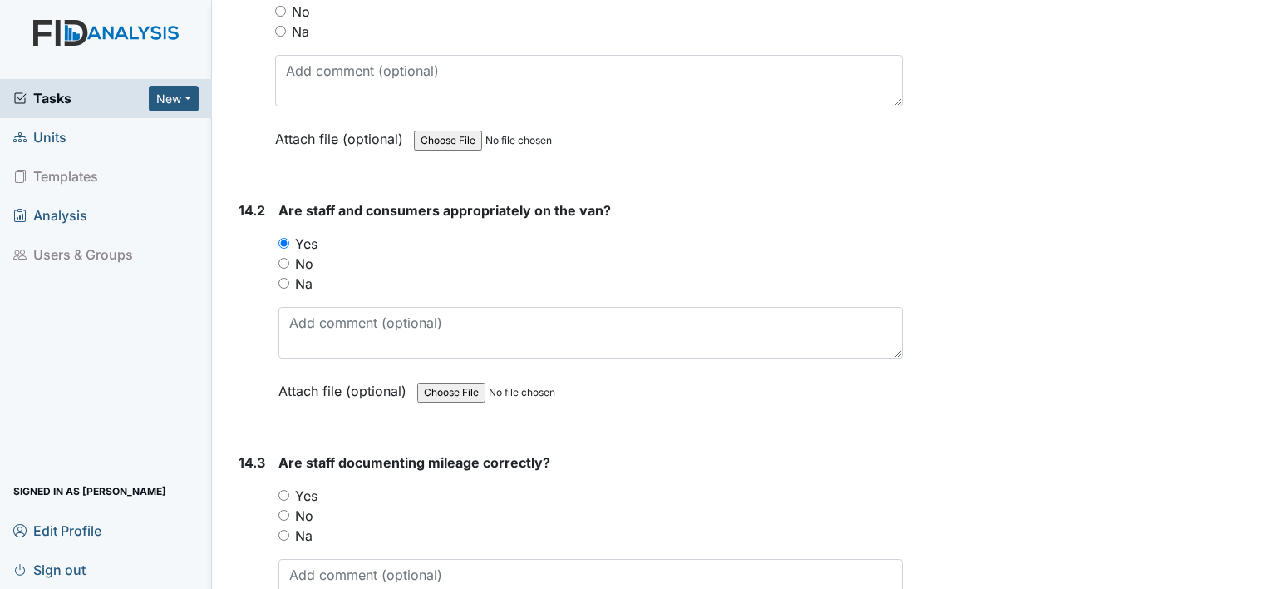
scroll to position [30524, 0]
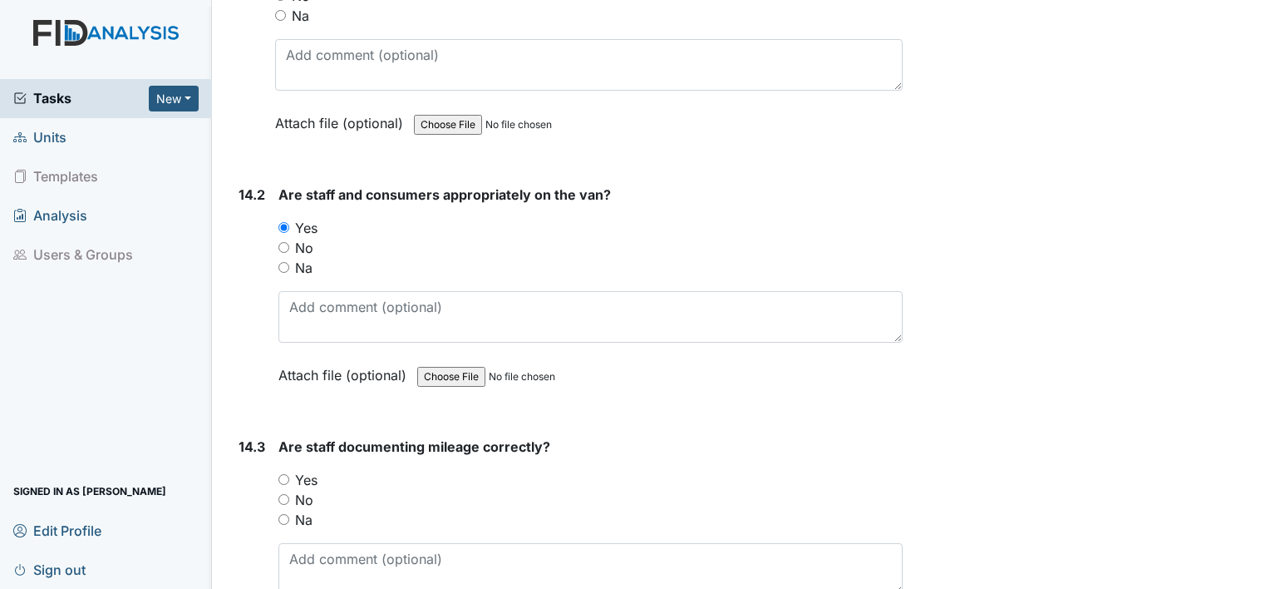
click at [283, 474] on input "Yes" at bounding box center [283, 479] width 11 height 11
radio input "true"
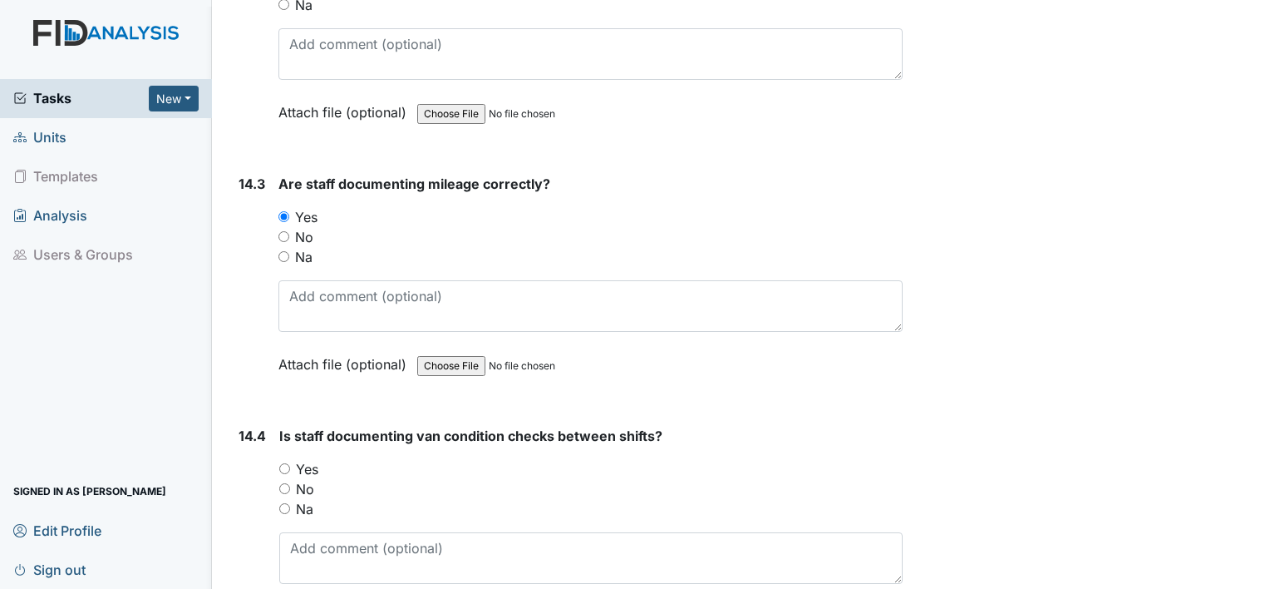
scroll to position [30790, 0]
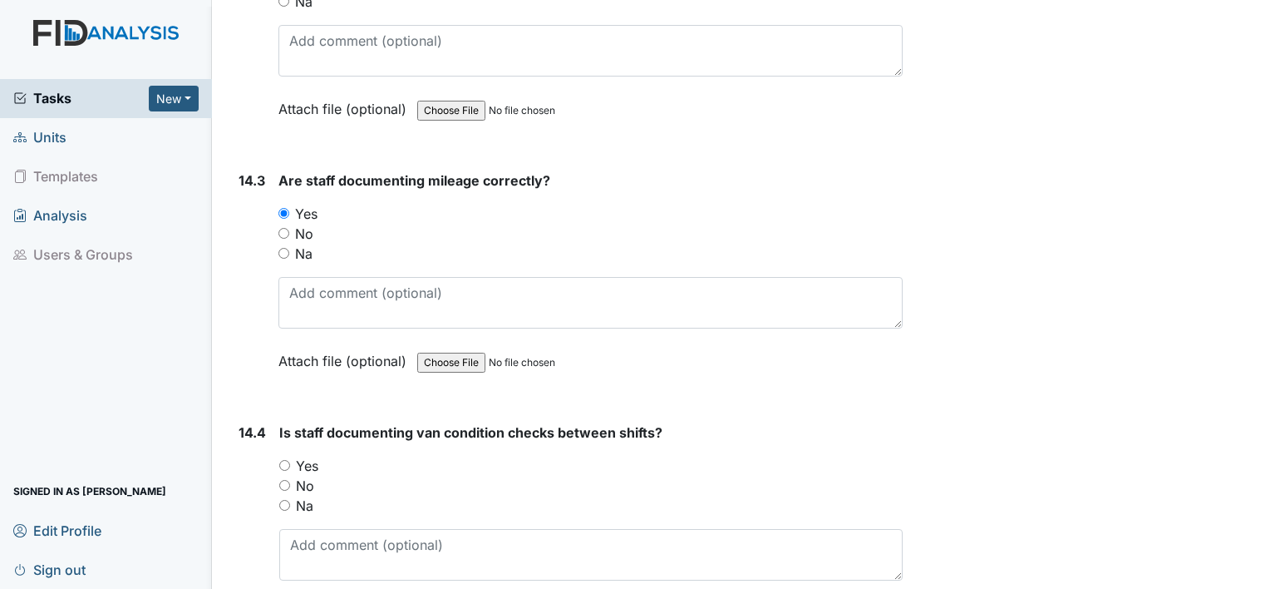
click at [286, 460] on input "Yes" at bounding box center [284, 465] width 11 height 11
radio input "true"
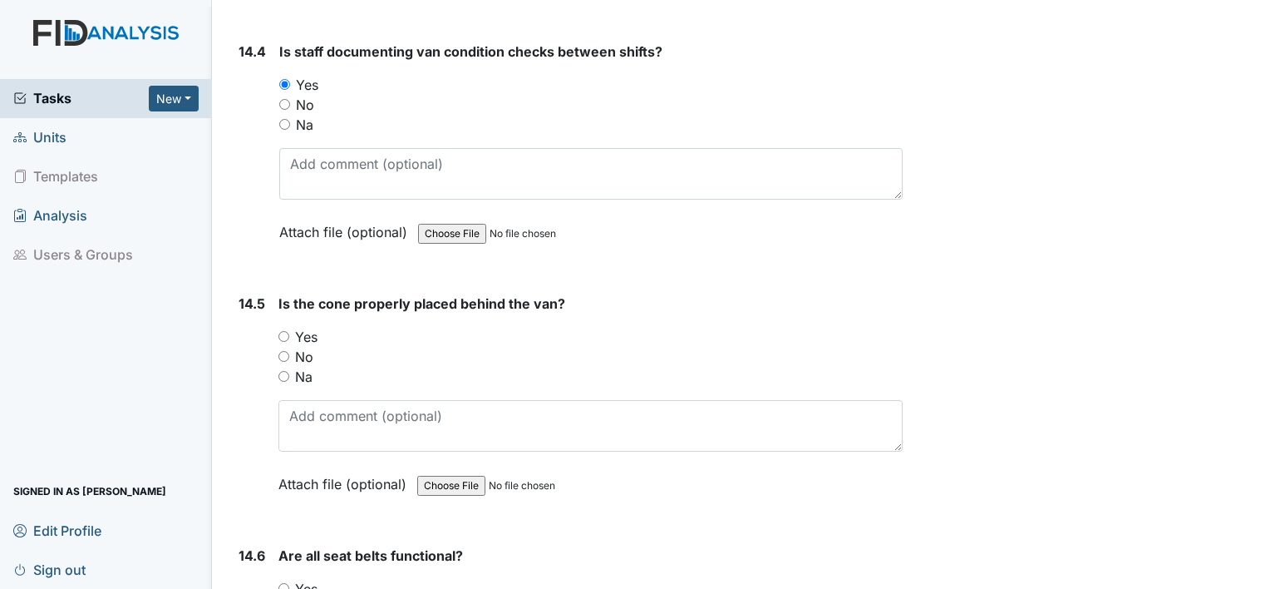
scroll to position [31189, 0]
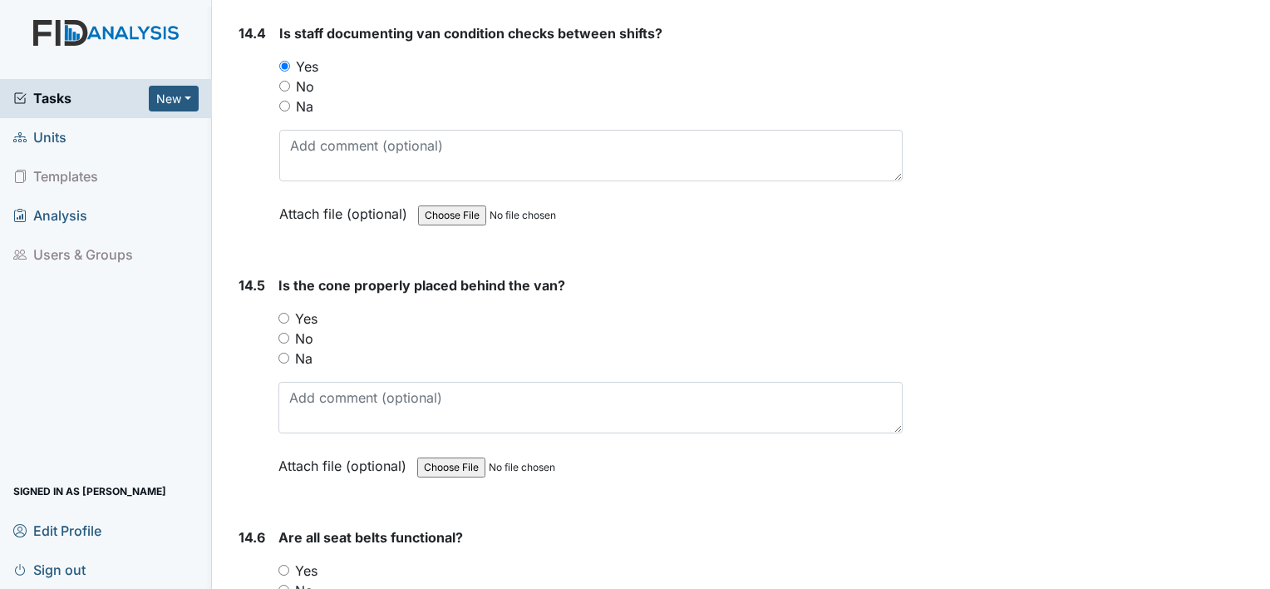
click at [286, 313] on input "Yes" at bounding box center [283, 318] width 11 height 11
radio input "true"
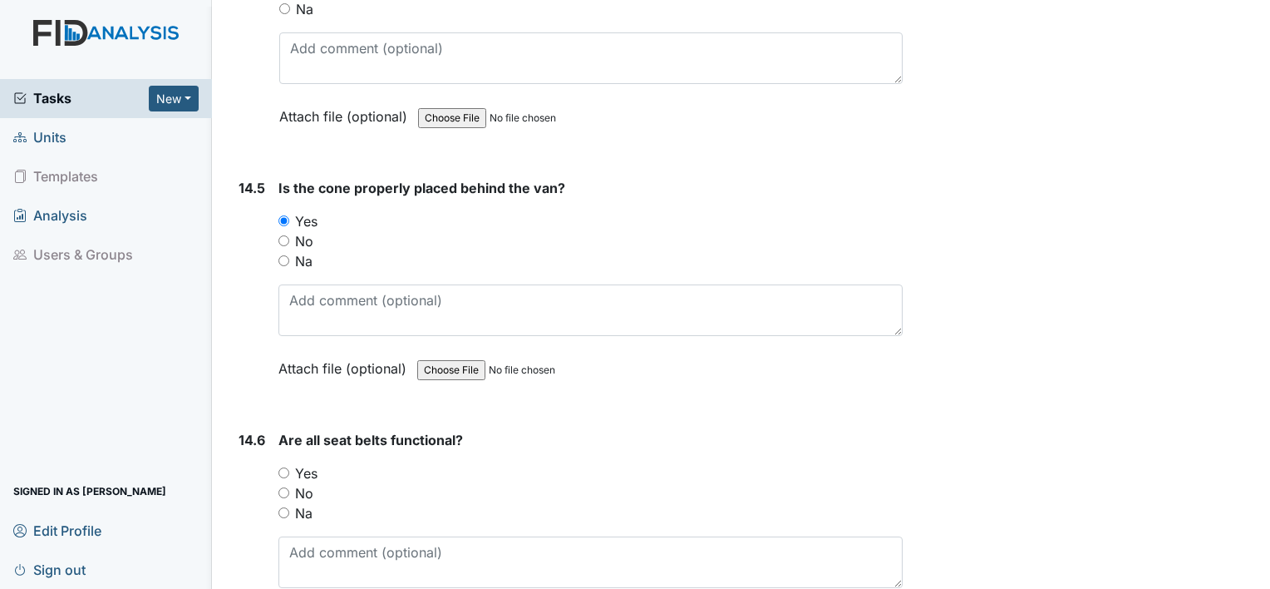
scroll to position [31288, 0]
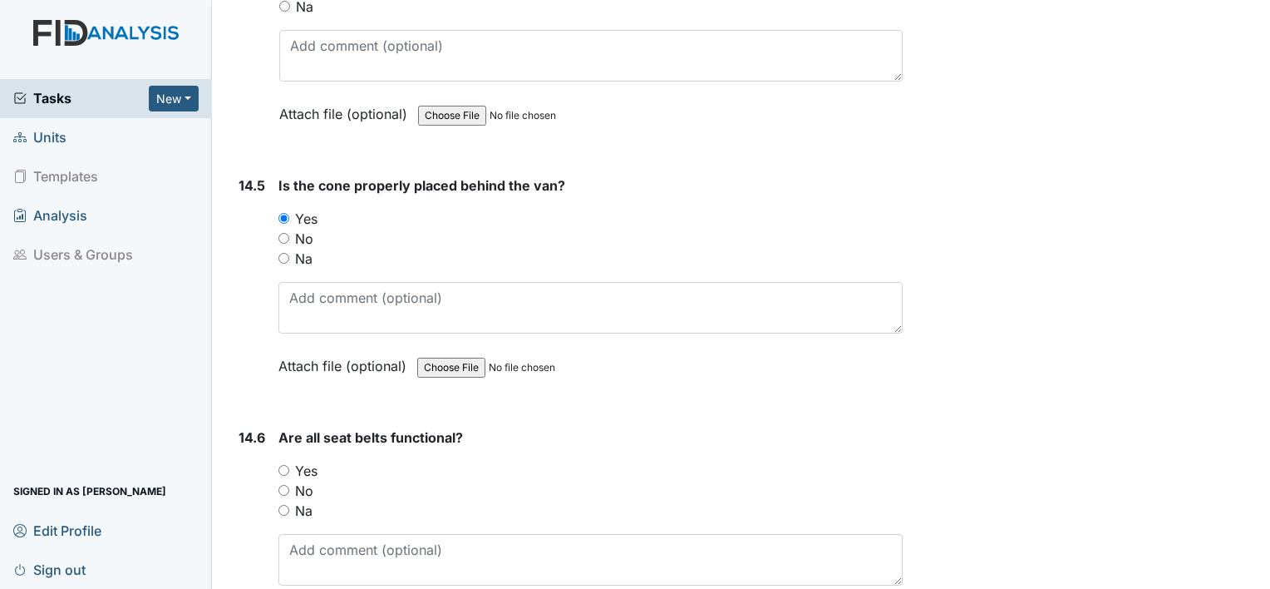
click at [284, 465] on input "Yes" at bounding box center [283, 470] width 11 height 11
radio input "true"
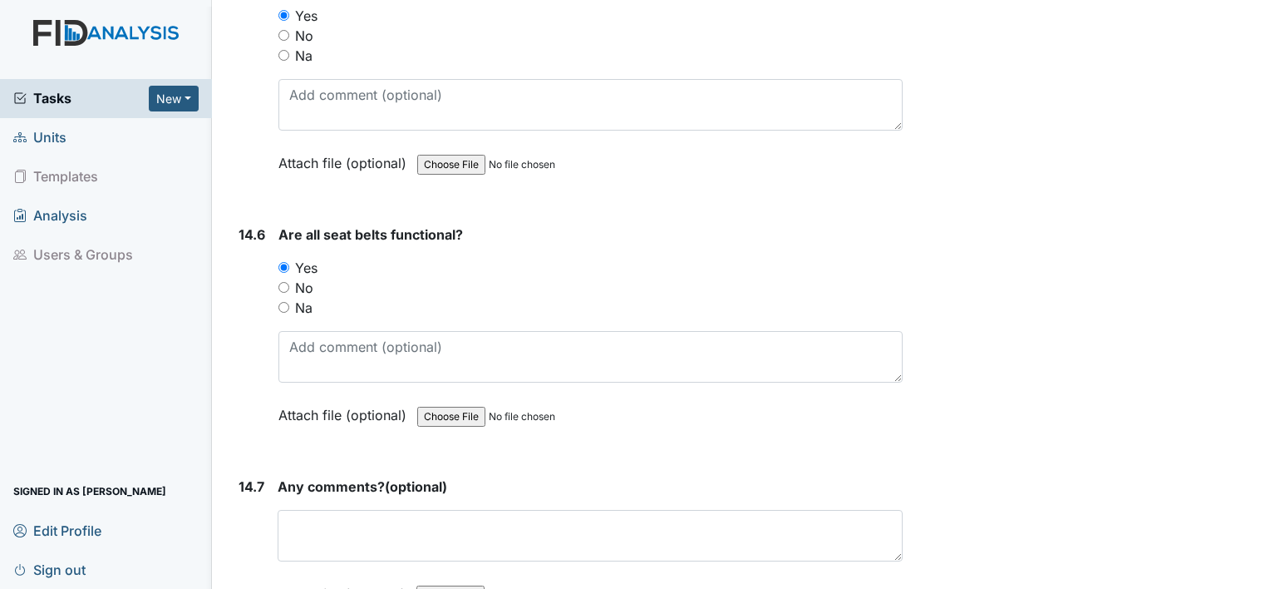
scroll to position [31495, 0]
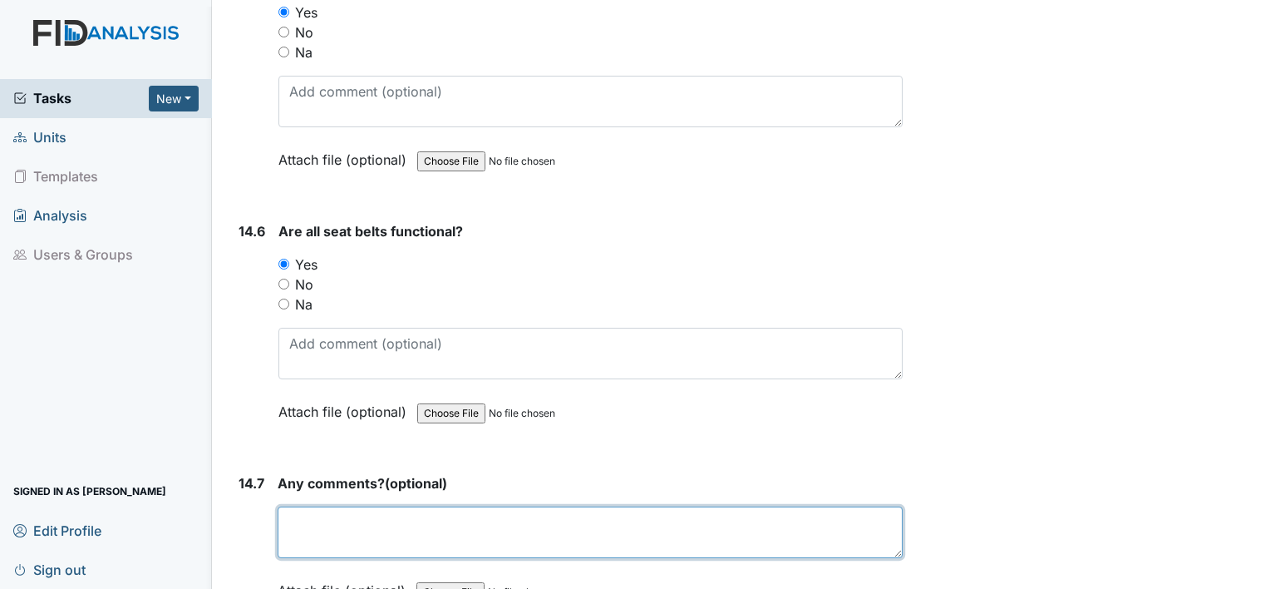
click at [530, 506] on textarea at bounding box center [590, 532] width 625 height 52
type textarea "n/a"
